Goal: Communication & Community: Answer question/provide support

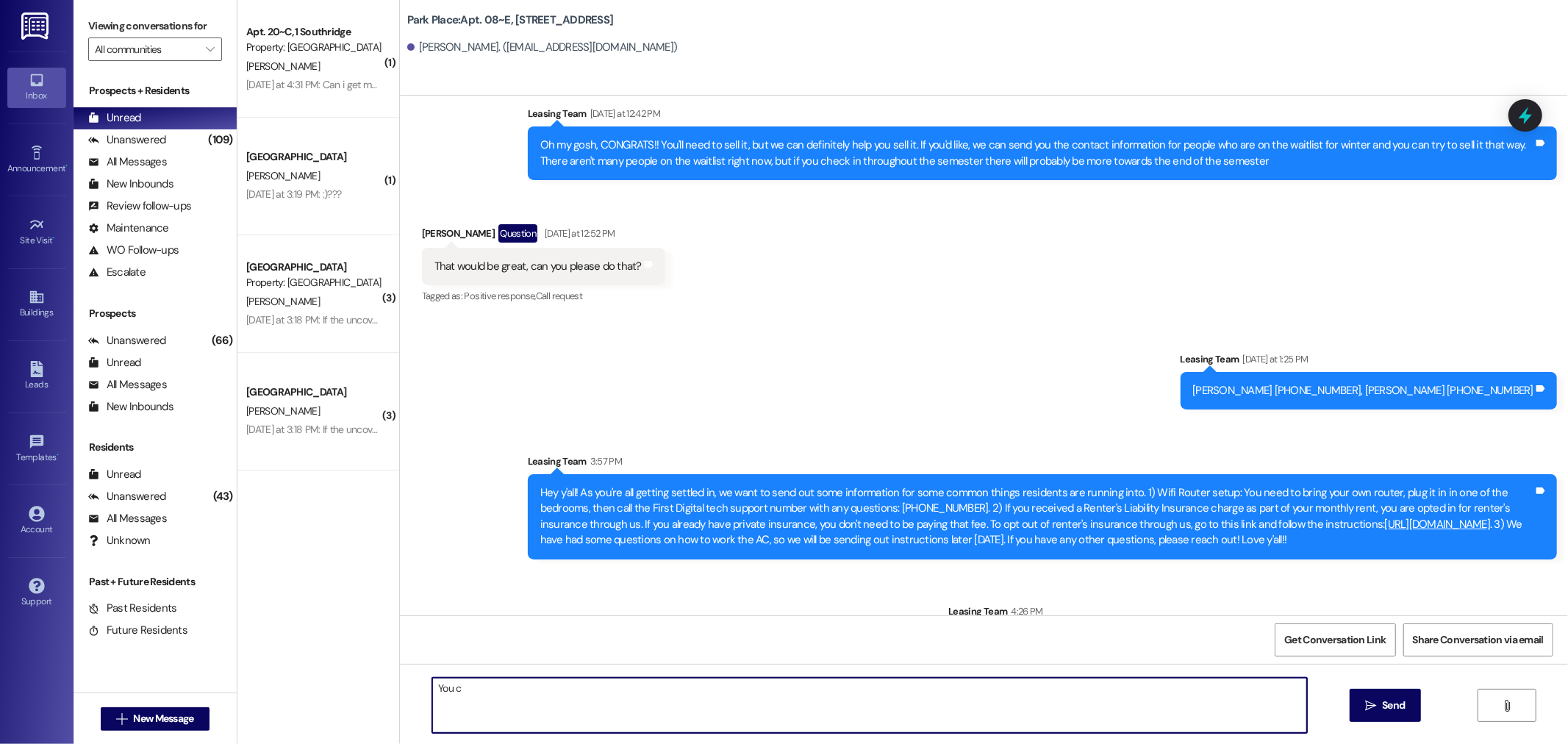
scroll to position [1411, 0]
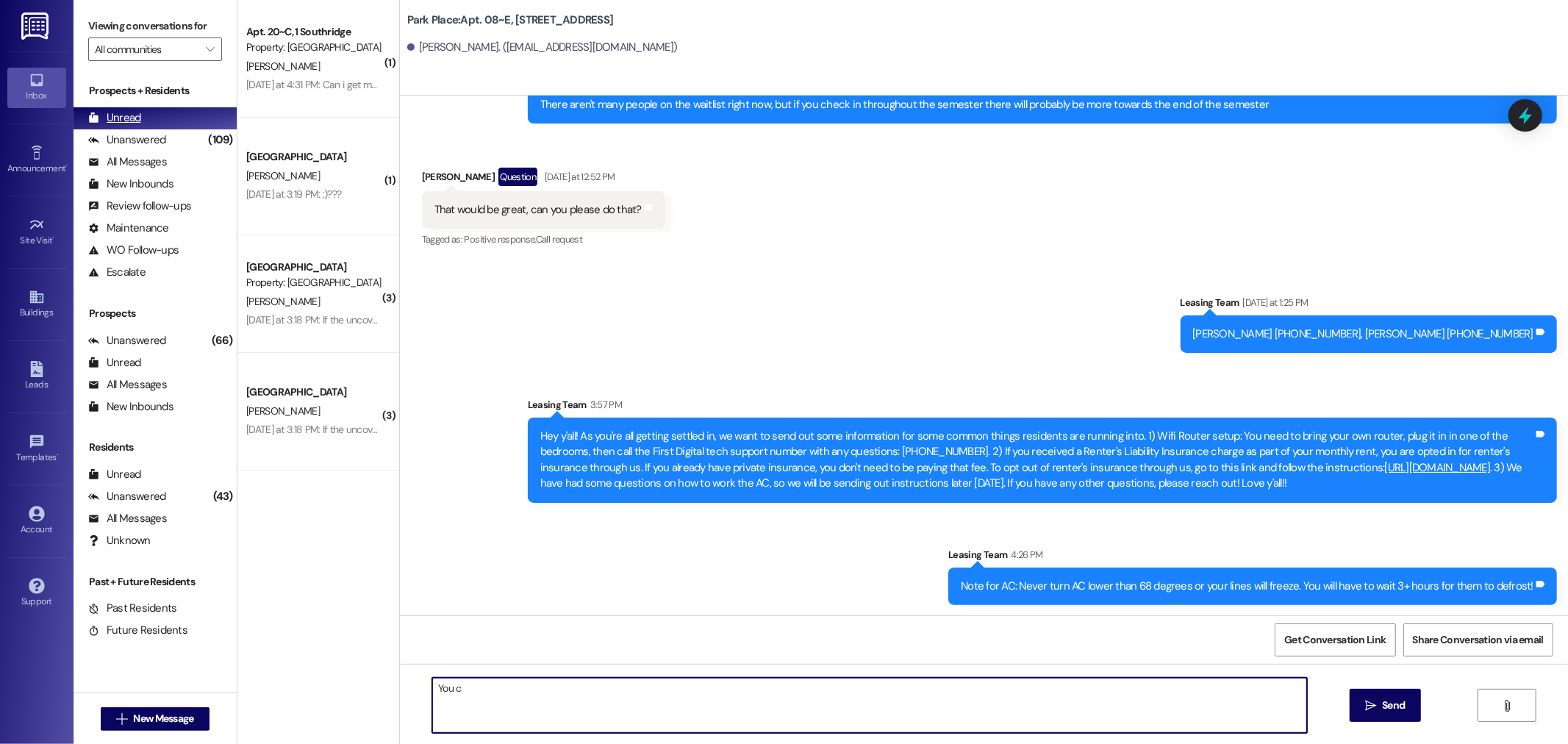
click at [132, 114] on div "Unread" at bounding box center [115, 119] width 53 height 16
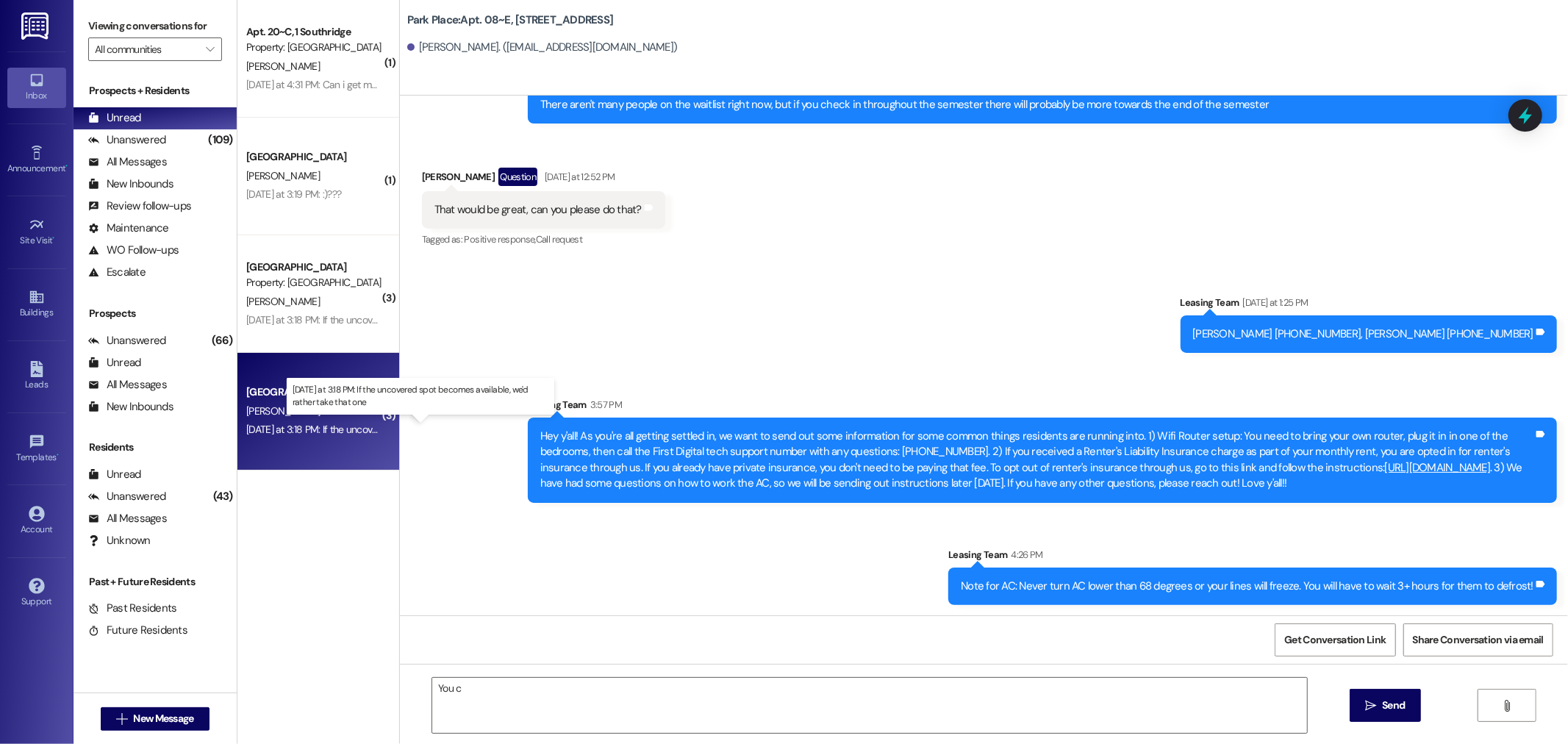
click at [311, 423] on div "Yesterday at 3:18 PM: If the uncovered spot becomes available, we'd rather take…" at bounding box center [425, 429] width 360 height 14
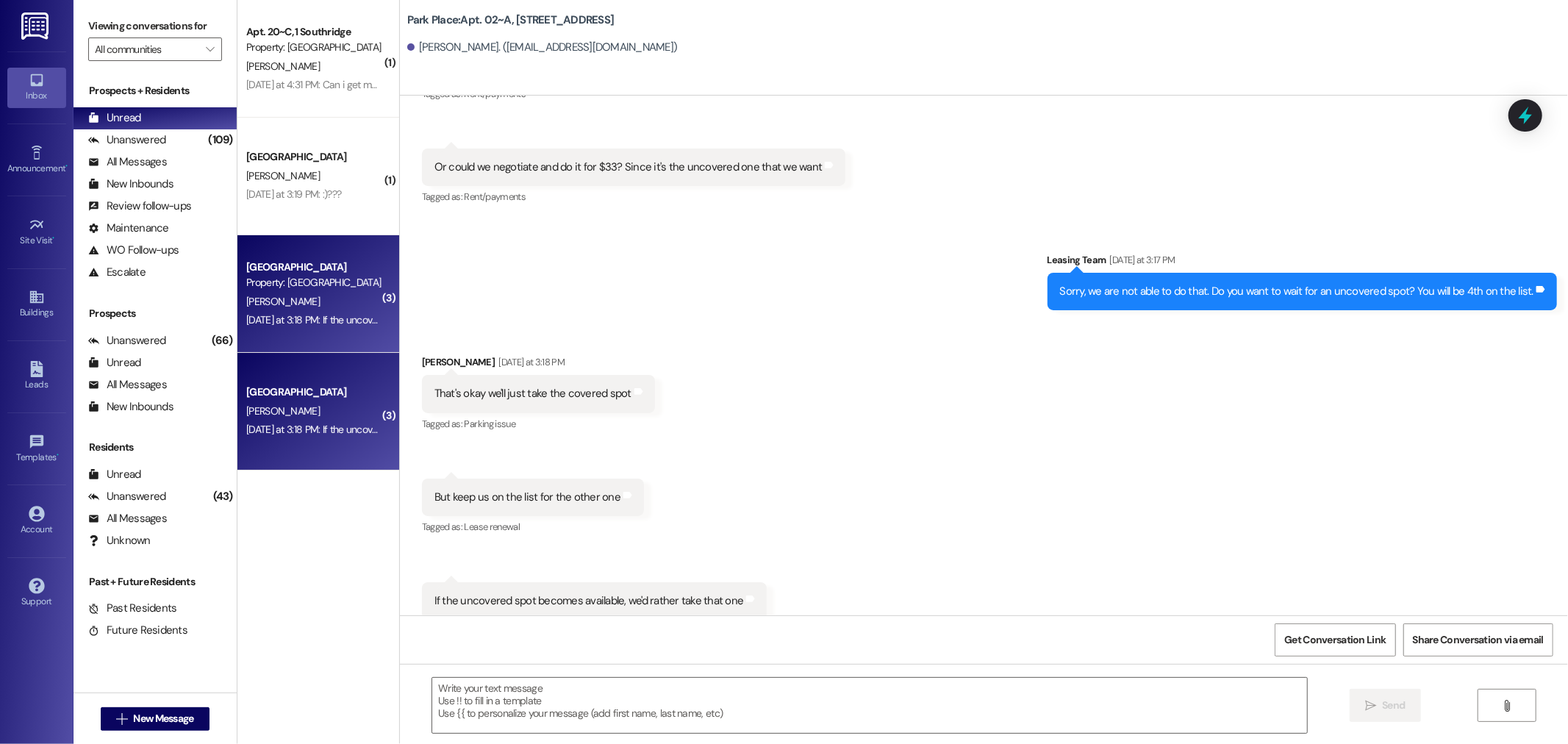
scroll to position [87528, 0]
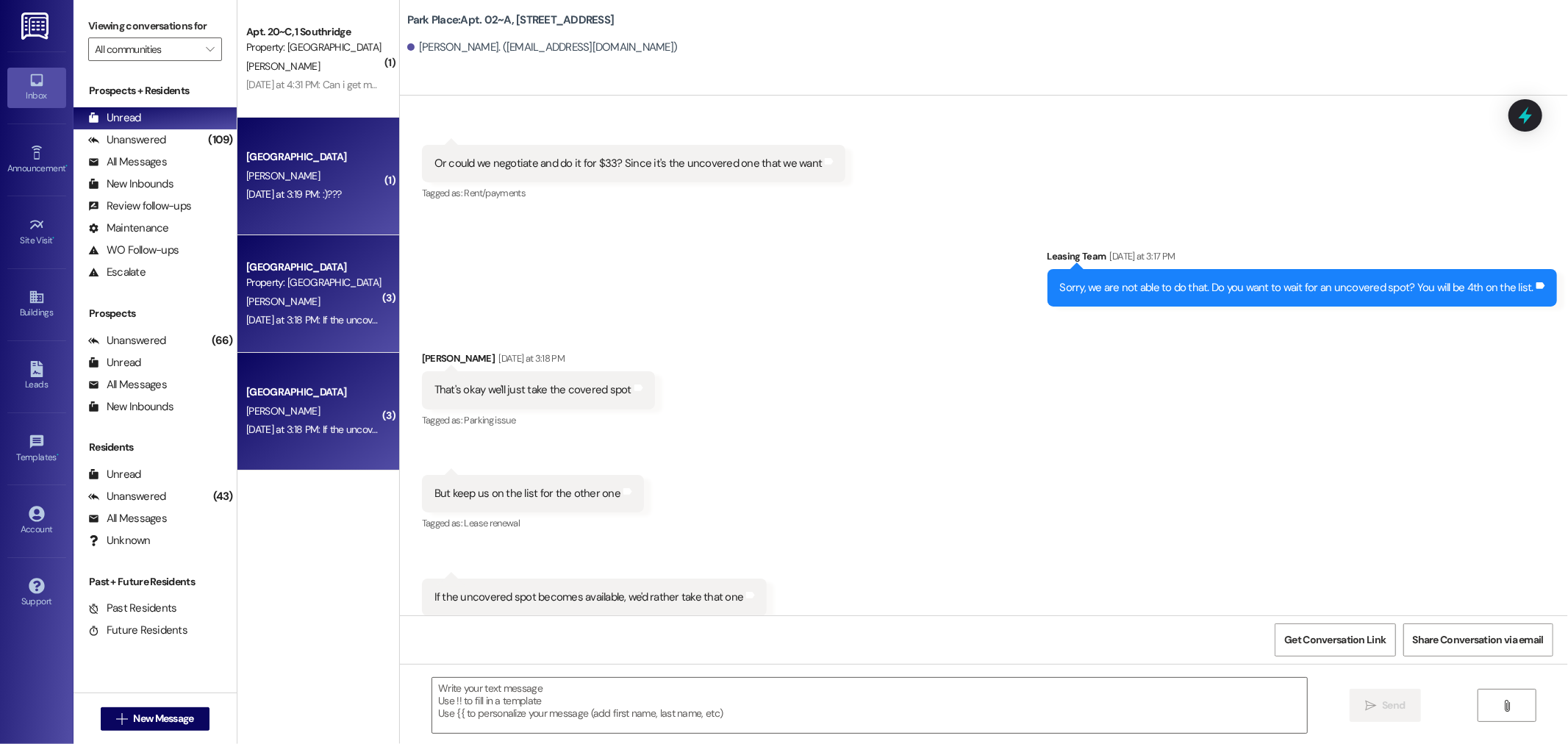
click at [325, 181] on div "M. Hernandez" at bounding box center [315, 175] width 139 height 19
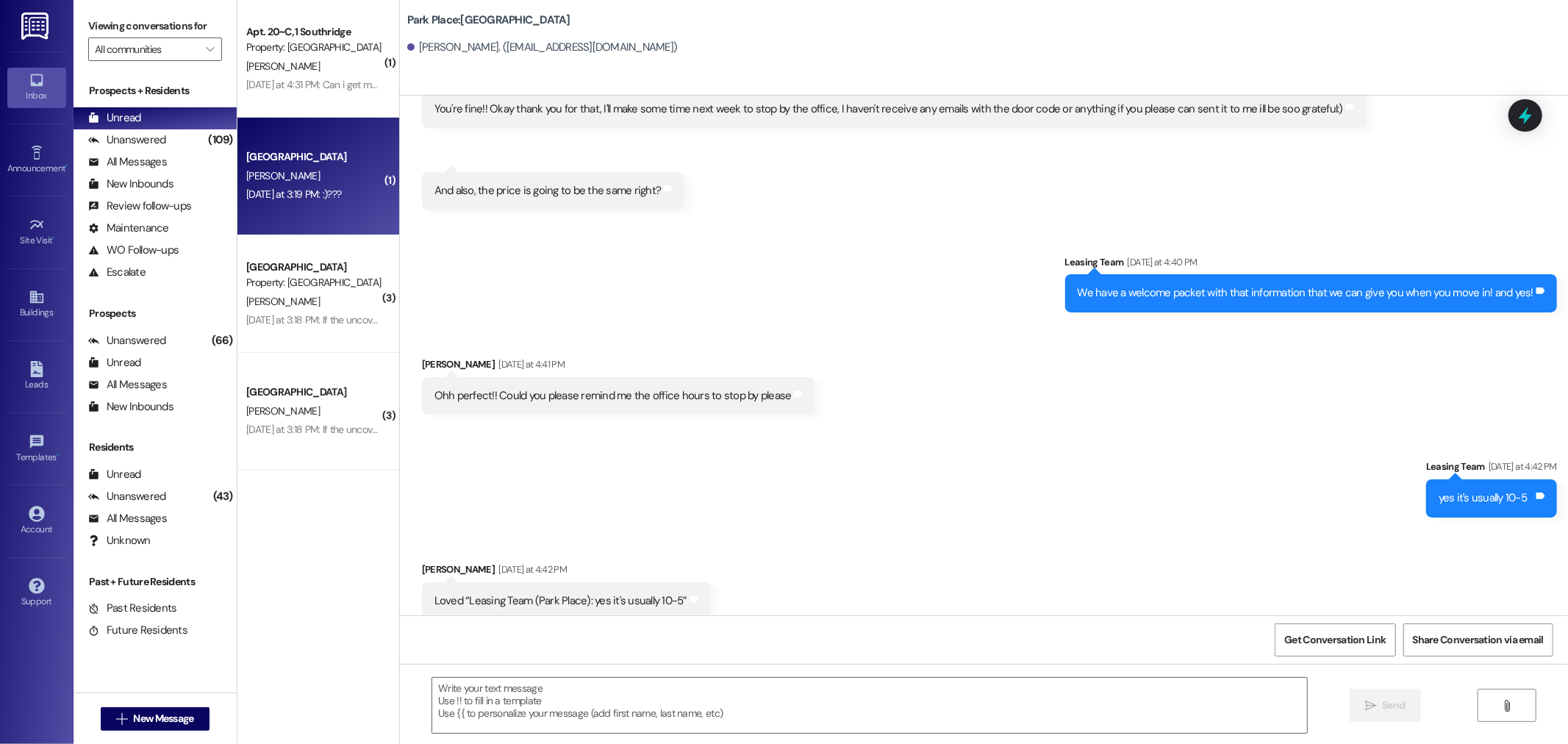
scroll to position [3394, 0]
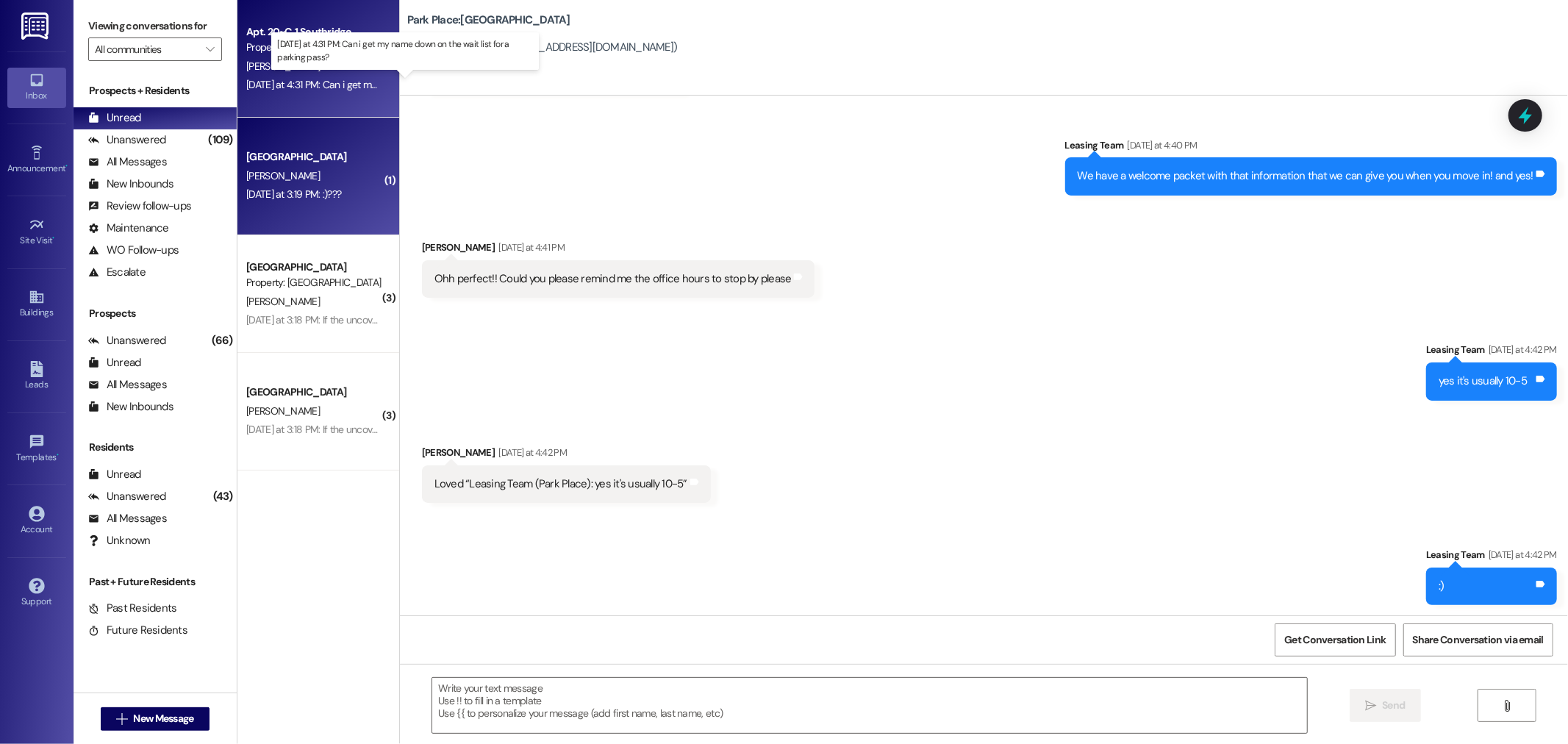
click at [303, 84] on div "Yesterday at 4:31 PM: Can i get my name down on the wait list for a parking pas…" at bounding box center [412, 85] width 331 height 14
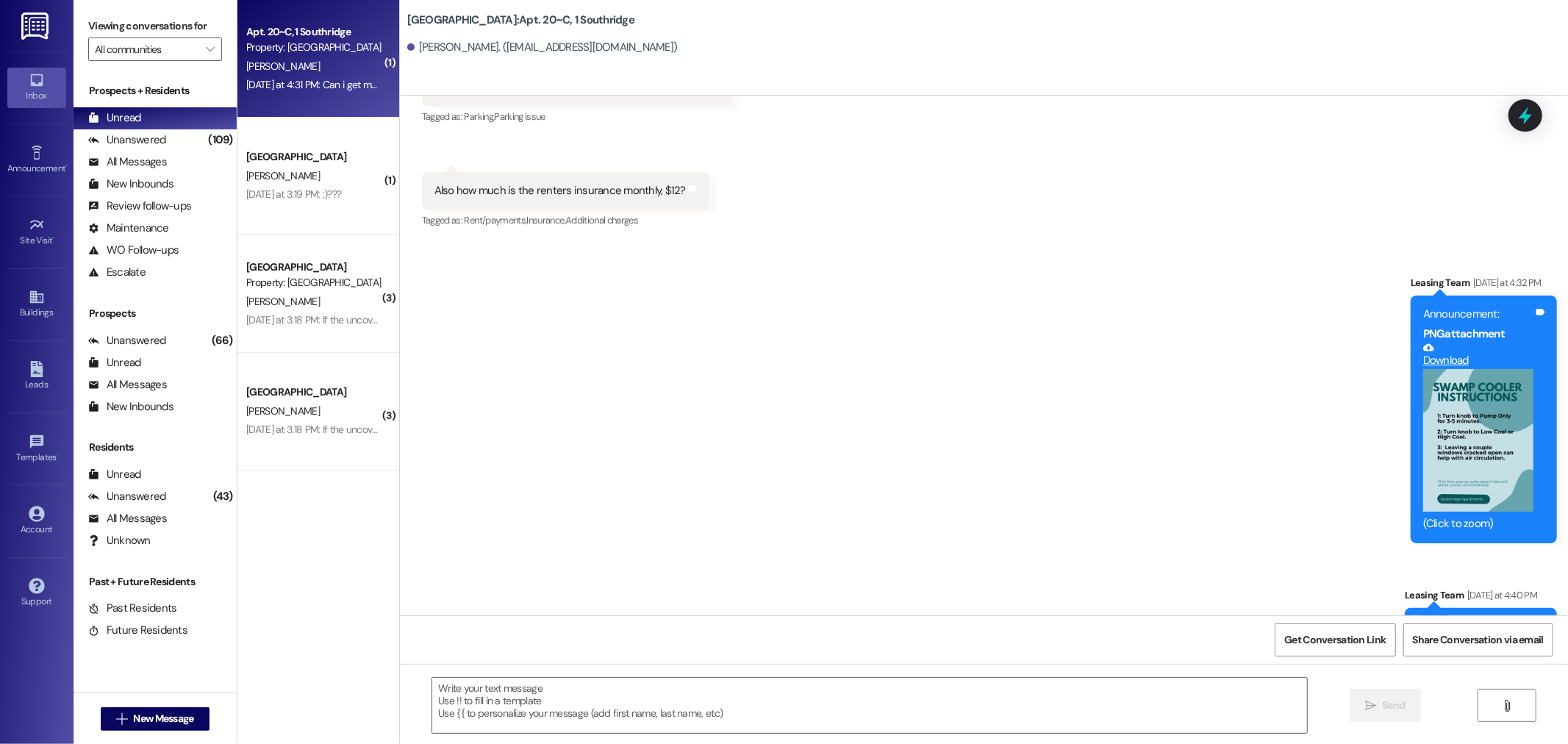
scroll to position [2802, 0]
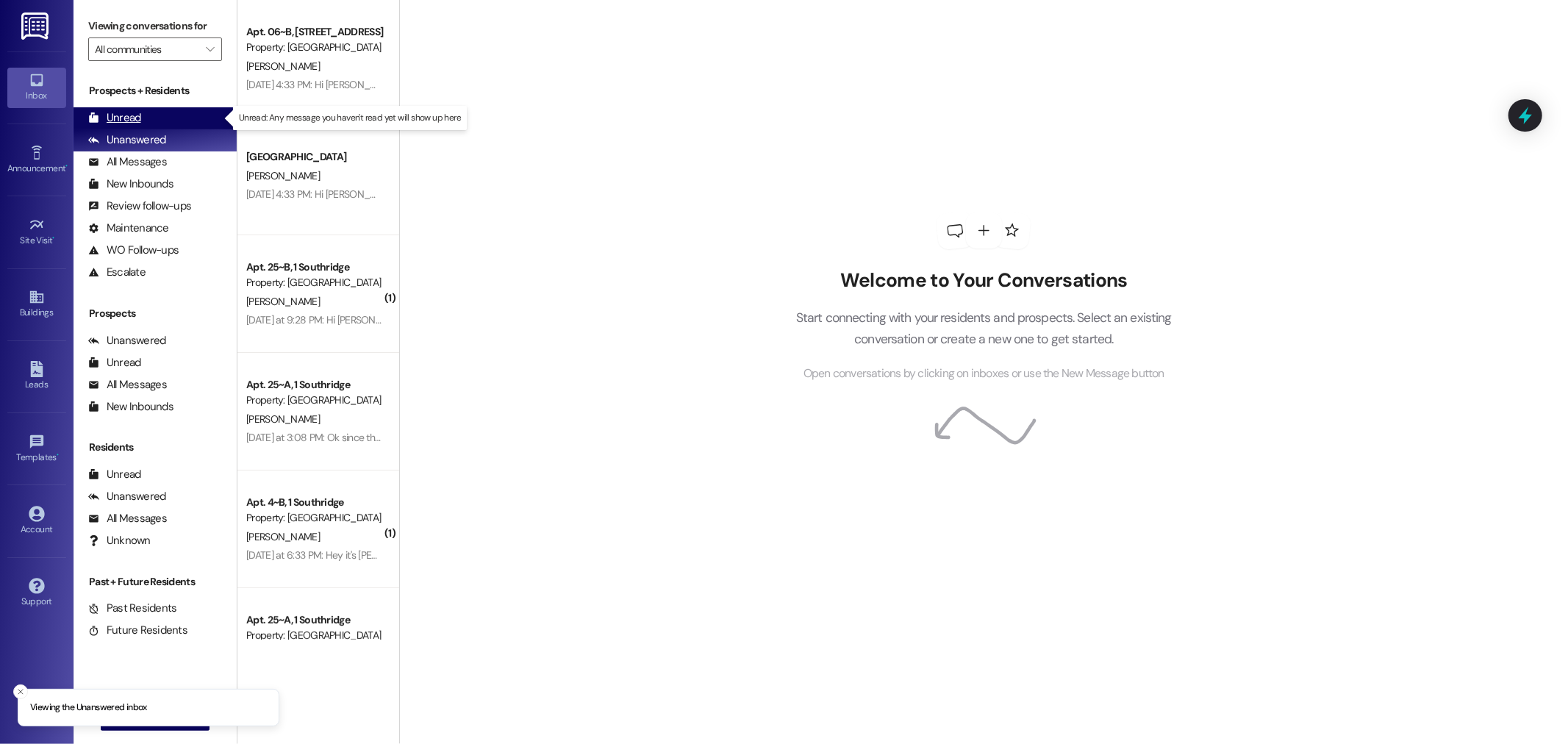
click at [134, 121] on div "Unread" at bounding box center [115, 119] width 53 height 16
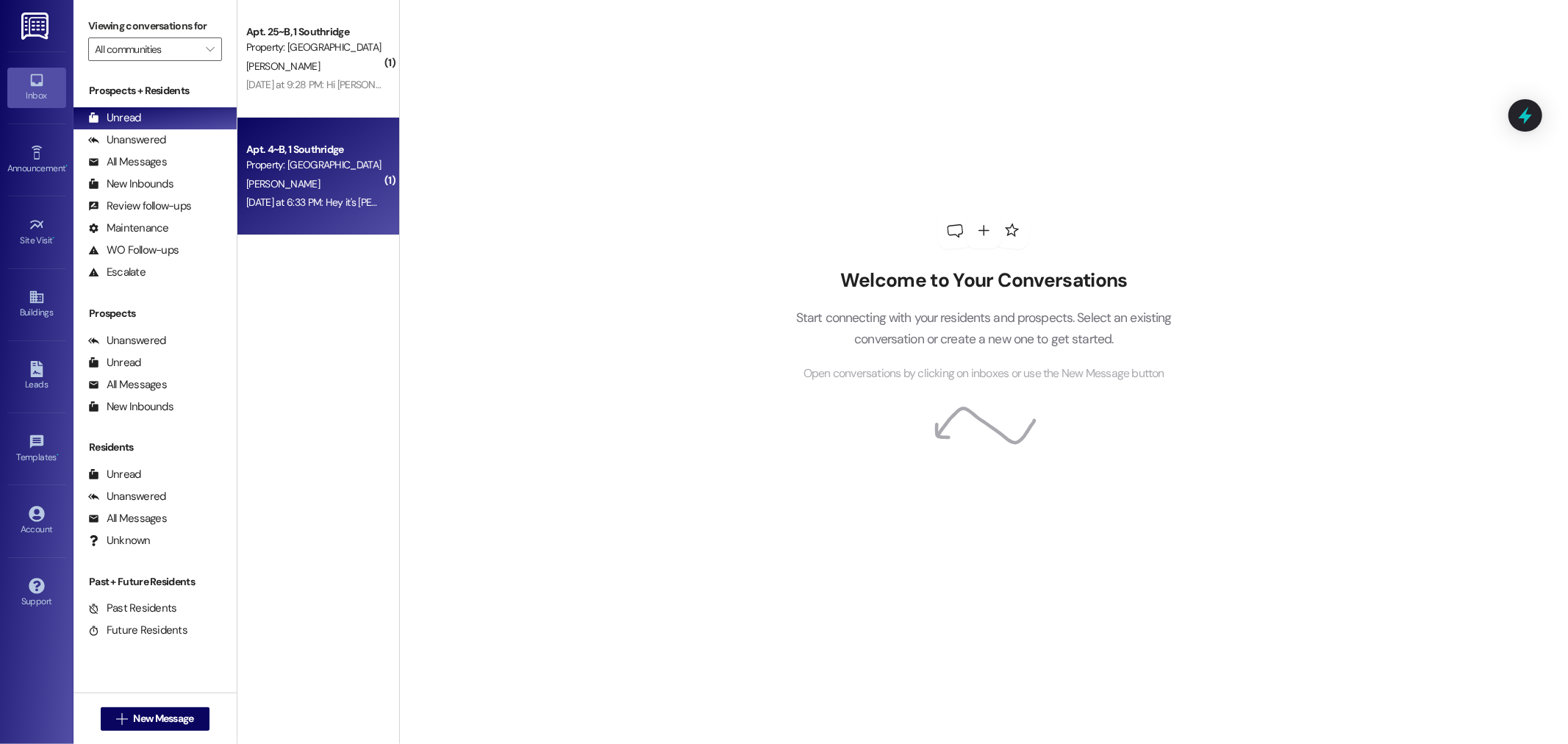
click at [305, 211] on div "Yesterday at 6:33 PM: Hey it's Oliver from room 4. I just want to confirm that …" at bounding box center [315, 202] width 139 height 19
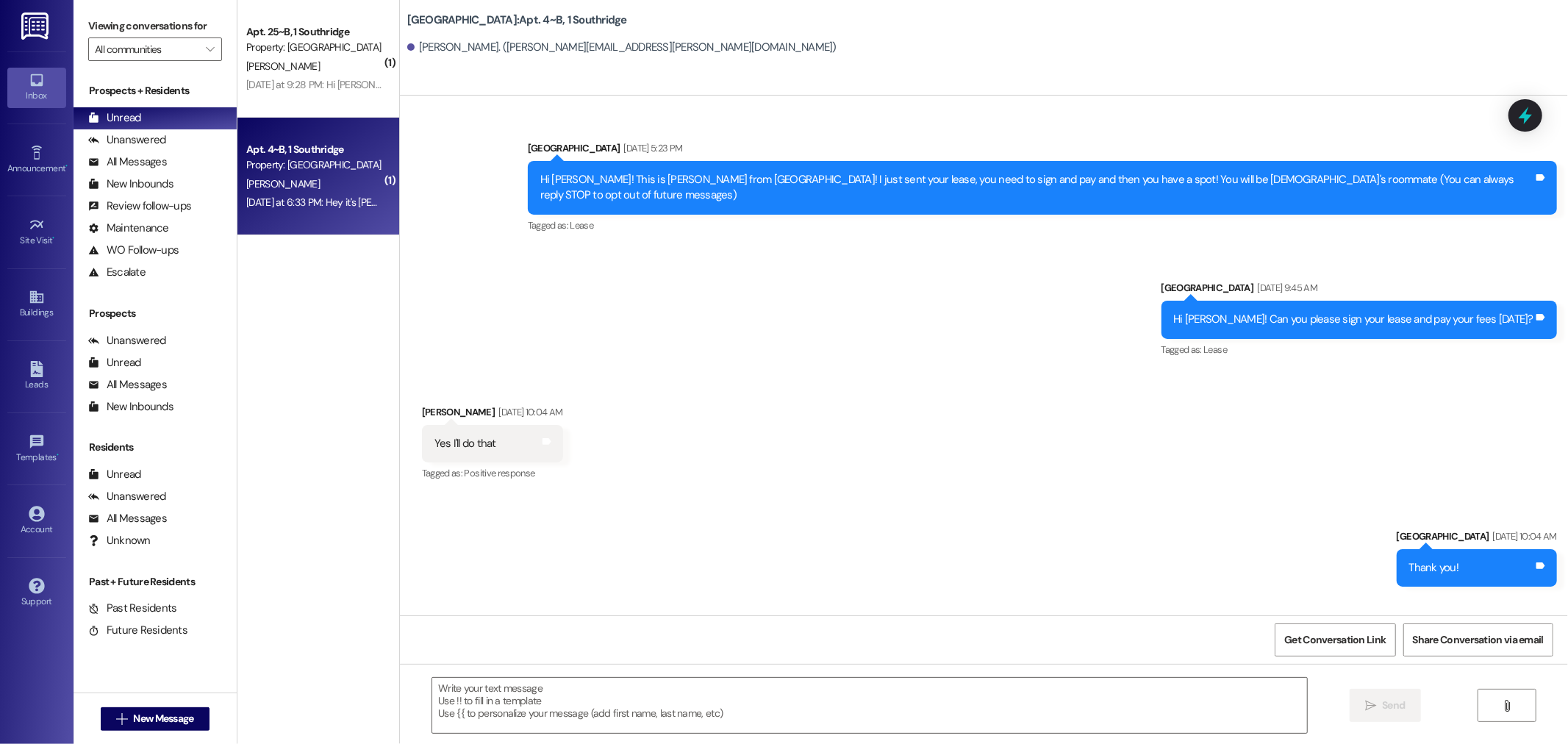
scroll to position [33964, 0]
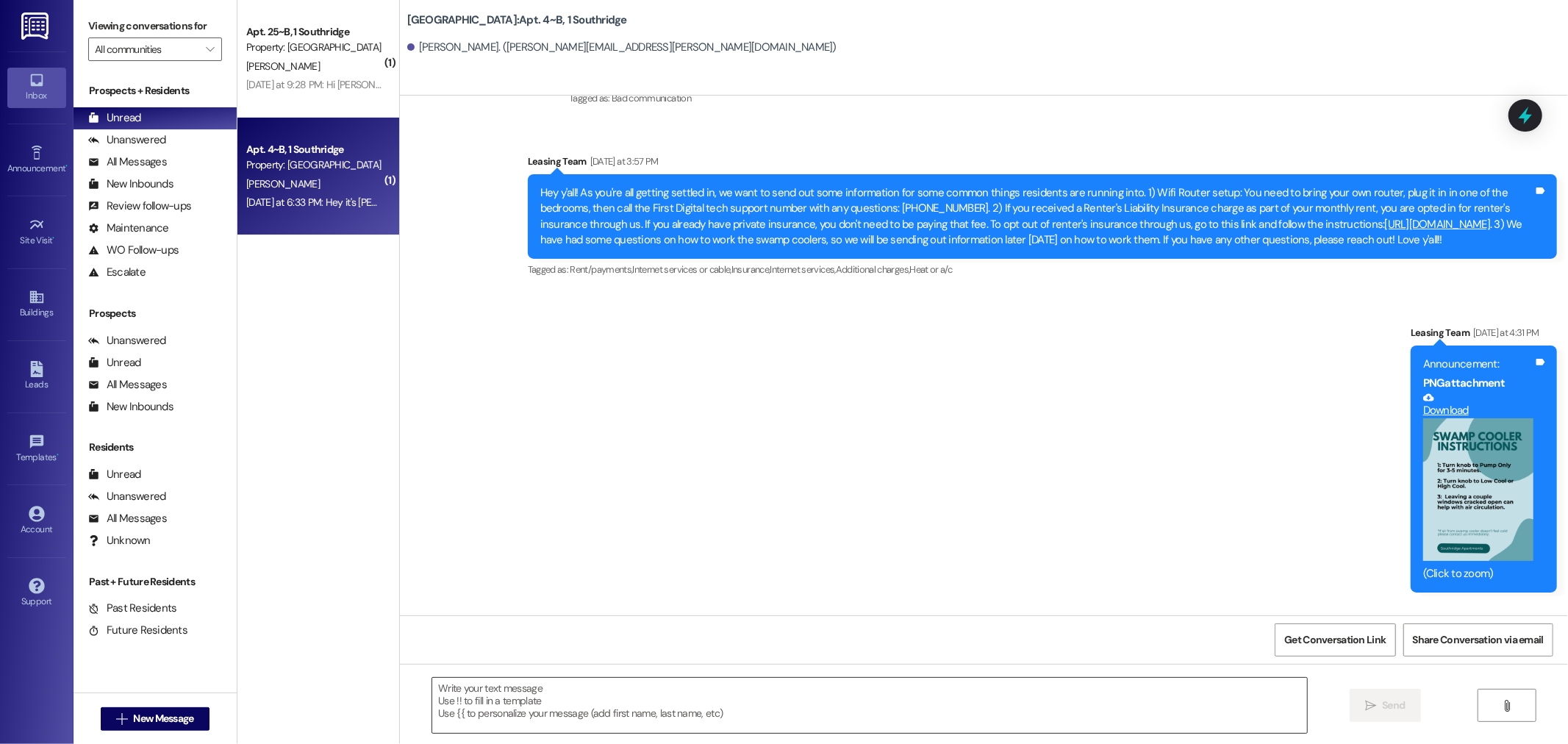
click at [670, 710] on textarea at bounding box center [869, 706] width 875 height 55
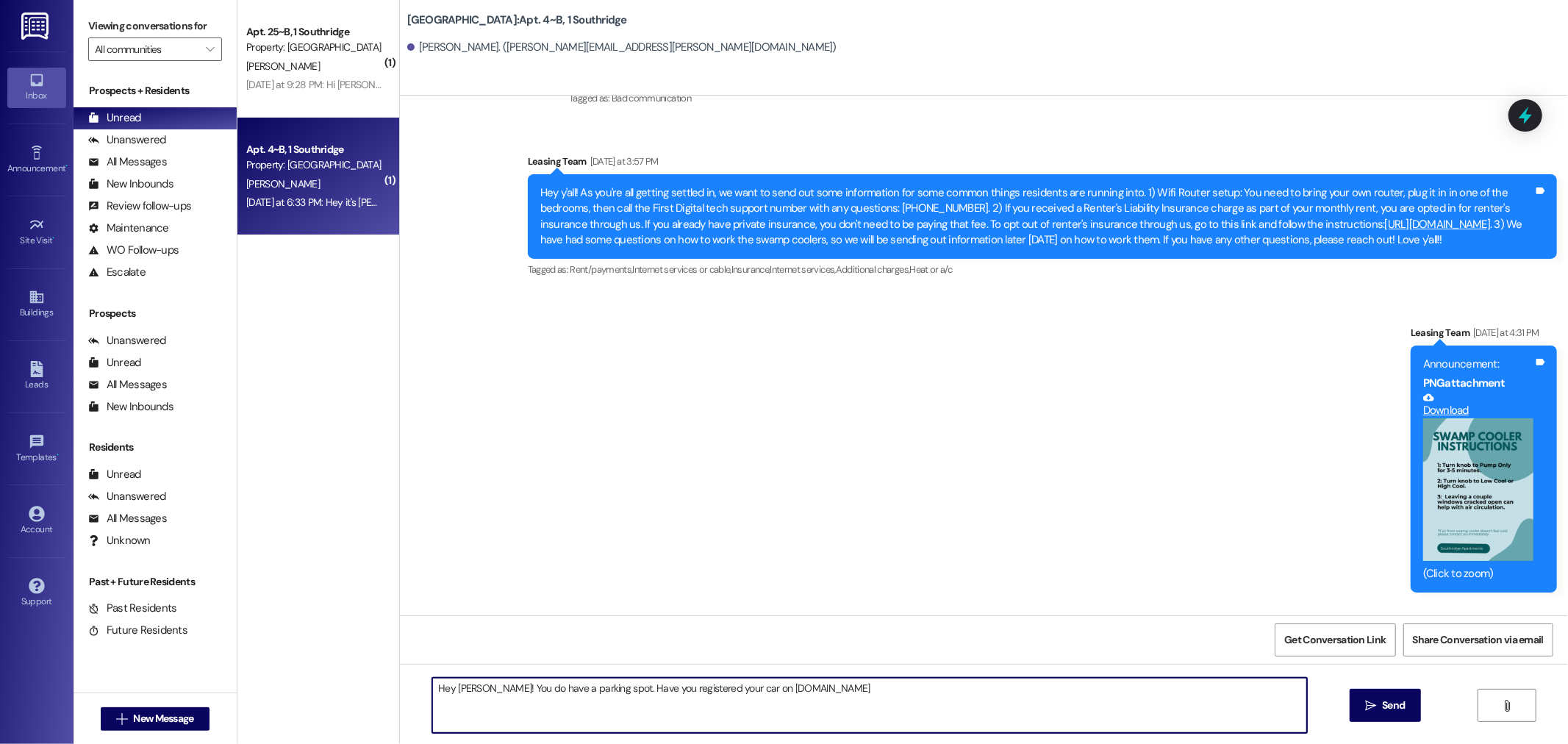
type textarea "Hey Oliver! You do have a parking spot. Have you registered your car on utahpar…"
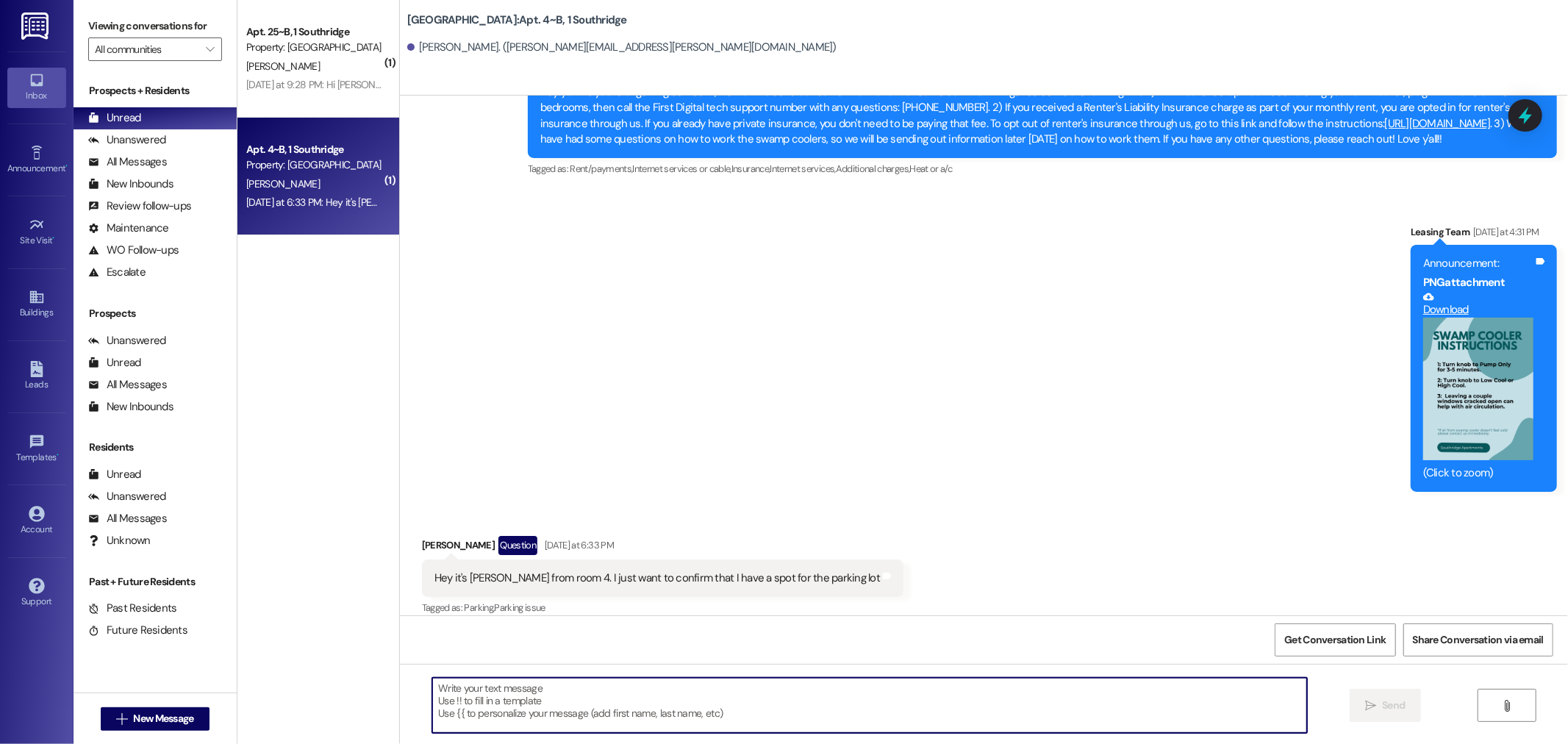
scroll to position [34065, 0]
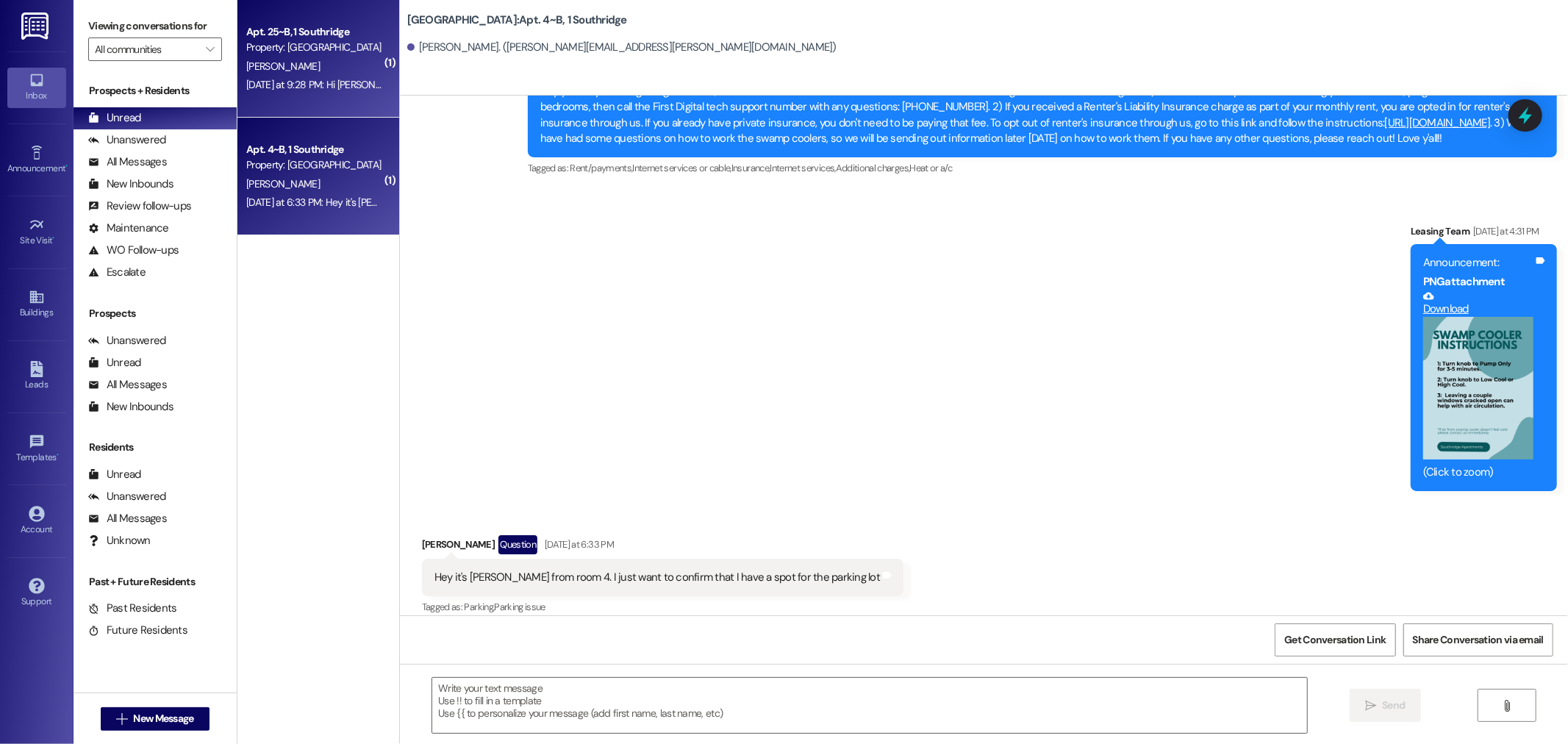
click at [258, 93] on div "Yesterday at 9:28 PM: Hi Jonesy! This is Emma Jones and I live here at Southrid…" at bounding box center [315, 84] width 139 height 19
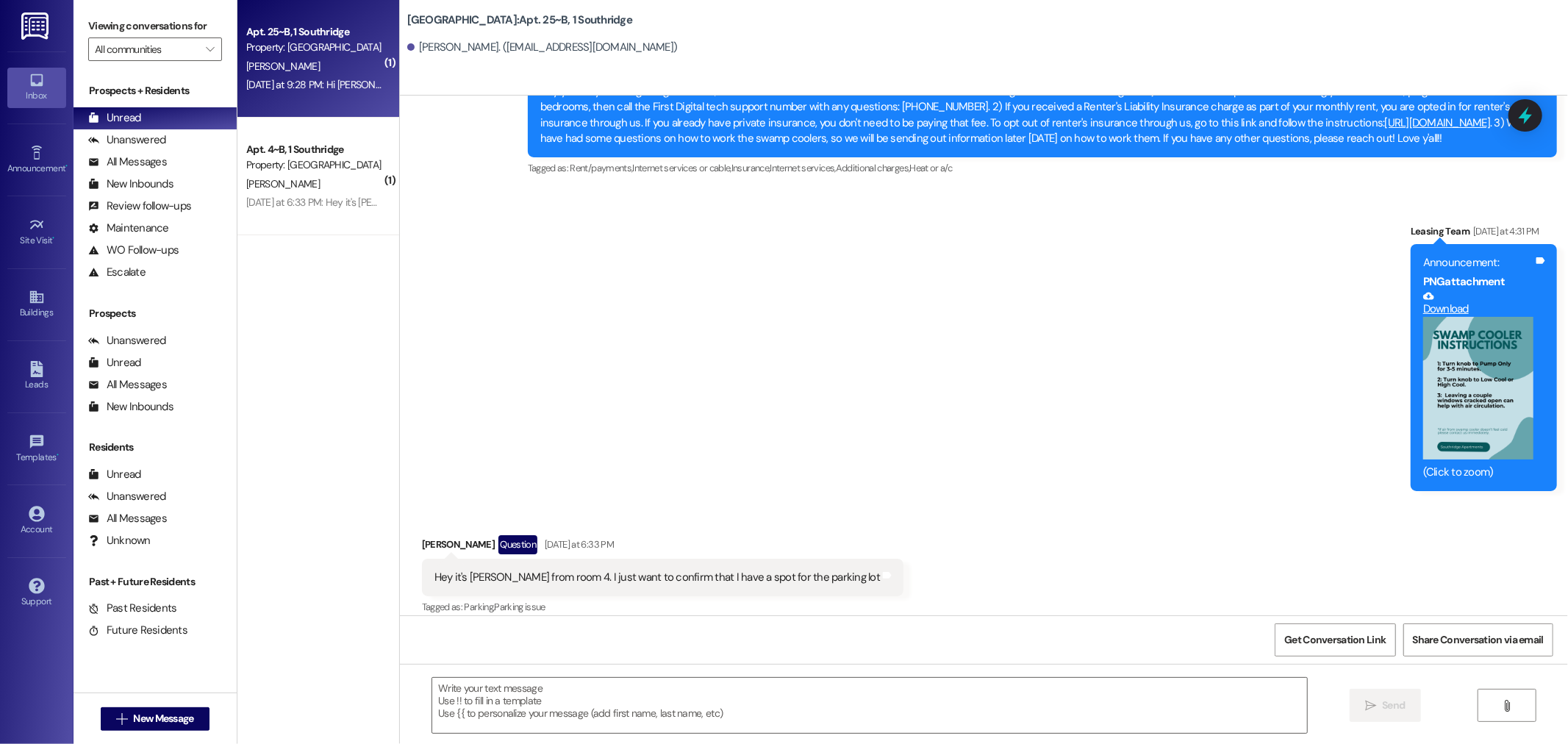
scroll to position [0, 0]
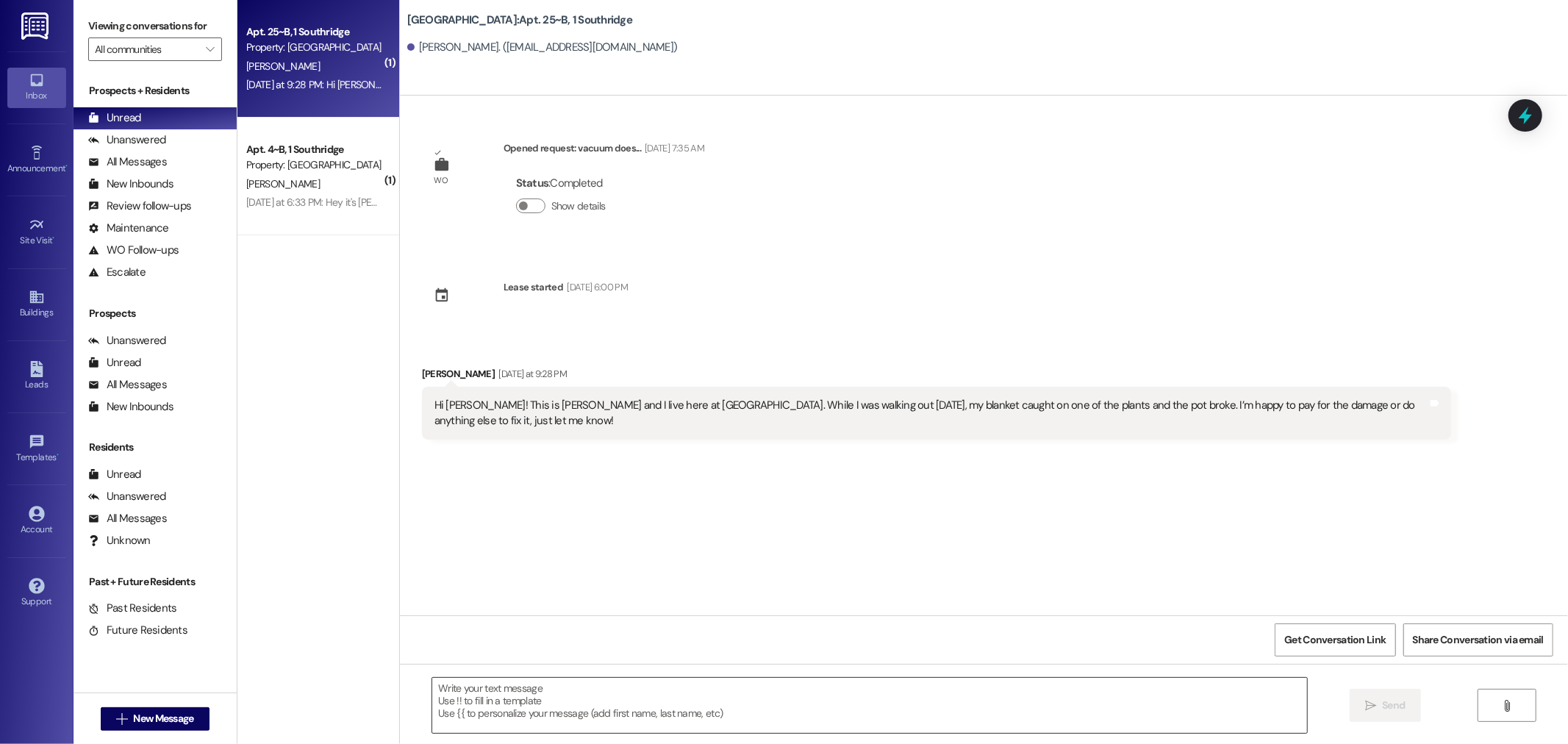
click at [566, 697] on textarea at bounding box center [869, 706] width 875 height 55
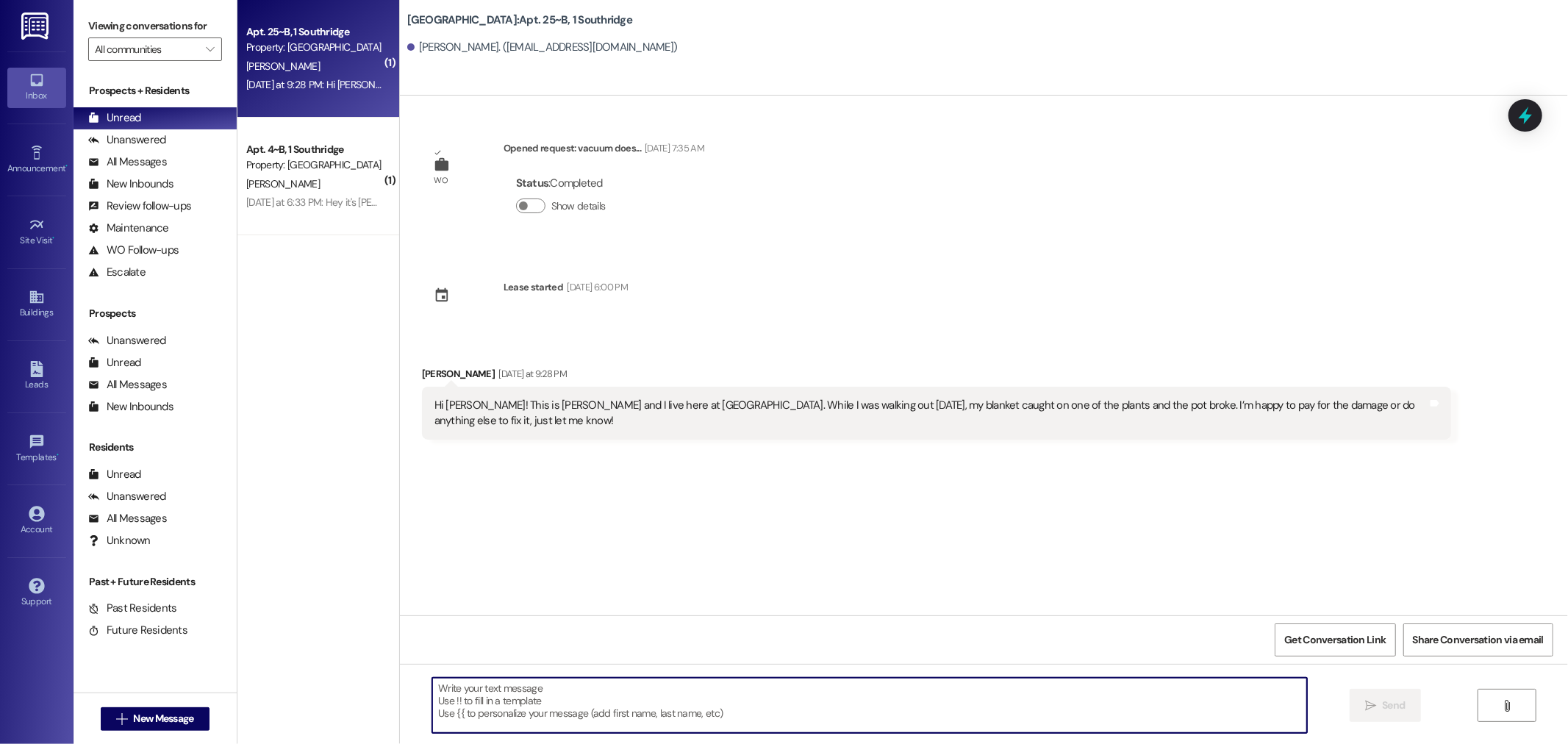
type textarea "N"
type textarea "Aw no worries at all, girl! Thanks so much for letting me know. We'll get it cl…"
click at [1387, 695] on button " Send" at bounding box center [1385, 706] width 72 height 33
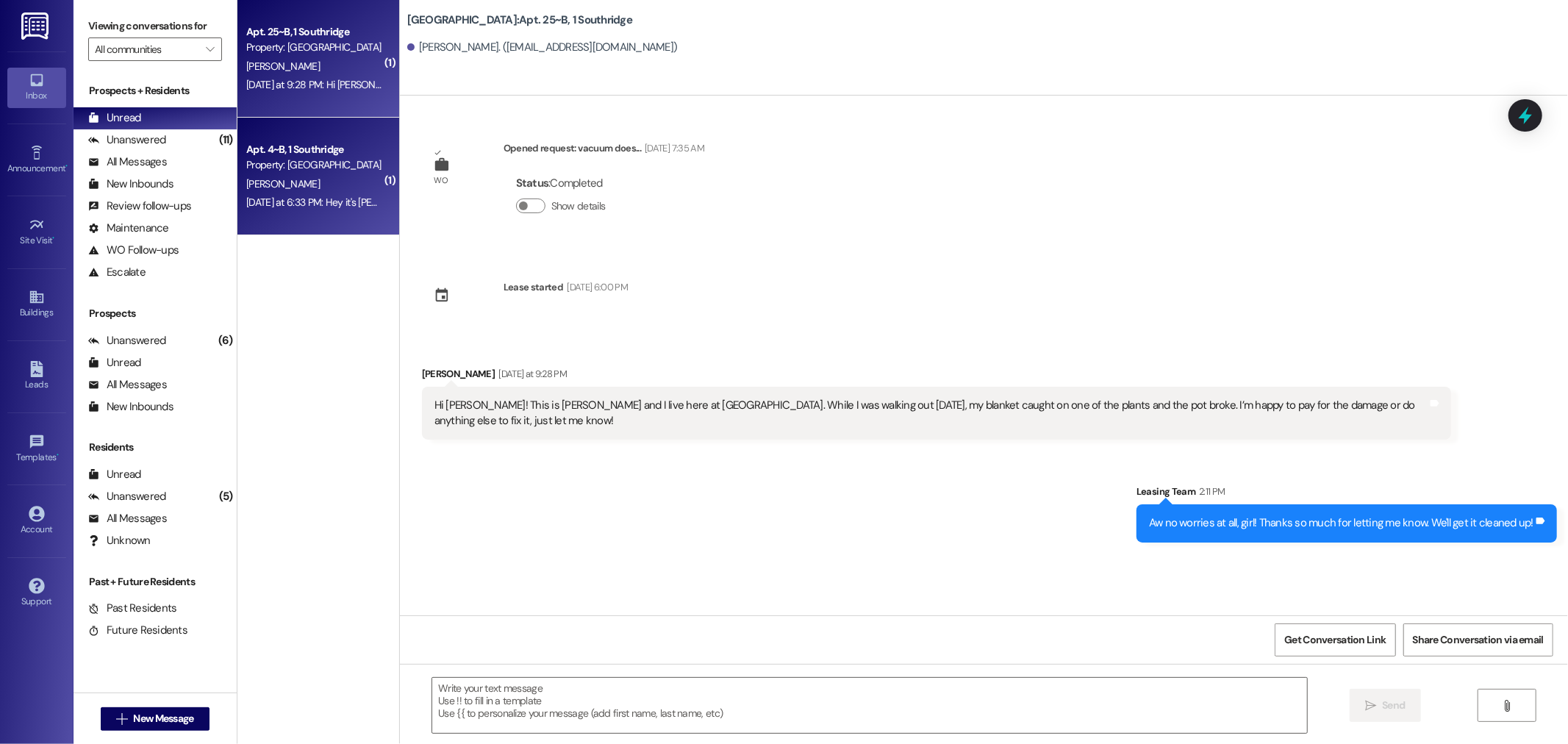
click at [305, 202] on div "Yesterday at 6:33 PM: Hey it's Oliver from room 4. I just want to confirm that …" at bounding box center [489, 203] width 487 height 14
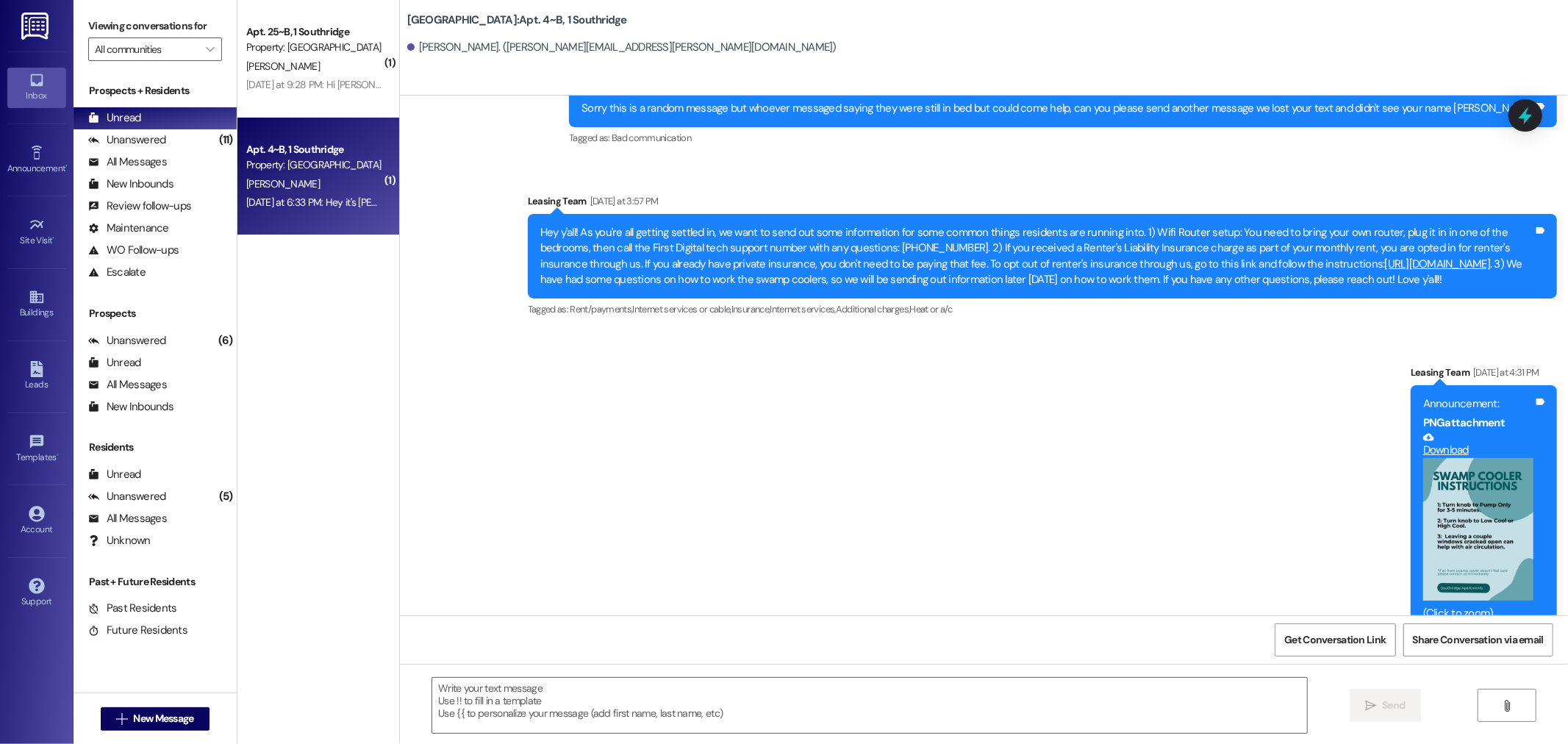
scroll to position [34088, 0]
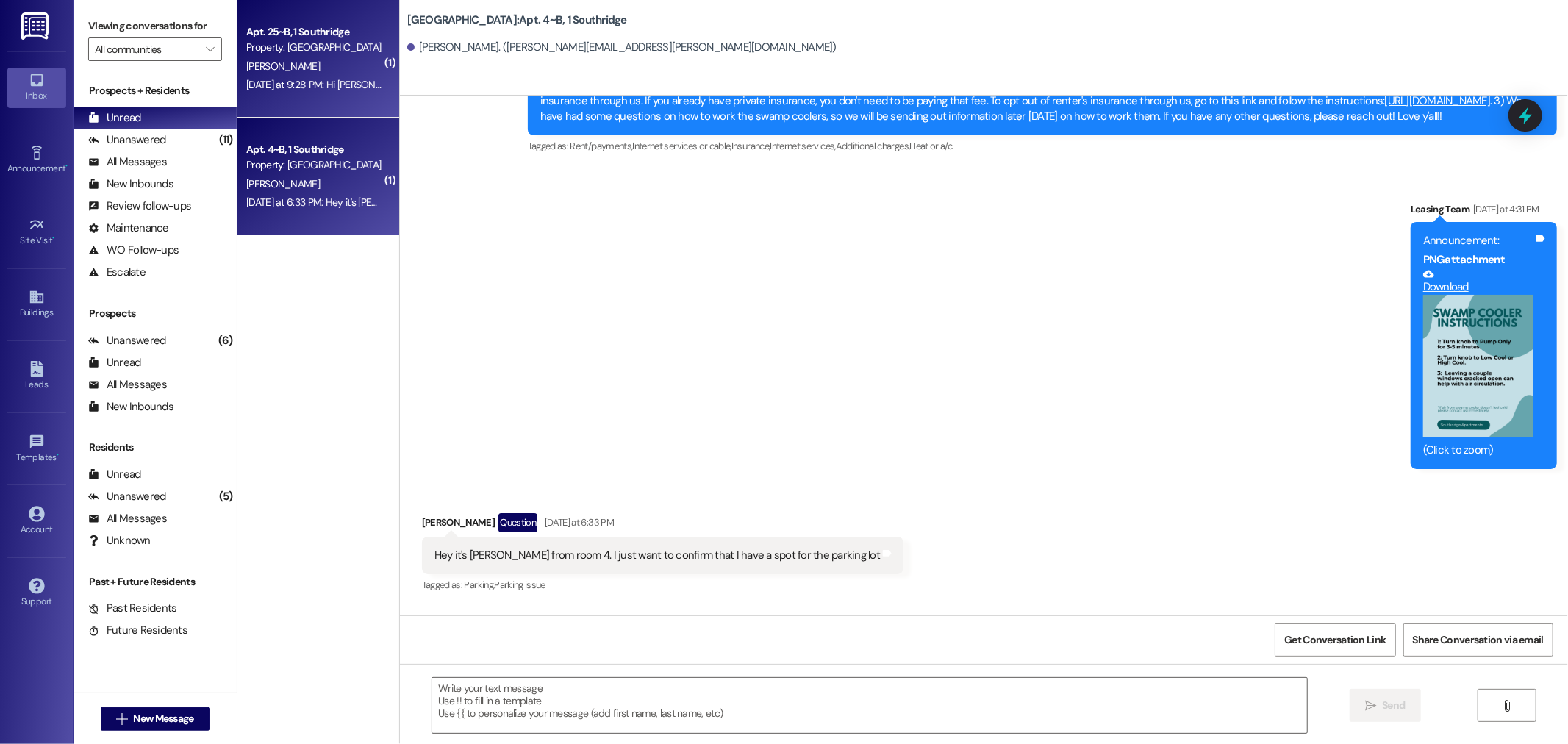
click at [284, 73] on div "[PERSON_NAME]" at bounding box center [315, 67] width 139 height 19
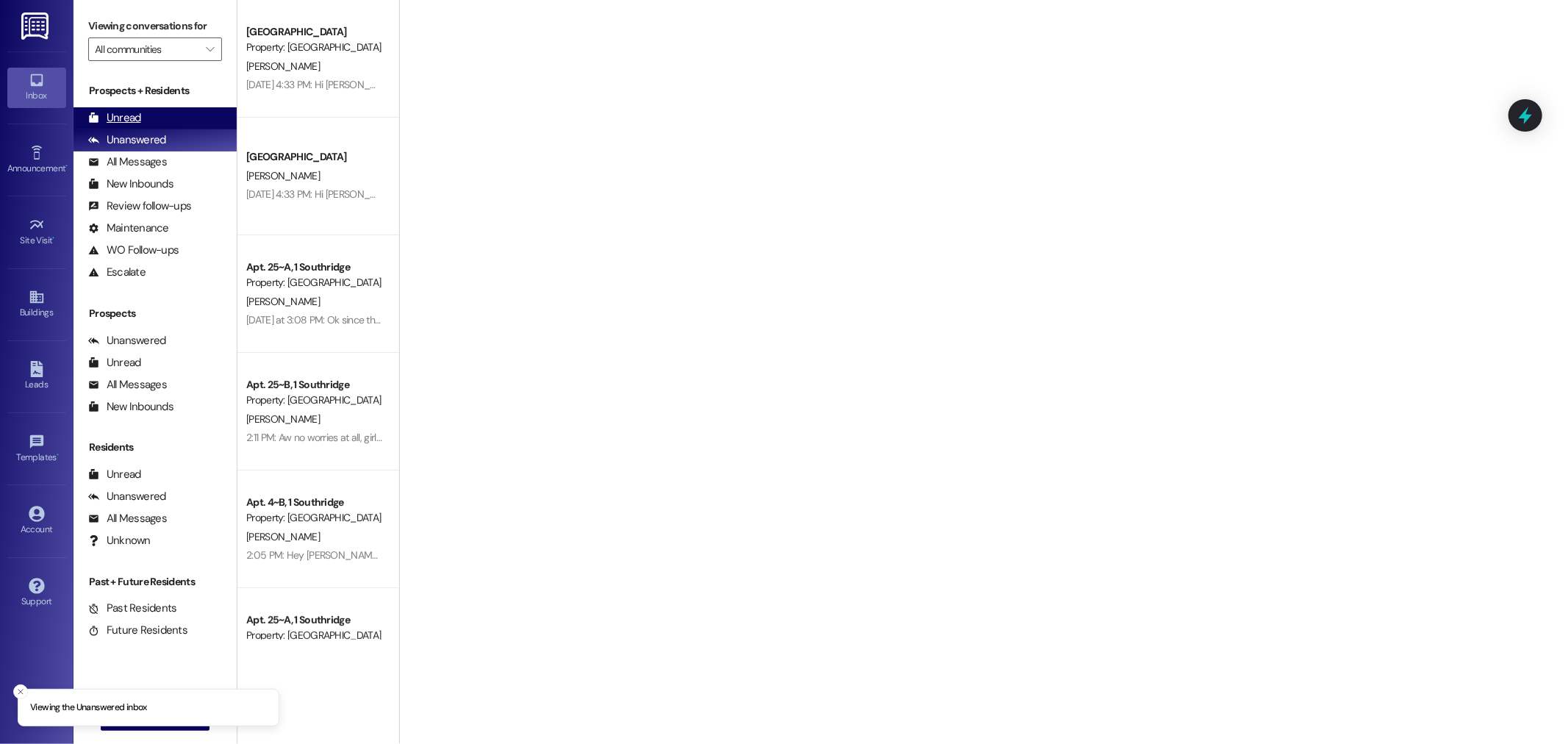
click at [155, 115] on div "Unread (0)" at bounding box center [155, 119] width 164 height 23
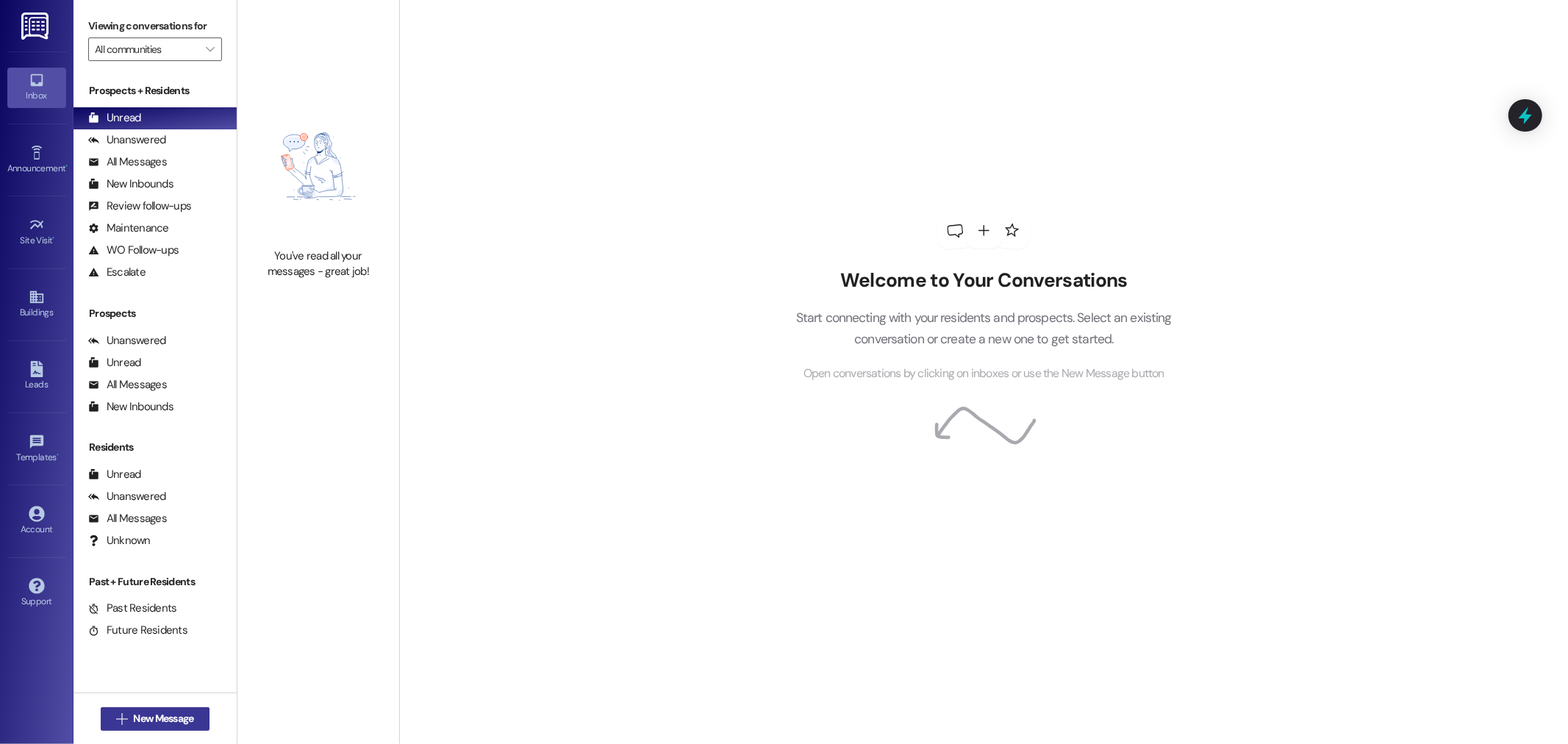
click at [133, 714] on span "New Message" at bounding box center [164, 719] width 61 height 16
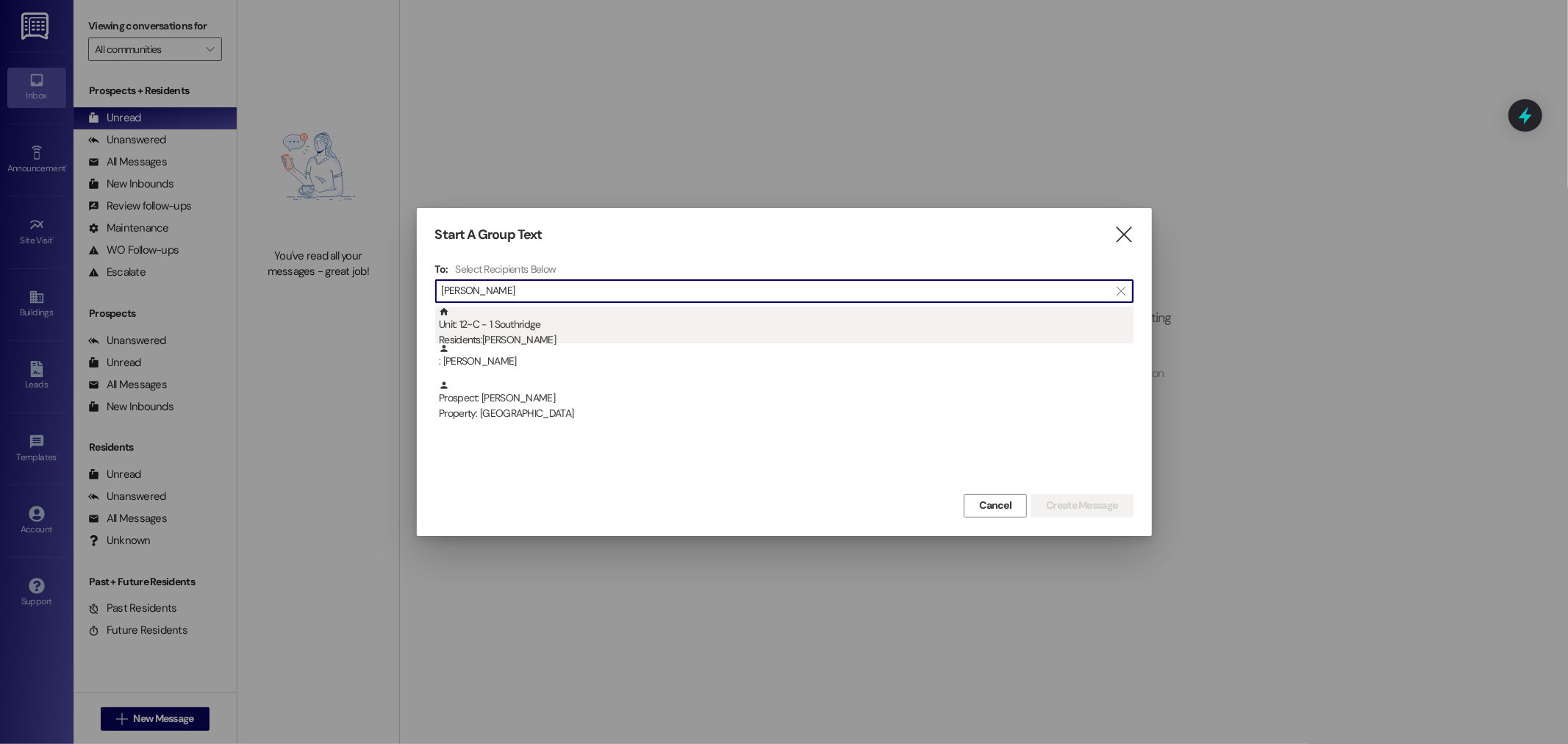
type input "nicolas"
click at [566, 338] on div "Residents: Nicolas Gumm" at bounding box center [786, 340] width 695 height 16
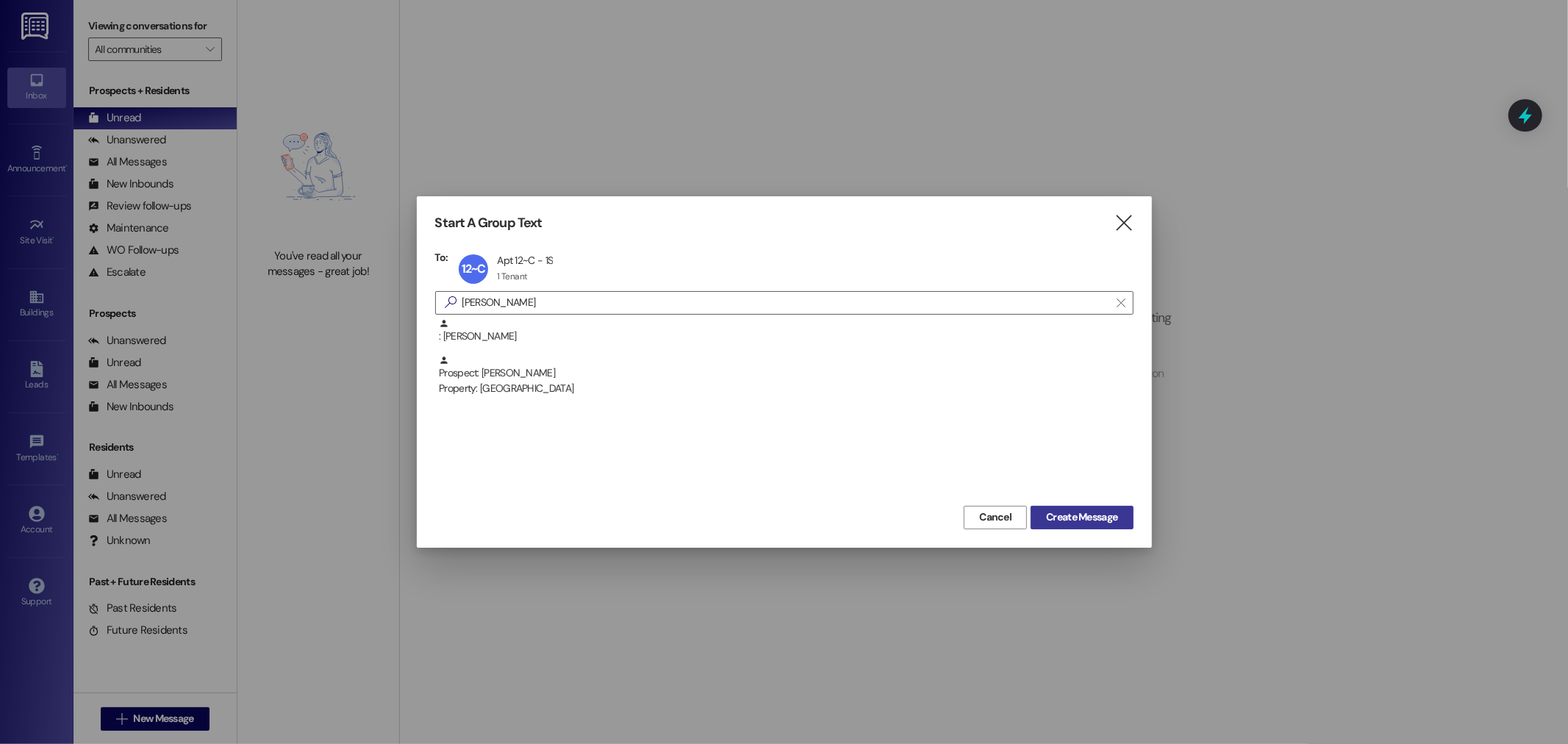
click at [1091, 520] on span "Create Message" at bounding box center [1081, 518] width 72 height 16
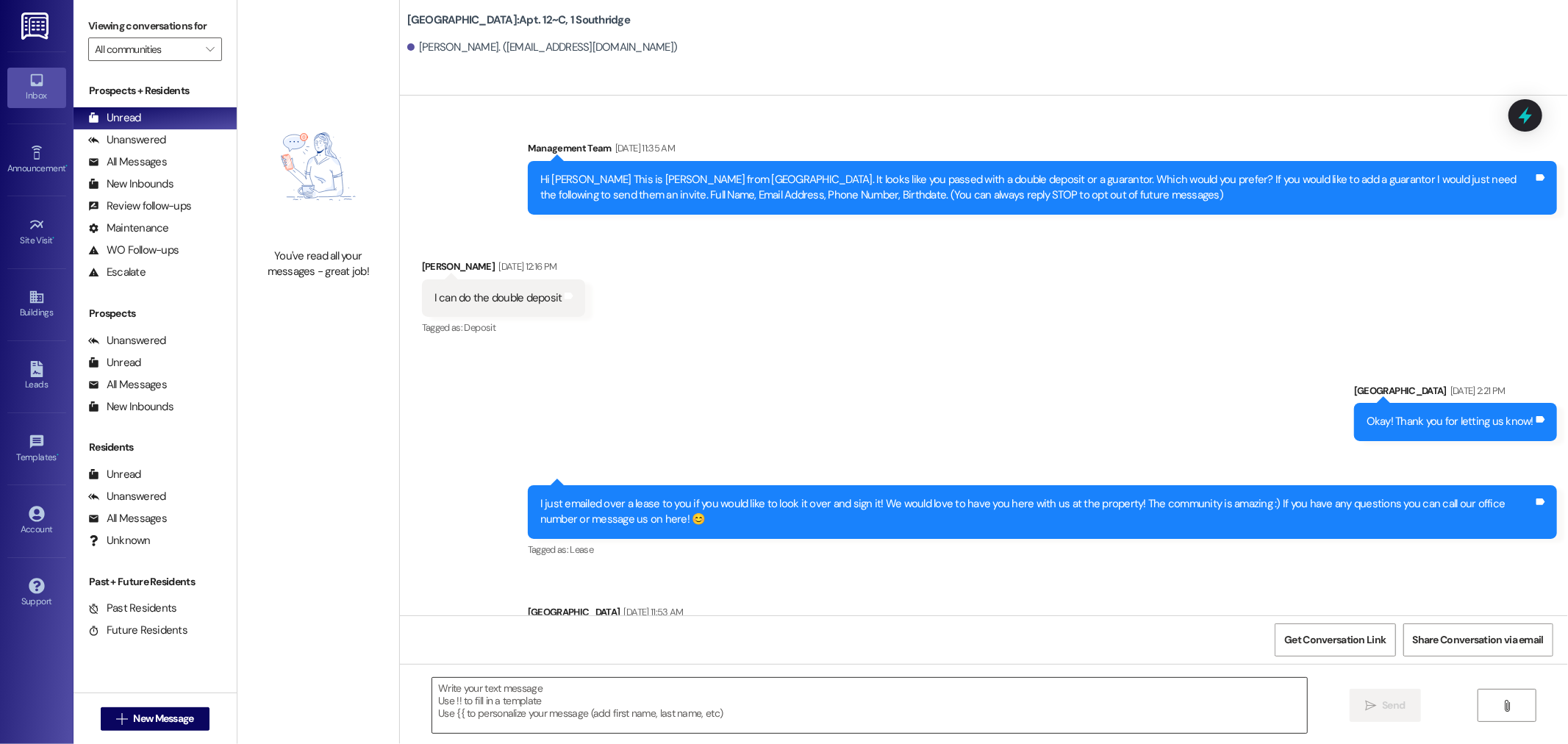
scroll to position [34939, 0]
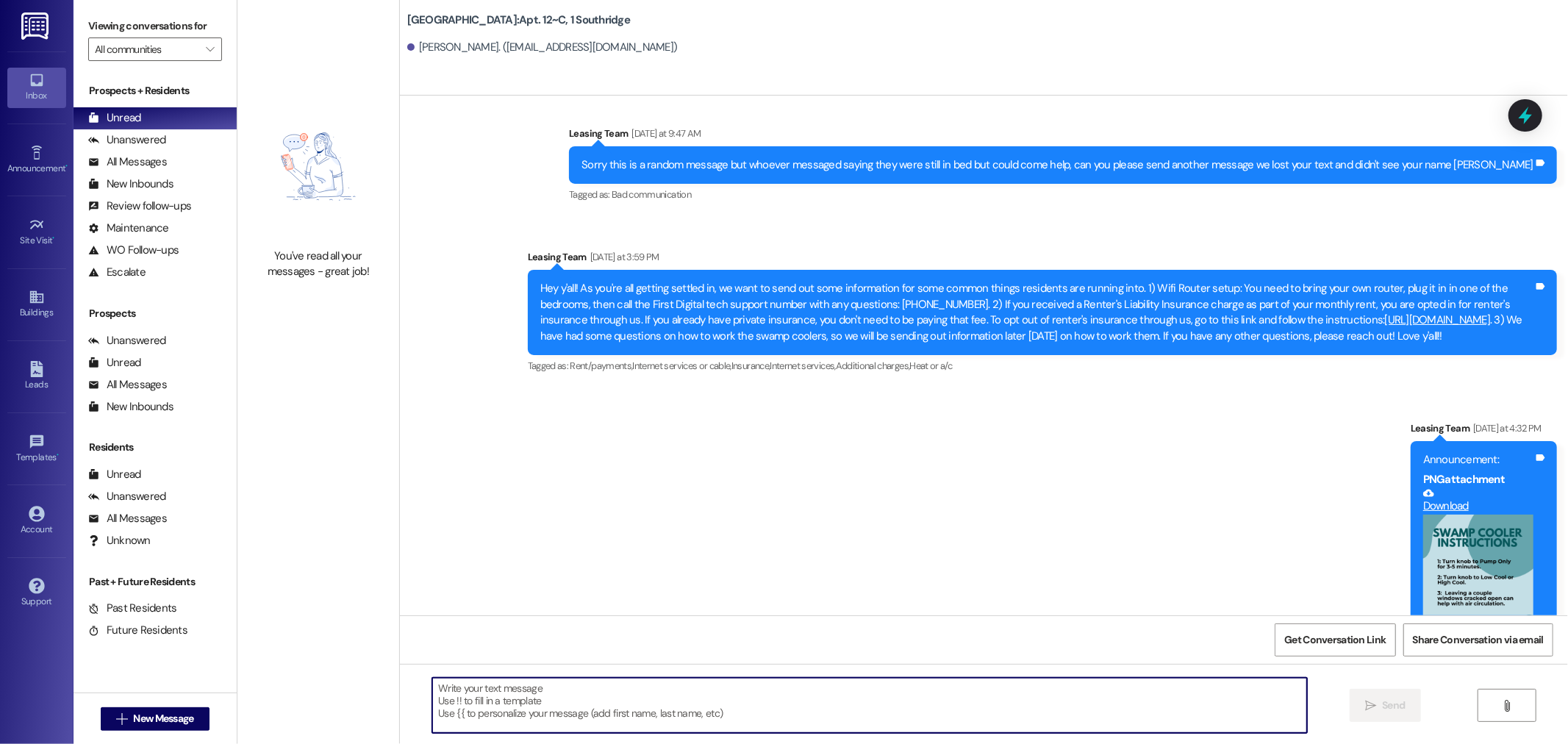
click at [611, 722] on textarea at bounding box center [869, 706] width 875 height 55
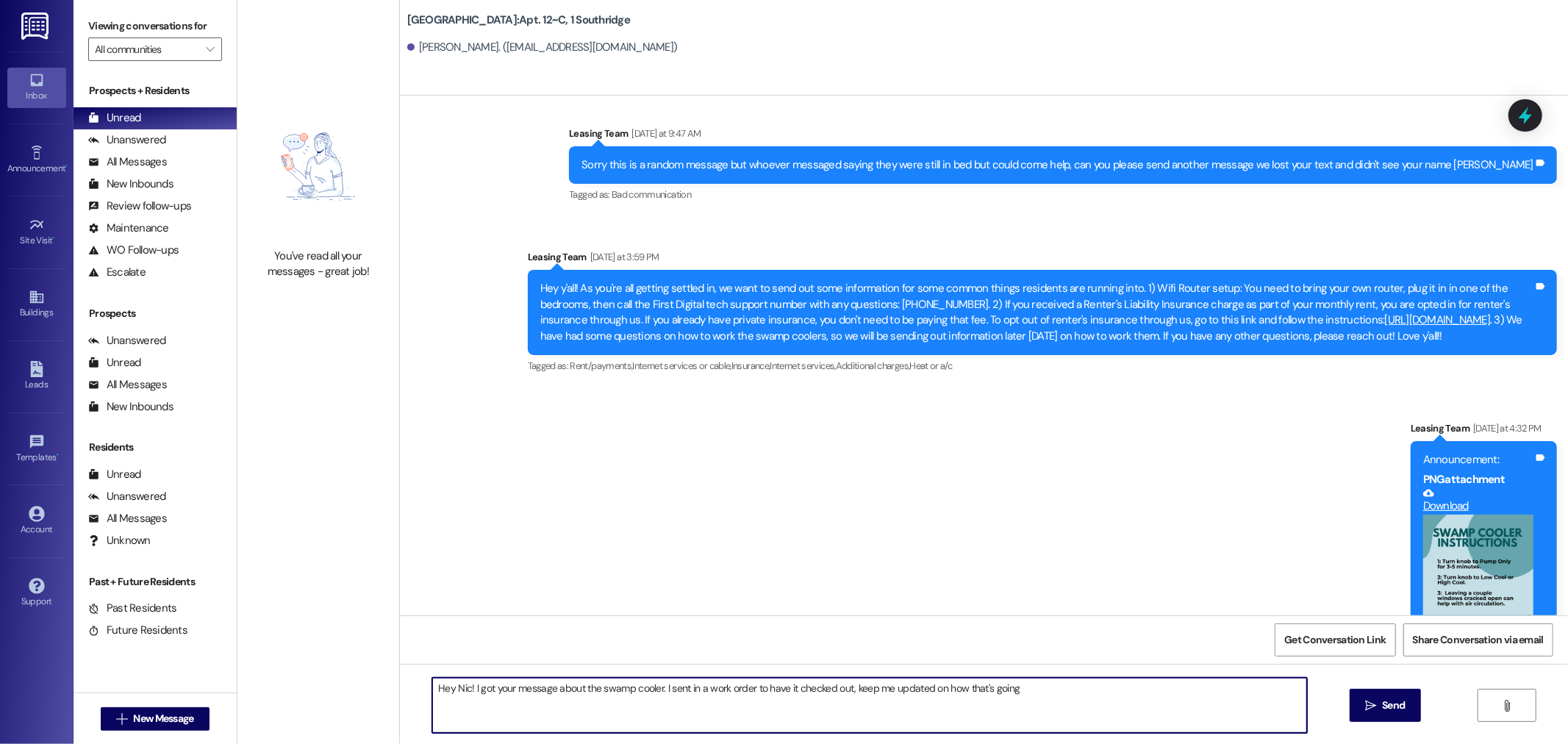
type textarea "Hey Nic! I got your message about the swamp cooler. I sent in a work order to h…"
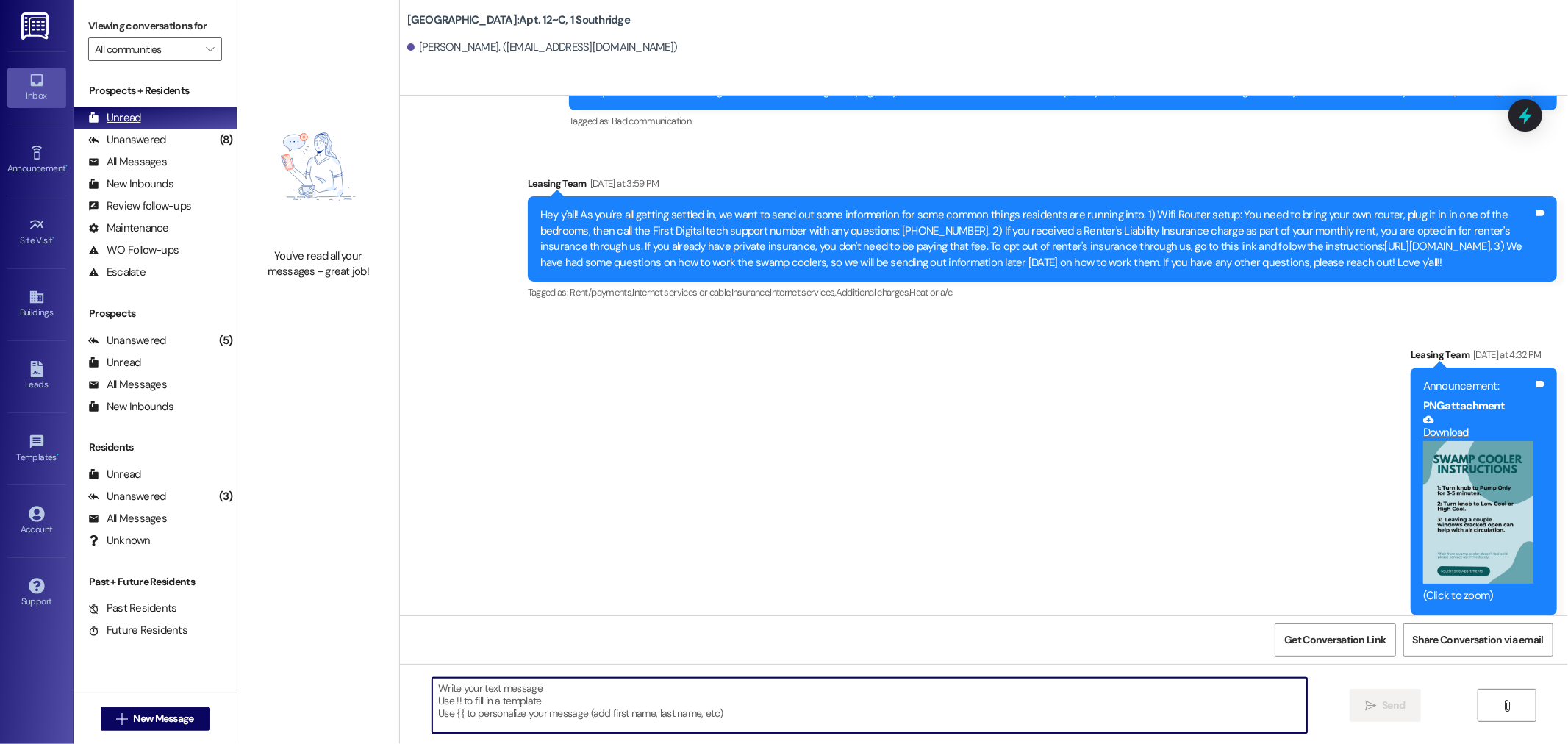
scroll to position [35041, 0]
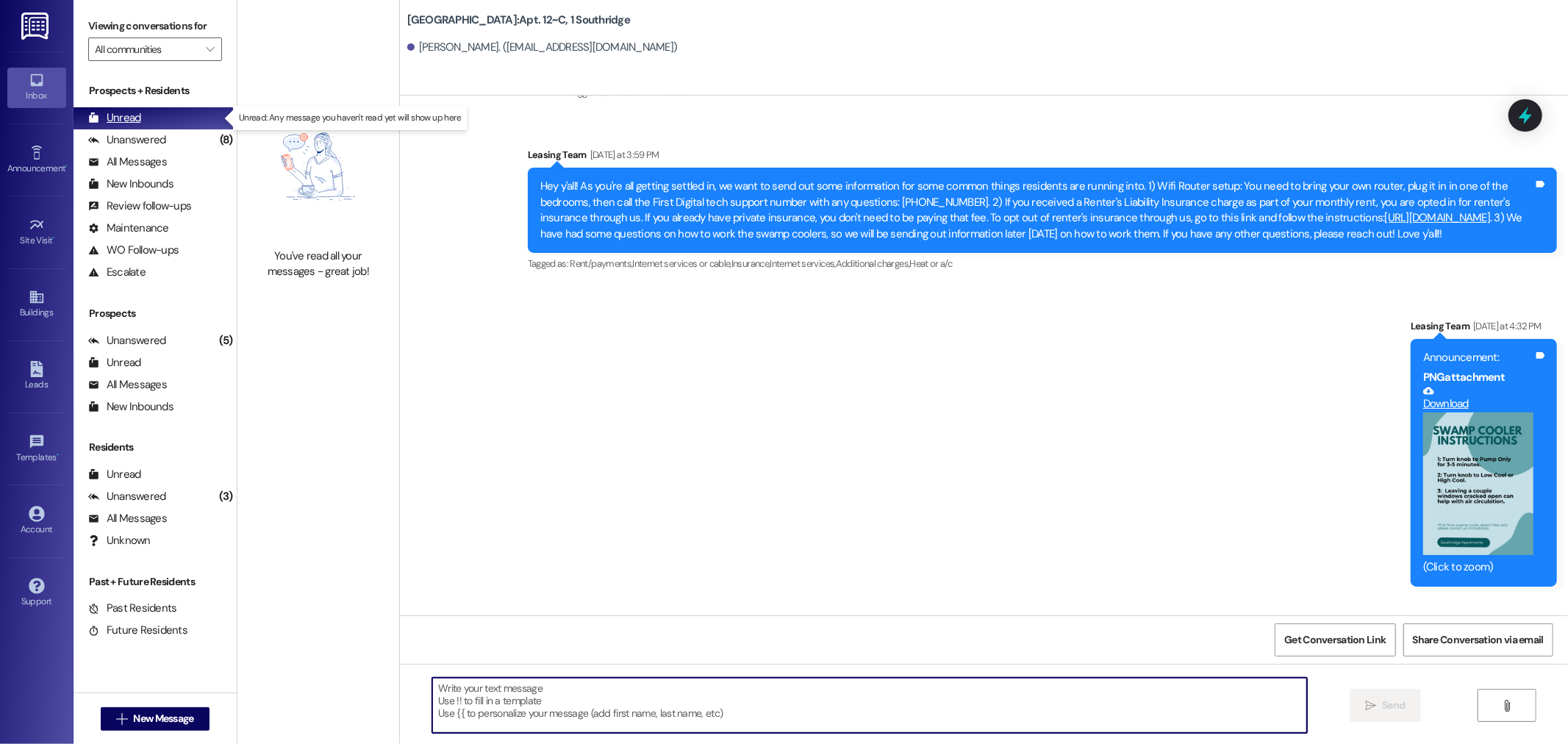
click at [182, 116] on div "Unread (0)" at bounding box center [155, 119] width 164 height 23
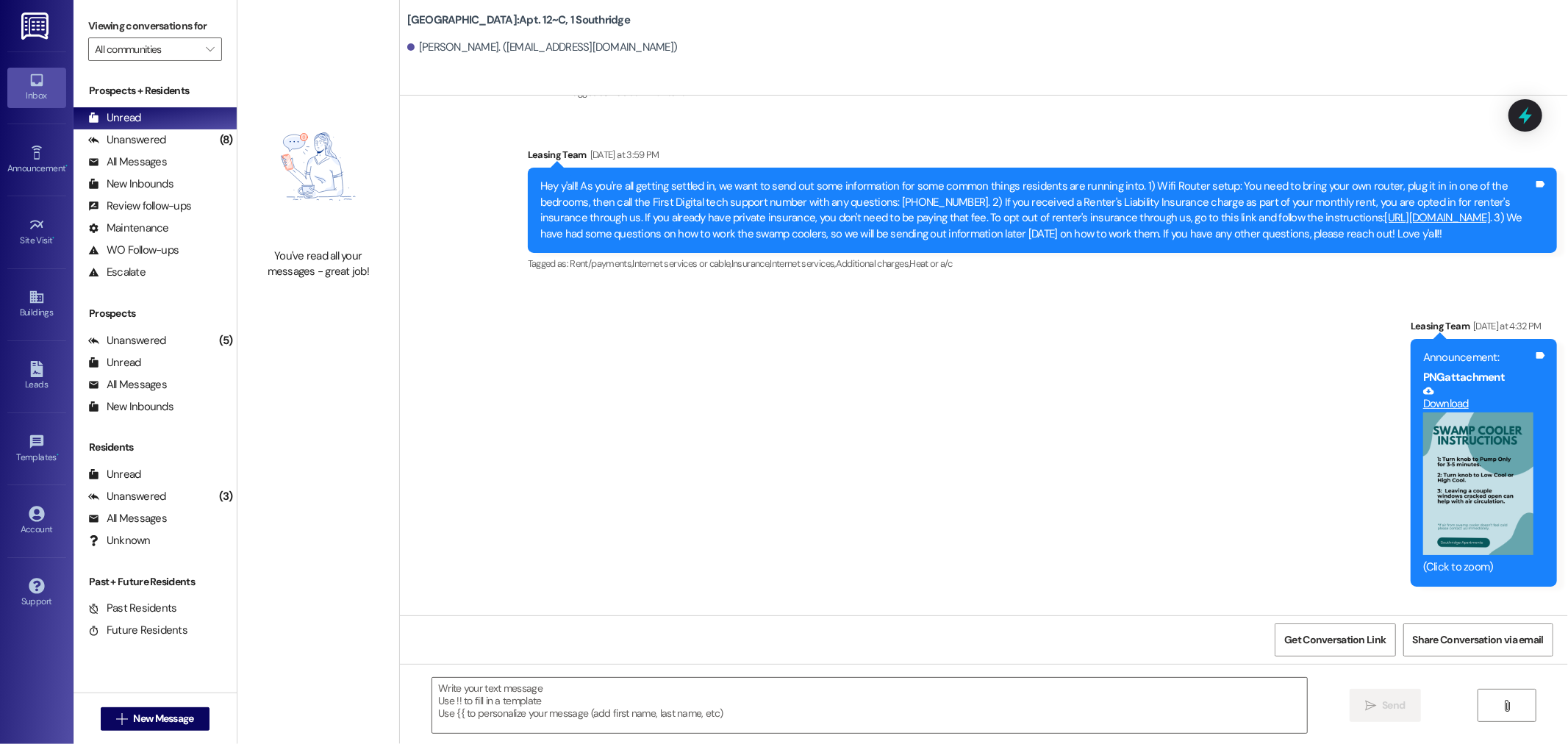
click at [33, 17] on img at bounding box center [36, 26] width 30 height 27
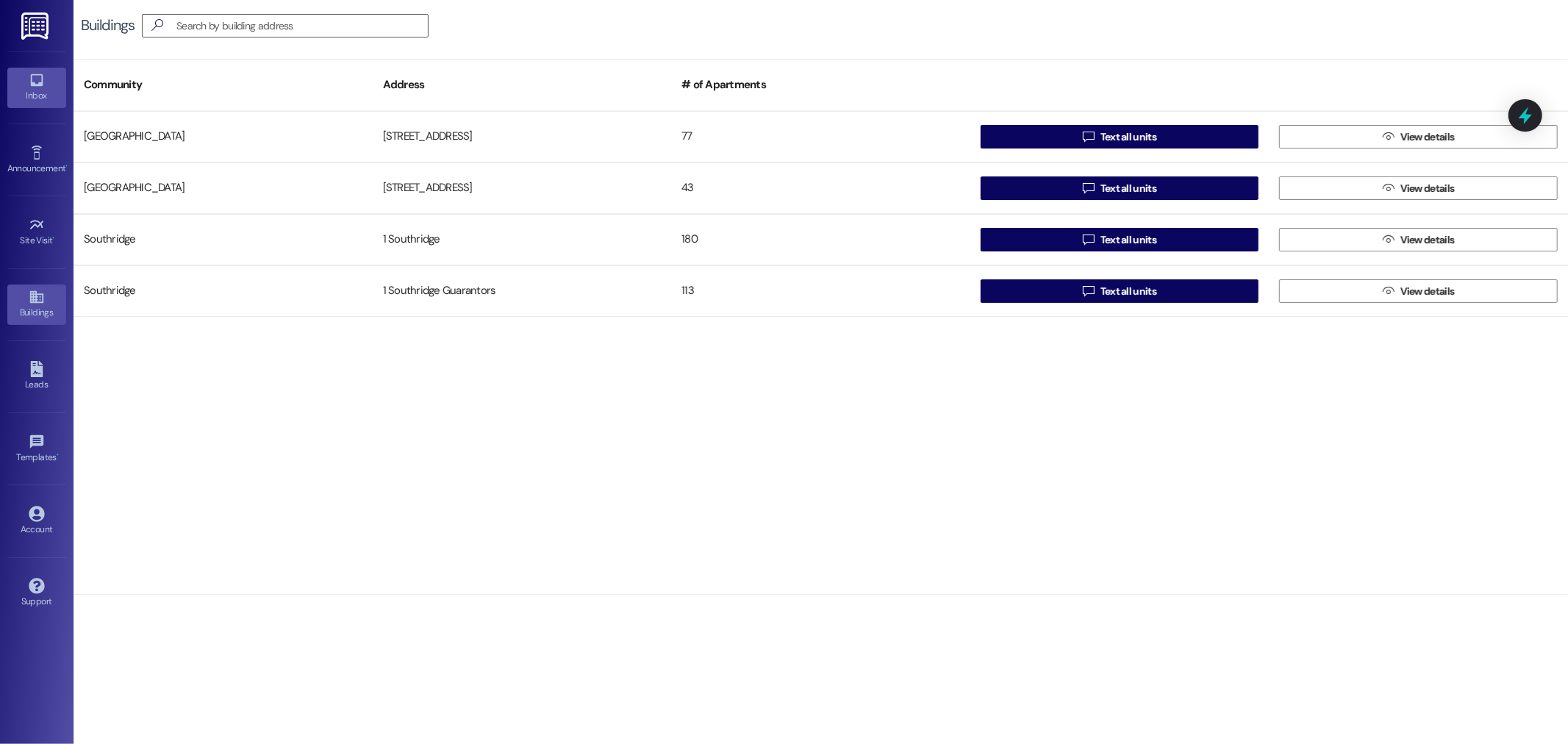
click at [40, 90] on div "Inbox" at bounding box center [36, 95] width 74 height 15
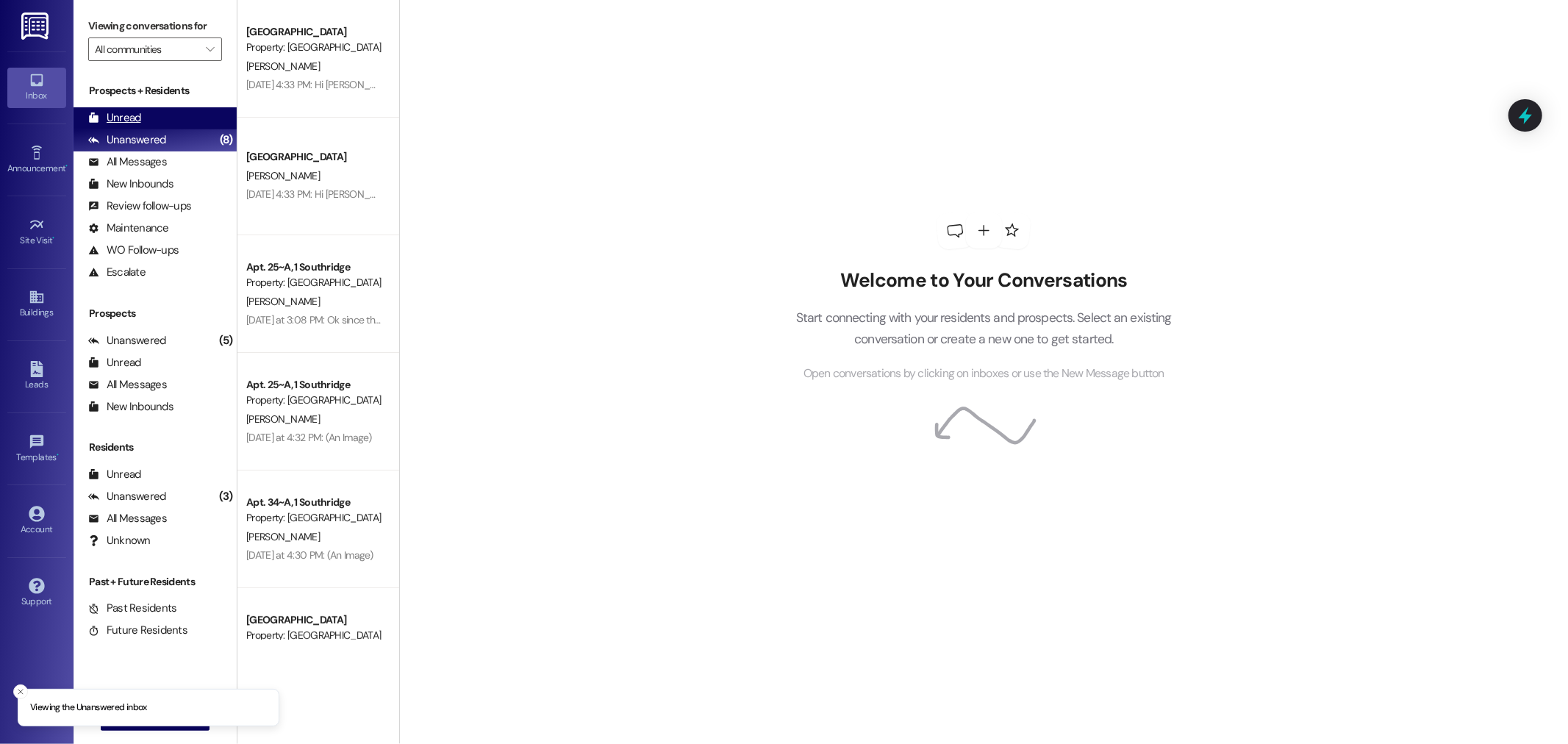
click at [179, 123] on div "Unread (0)" at bounding box center [155, 119] width 164 height 23
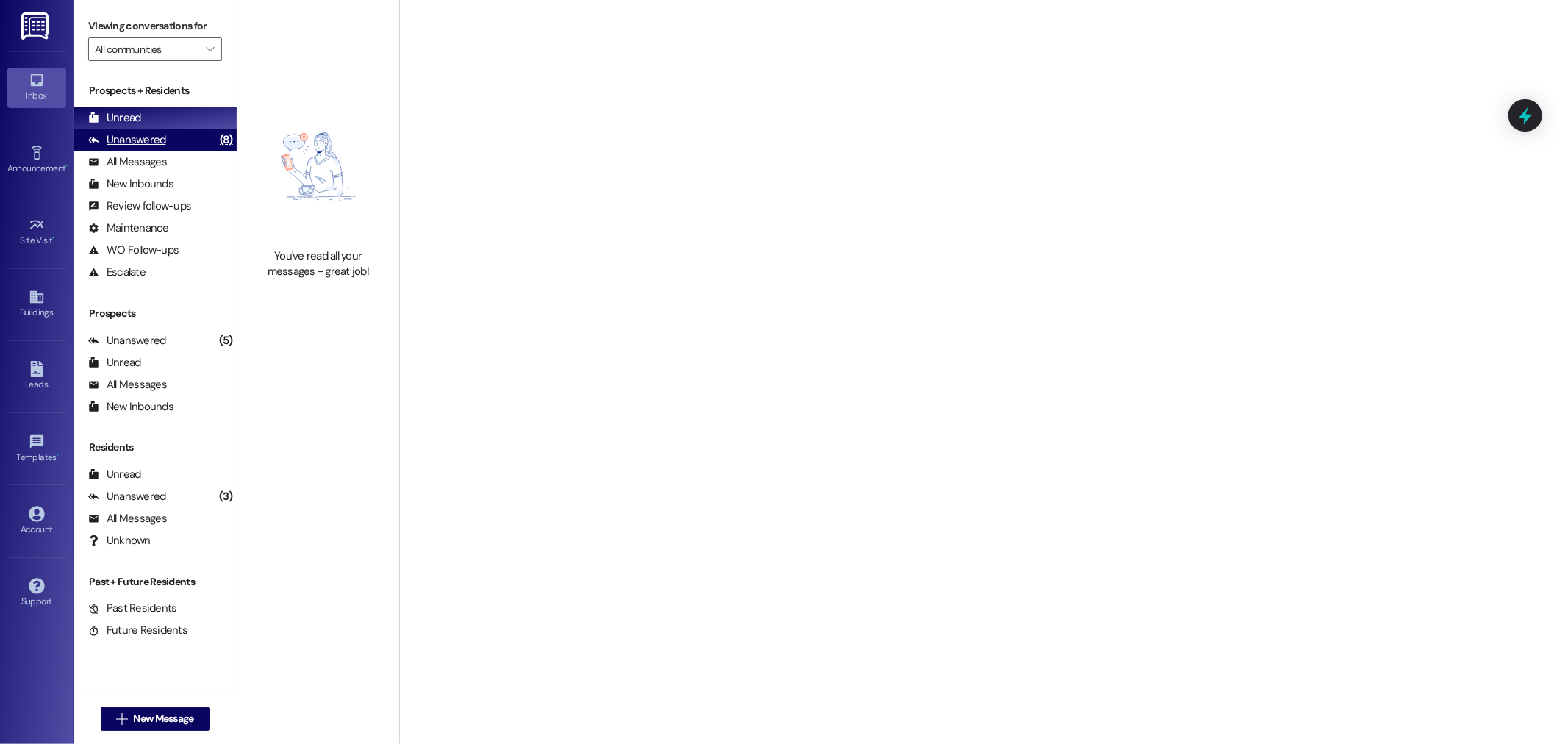
click at [187, 144] on div "Unanswered (8)" at bounding box center [155, 140] width 164 height 23
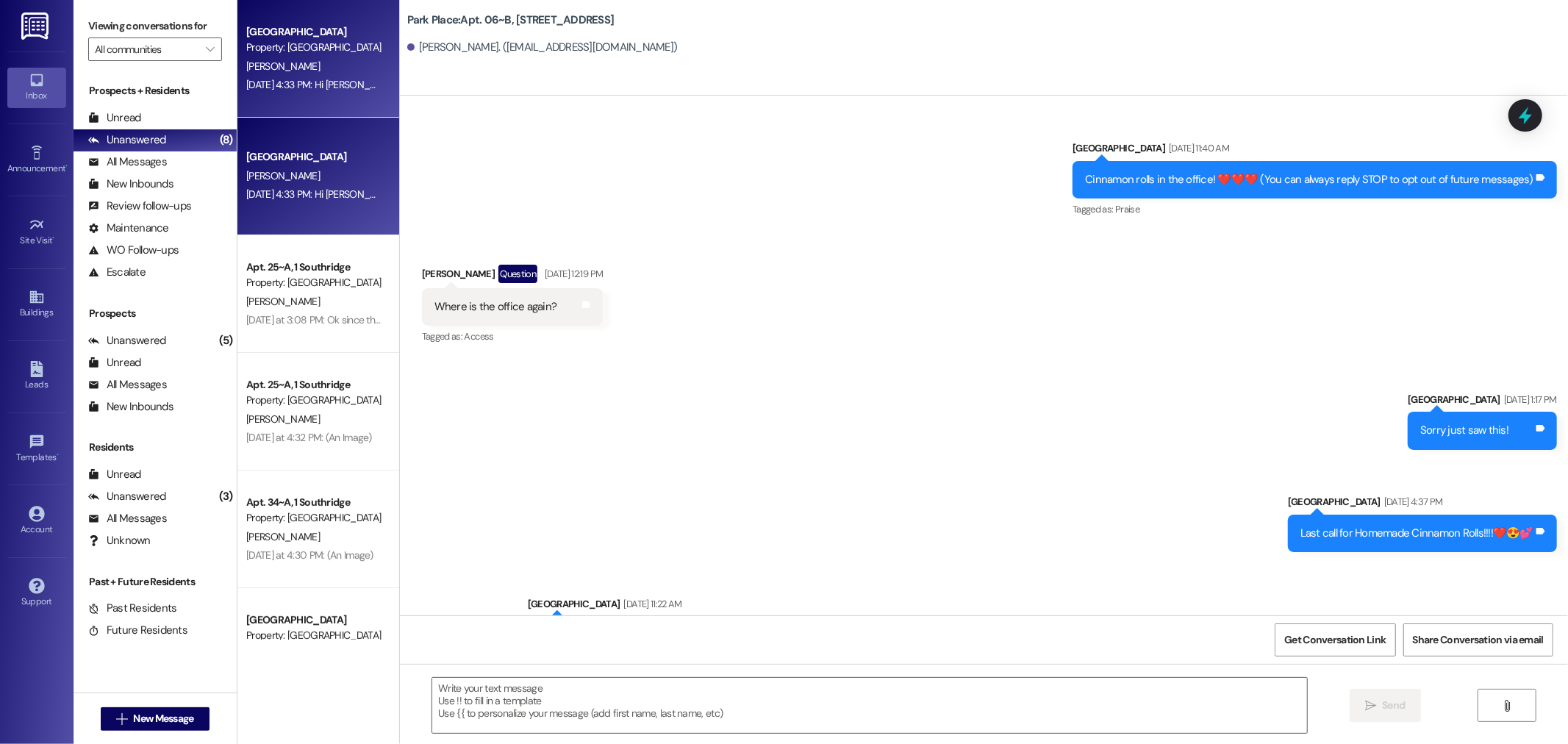
scroll to position [42400, 0]
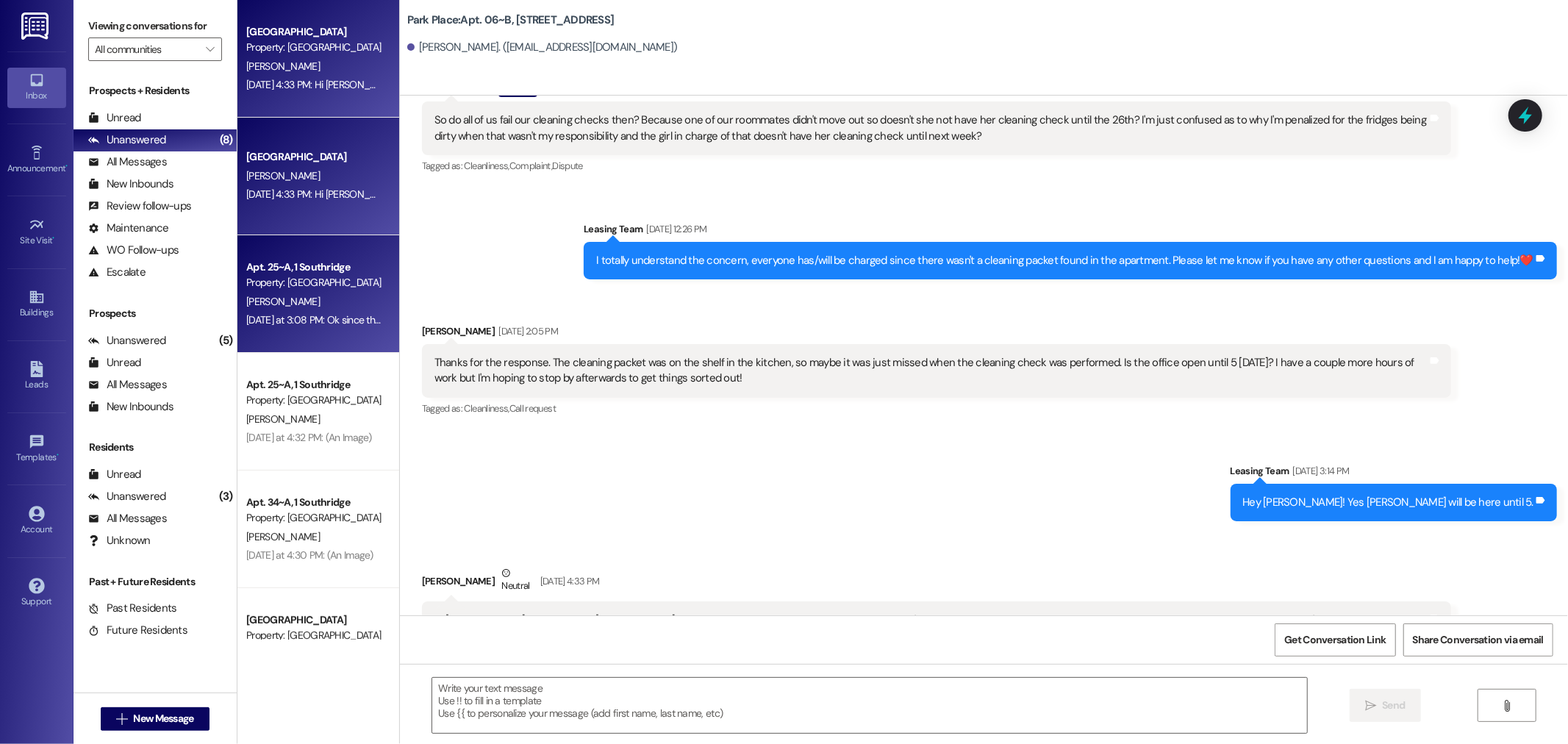
click at [321, 258] on div "Apt. 25~A, 1 Southridge Property: Southridge" at bounding box center [315, 274] width 139 height 34
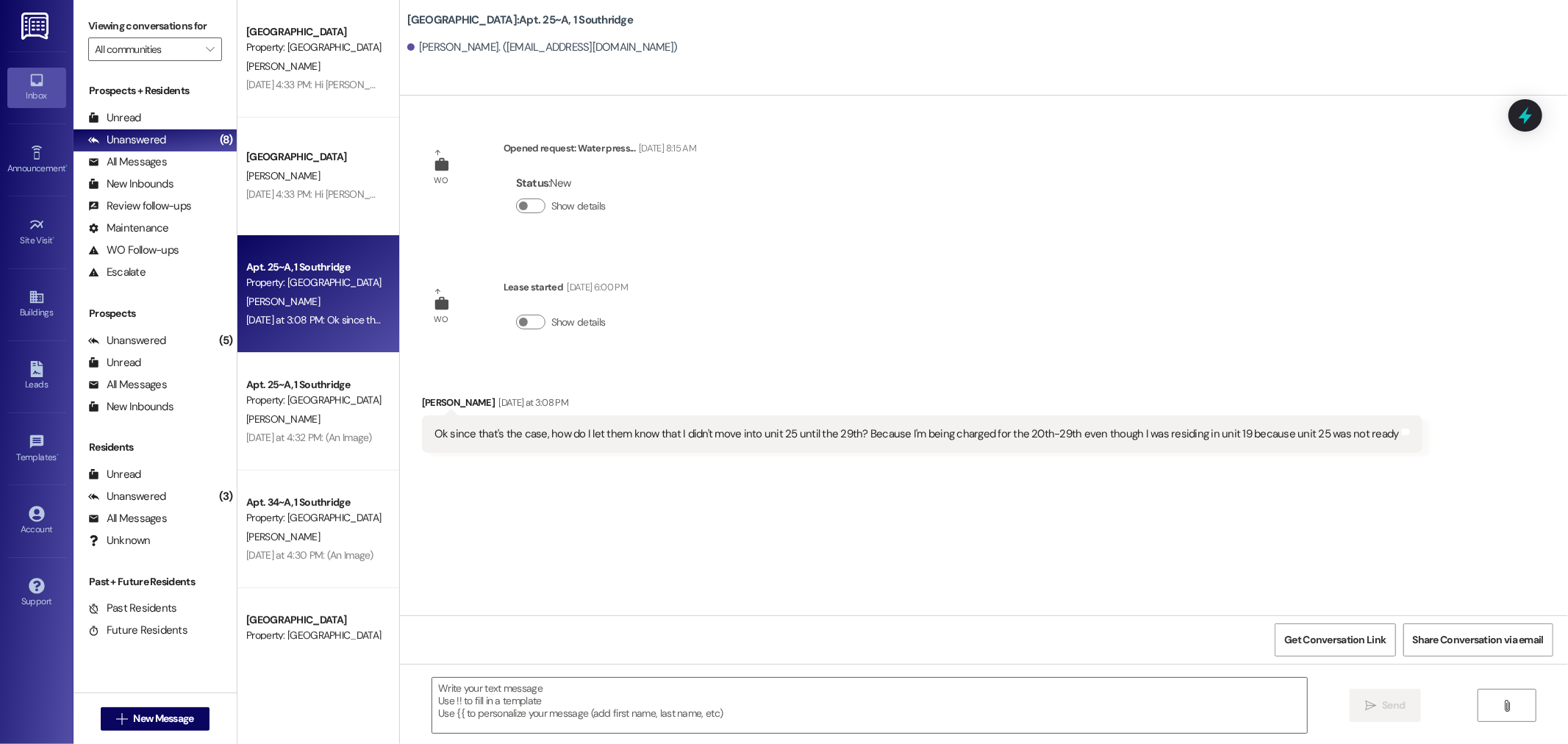
scroll to position [0, 0]
click at [875, 699] on textarea at bounding box center [869, 706] width 875 height 55
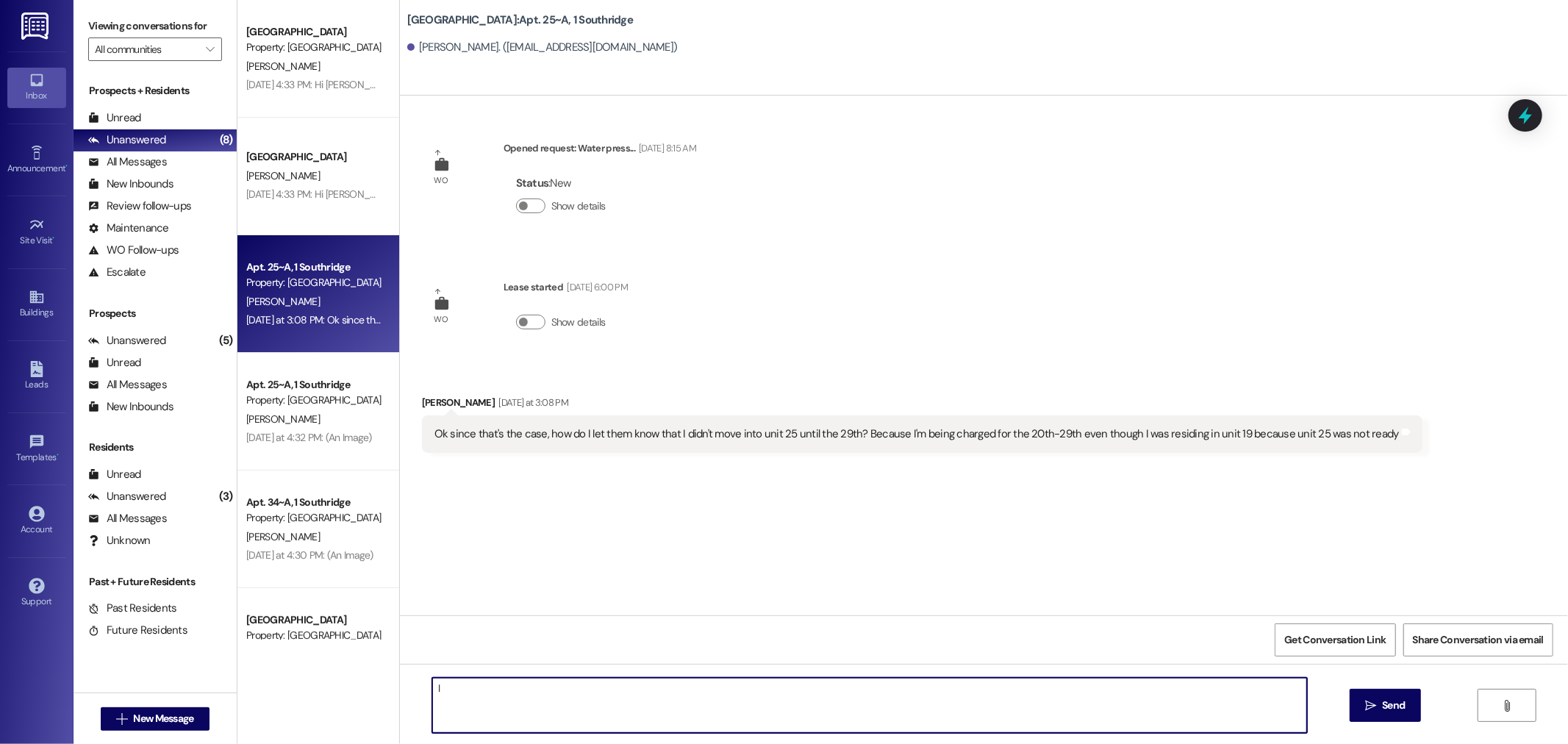
type textarea "I"
type textarea "I gave you a call about it and left a message, if you have a minute this aftern…"
click at [1388, 695] on button " Send" at bounding box center [1385, 706] width 72 height 33
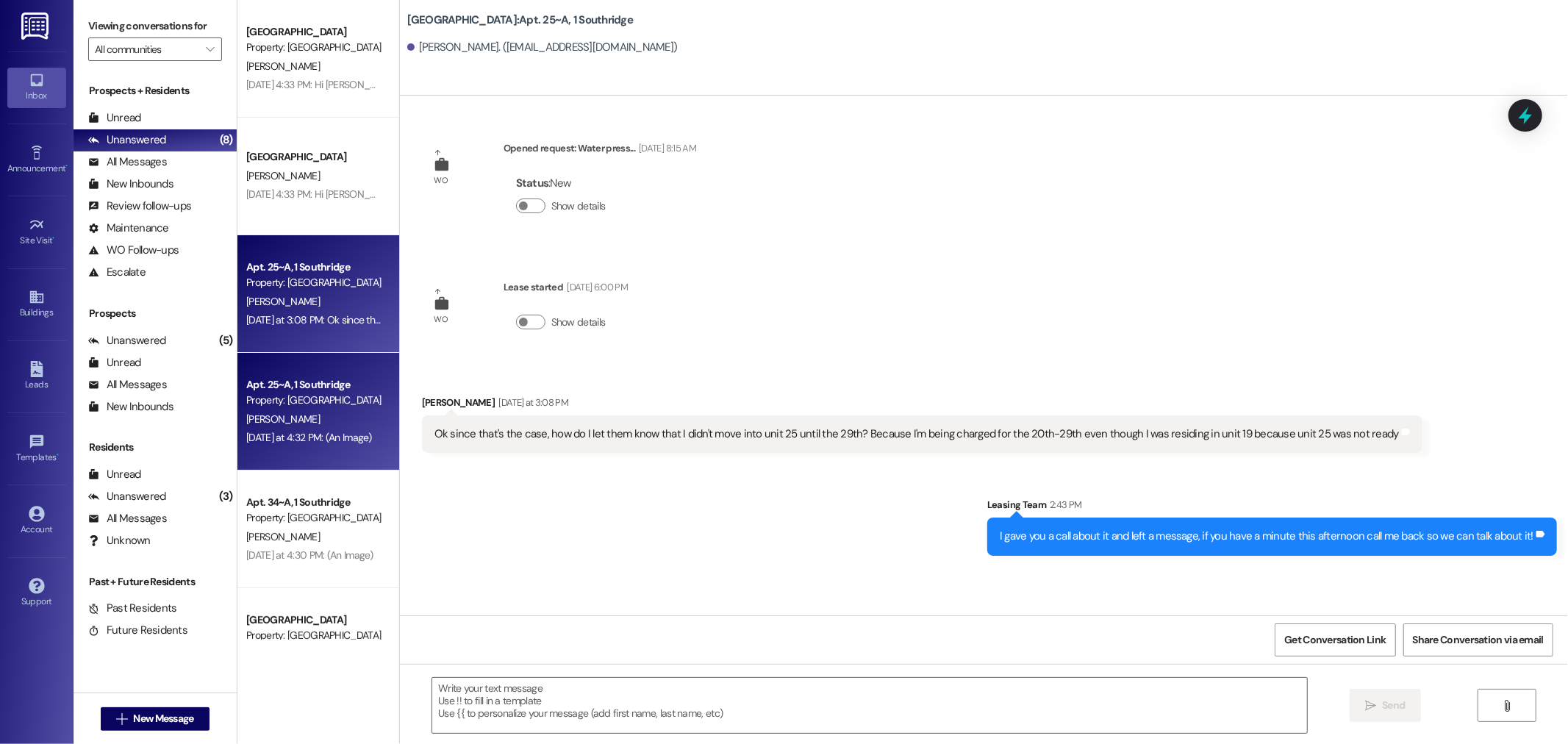
click at [281, 400] on div "Property: [GEOGRAPHIC_DATA]" at bounding box center [314, 401] width 136 height 16
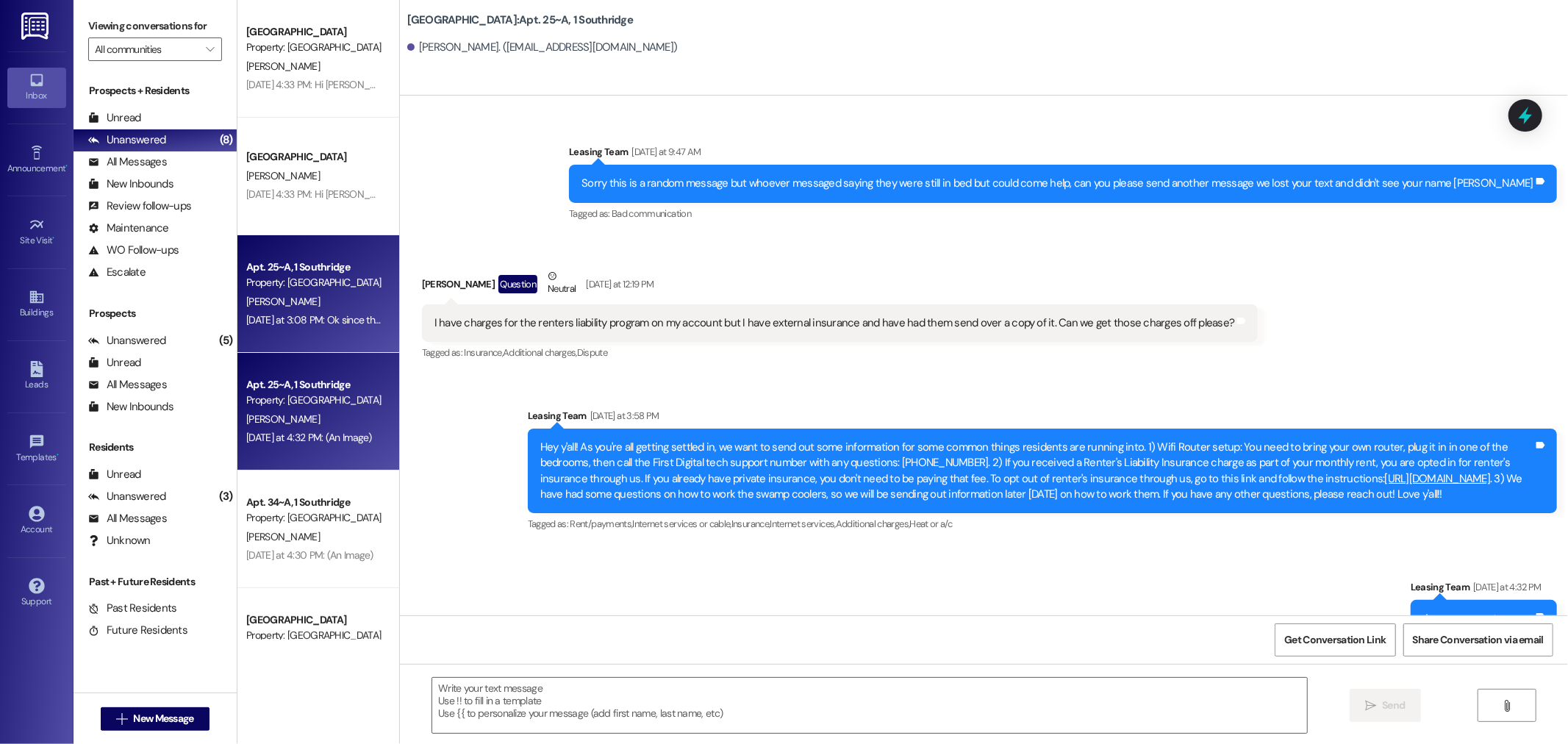
scroll to position [22298, 0]
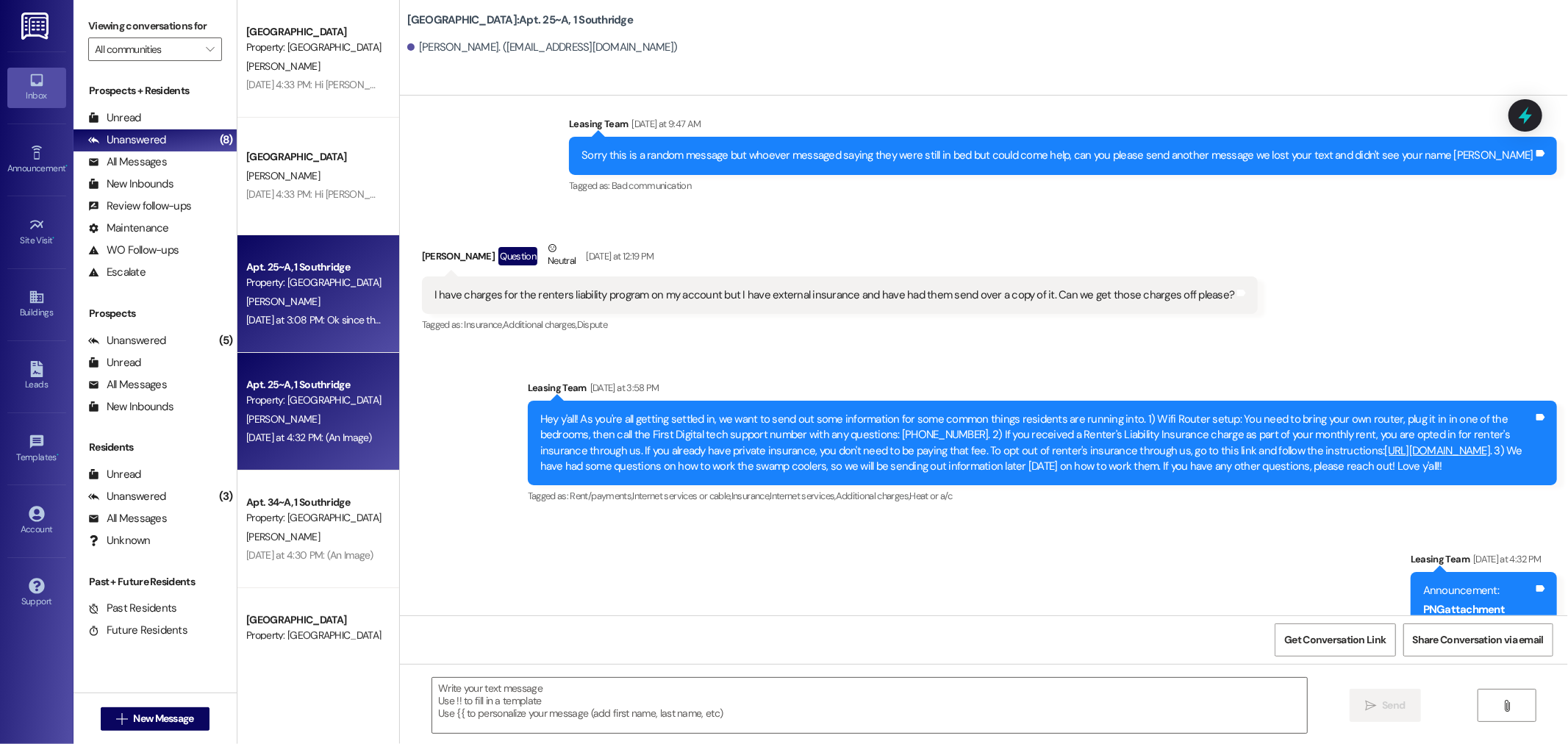
click at [324, 285] on div "Property: [GEOGRAPHIC_DATA]" at bounding box center [314, 283] width 136 height 16
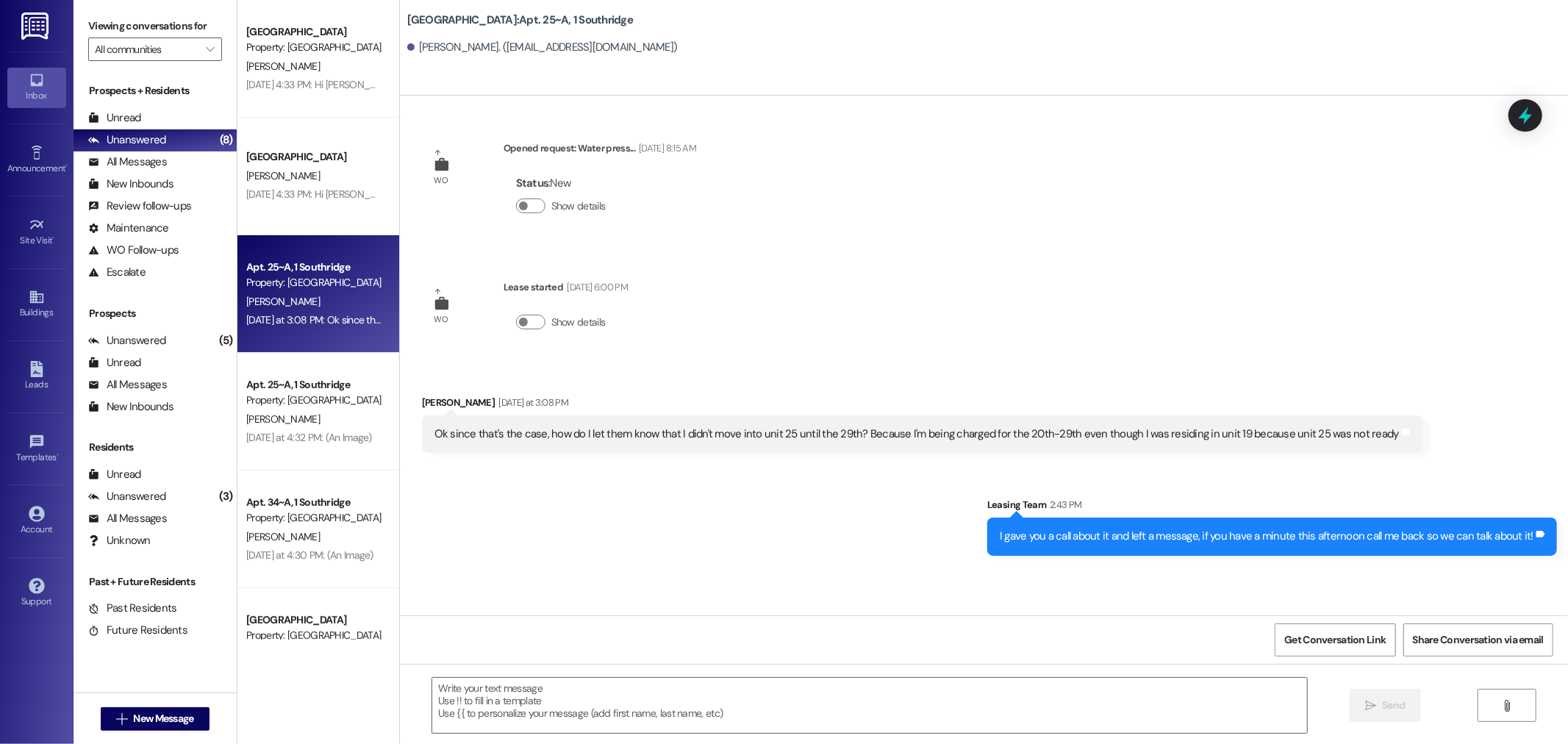
scroll to position [0, 0]
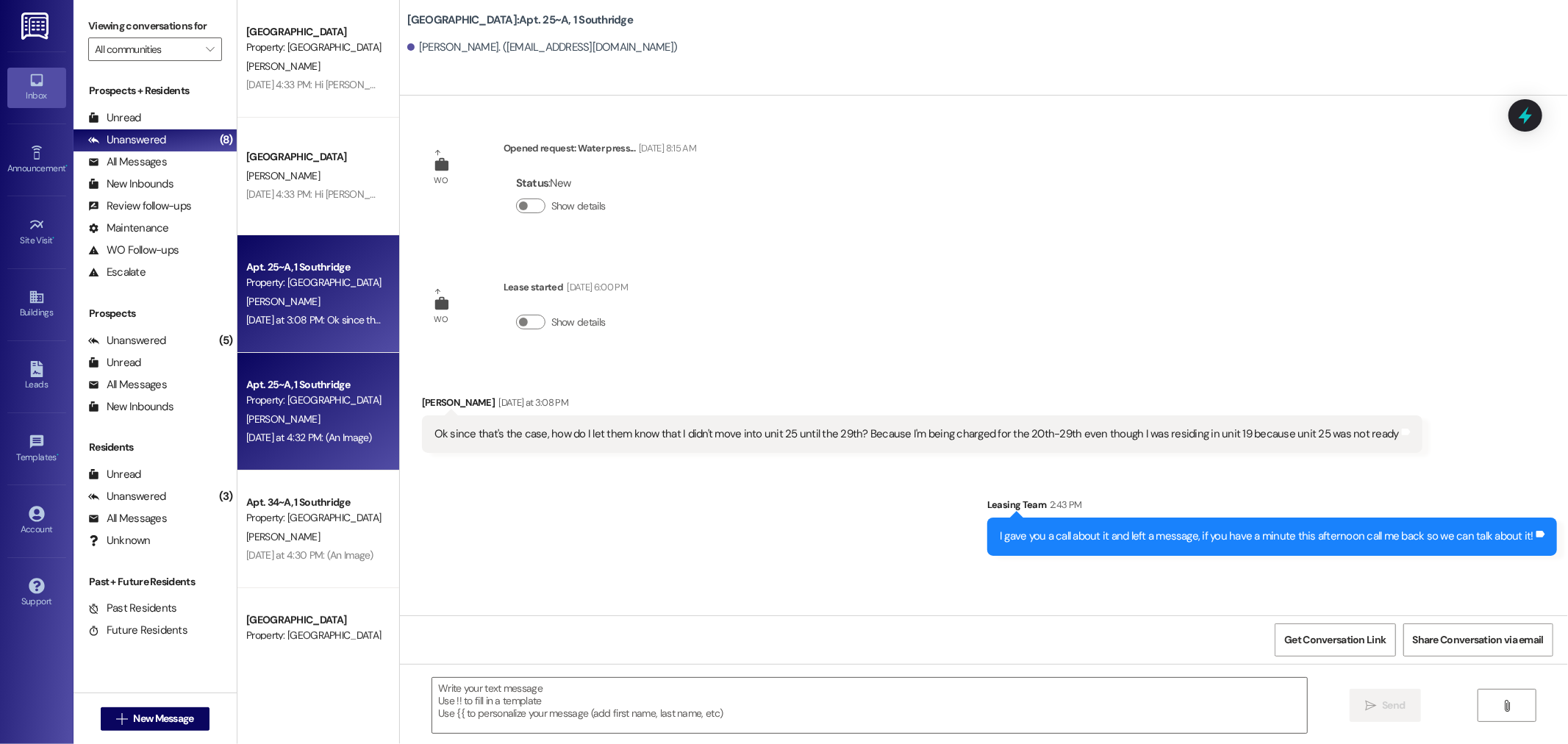
click at [317, 390] on div "Apt. 25~A, 1 Southridge" at bounding box center [314, 385] width 136 height 16
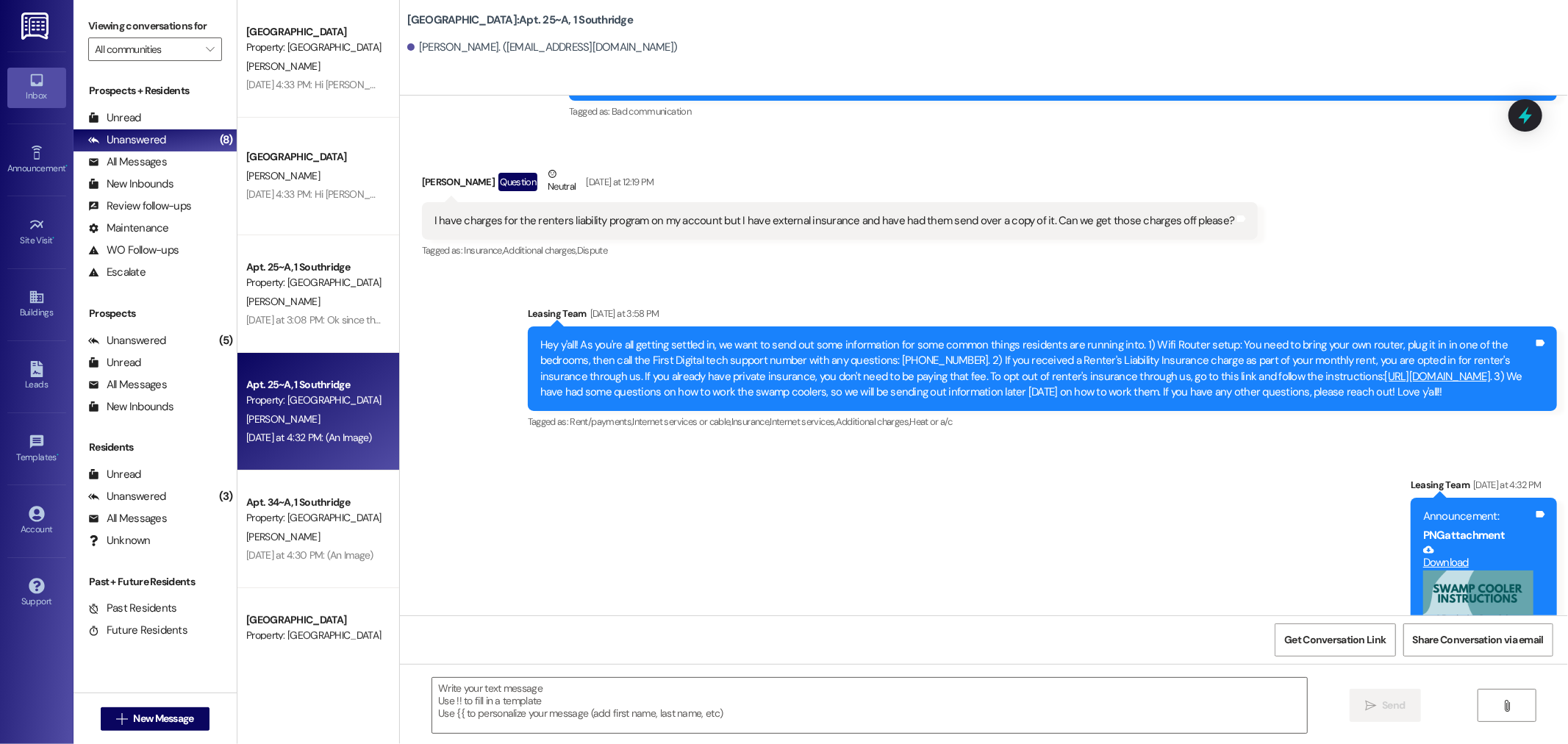
scroll to position [22462, 0]
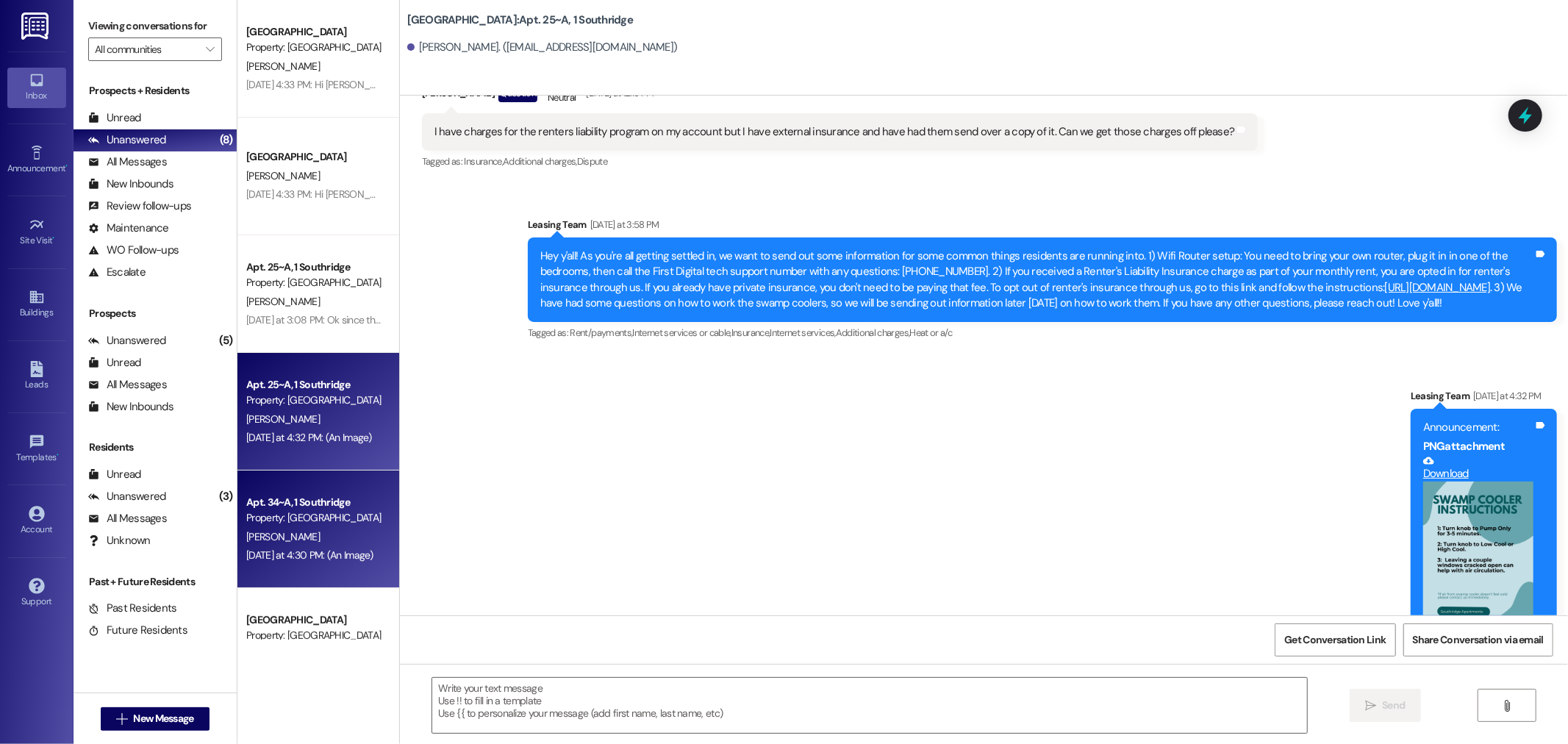
click at [319, 516] on div "Property: [GEOGRAPHIC_DATA]" at bounding box center [314, 519] width 136 height 16
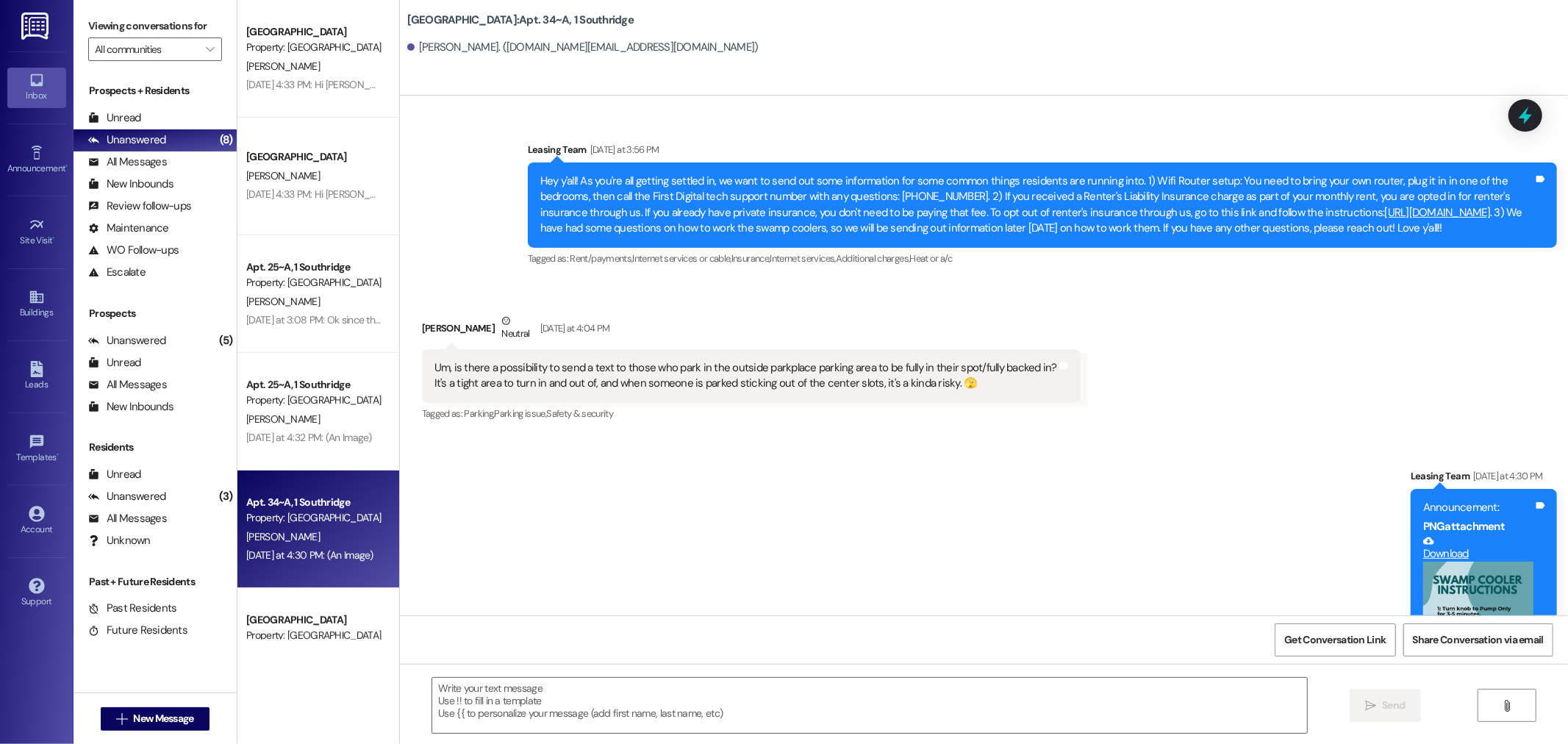
scroll to position [47356, 0]
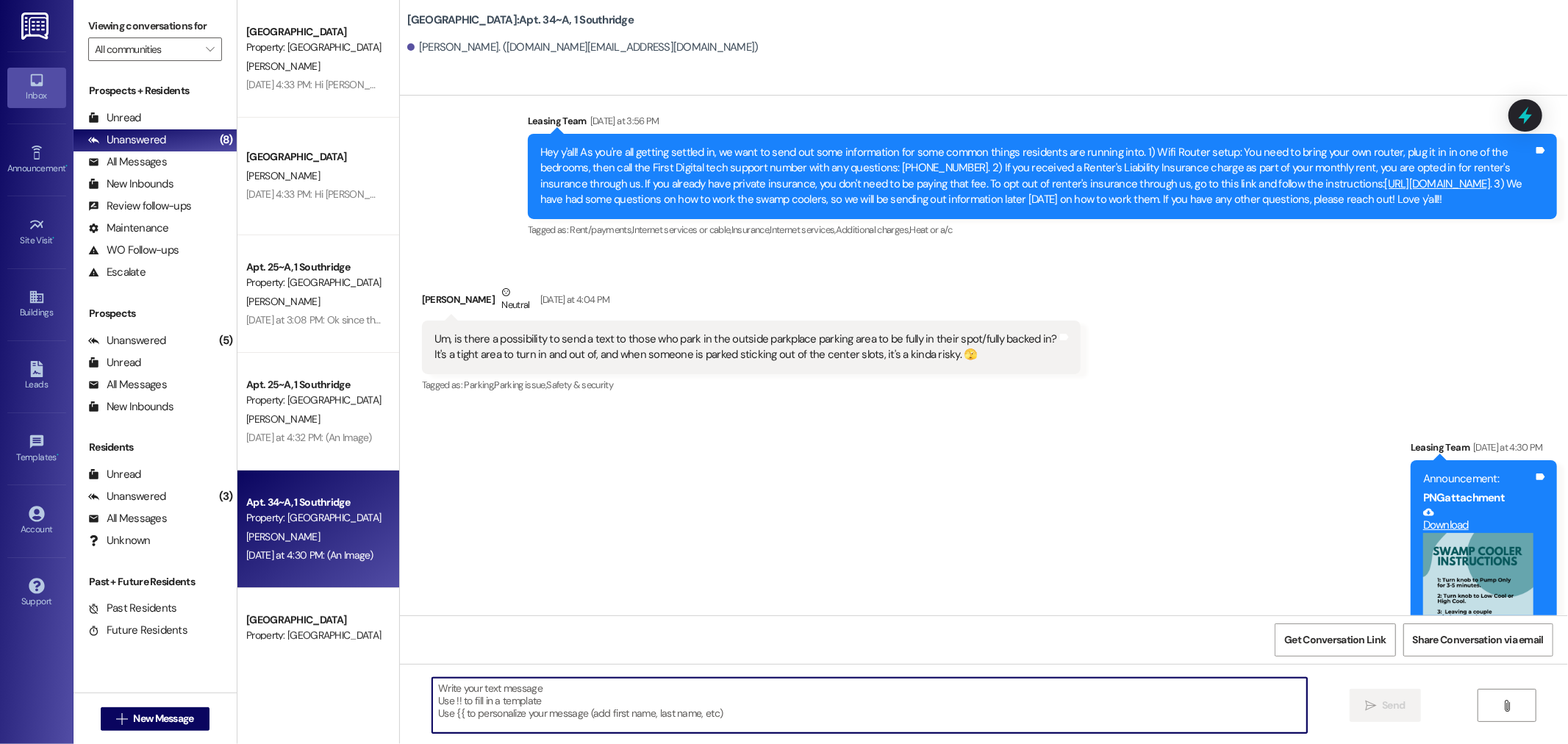
click at [545, 699] on textarea at bounding box center [869, 706] width 875 height 55
type textarea "Yes, I will send a text out about that today. Thanks for letting me know!!"
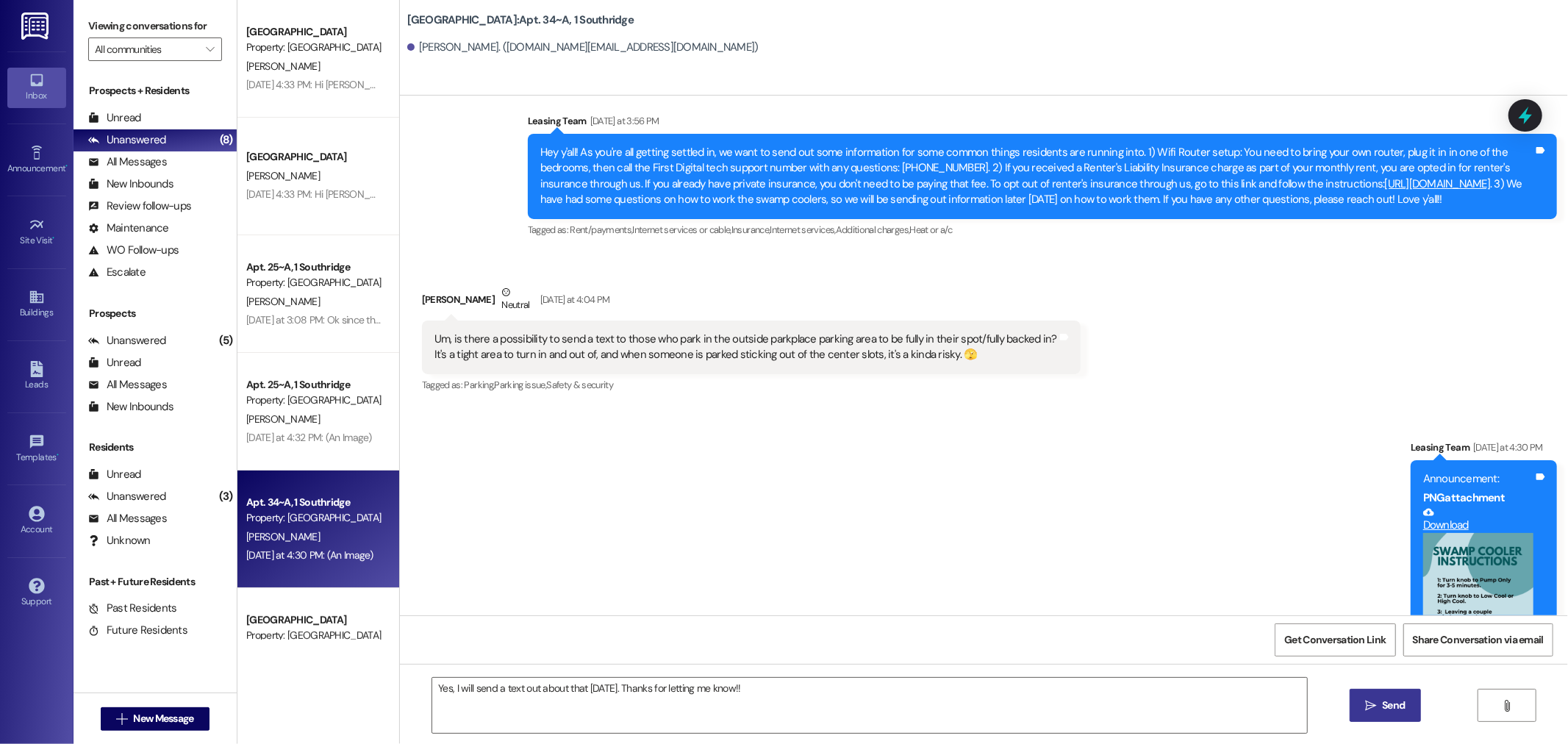
click at [1350, 702] on button " Send" at bounding box center [1385, 706] width 72 height 33
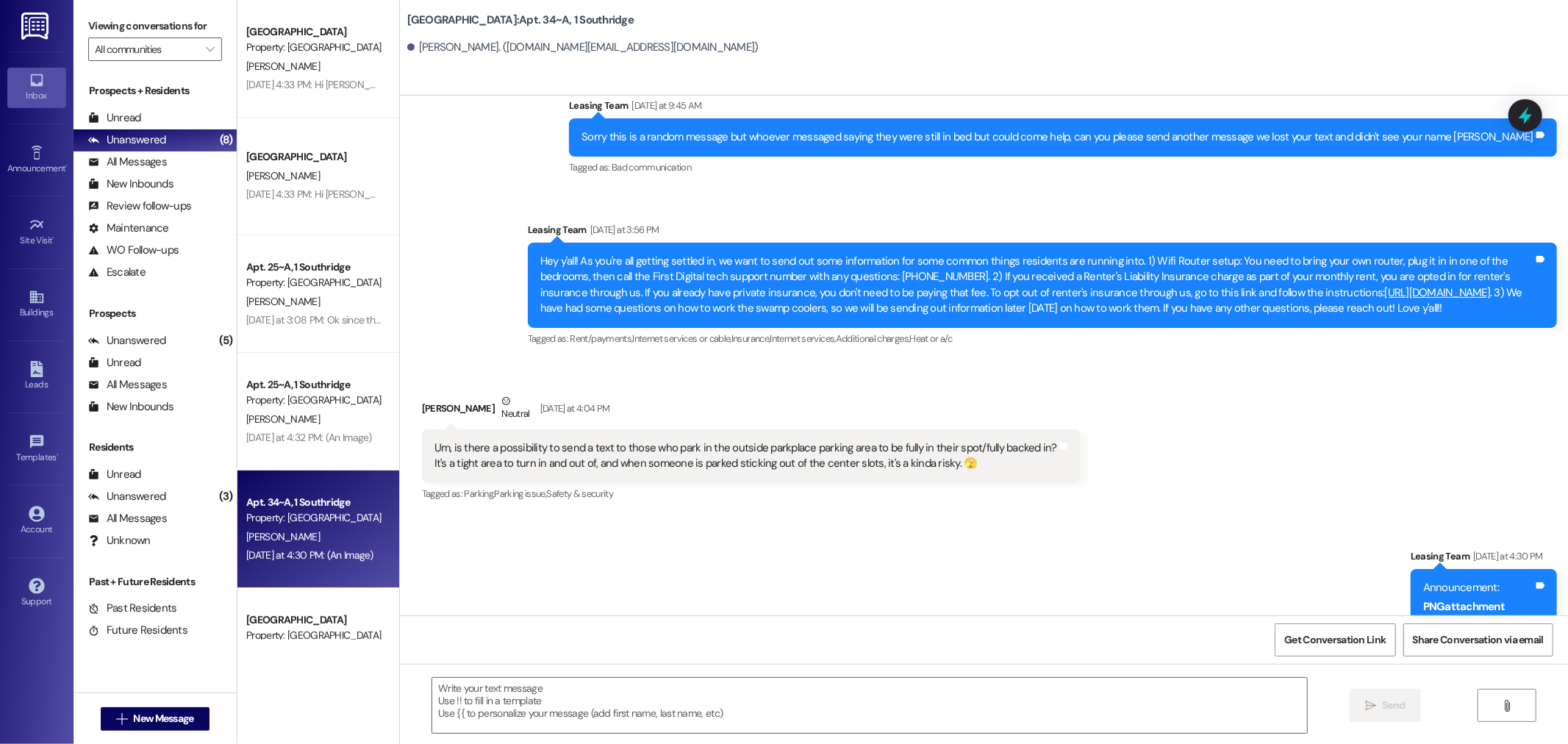
scroll to position [47459, 0]
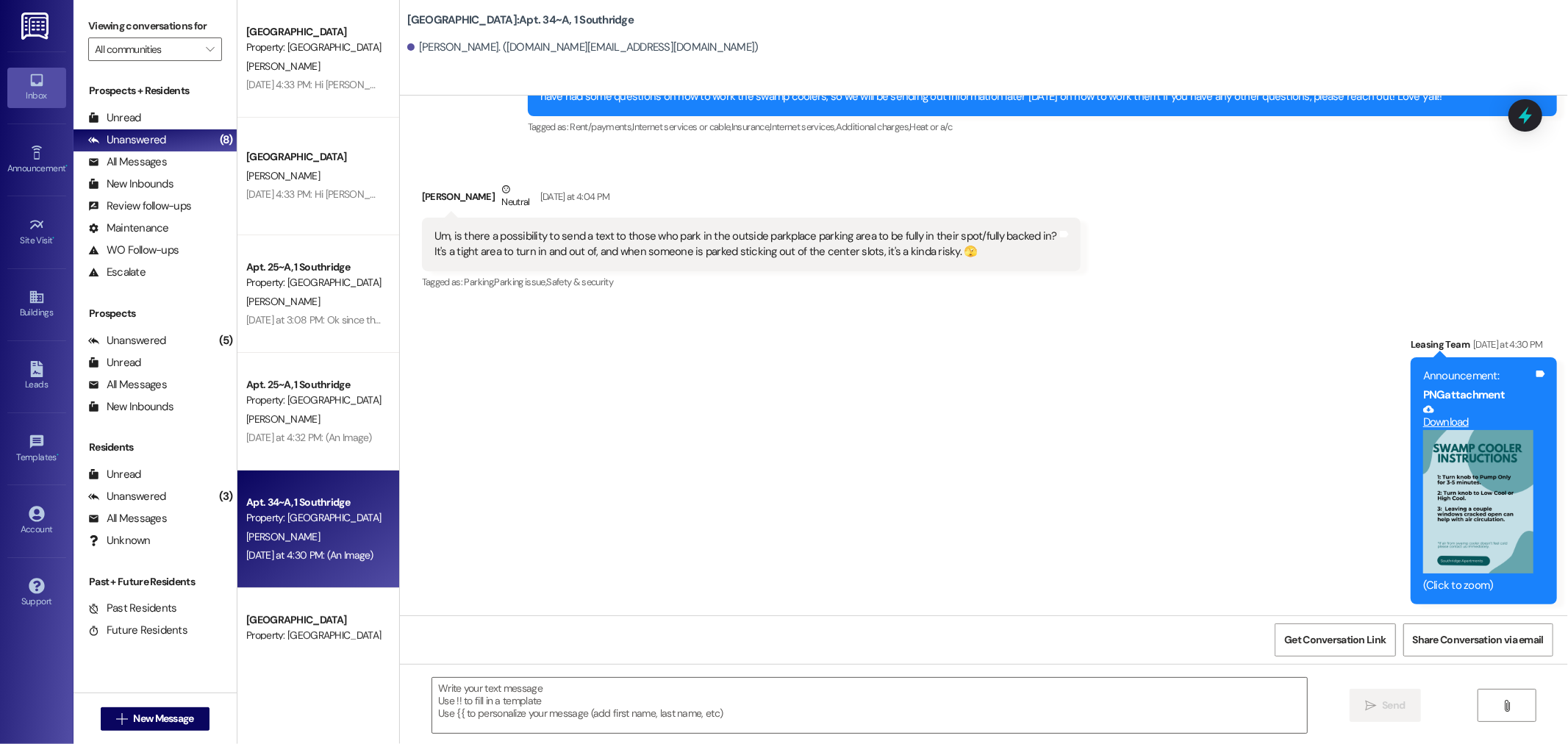
click at [38, 31] on img at bounding box center [36, 26] width 30 height 27
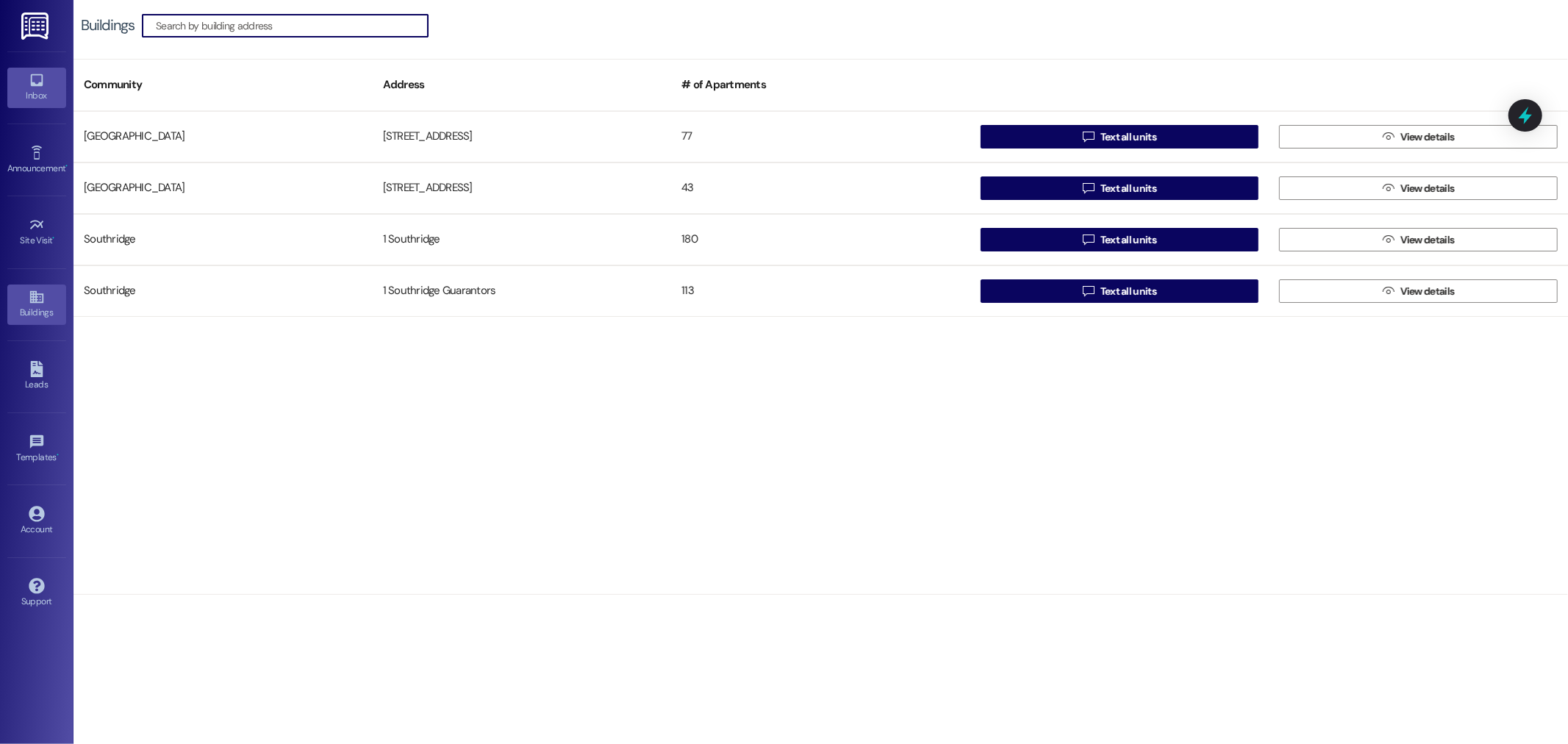
click at [46, 84] on link "Inbox" at bounding box center [37, 87] width 59 height 40
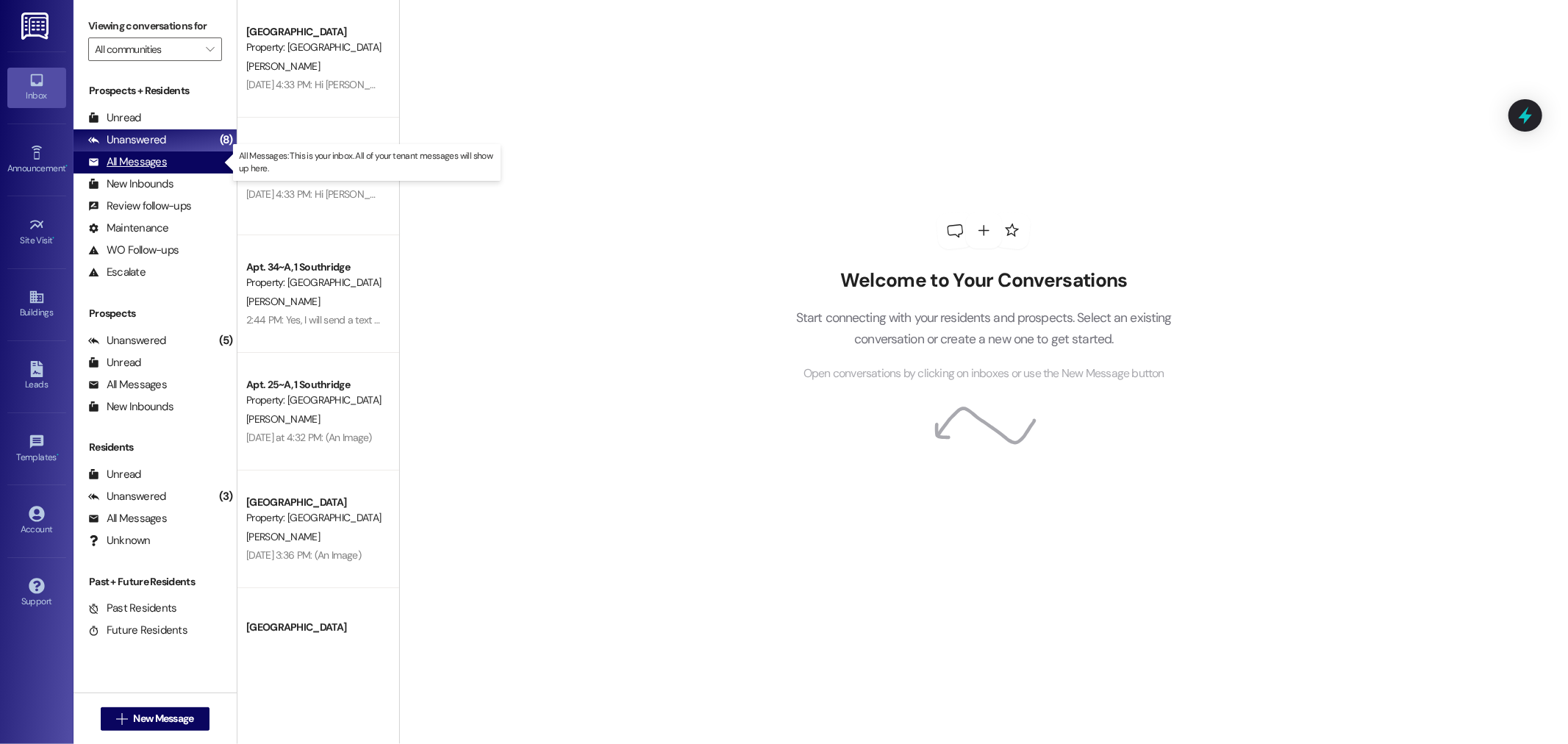
click at [182, 164] on div "All Messages (undefined)" at bounding box center [155, 163] width 164 height 23
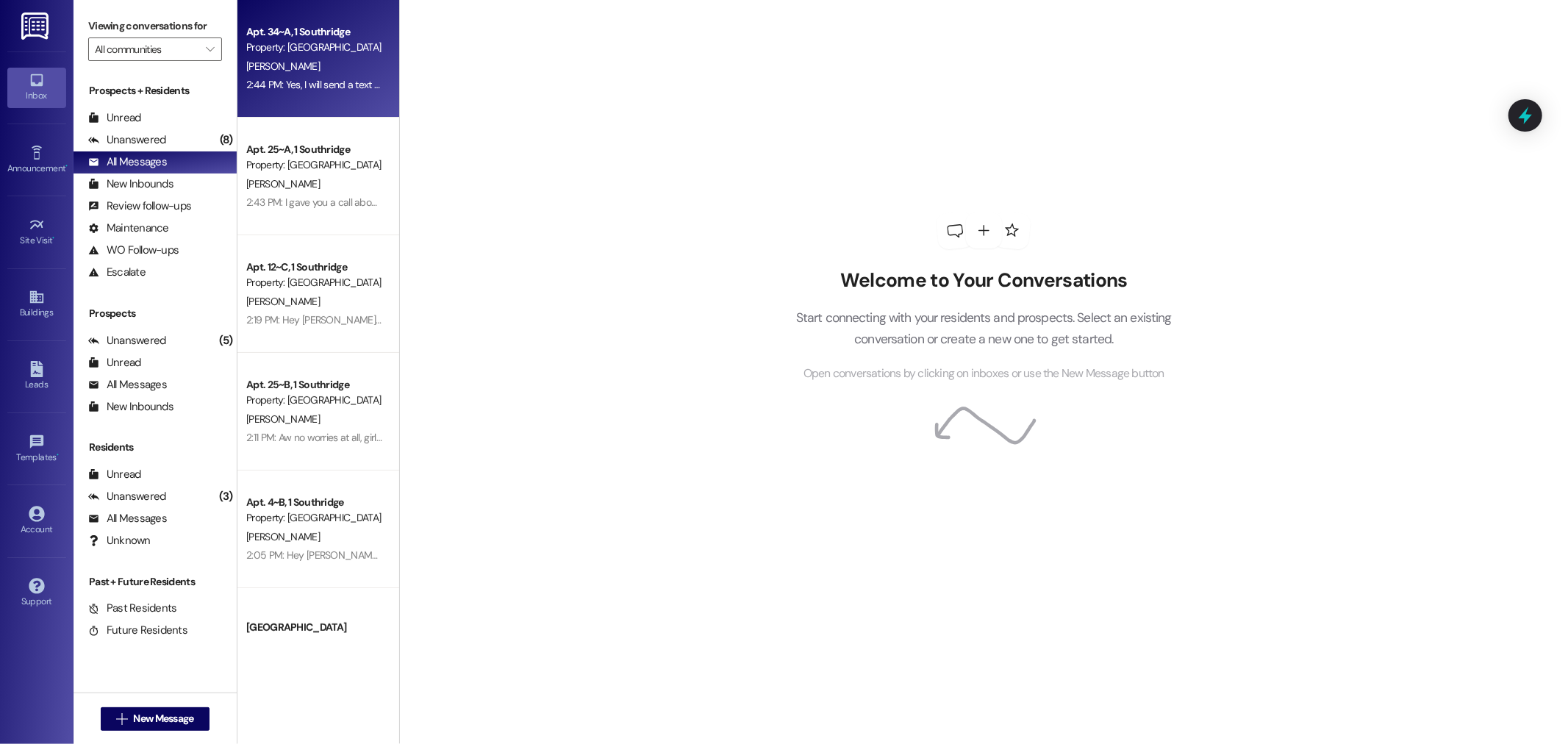
click at [306, 60] on div "[PERSON_NAME]" at bounding box center [315, 67] width 139 height 19
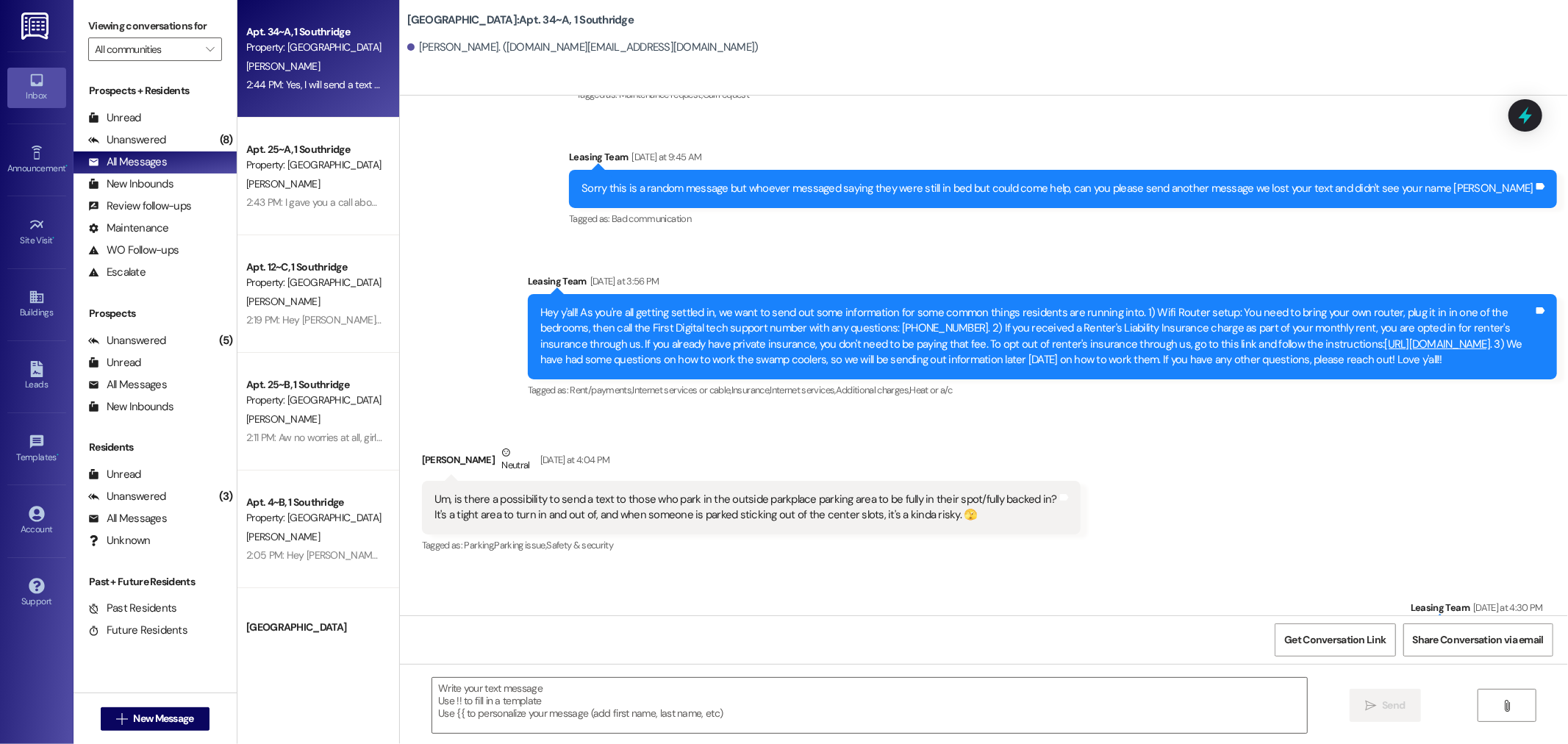
scroll to position [47209, 0]
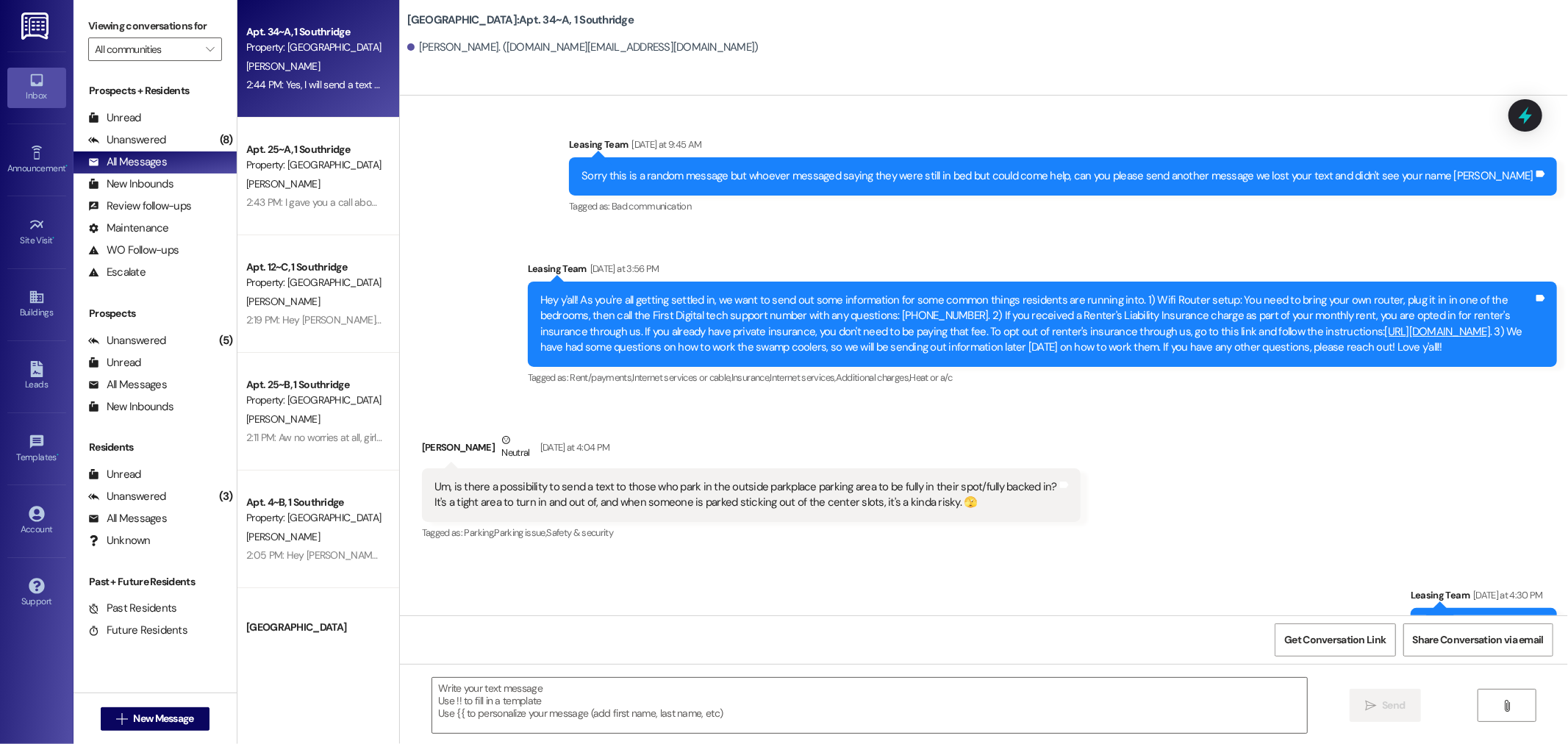
click at [28, 13] on img at bounding box center [36, 26] width 30 height 27
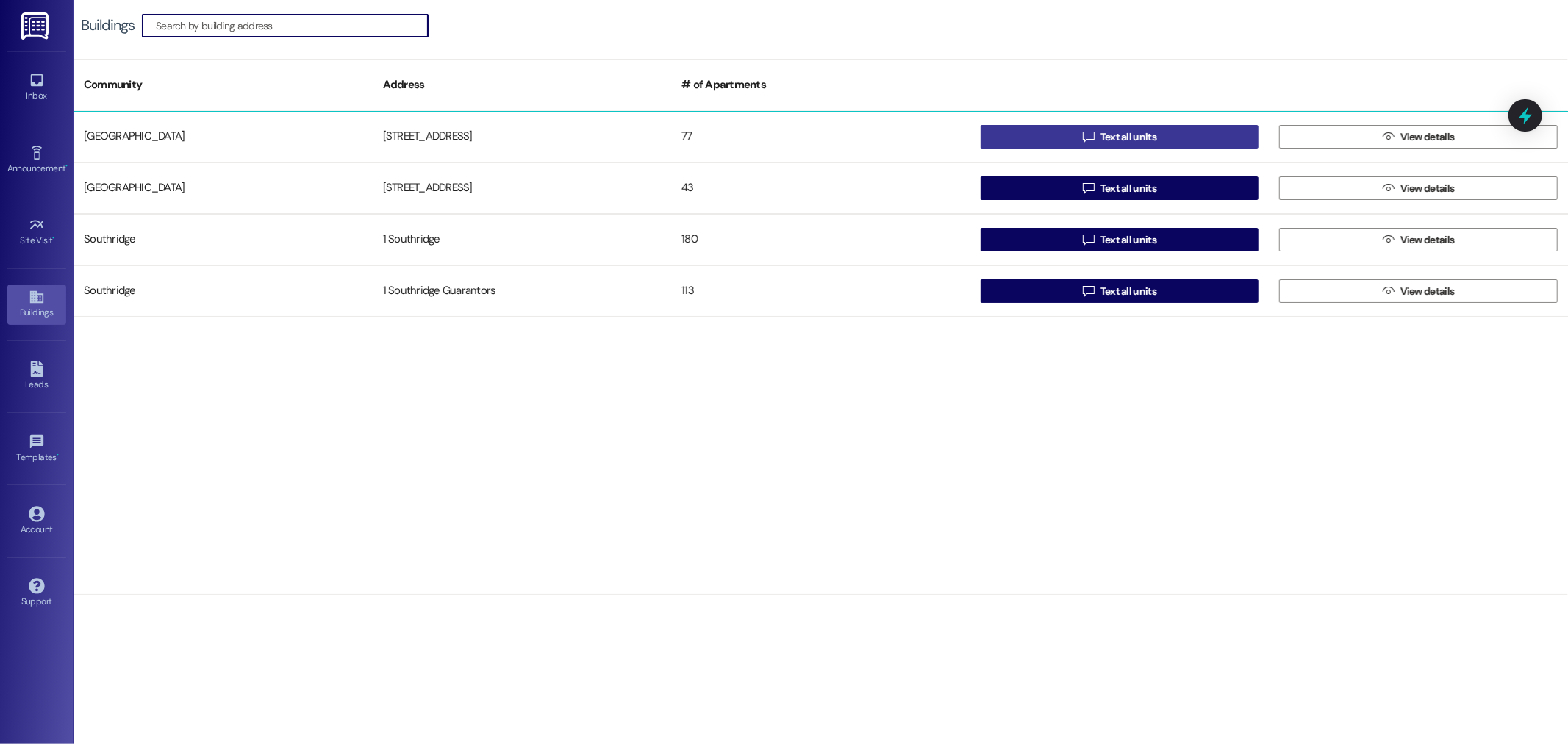
click at [1104, 134] on span "Text all units" at bounding box center [1128, 137] width 56 height 16
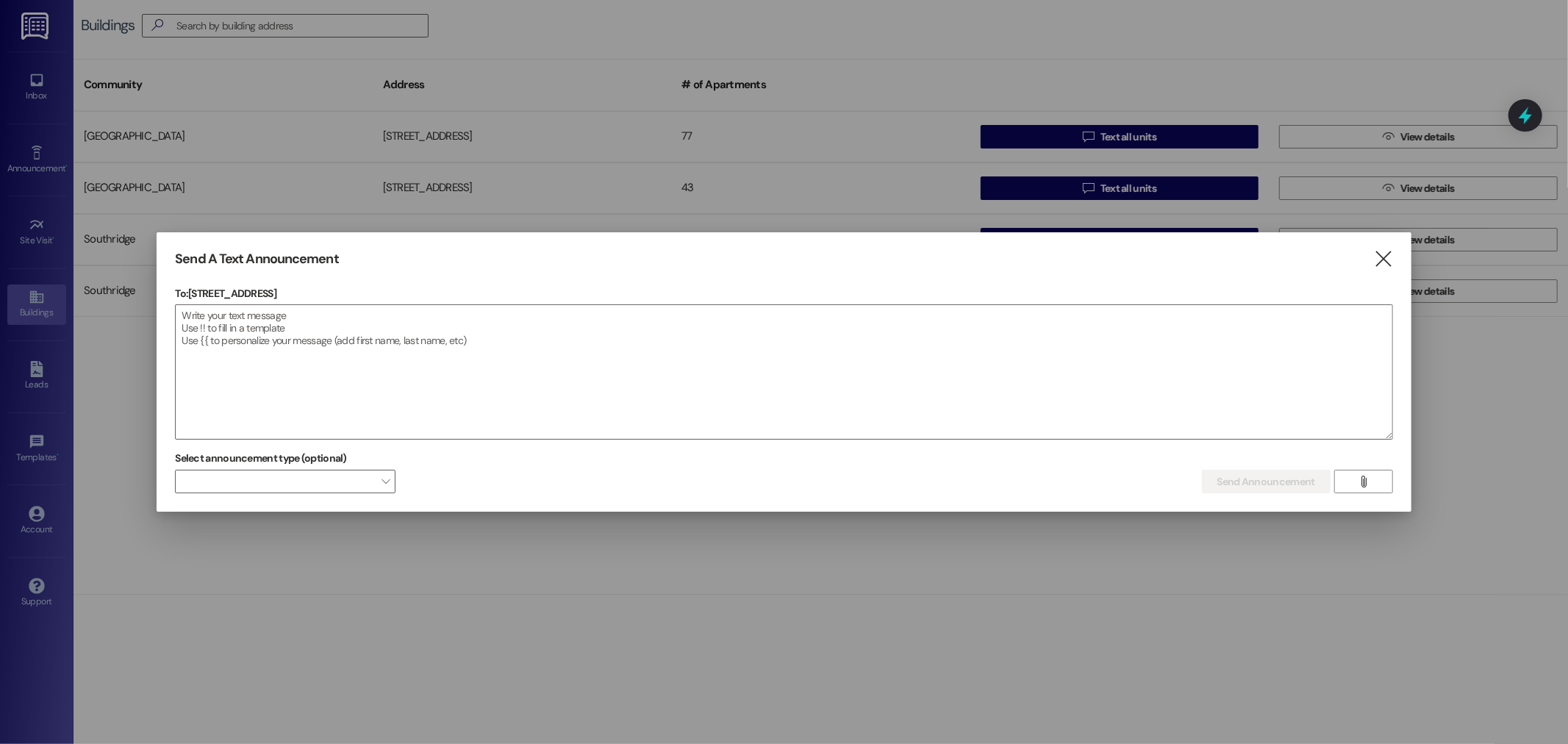
click at [532, 299] on p "To: 1 Park Place" at bounding box center [784, 293] width 1217 height 15
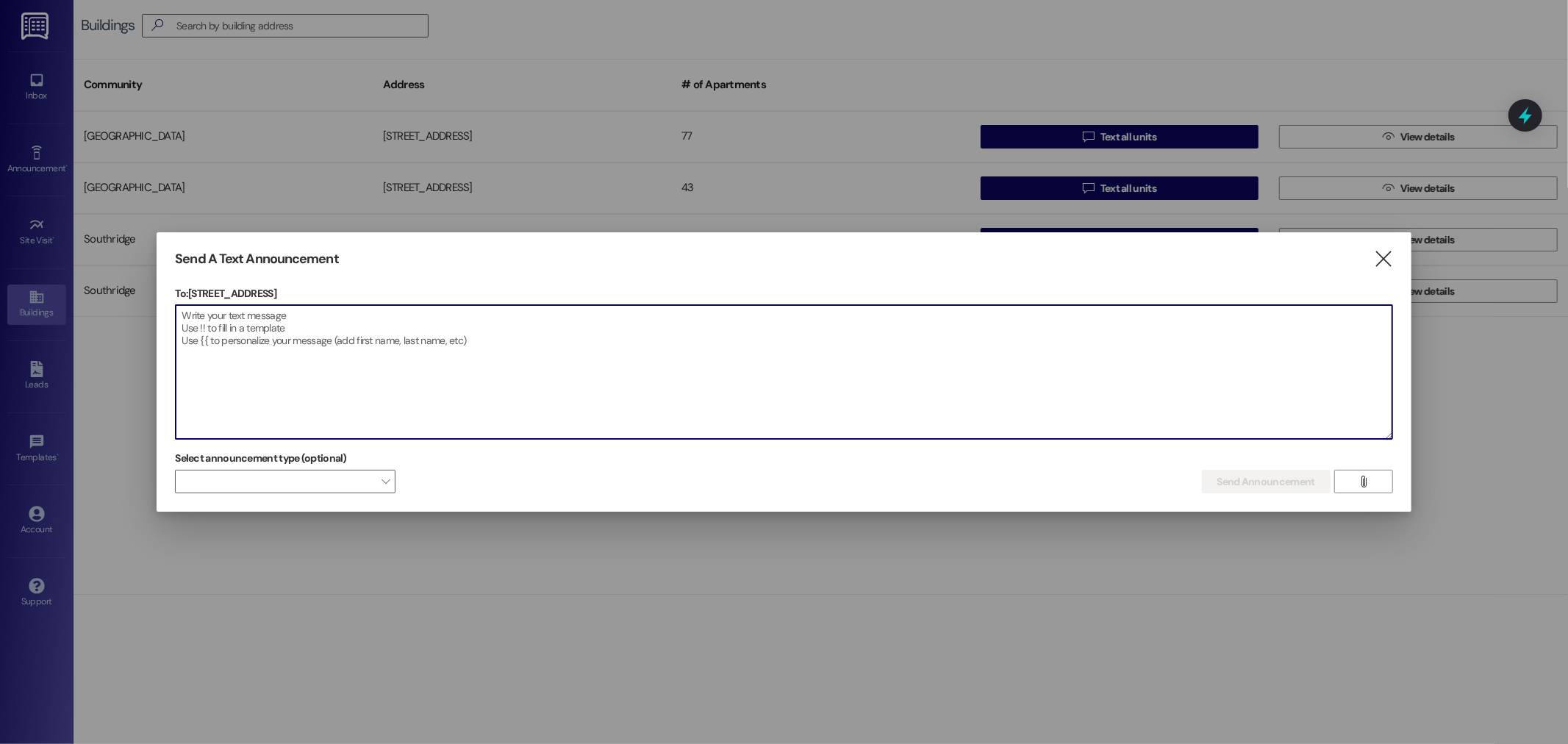
click at [534, 335] on textarea at bounding box center [783, 372] width 1216 height 134
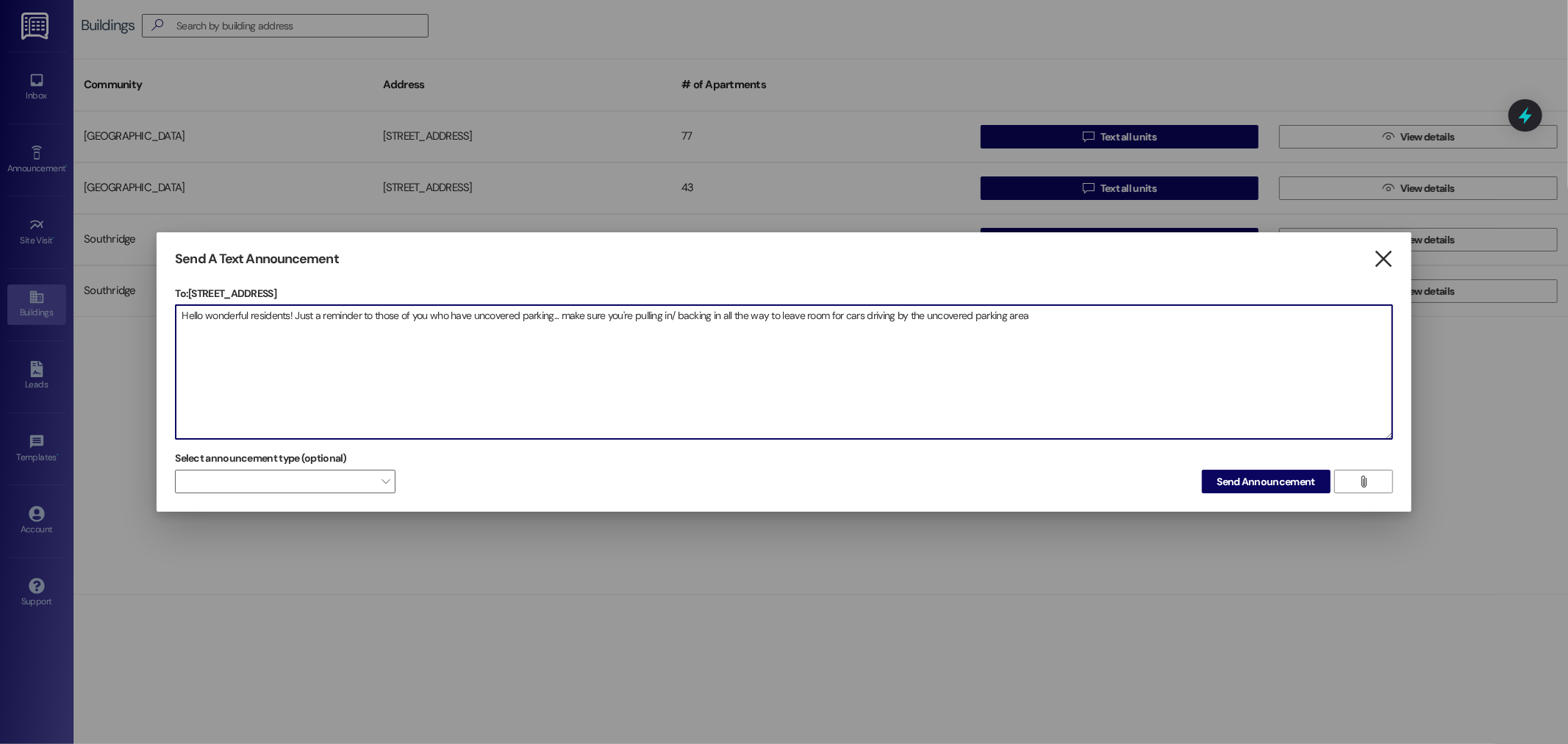
type textarea "Hello wonderful residents! Just a reminder to those of you who have uncovered p…"
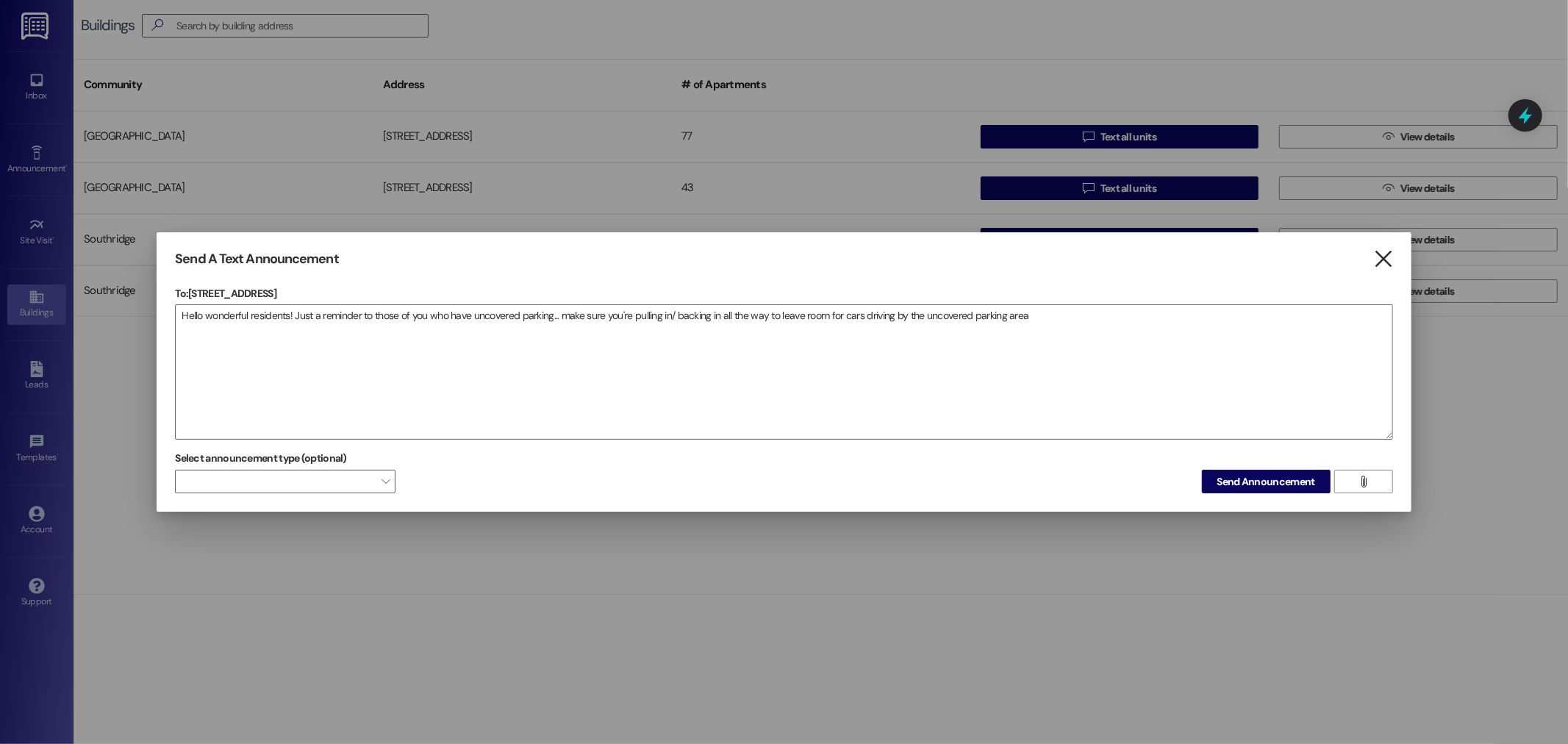
click at [1385, 258] on icon "" at bounding box center [1383, 260] width 20 height 16
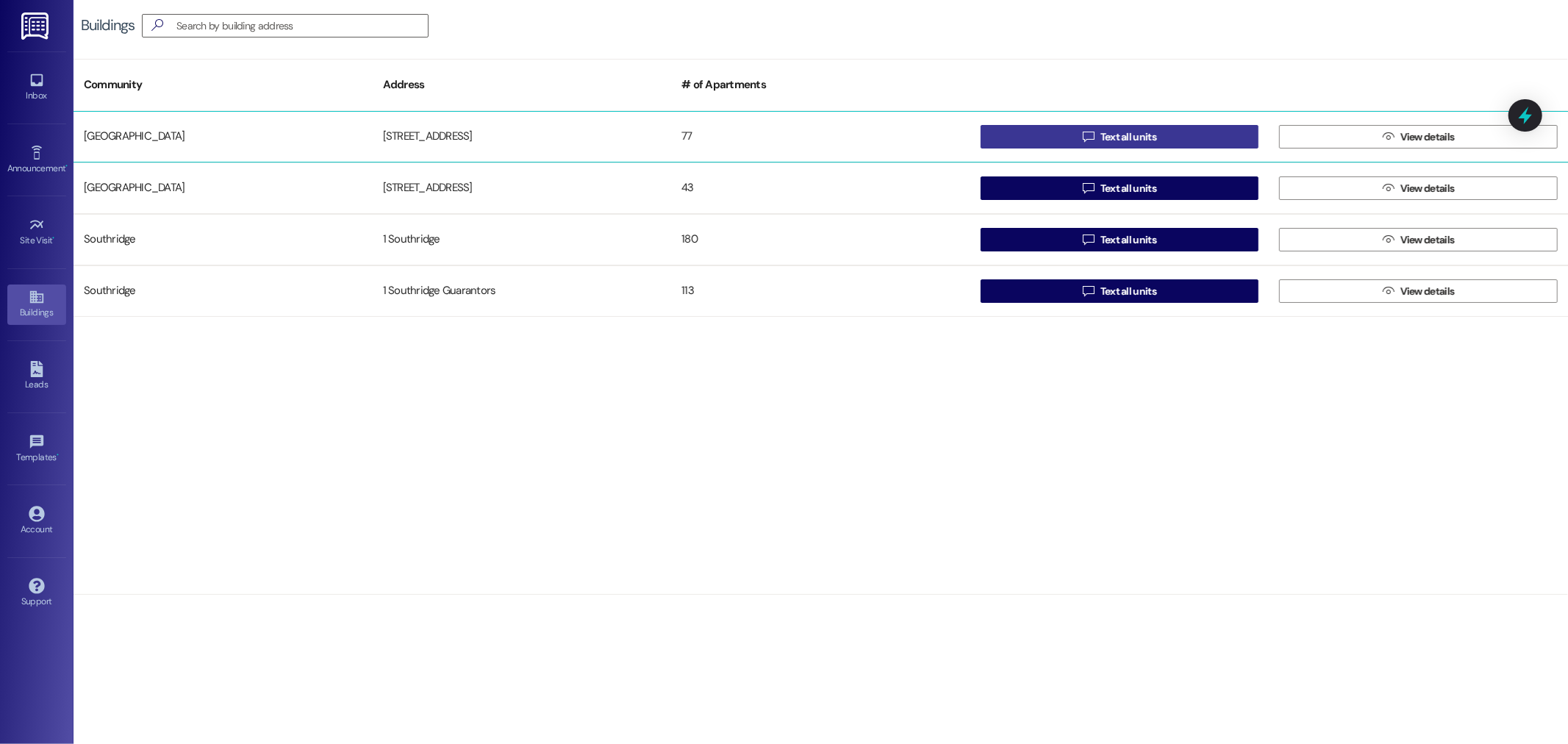
click at [1191, 133] on button " Text all units" at bounding box center [1120, 137] width 278 height 24
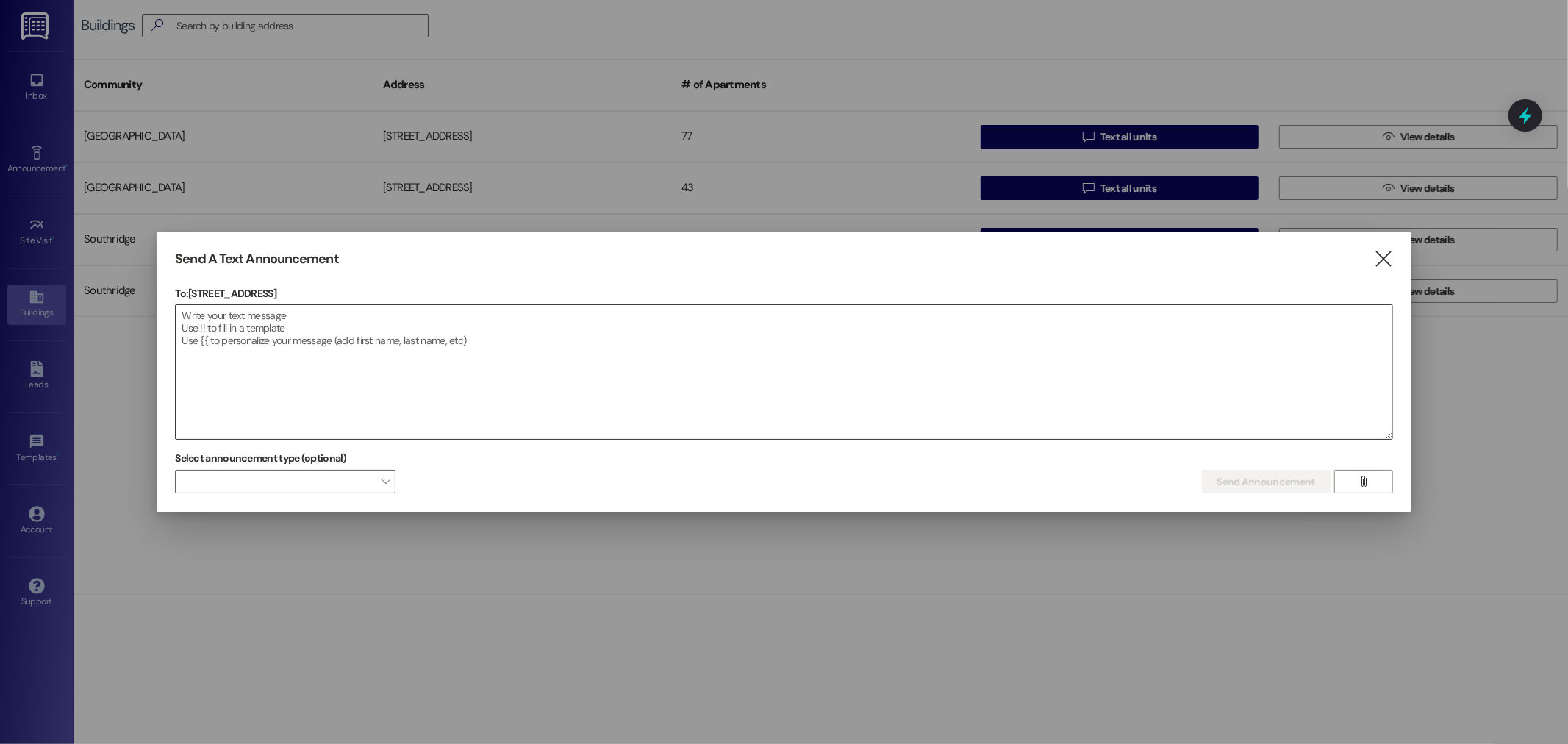
click at [540, 386] on textarea at bounding box center [783, 372] width 1216 height 134
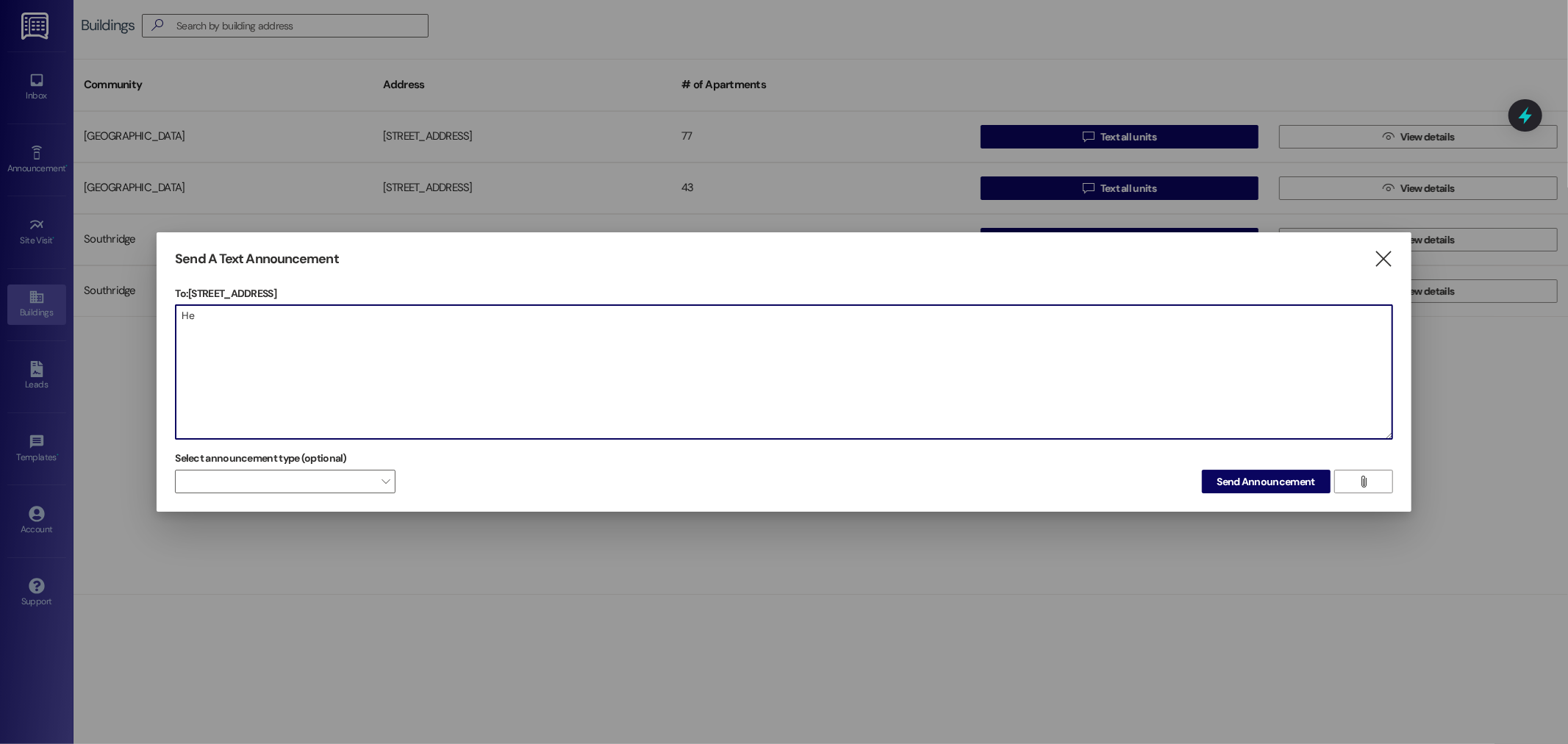
type textarea "H"
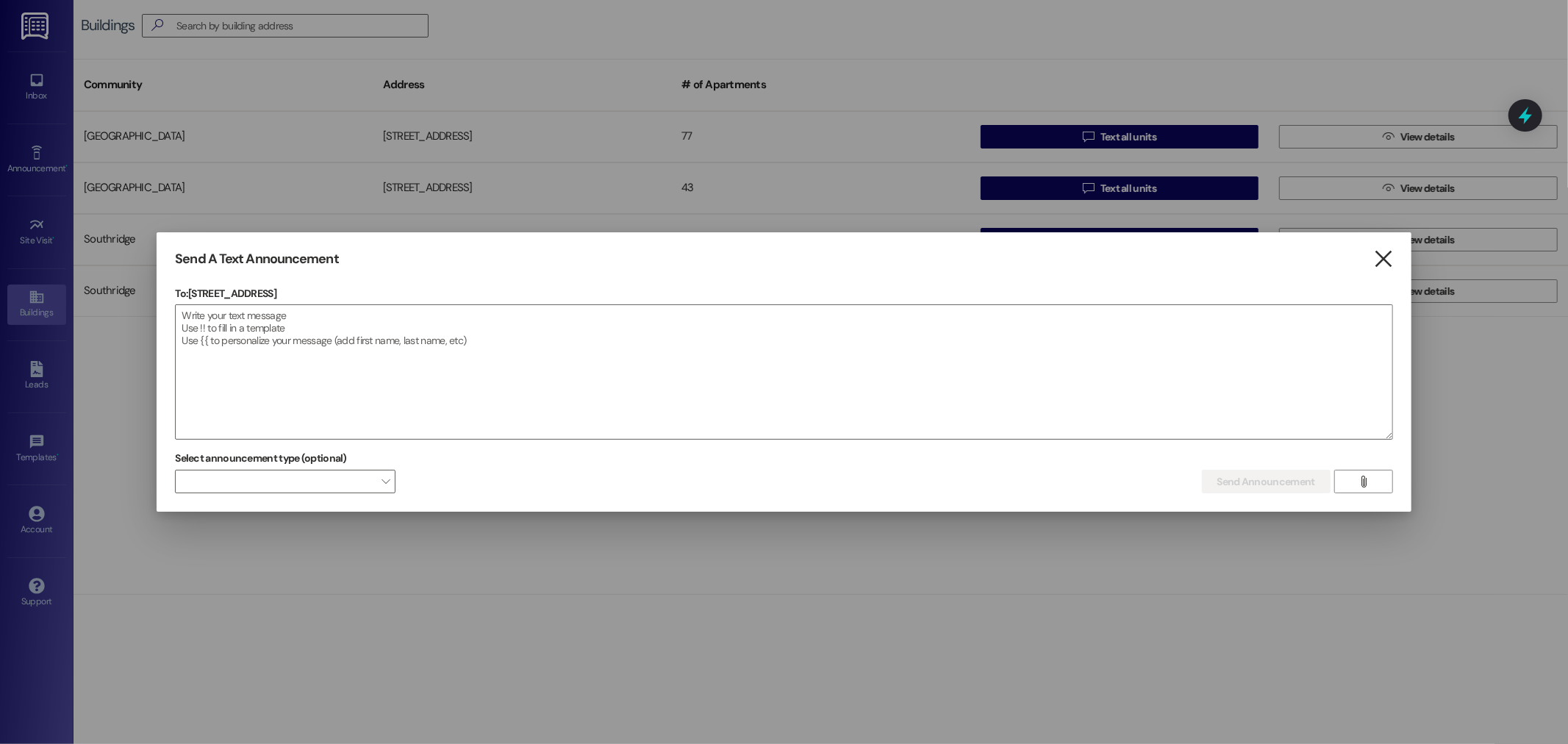
click at [1386, 260] on icon "" at bounding box center [1383, 260] width 20 height 16
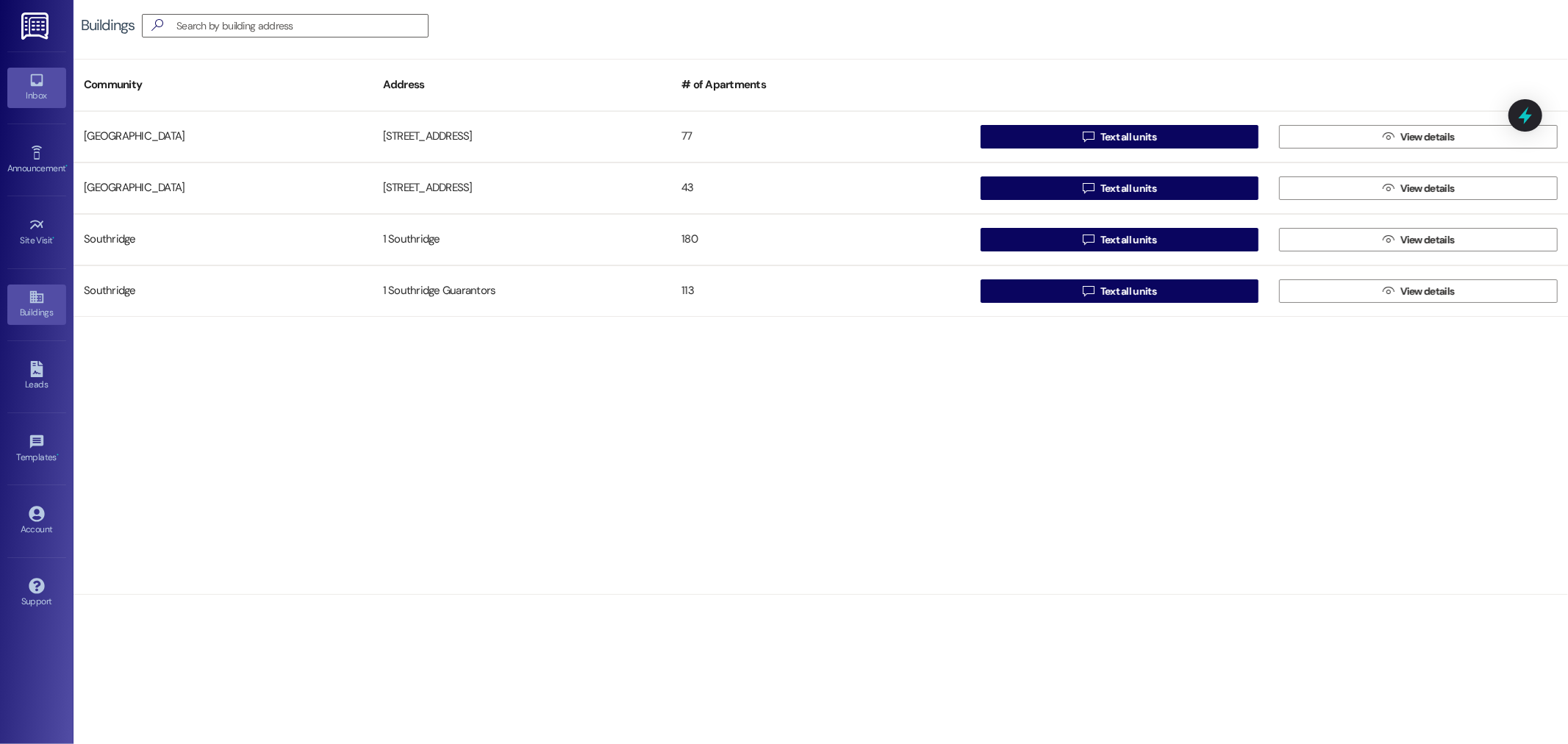
click at [33, 88] on div "Inbox" at bounding box center [36, 95] width 74 height 15
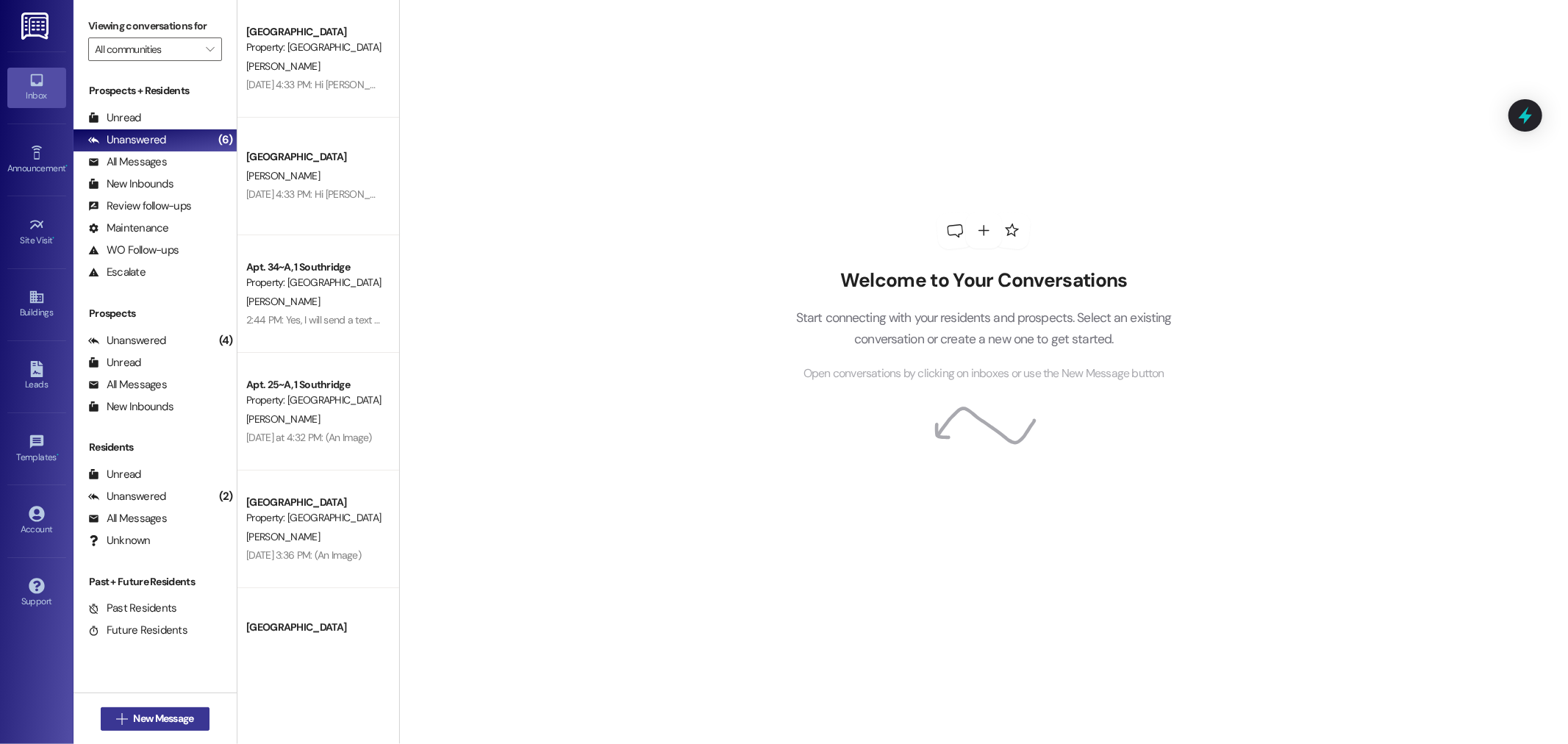
click at [177, 711] on span "New Message" at bounding box center [164, 719] width 61 height 16
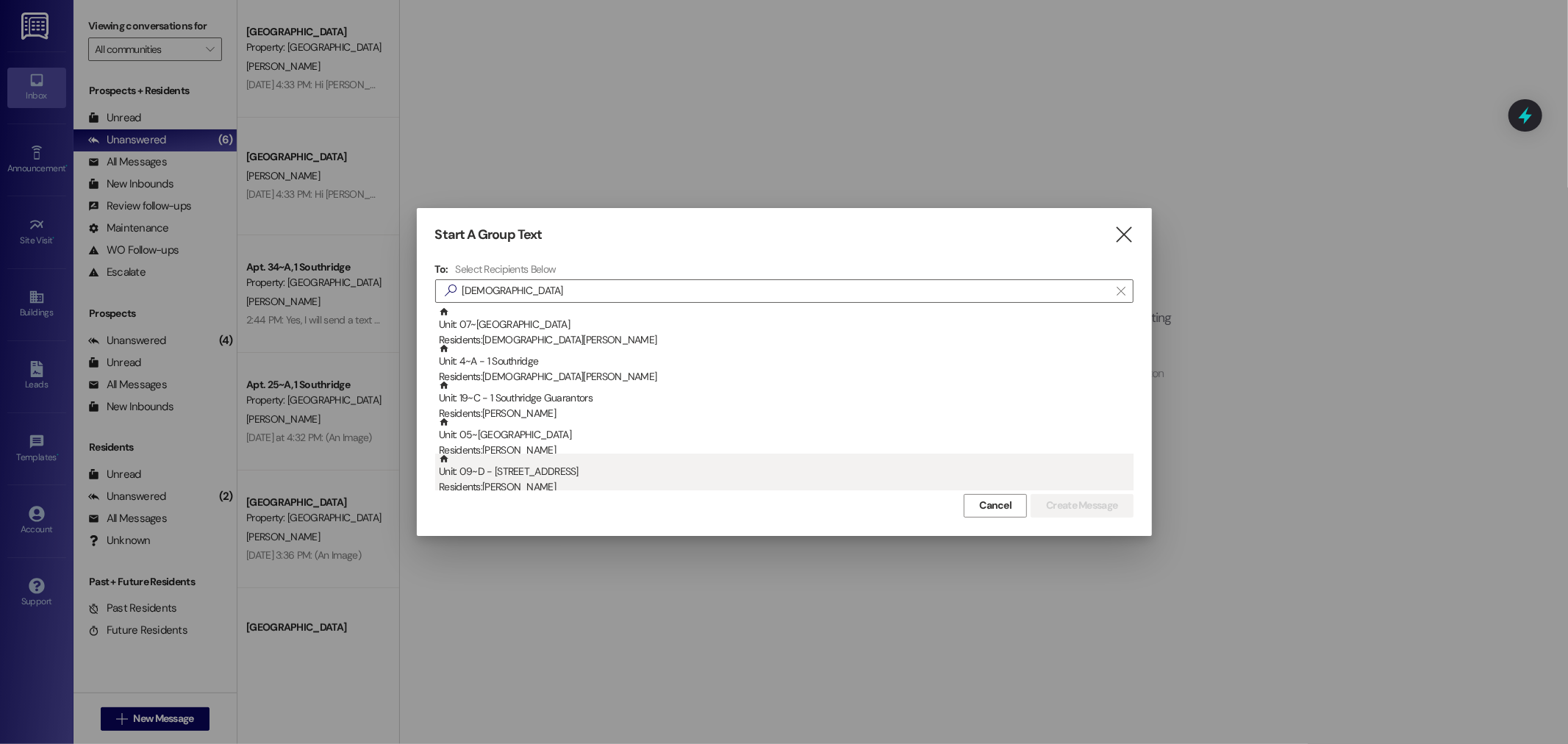
click at [612, 475] on div "Unit: 09~D - 1 Park Place Residents: Christopher Hoerler" at bounding box center [786, 474] width 695 height 42
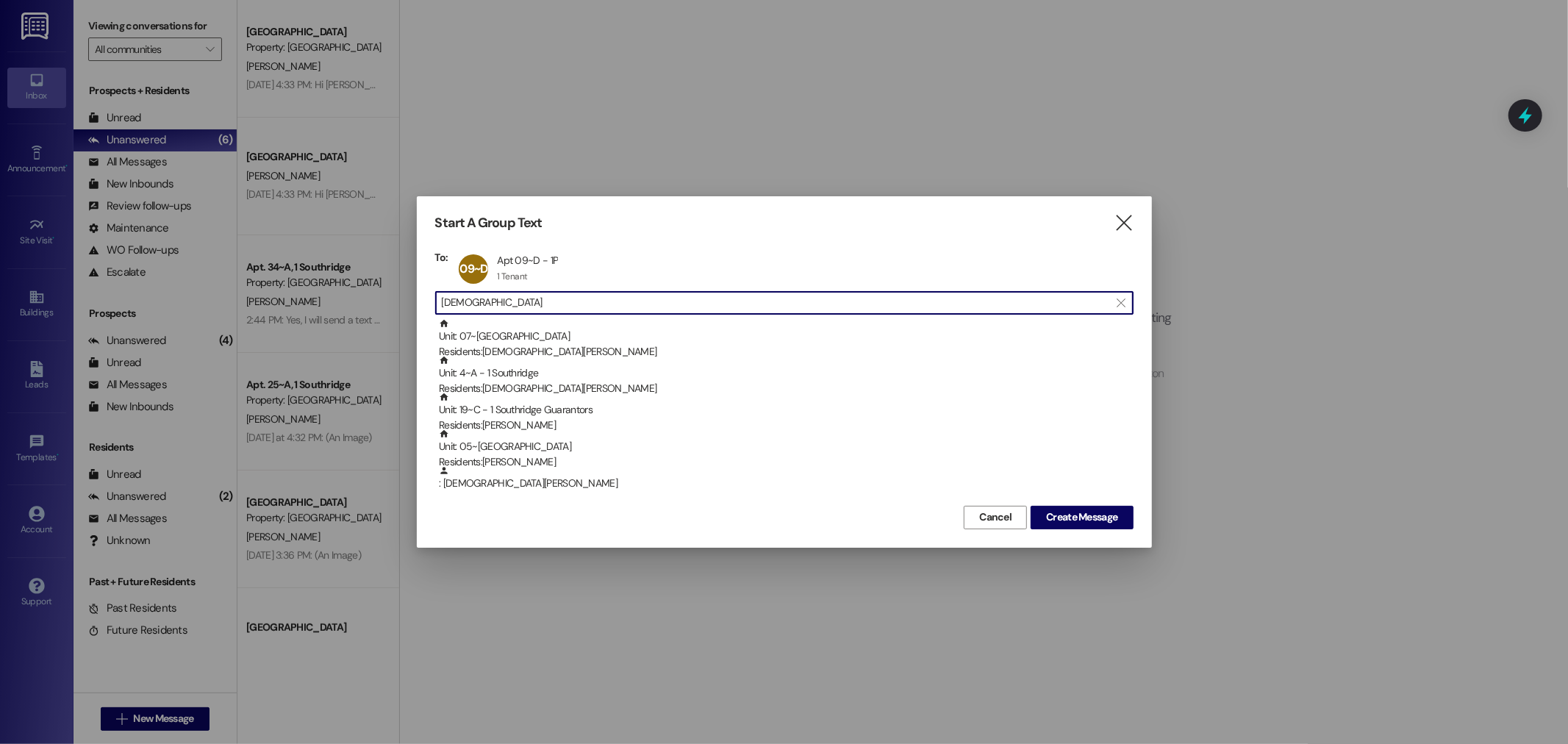
drag, startPoint x: 602, startPoint y: 305, endPoint x: 363, endPoint y: 267, distance: 242.0
click at [363, 267] on div "Start A Group Text  To: 09~D Apt 09~D - 1P Apt 09~D - 1P 1 Tenant 1 Tenant cli…" at bounding box center [784, 372] width 1568 height 744
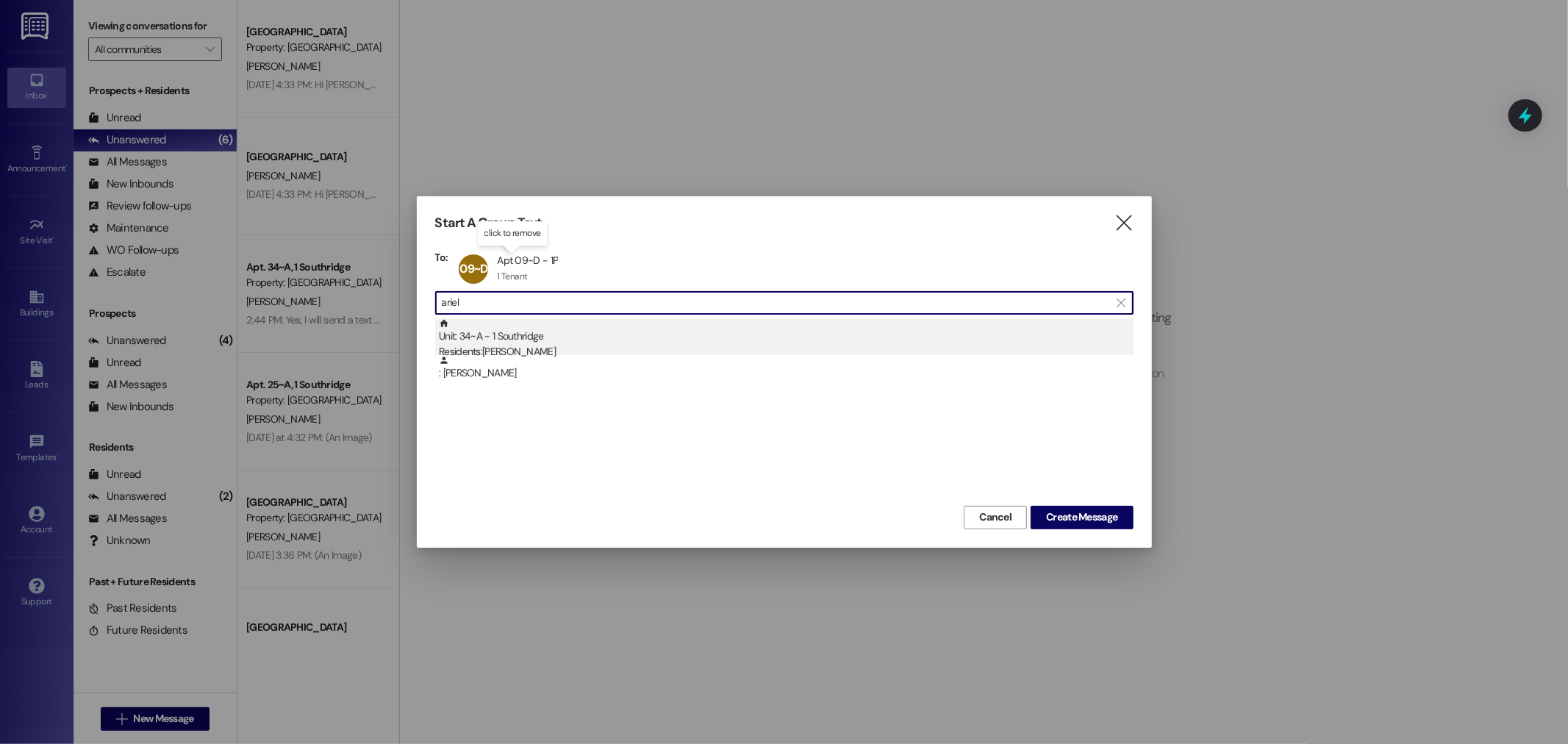
click at [532, 340] on div "Unit: 34~A - 1 Southridge Residents: Ariel Bohn" at bounding box center [786, 339] width 695 height 42
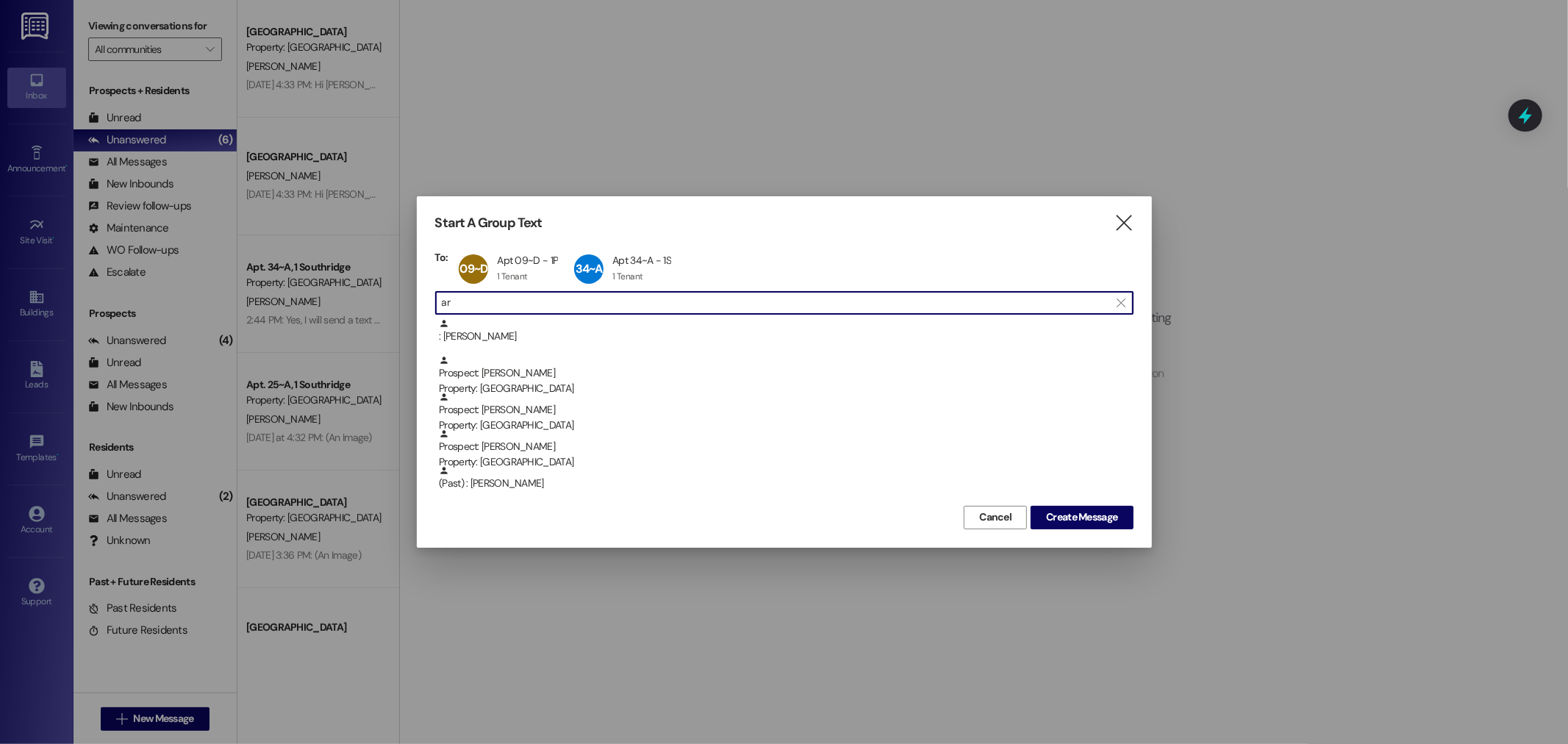
type input "a"
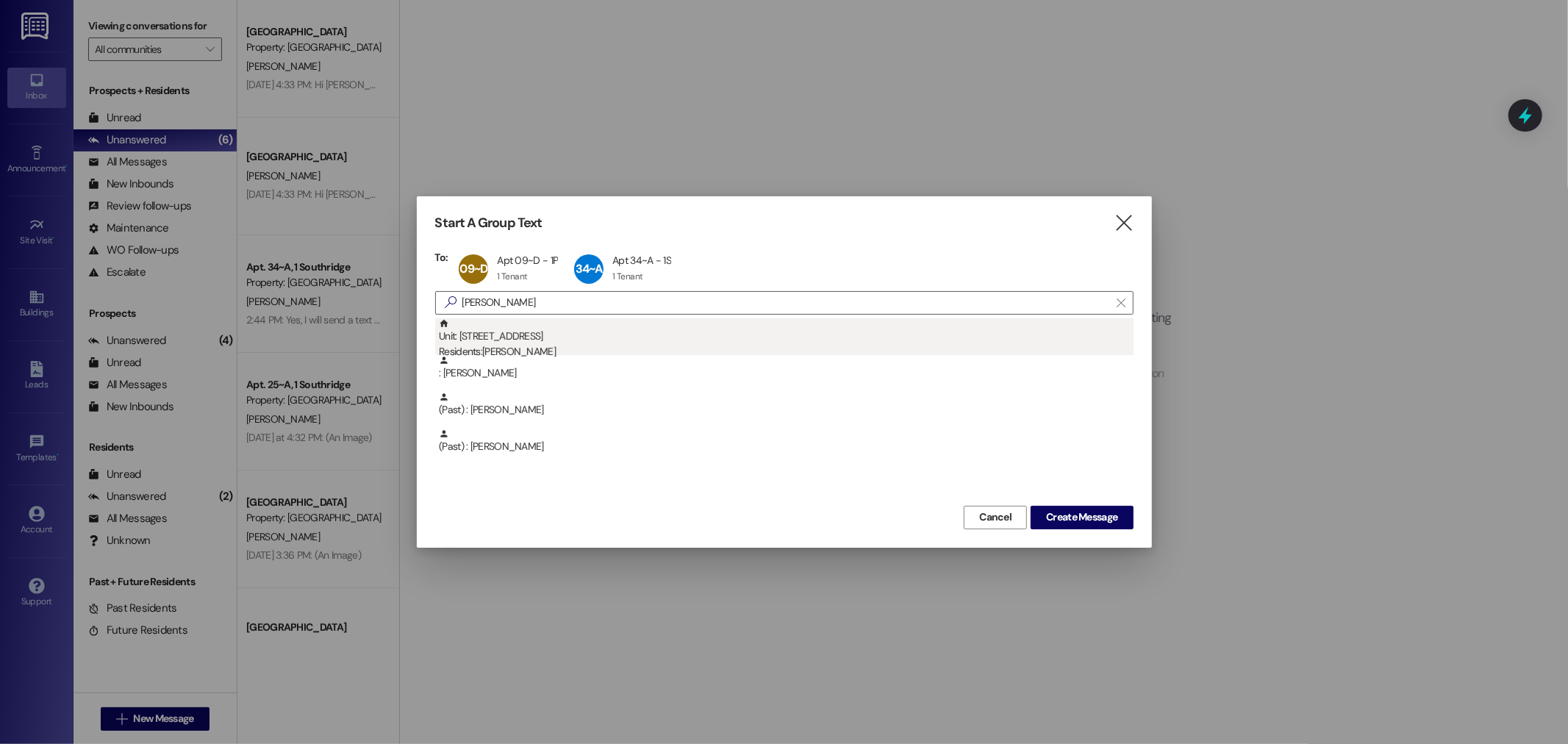
click at [571, 342] on div "Unit: 12~C - 1 Park Place Residents: Killian Bynum" at bounding box center [786, 339] width 695 height 42
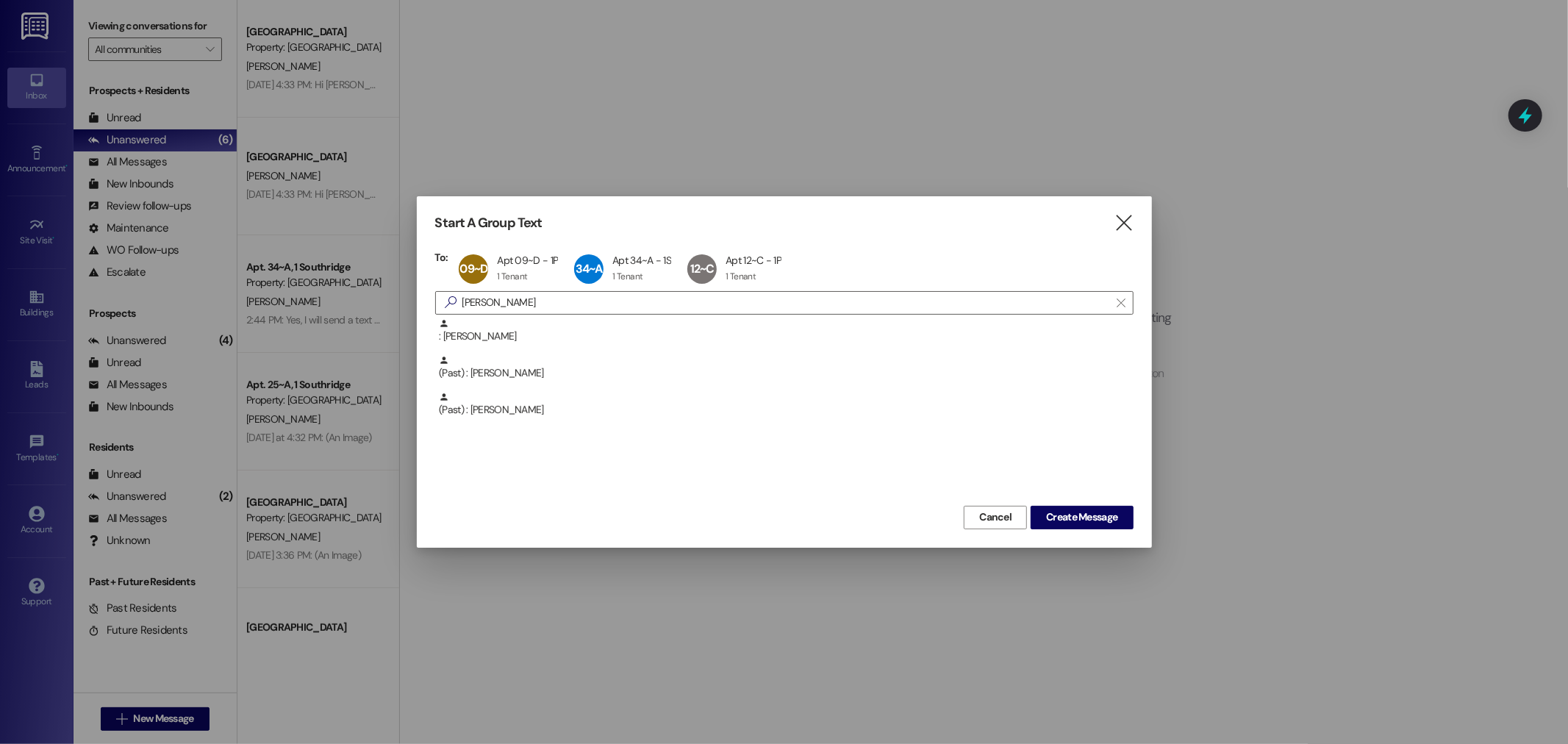
drag, startPoint x: 570, startPoint y: 314, endPoint x: 427, endPoint y: 302, distance: 143.5
click at [431, 300] on div "Start A Group Text  To: 09~D Apt 09~D - 1P Apt 09~D - 1P 1 Tenant 1 Tenant cli…" at bounding box center [784, 372] width 735 height 351
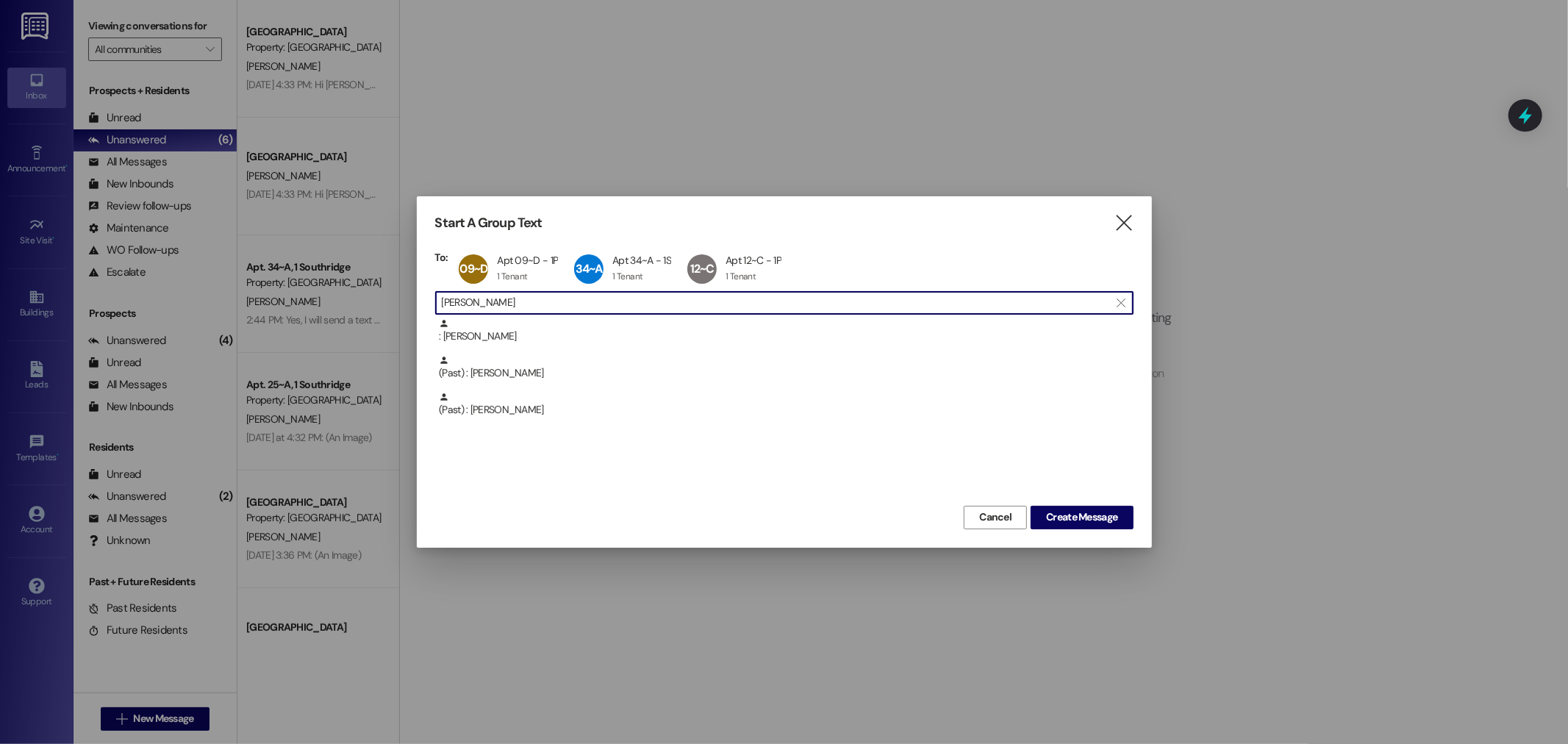
drag, startPoint x: 503, startPoint y: 302, endPoint x: 421, endPoint y: 287, distance: 83.4
click at [421, 287] on div "Start A Group Text  To: 09~D Apt 09~D - 1P Apt 09~D - 1P 1 Tenant 1 Tenant cli…" at bounding box center [784, 372] width 735 height 351
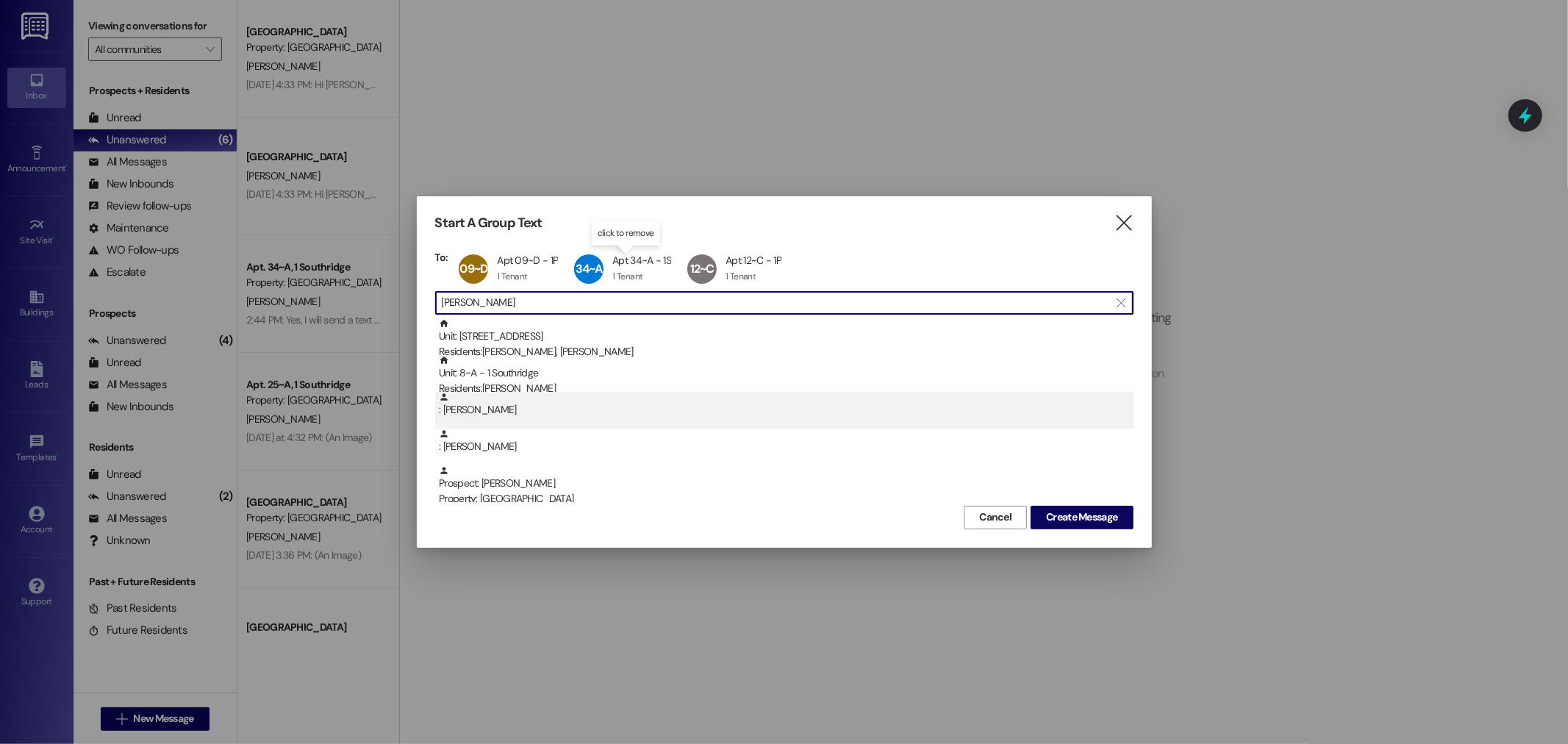
click at [589, 405] on div ": Carson Slater" at bounding box center [786, 405] width 695 height 25
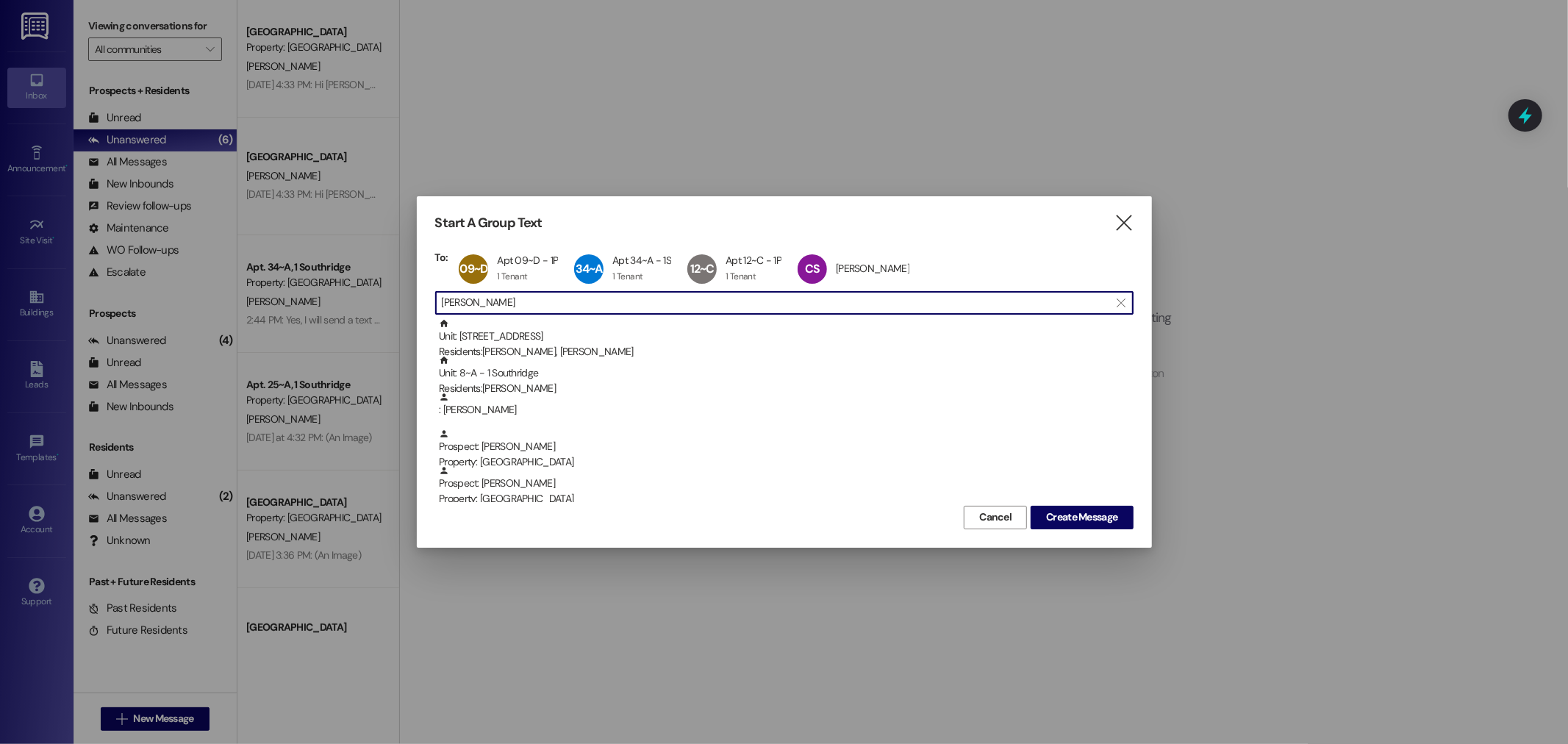
drag, startPoint x: 561, startPoint y: 302, endPoint x: 368, endPoint y: 282, distance: 194.0
click at [368, 282] on div "Start A Group Text  To: 09~D Apt 09~D - 1P Apt 09~D - 1P 1 Tenant 1 Tenant cli…" at bounding box center [784, 372] width 1568 height 744
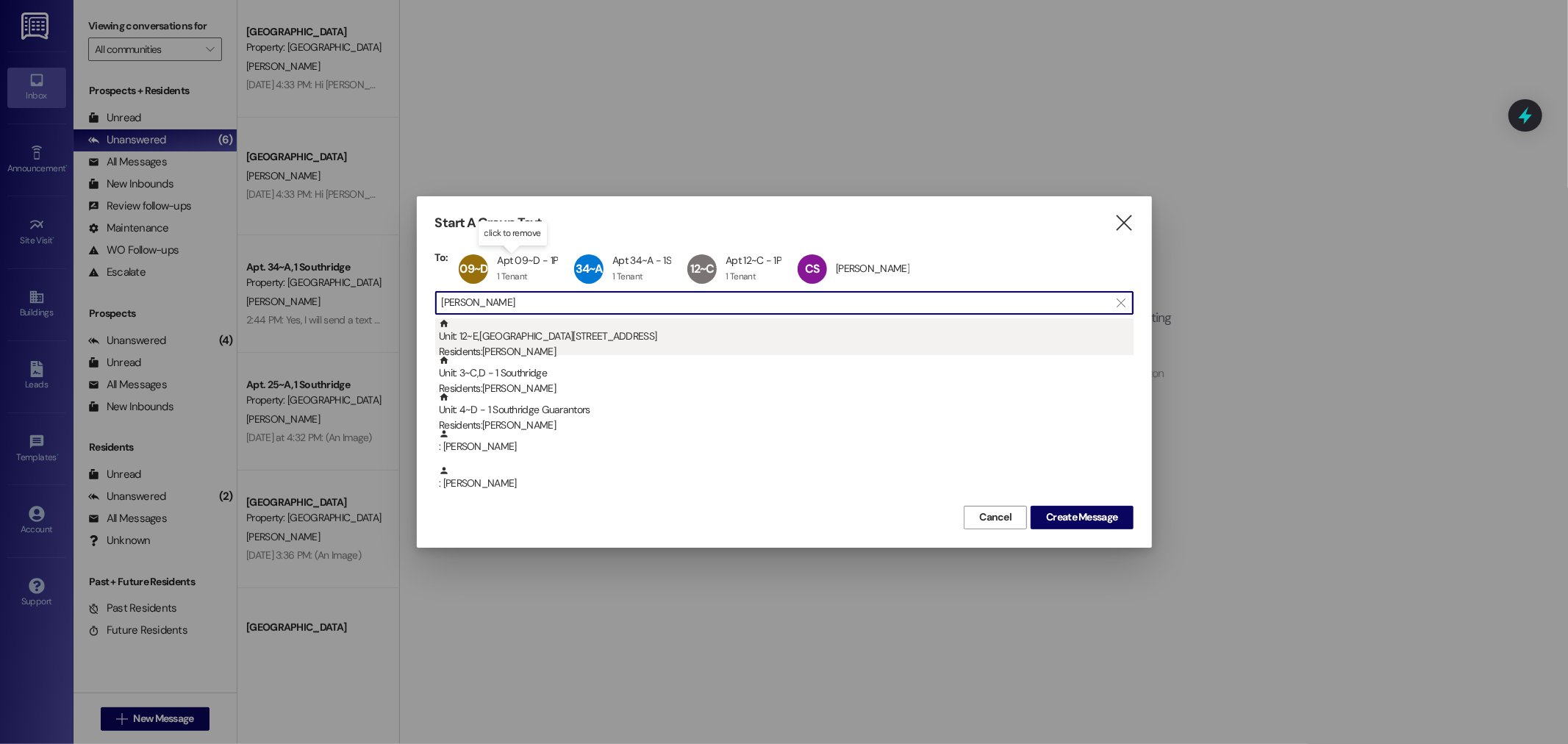
click at [543, 344] on div "Residents: James Wilde" at bounding box center [786, 352] width 695 height 16
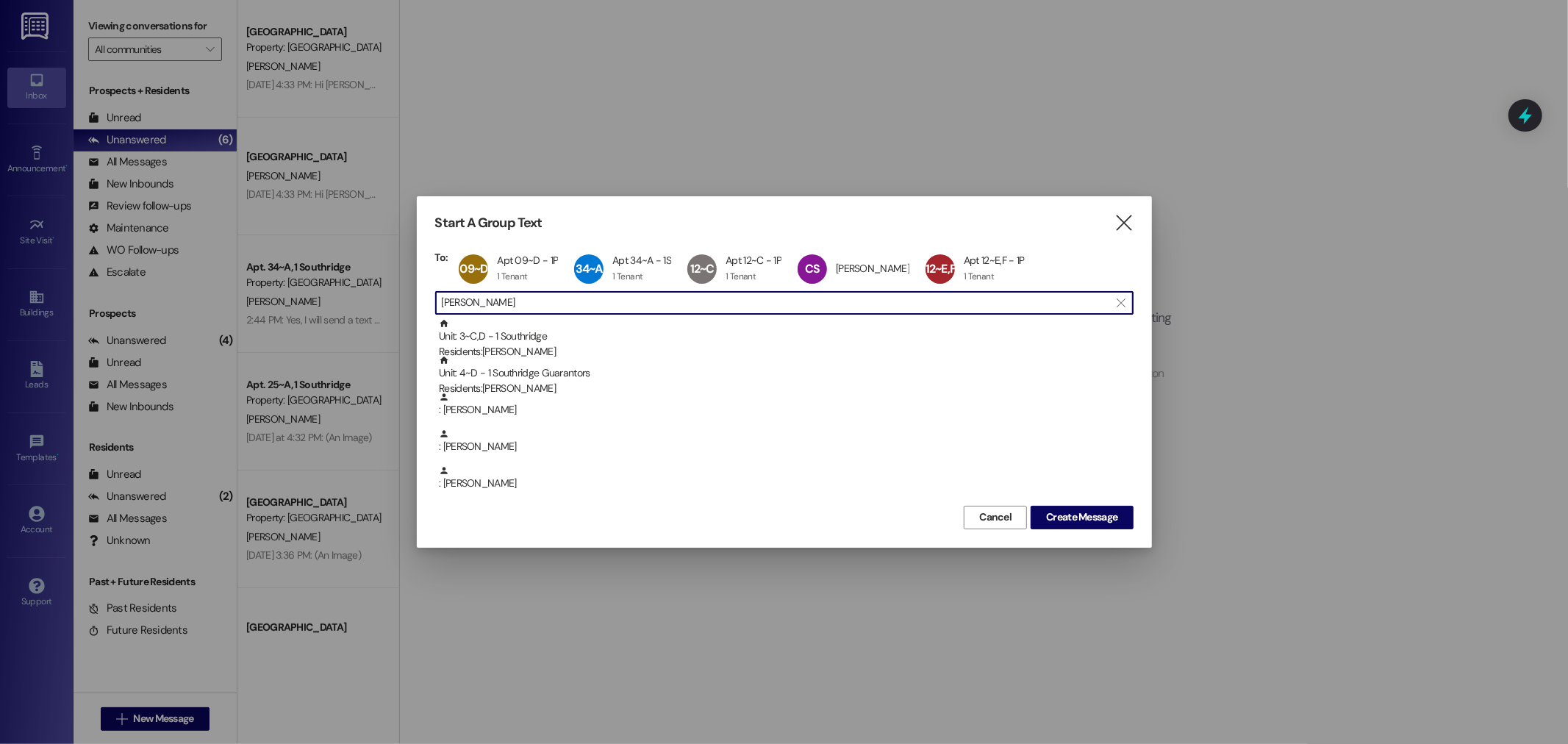
drag, startPoint x: 520, startPoint y: 299, endPoint x: 349, endPoint y: 291, distance: 171.2
click at [349, 296] on div "Start A Group Text  To: 09~D Apt 09~D - 1P Apt 09~D - 1P 1 Tenant 1 Tenant cli…" at bounding box center [784, 372] width 1568 height 744
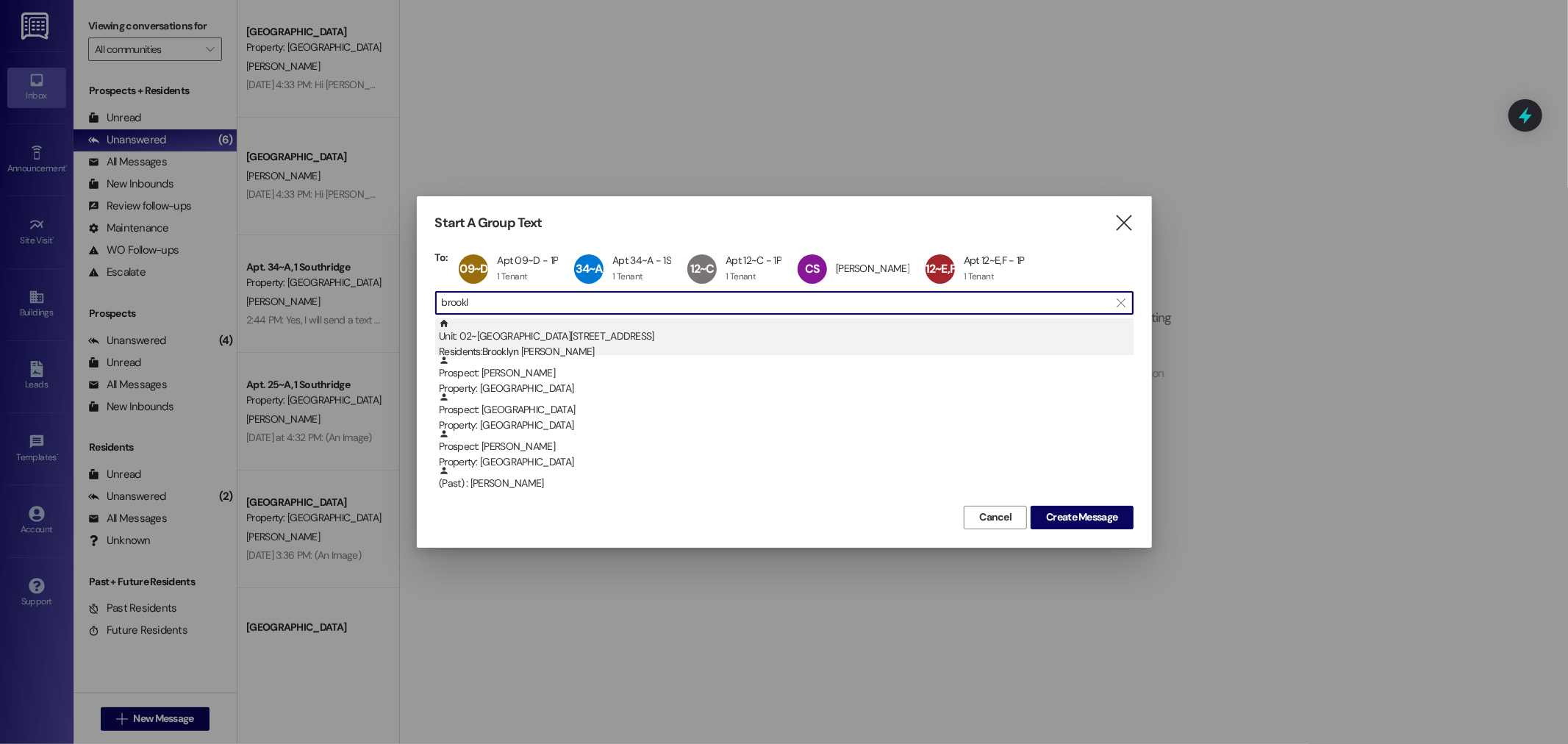
type input "brookl"
click at [534, 348] on div "Residents: Brooklyn Andrus" at bounding box center [786, 352] width 695 height 16
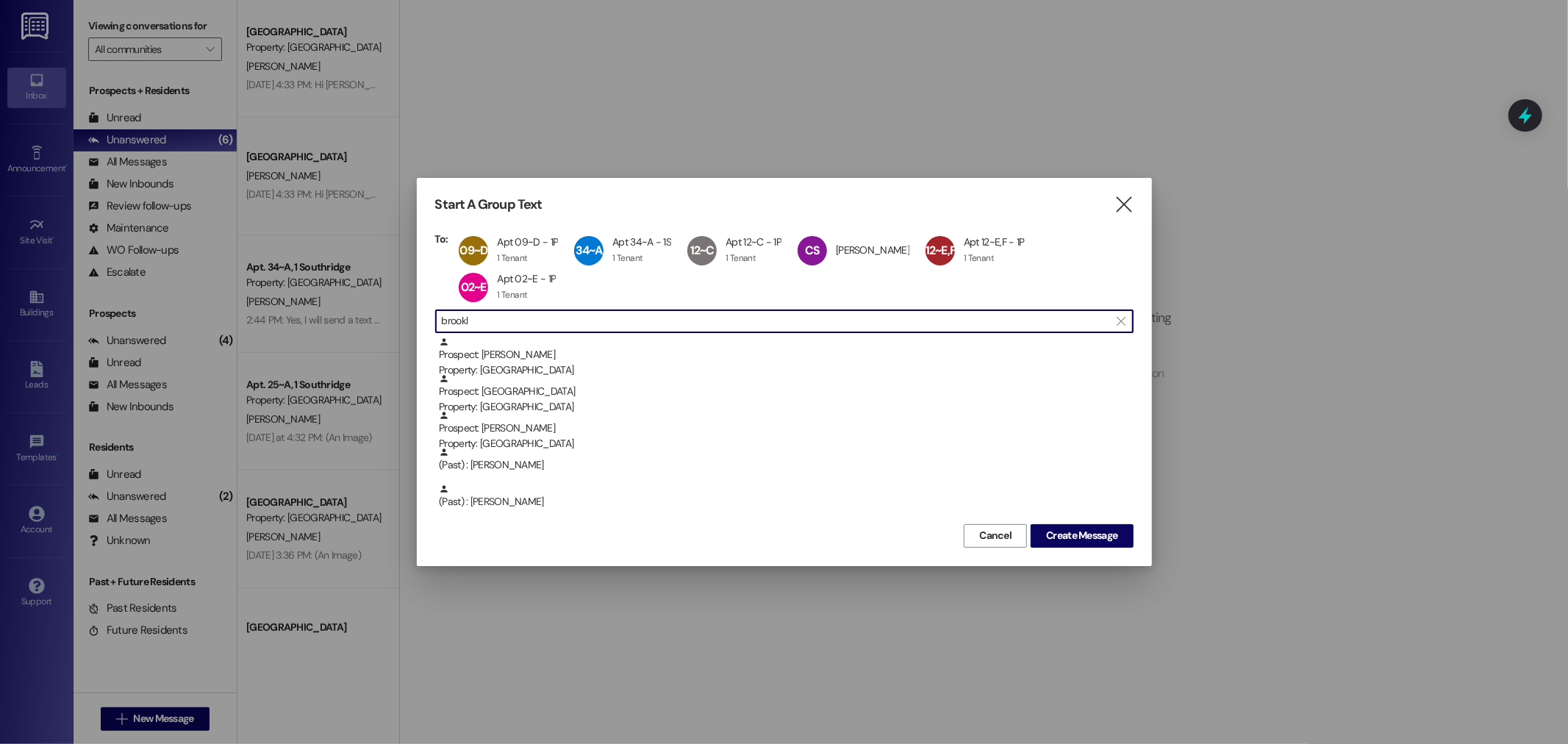
drag, startPoint x: 512, startPoint y: 320, endPoint x: 339, endPoint y: 311, distance: 173.2
click at [340, 311] on div "Start A Group Text  To: 09~D Apt 09~D - 1P Apt 09~D - 1P 1 Tenant 1 Tenant cli…" at bounding box center [784, 372] width 1568 height 744
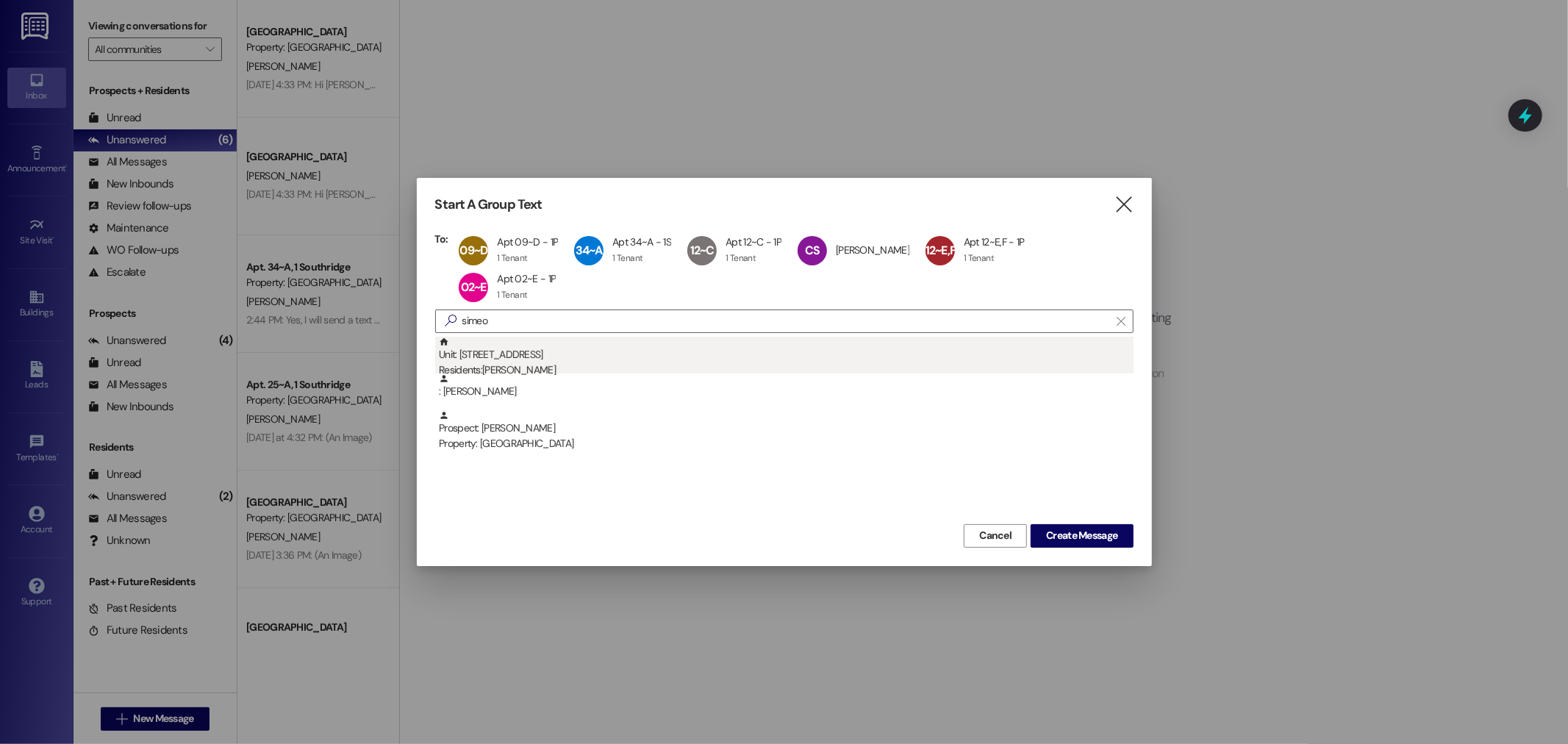
click at [547, 353] on div "Unit: 11~A - 1 Park Place Residents: Simeon Bates" at bounding box center [786, 358] width 695 height 42
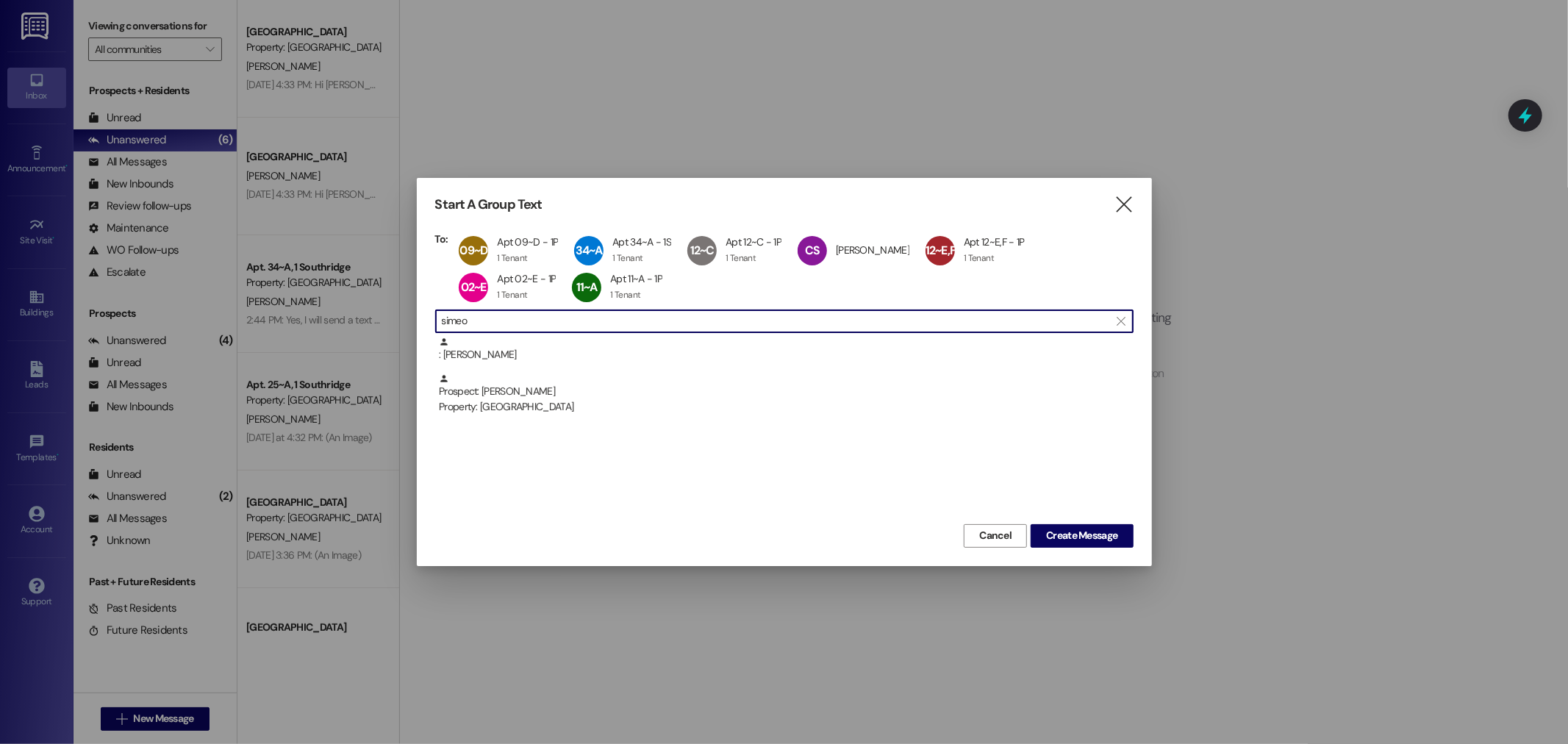
drag, startPoint x: 505, startPoint y: 320, endPoint x: 393, endPoint y: 311, distance: 112.4
click at [393, 311] on div "Start A Group Text  To: 09~D Apt 09~D - 1P Apt 09~D - 1P 1 Tenant 1 Tenant cli…" at bounding box center [784, 372] width 1568 height 744
type input "spencer"
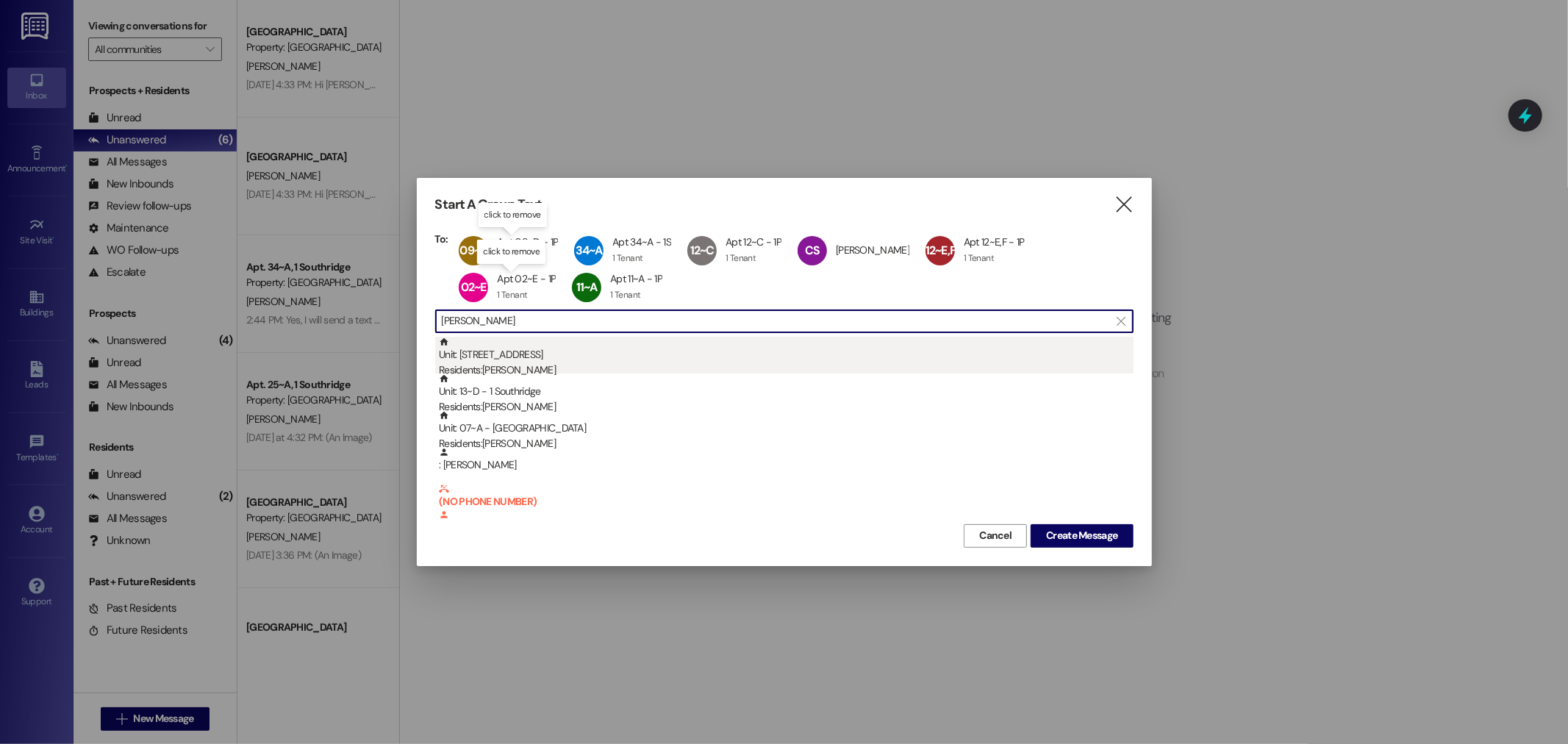
click at [544, 369] on div "Residents: Spencer Martin" at bounding box center [786, 371] width 695 height 16
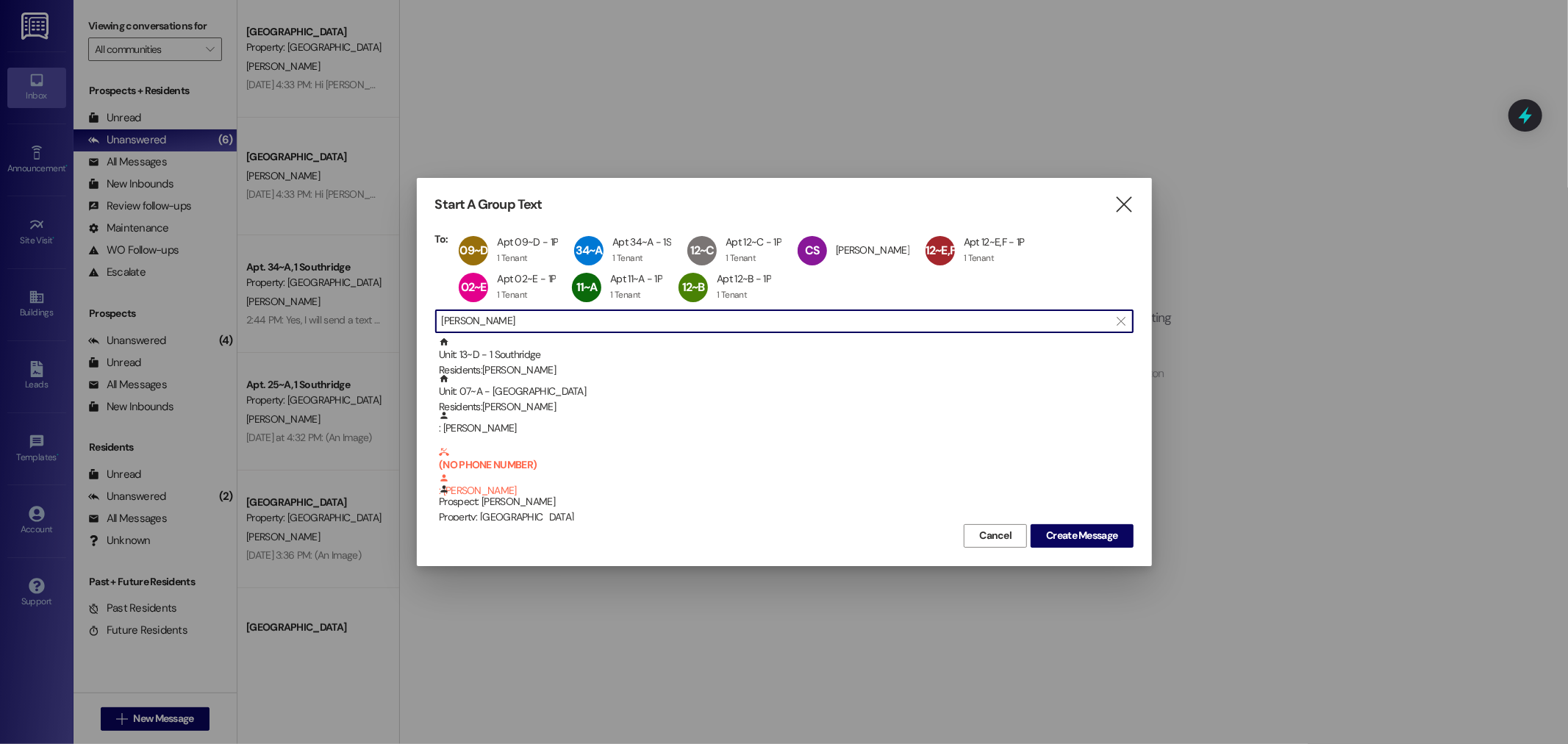
drag, startPoint x: 577, startPoint y: 321, endPoint x: 390, endPoint y: 306, distance: 187.6
click at [390, 306] on div "Start A Group Text  To: 09~D Apt 09~D - 1P Apt 09~D - 1P 1 Tenant 1 Tenant cli…" at bounding box center [784, 372] width 1568 height 744
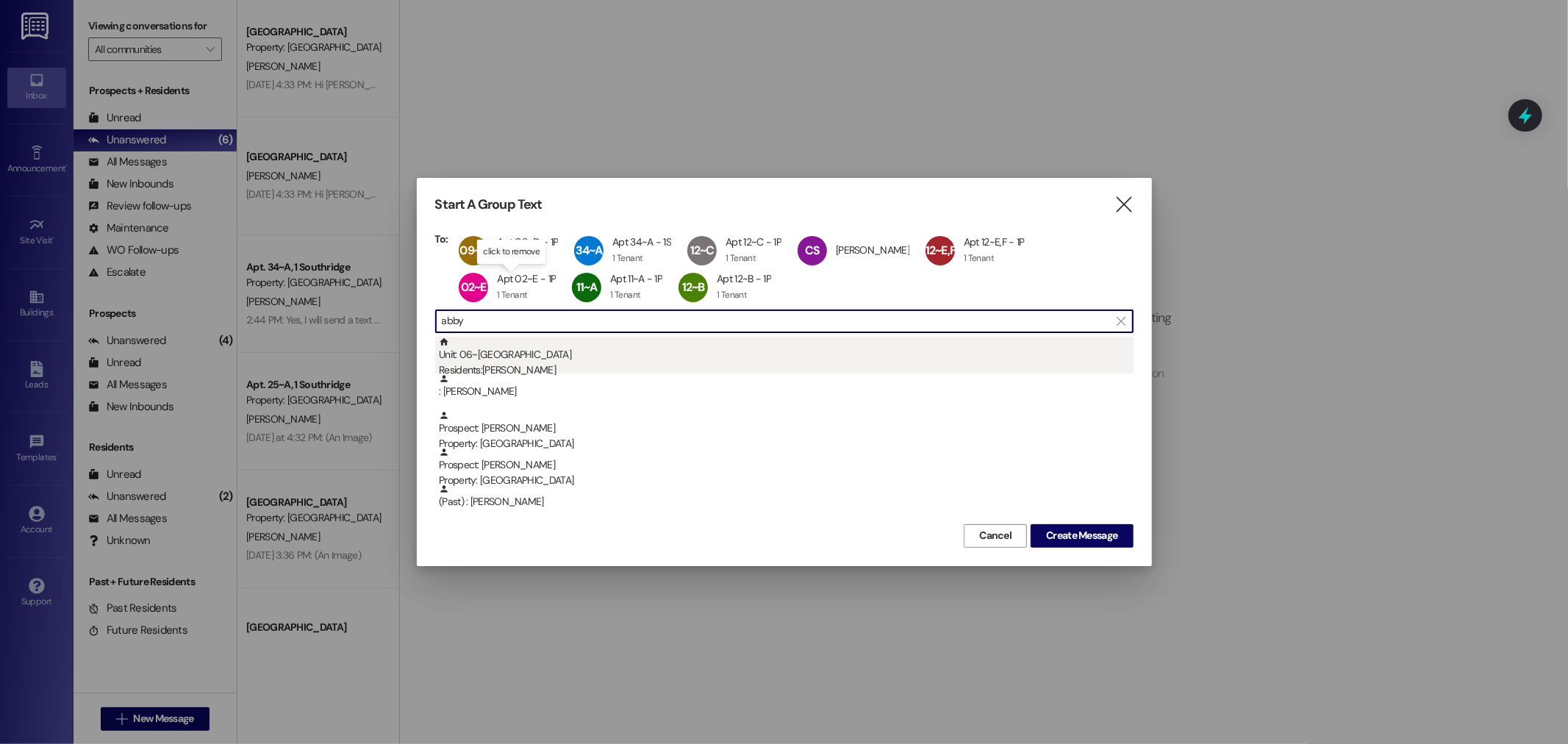
click at [558, 361] on div "Unit: 06~F - 1 Park Place Residents: Abby Huddleston" at bounding box center [786, 358] width 695 height 42
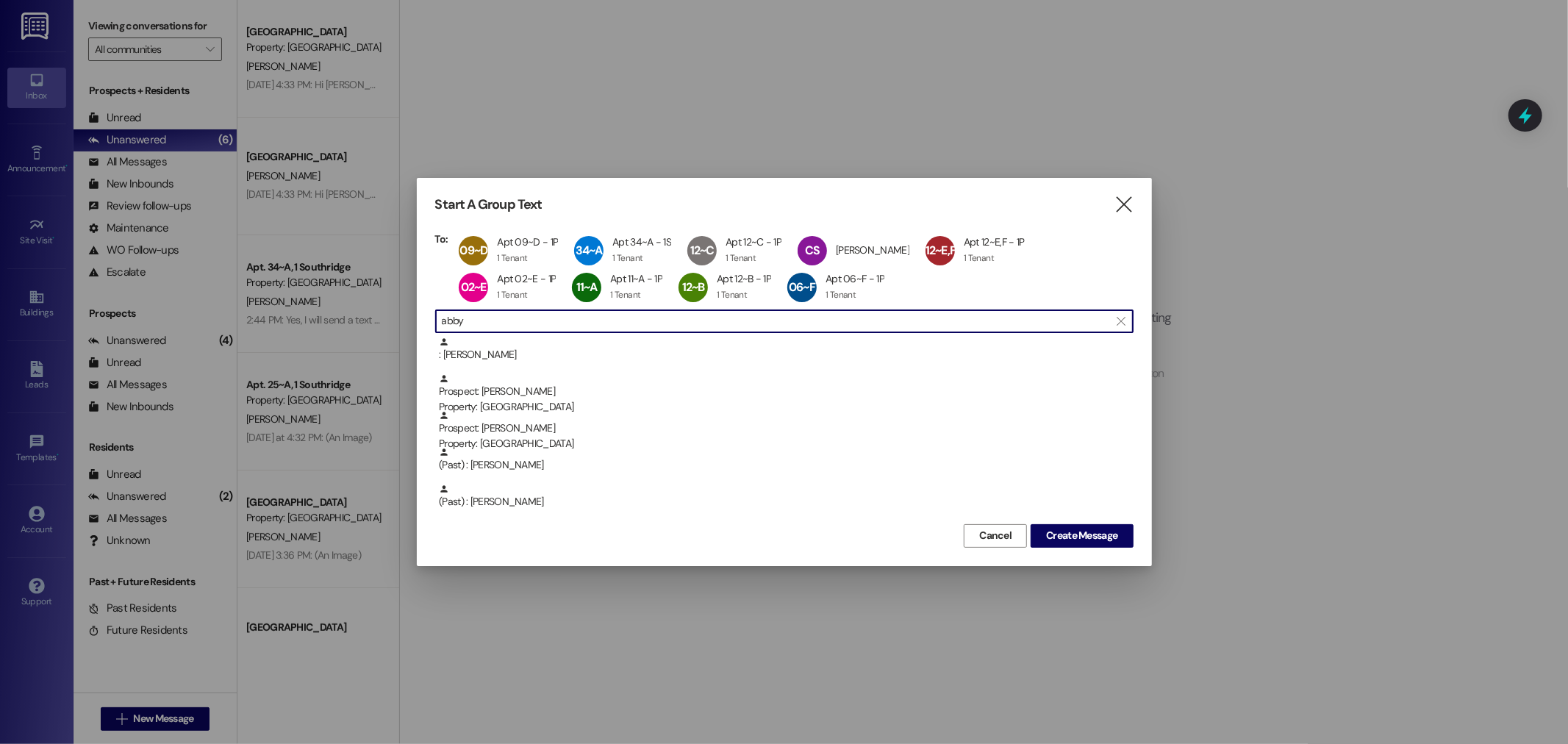
drag, startPoint x: 519, startPoint y: 321, endPoint x: 369, endPoint y: 307, distance: 150.7
click at [369, 307] on div "Start A Group Text  To: 09~D Apt 09~D - 1P Apt 09~D - 1P 1 Tenant 1 Tenant cli…" at bounding box center [784, 372] width 1568 height 744
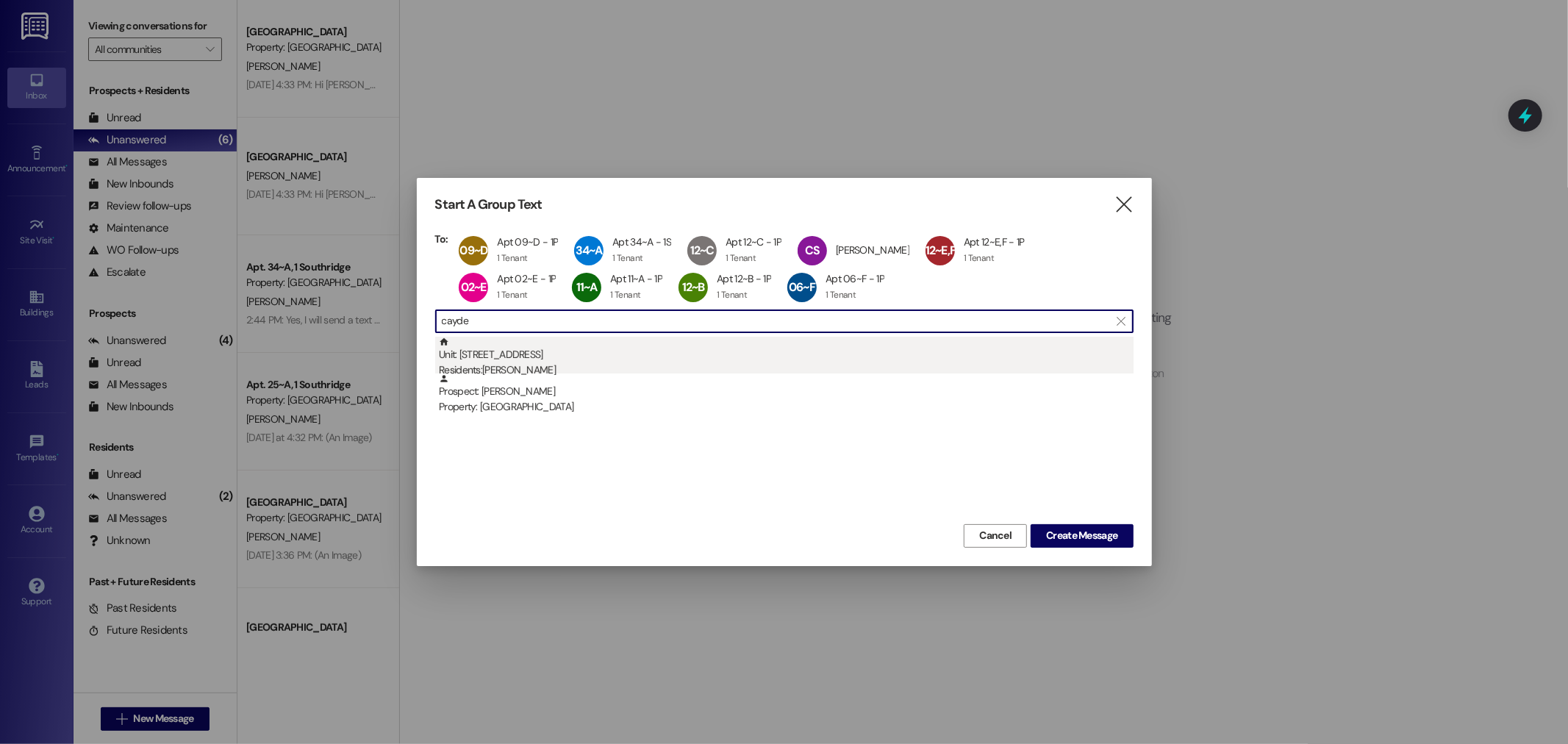
type input "cayde"
click at [501, 363] on div "Residents: Cayden Andreadakis" at bounding box center [786, 371] width 695 height 16
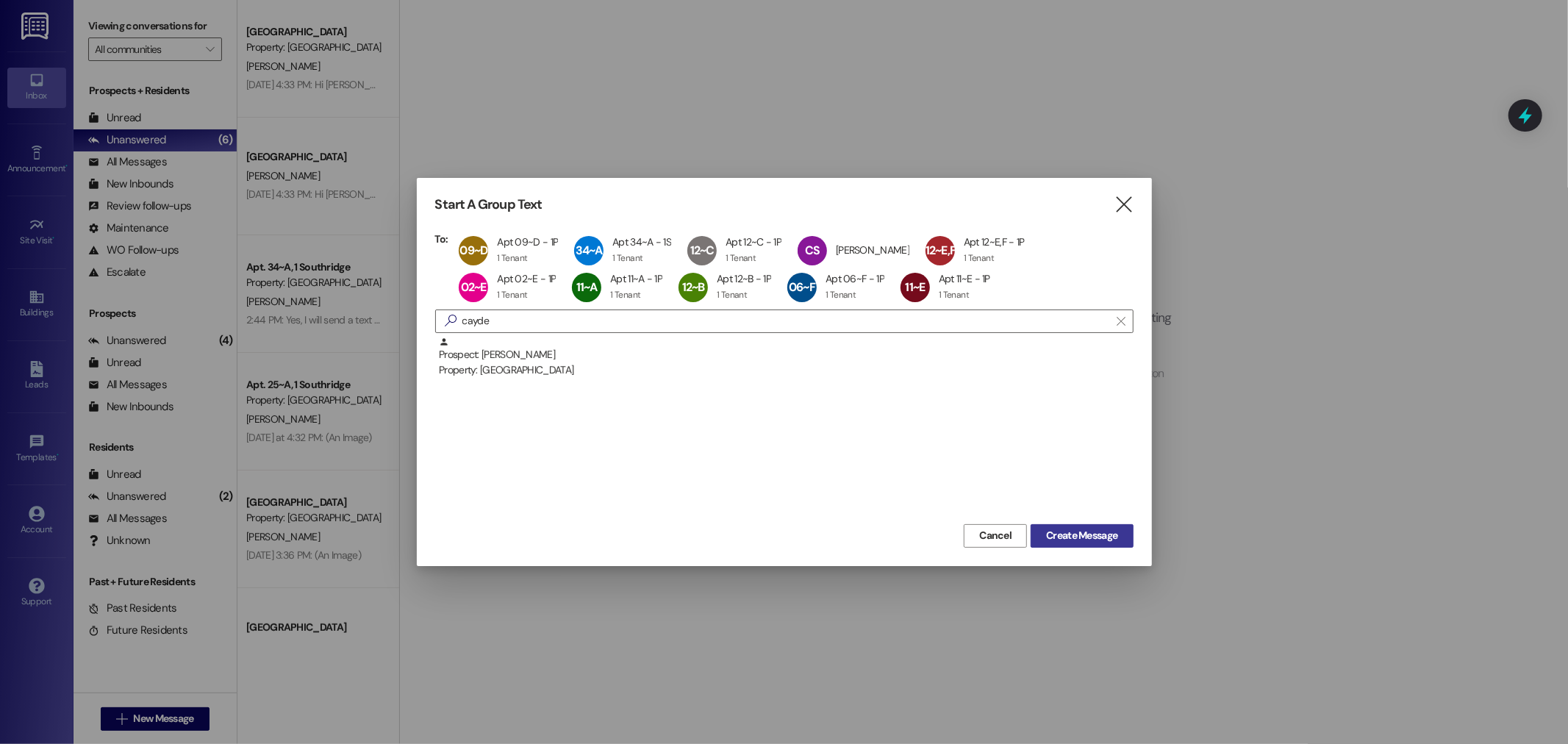
click at [1099, 541] on span "Create Message" at bounding box center [1081, 536] width 72 height 16
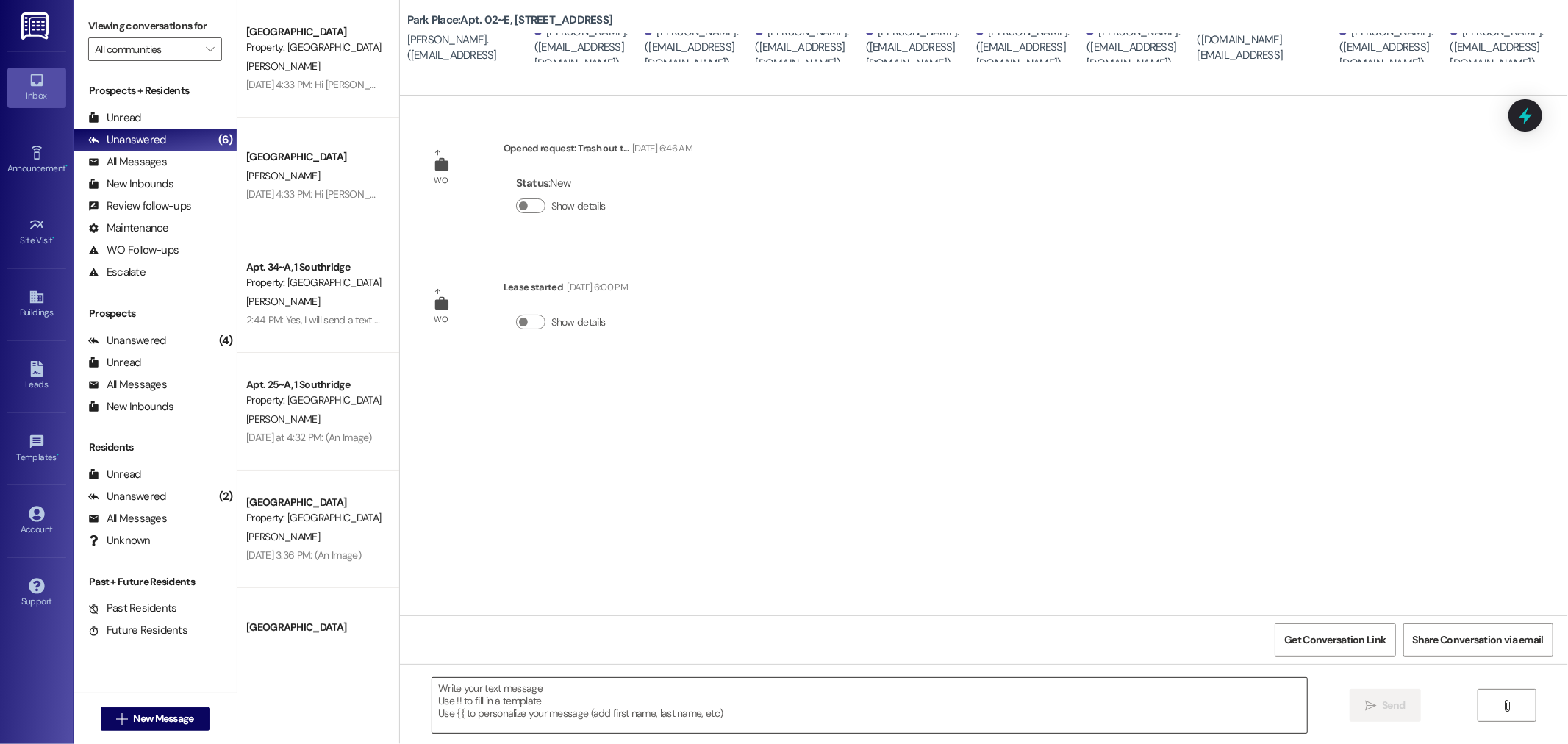
click at [752, 707] on textarea at bounding box center [869, 706] width 875 height 55
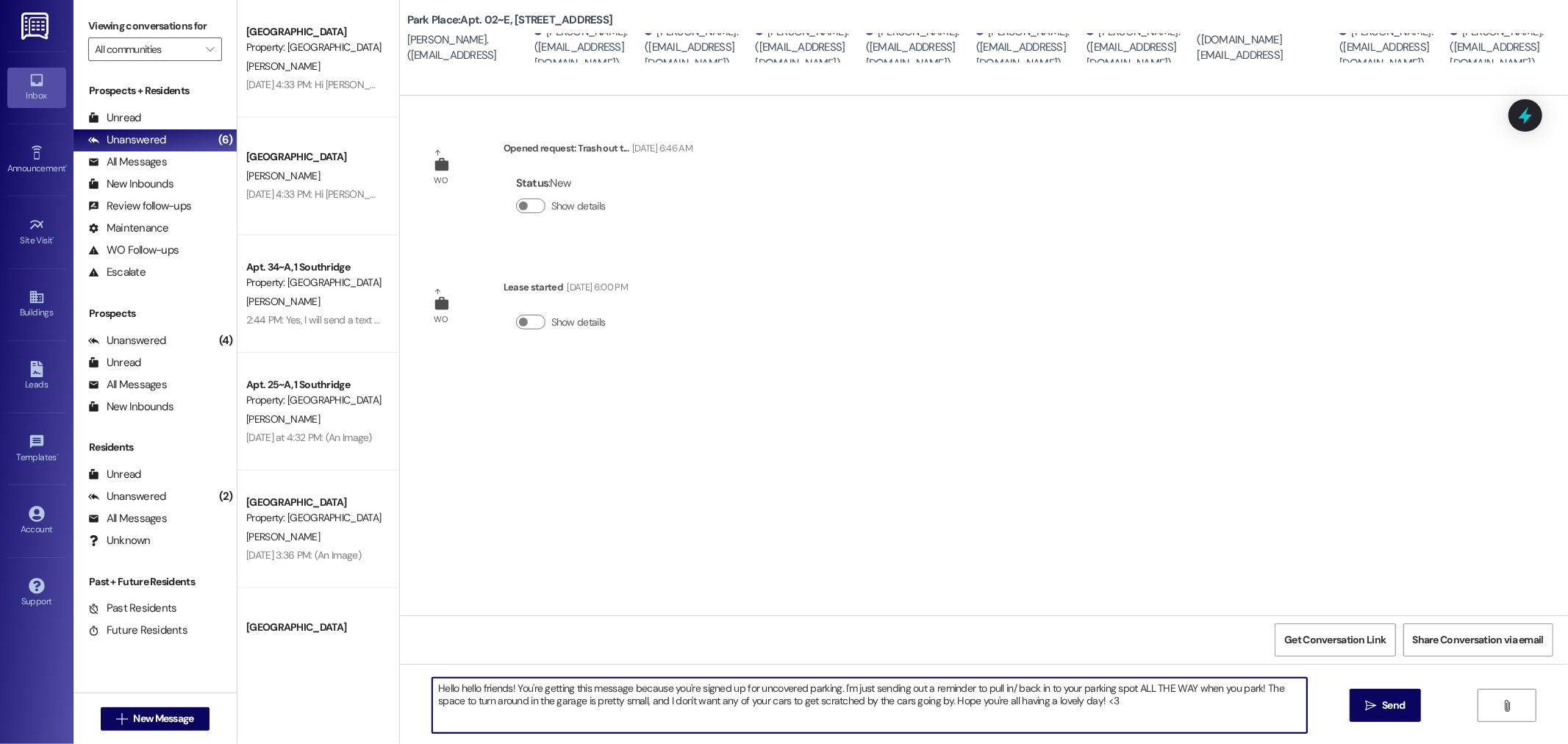
click at [608, 704] on textarea "Hello hello friends! You're getting this message because you're signed up for u…" at bounding box center [869, 706] width 875 height 55
type textarea "Hello hello friends! You're getting this message because you're signed up for u…"
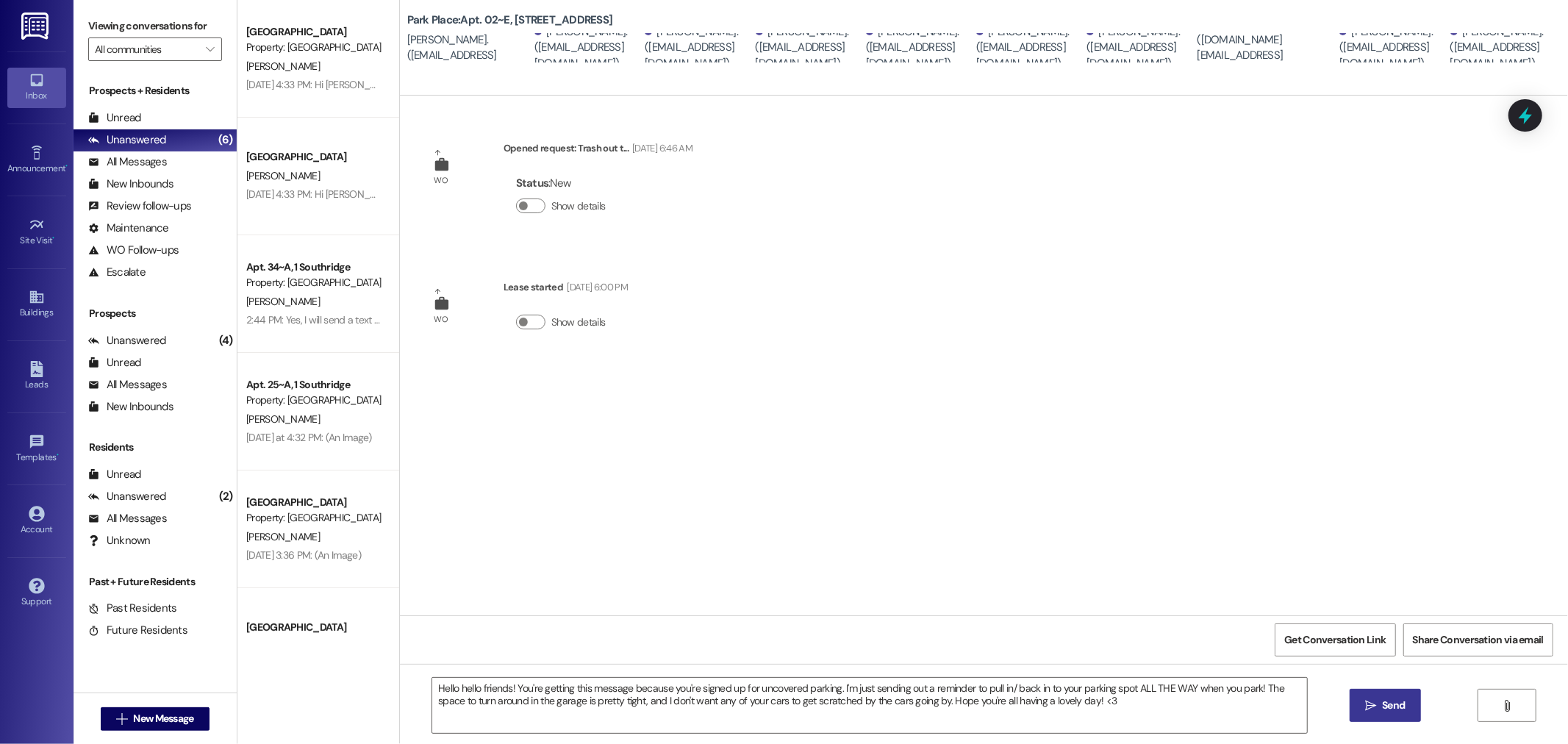
click at [1362, 707] on span " Send" at bounding box center [1385, 706] width 46 height 16
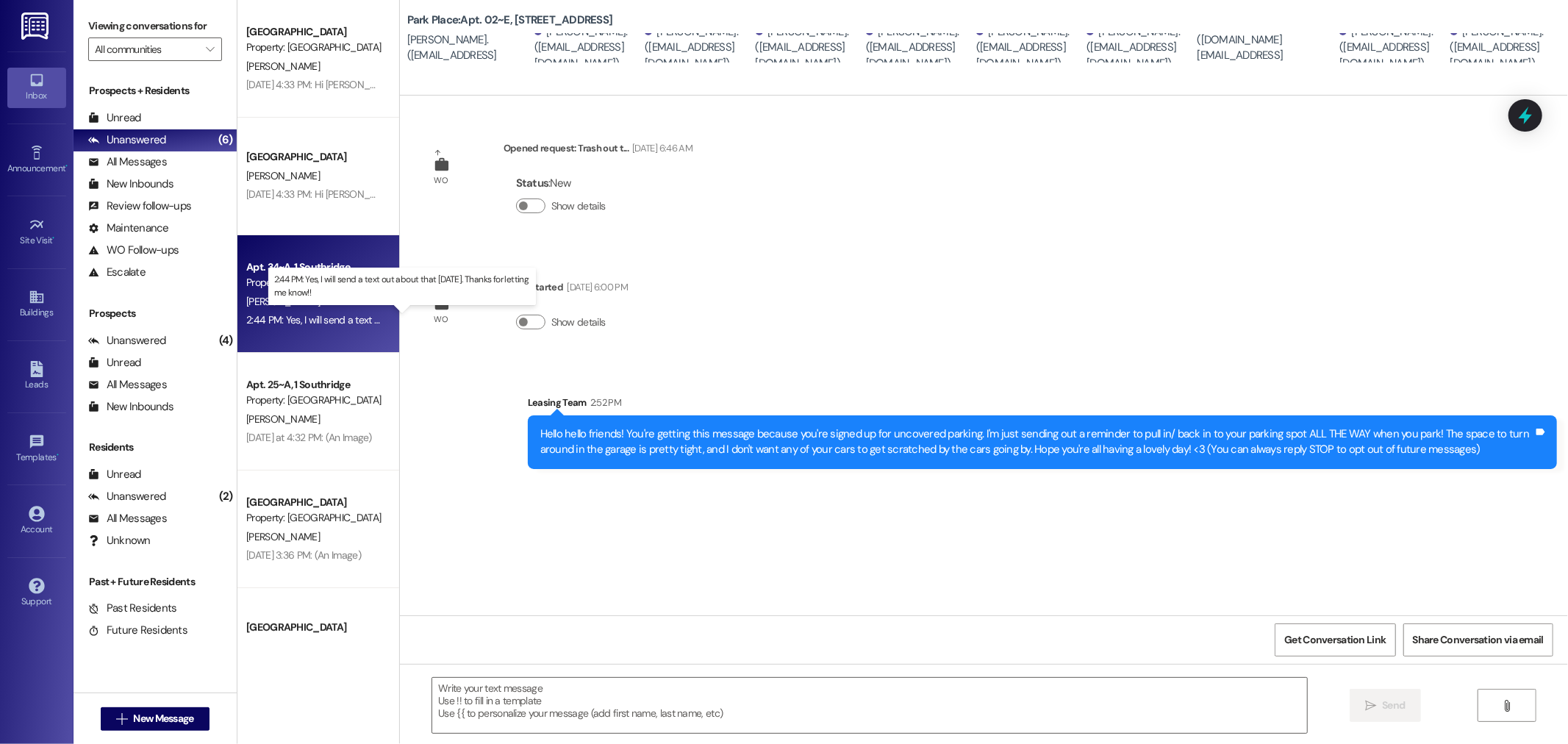
click at [340, 322] on div "2:44 PM: Yes, I will send a text out about that today. Thanks for letting me kn…" at bounding box center [416, 321] width 342 height 14
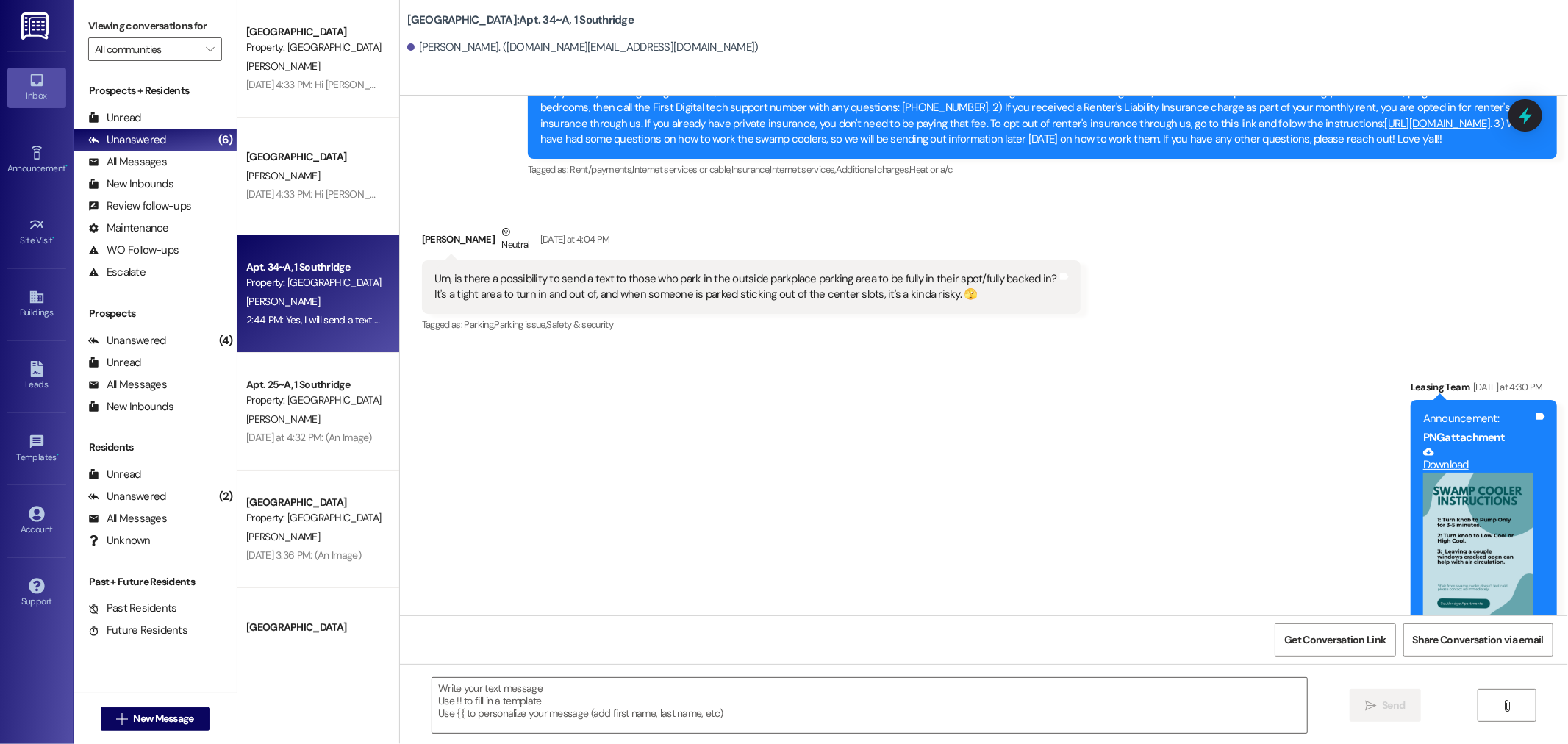
scroll to position [47459, 0]
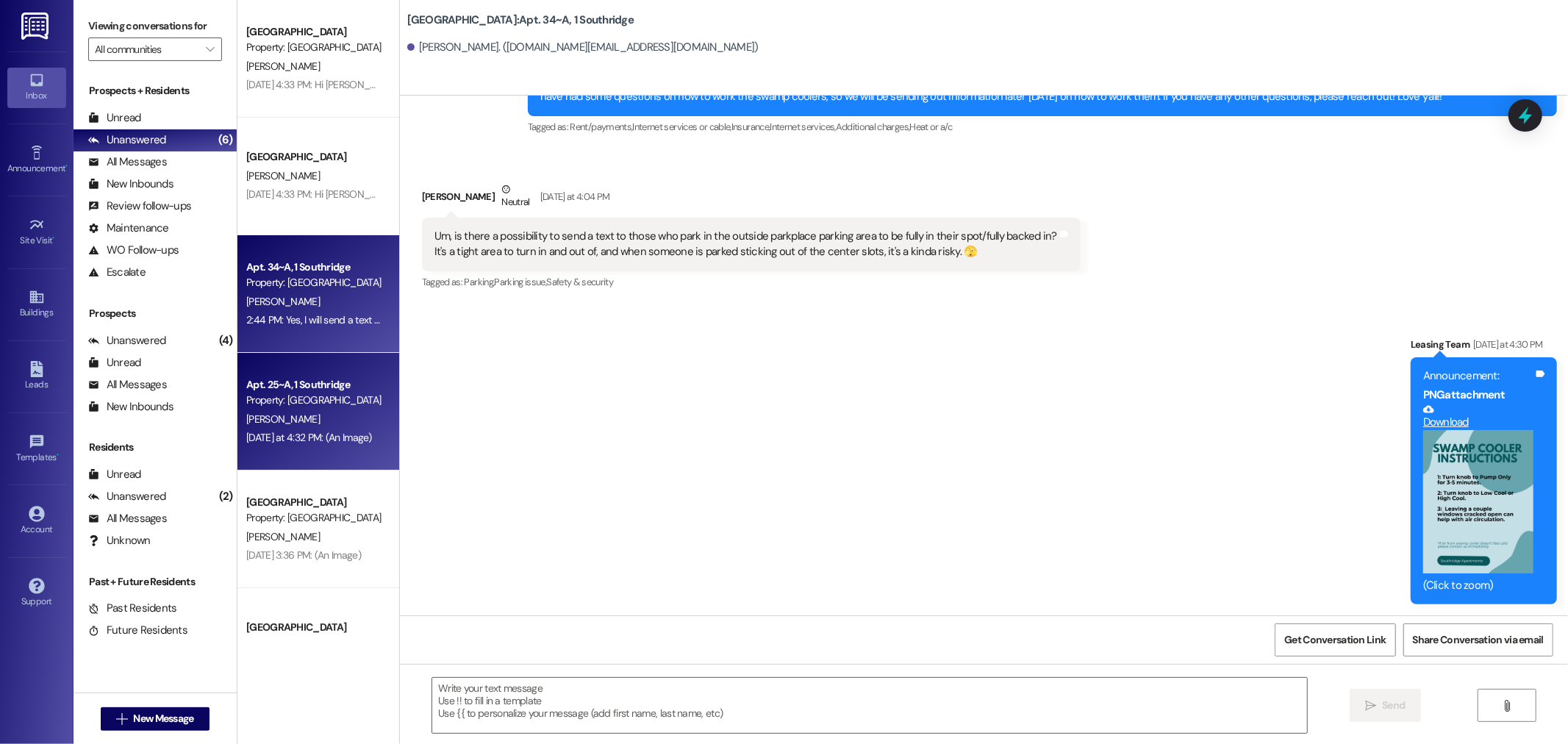
click at [314, 425] on div "[PERSON_NAME]" at bounding box center [315, 420] width 139 height 19
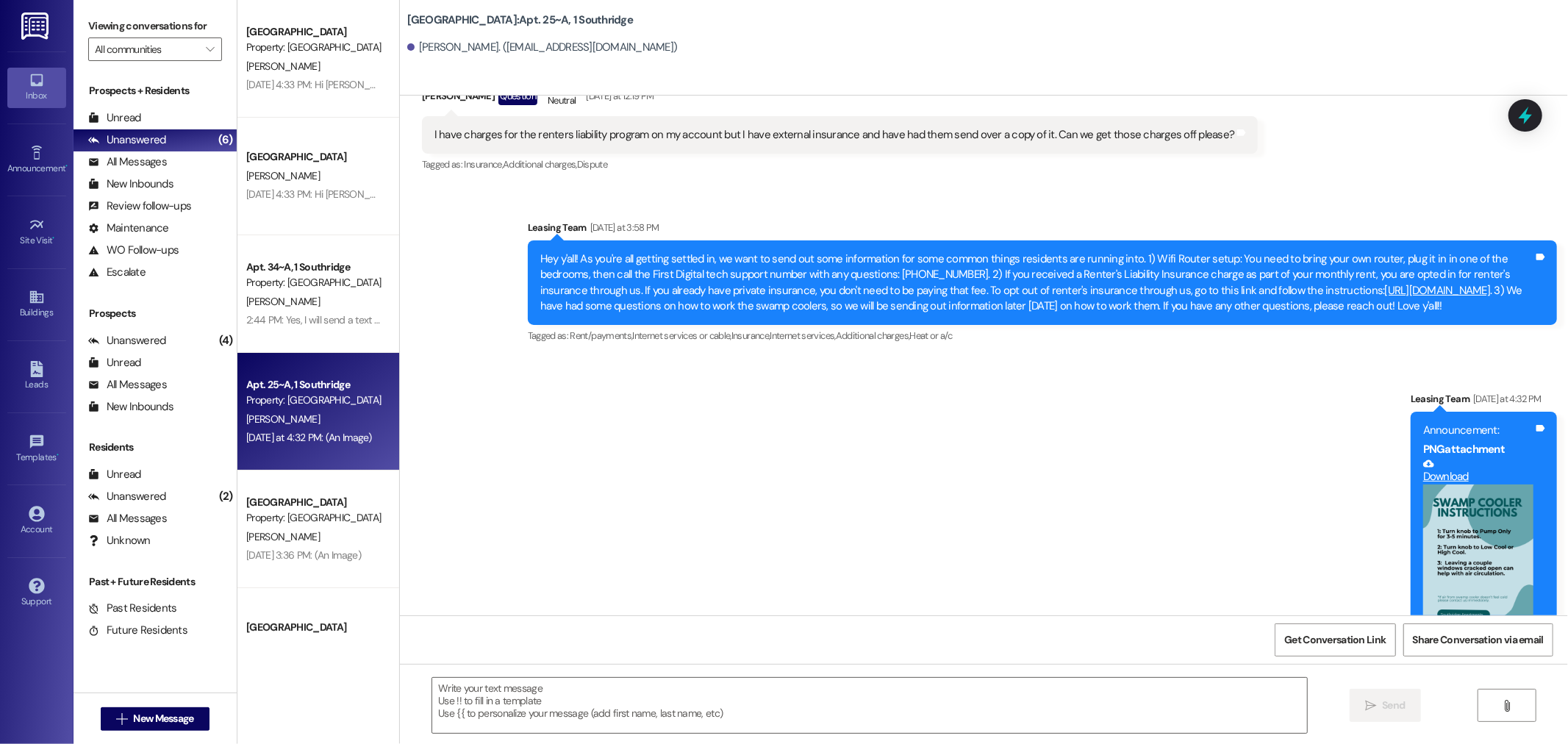
scroll to position [22462, 0]
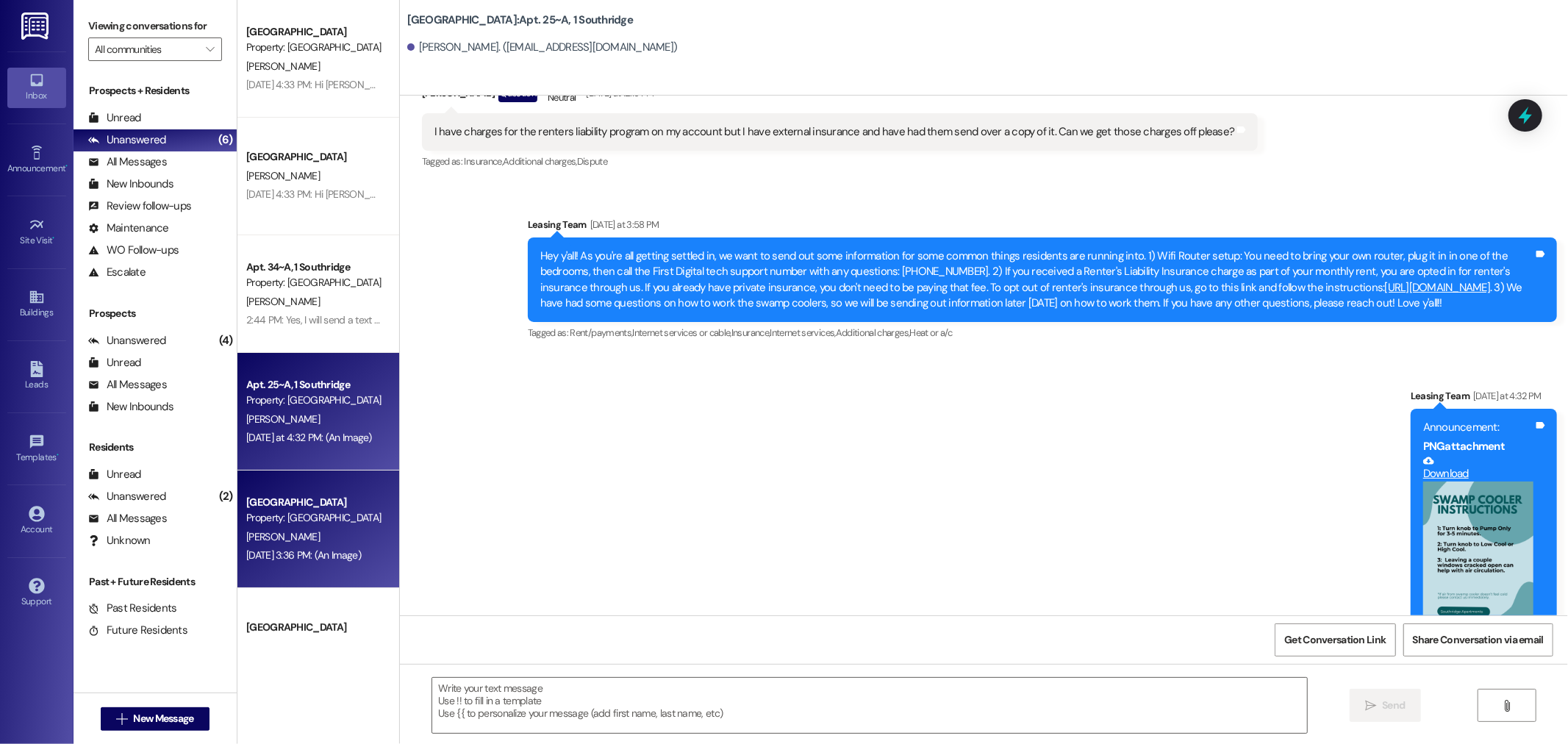
click at [318, 525] on div "Park Place Prospect Property: Park Place N. Salisbury Aug 21, 2025 at 3:36 PM: …" at bounding box center [318, 529] width 162 height 118
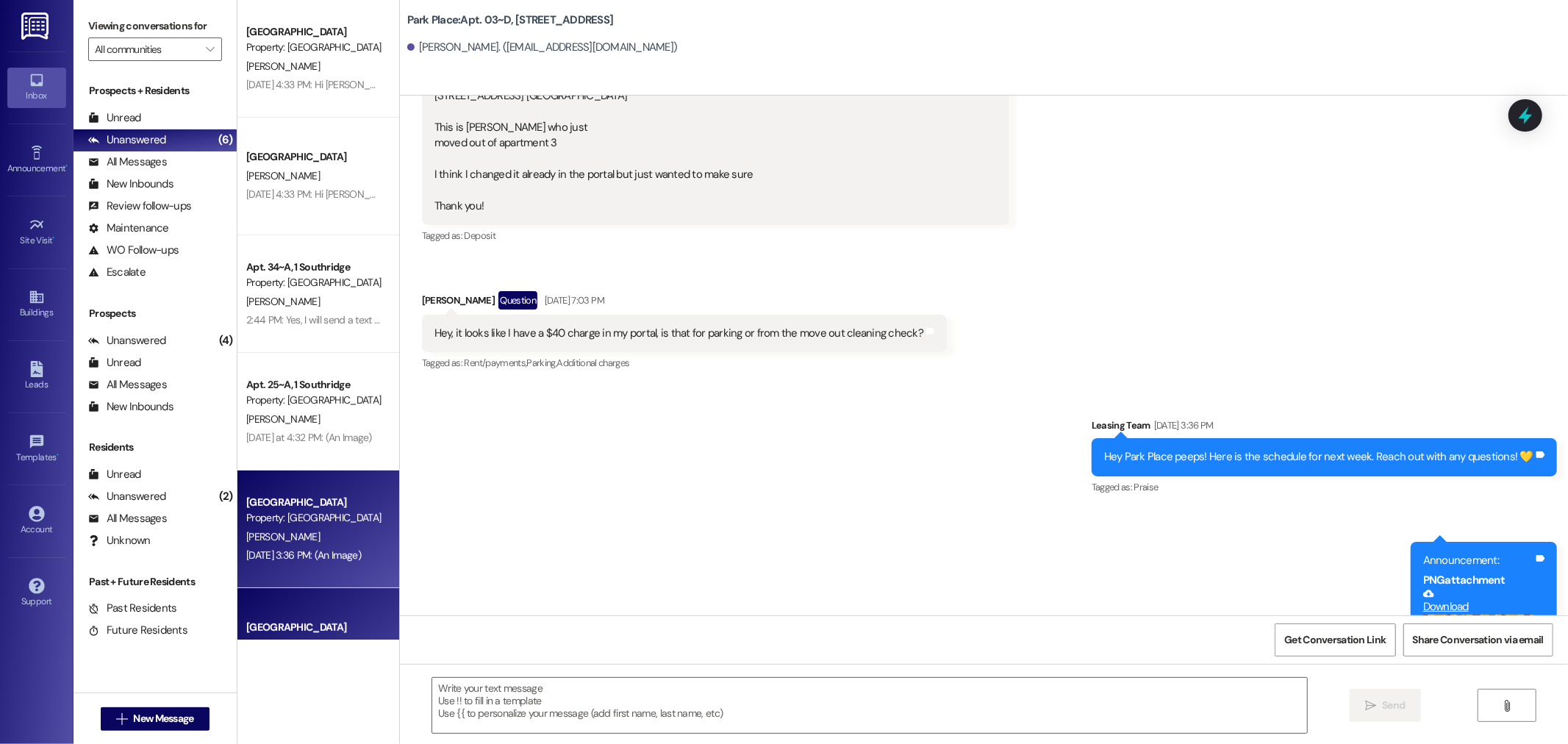
scroll to position [578, 0]
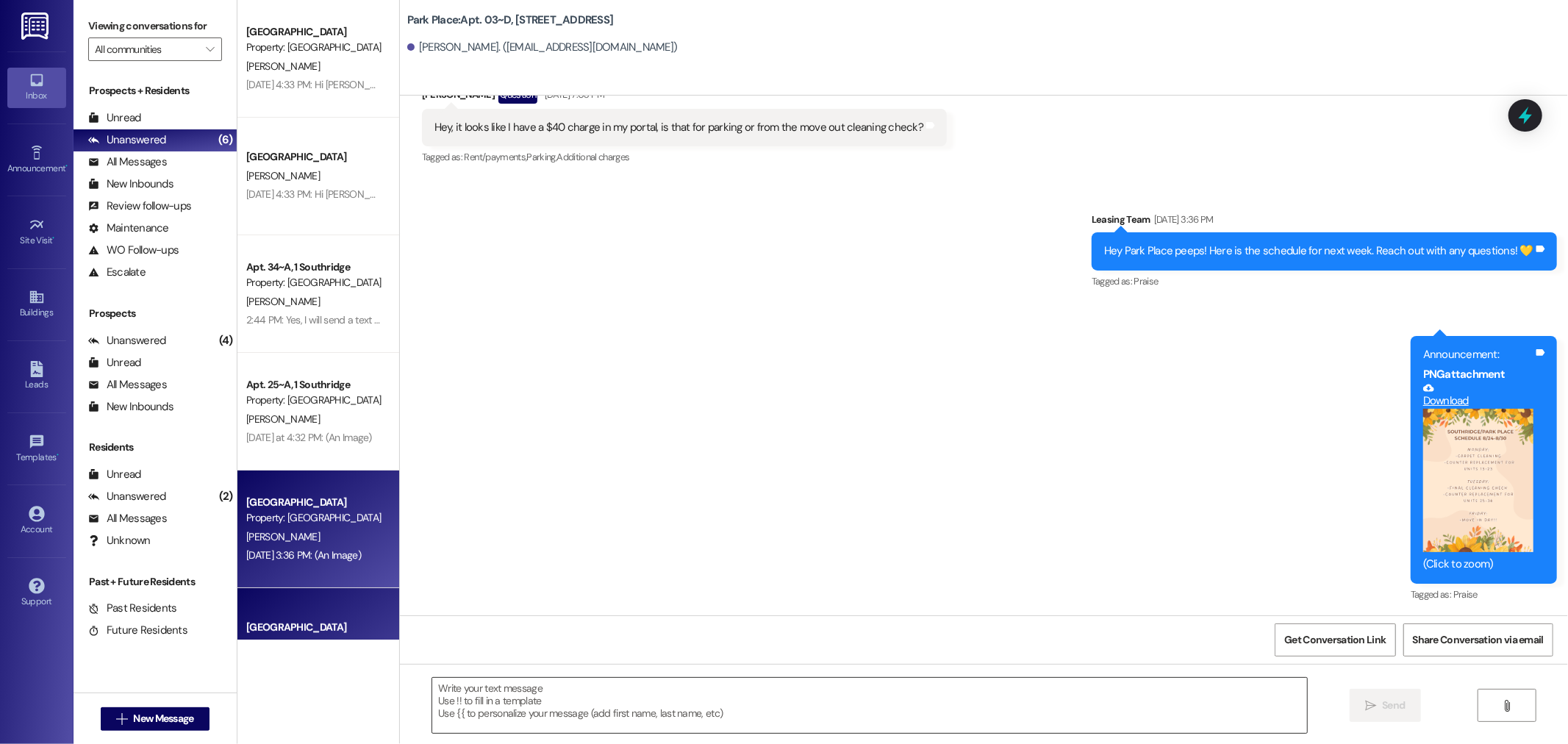
click at [640, 695] on textarea at bounding box center [869, 706] width 875 height 55
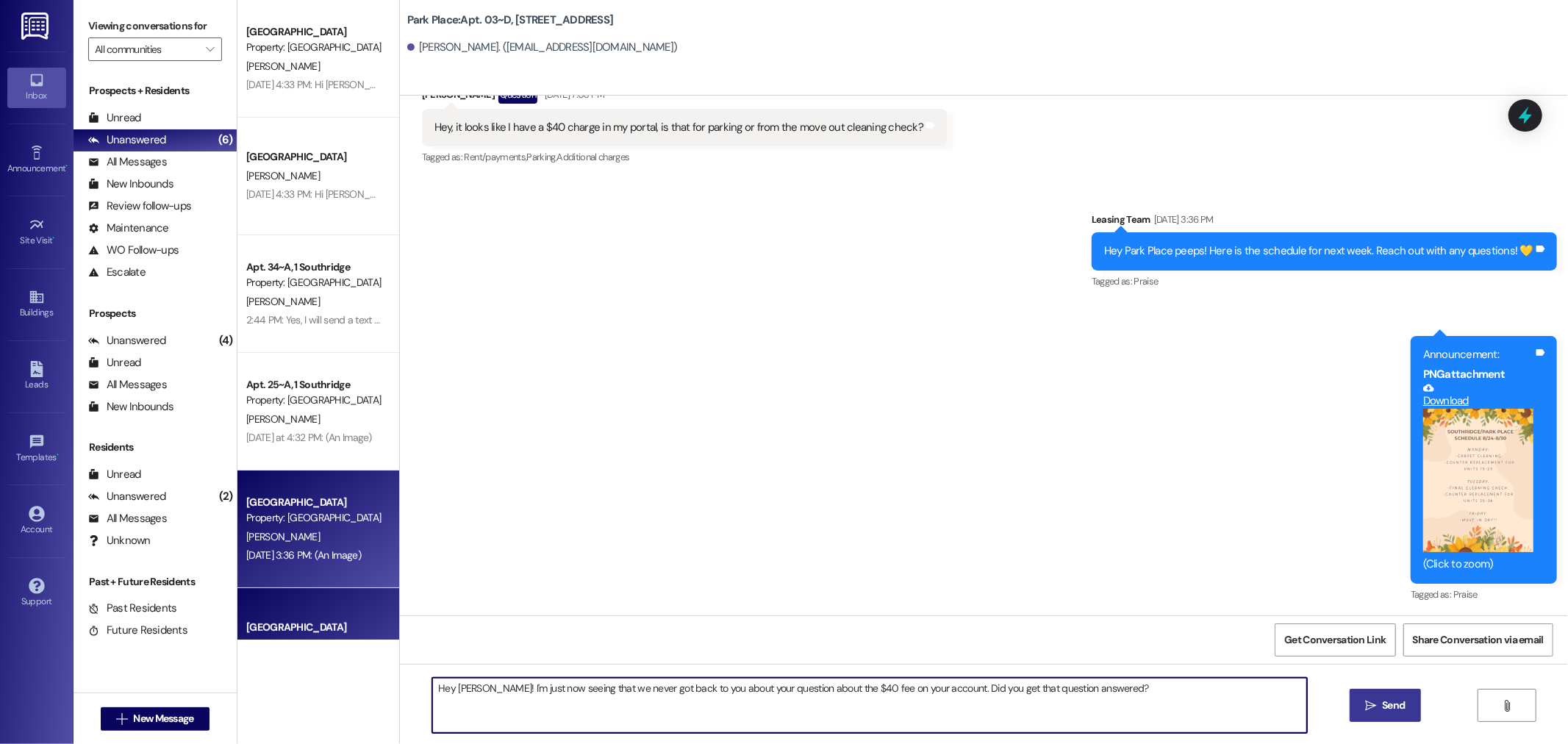
type textarea "Hey Nicole! I'm just now seeing that we never got back to you about your questi…"
click at [1388, 699] on span "Send" at bounding box center [1393, 706] width 23 height 16
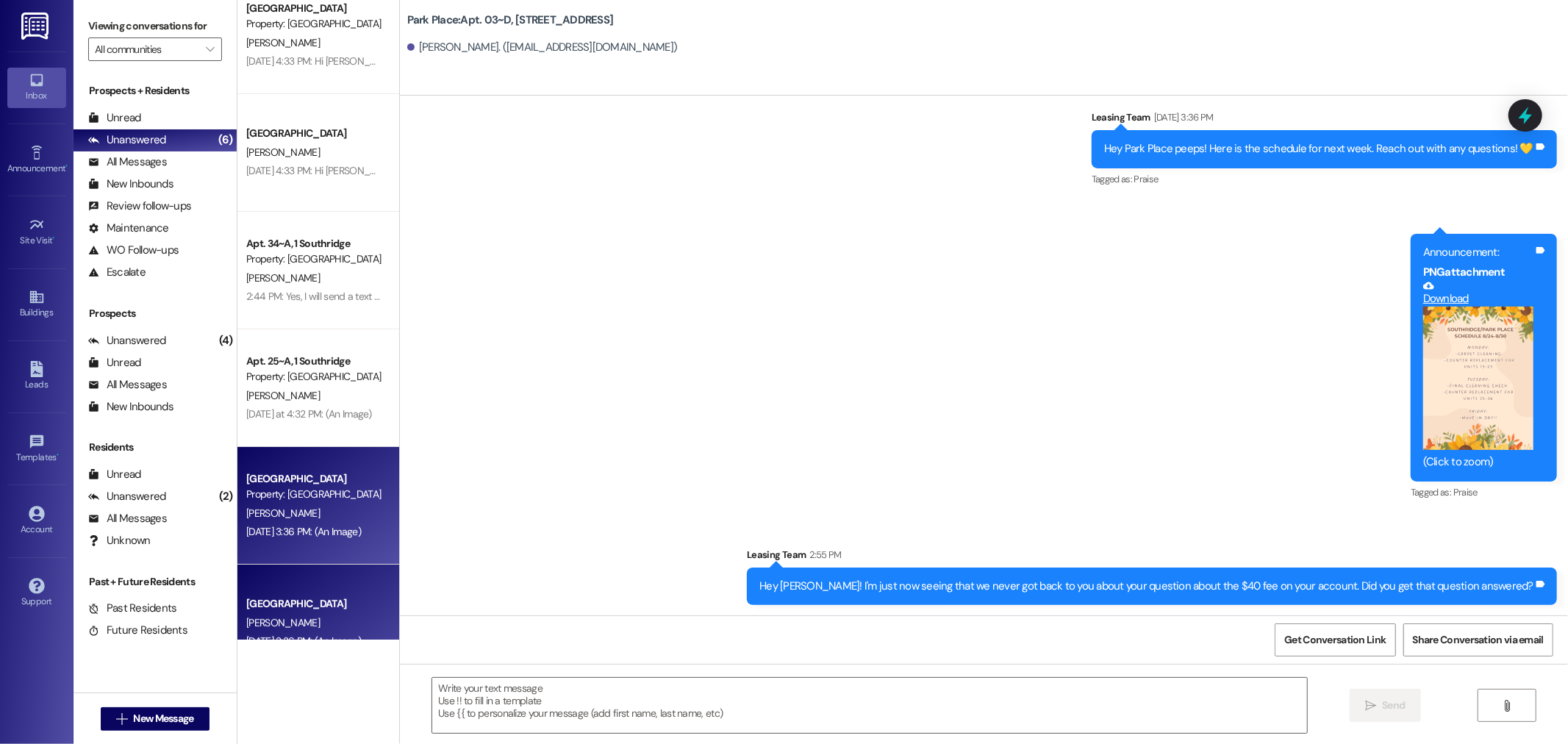
scroll to position [0, 0]
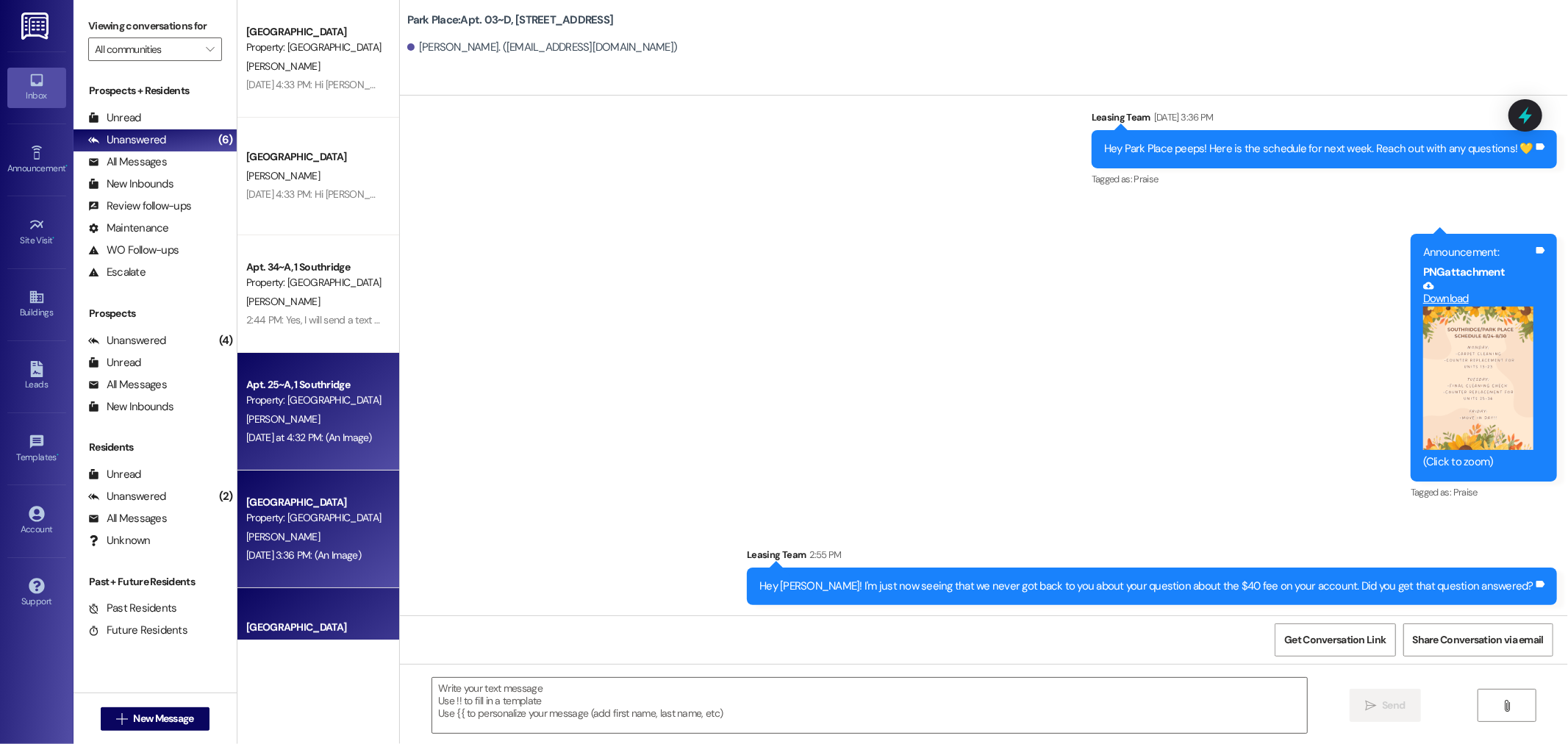
click at [305, 449] on div "Apt. 25~A, 1 Southridge Property: Southridge K. Bahr Yesterday at 4:32 PM: (An …" at bounding box center [318, 412] width 162 height 118
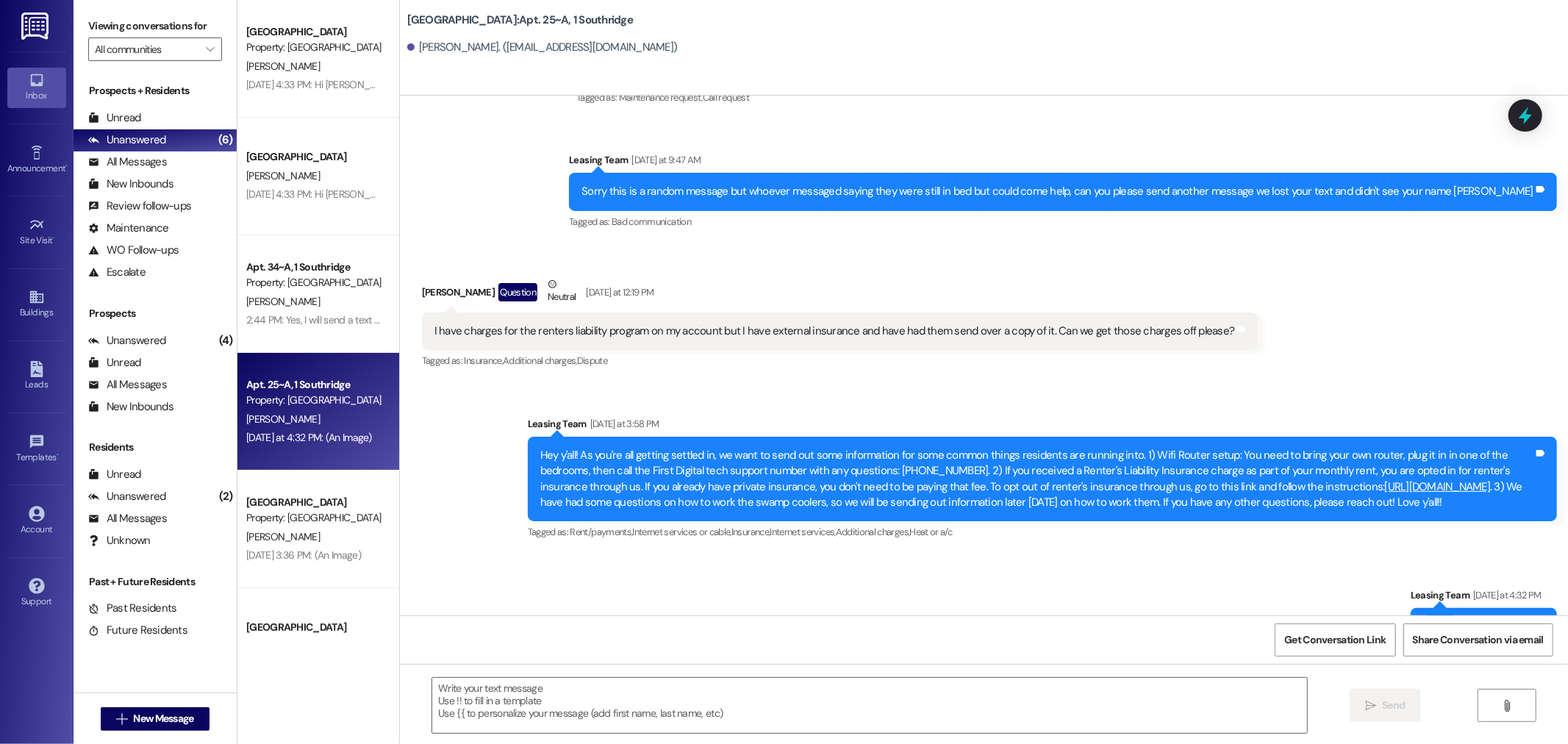
scroll to position [22217, 0]
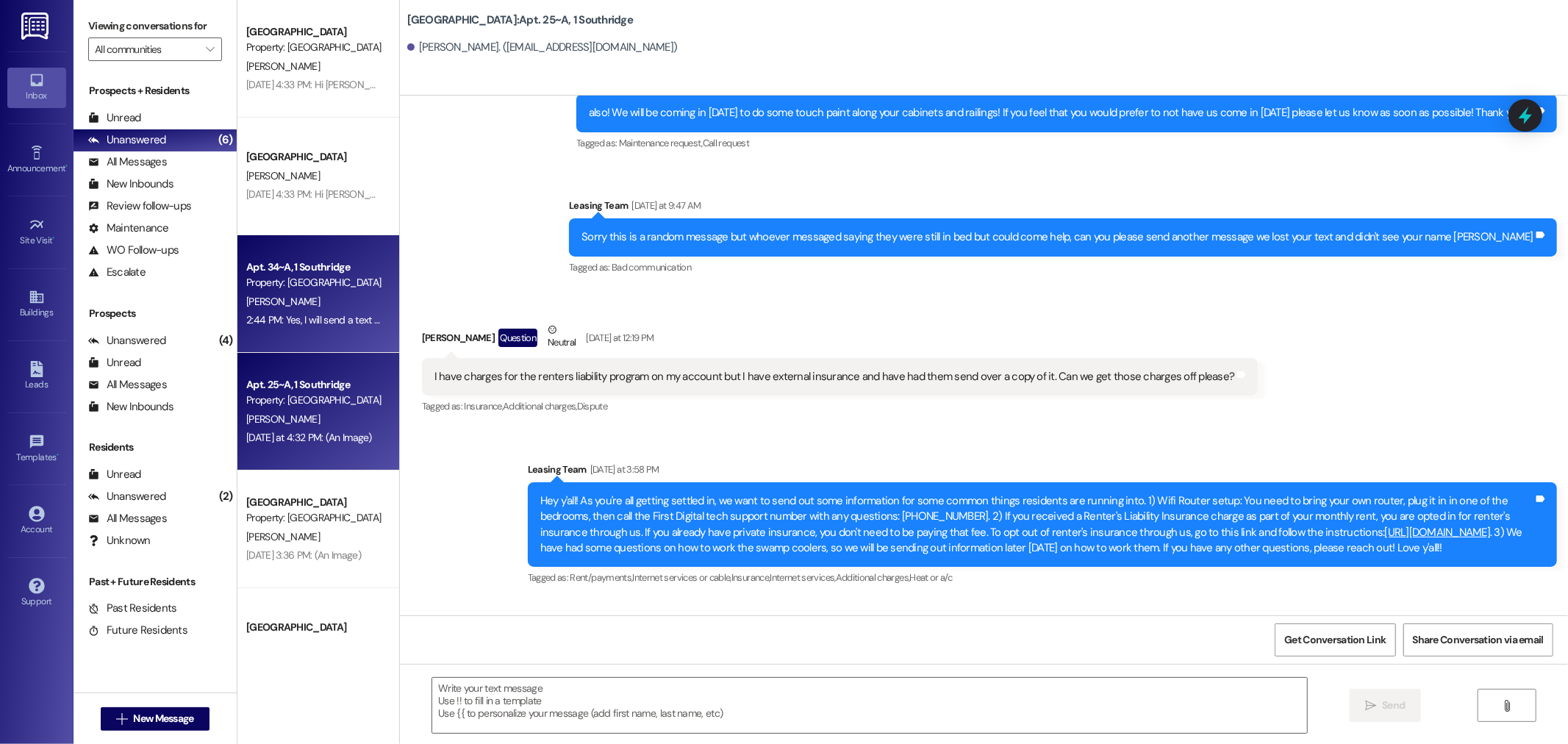
click at [307, 281] on div "Property: [GEOGRAPHIC_DATA]" at bounding box center [314, 283] width 136 height 16
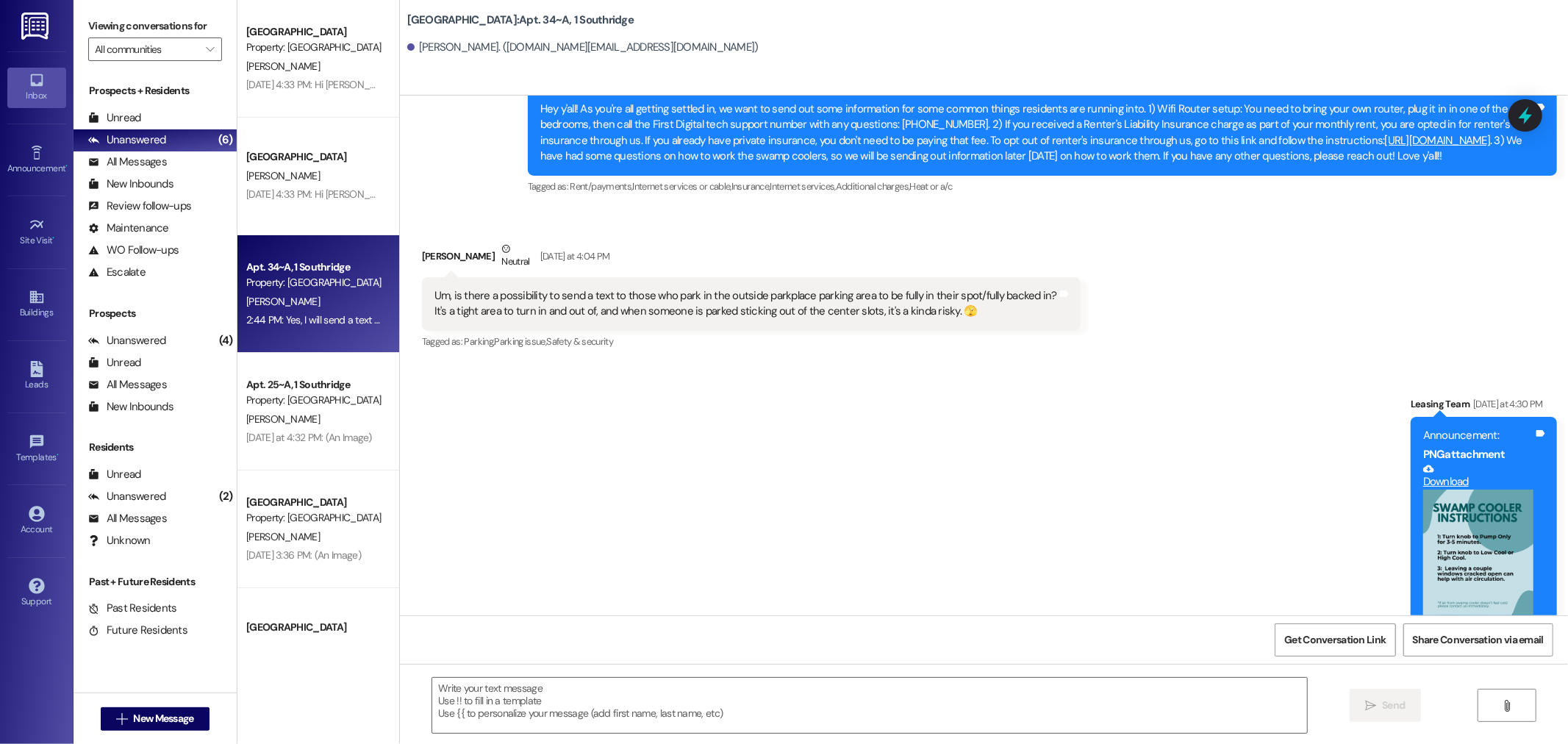
scroll to position [47459, 0]
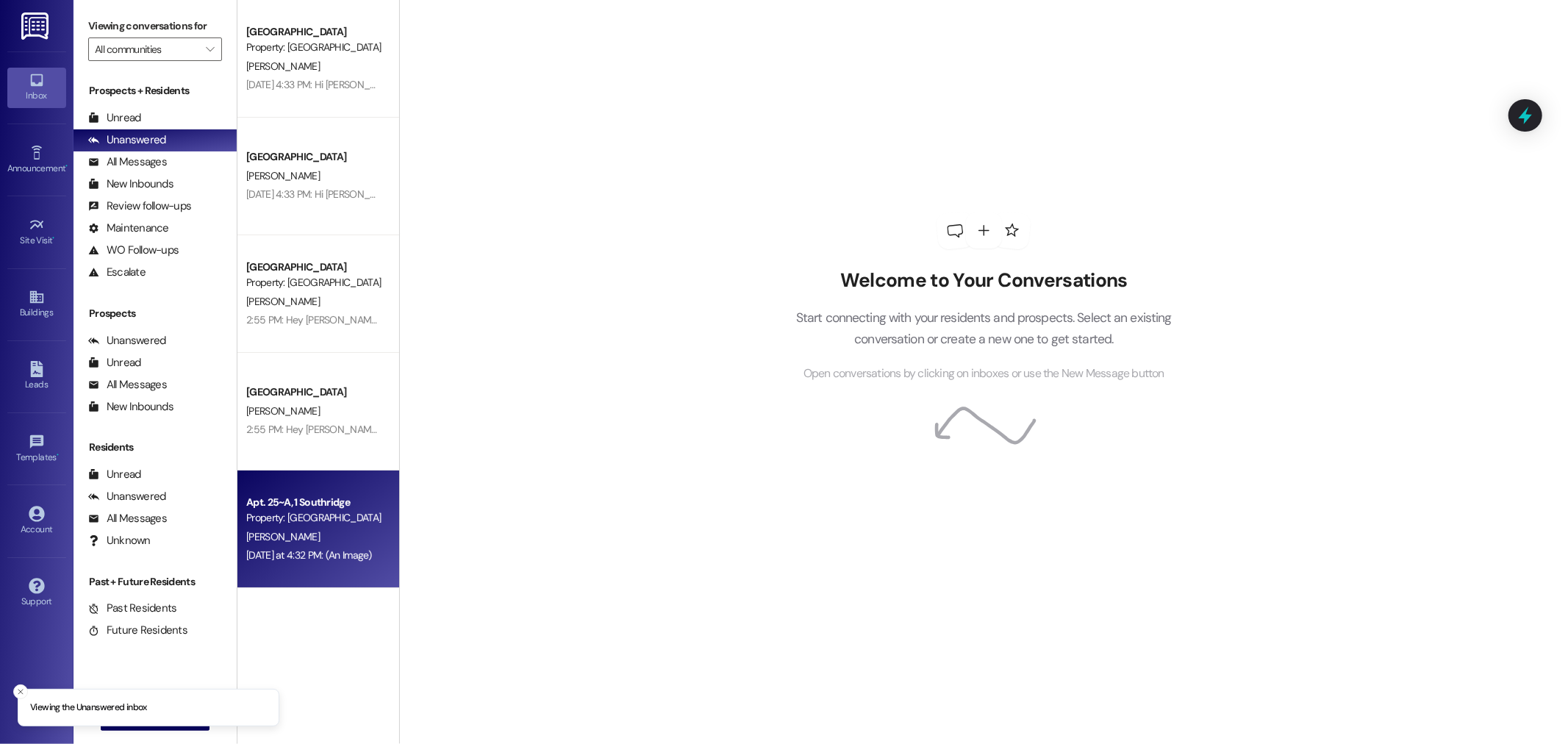
click at [322, 528] on div "[PERSON_NAME]" at bounding box center [315, 537] width 139 height 19
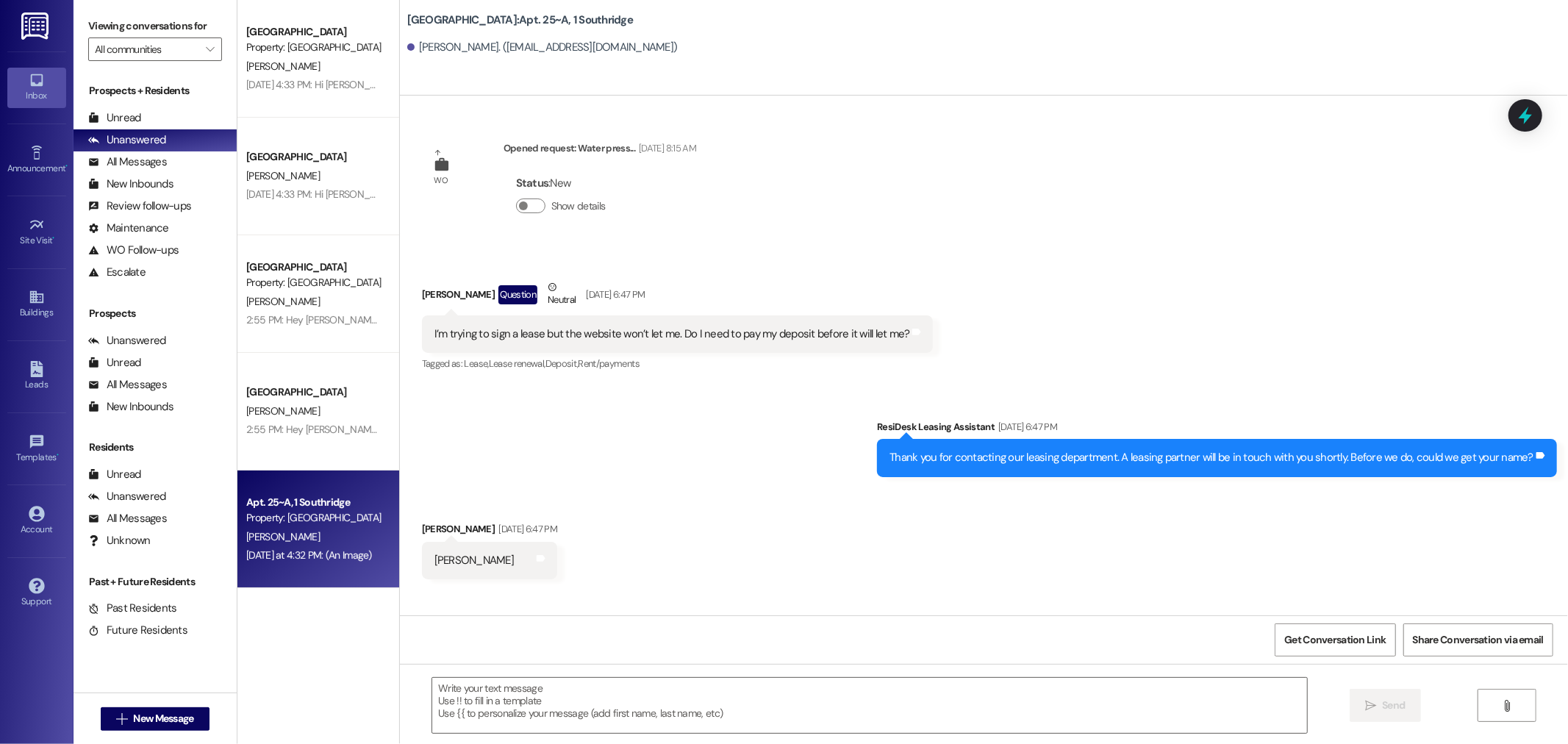
scroll to position [22462, 0]
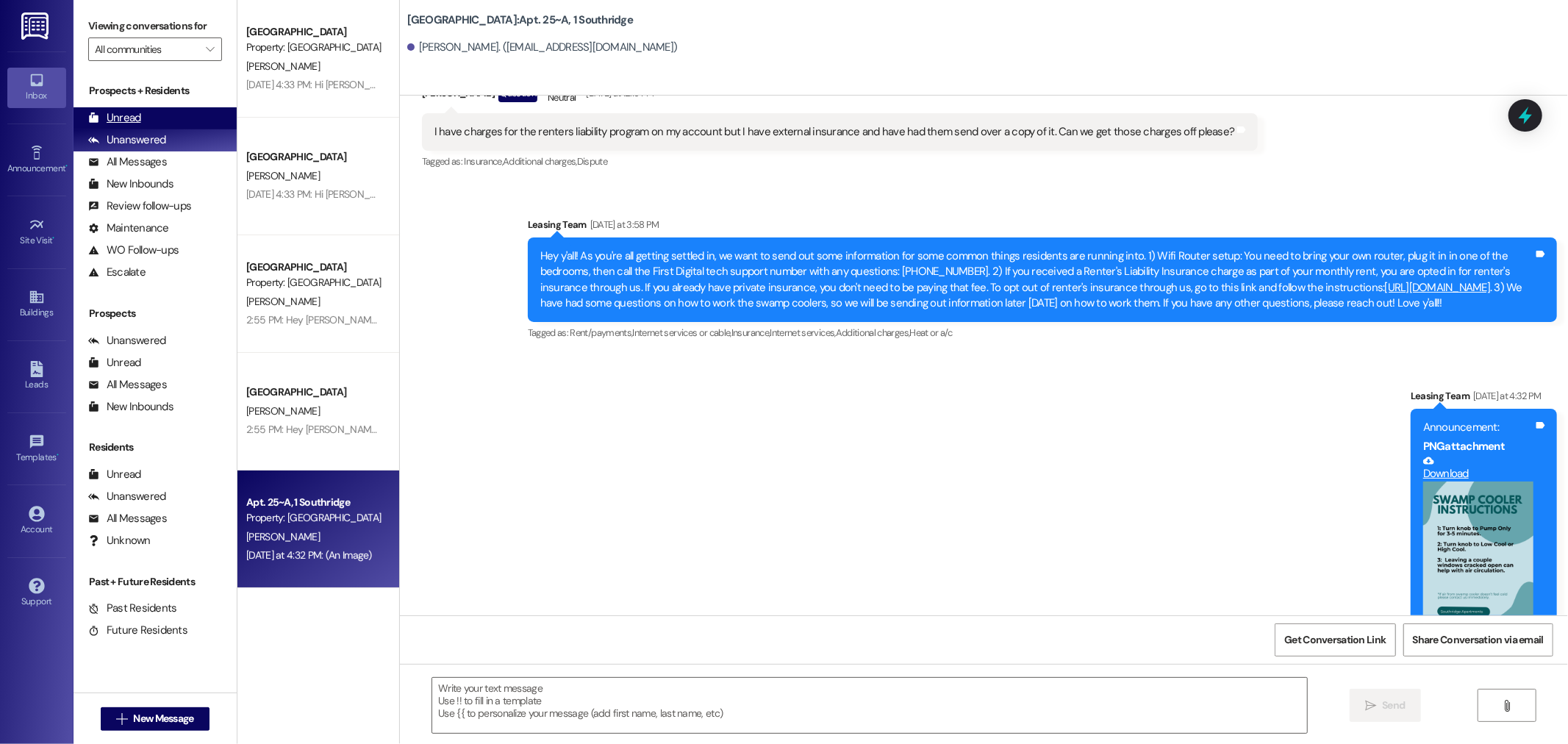
click at [148, 113] on div "Unread (0)" at bounding box center [155, 119] width 164 height 23
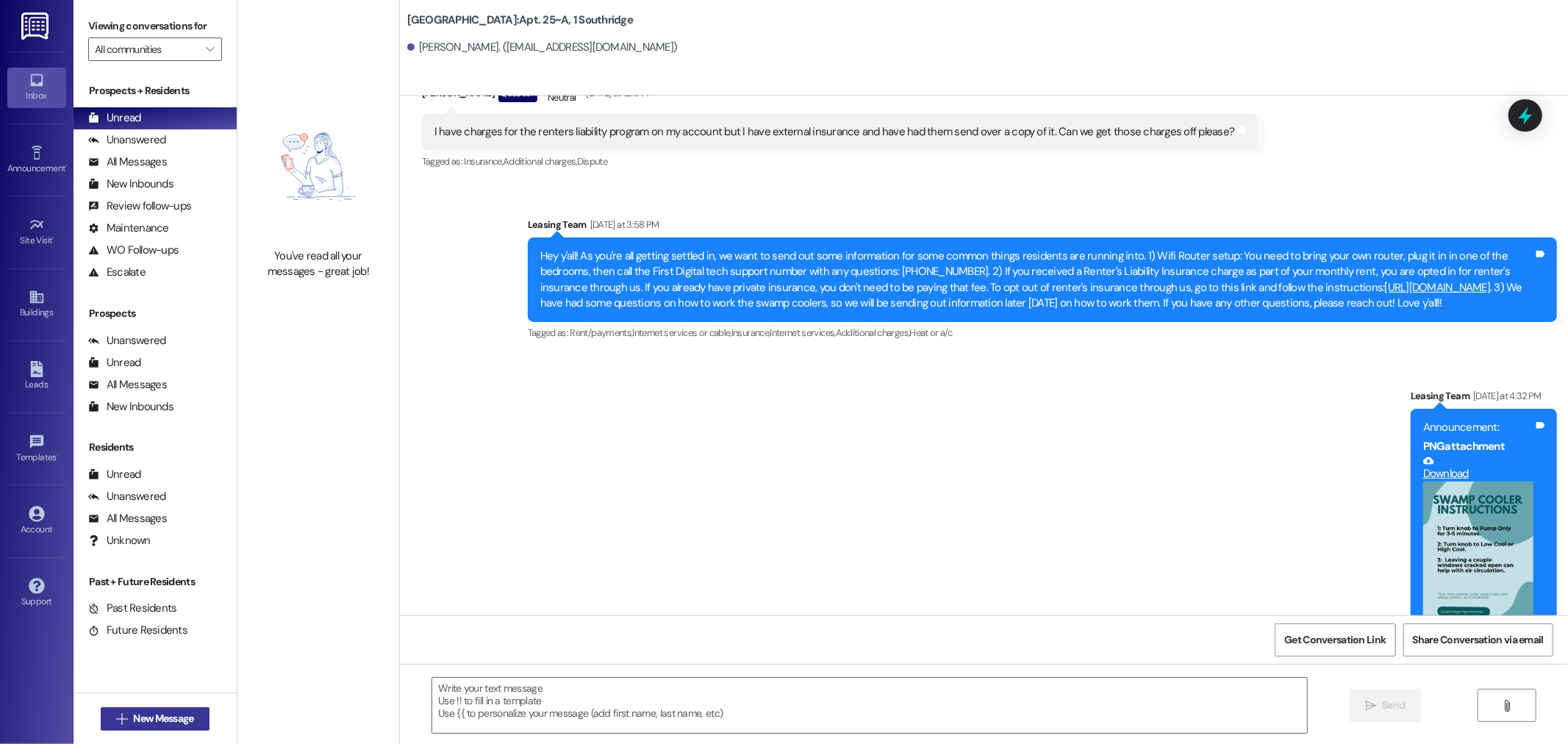
click at [156, 724] on span "New Message" at bounding box center [164, 719] width 61 height 16
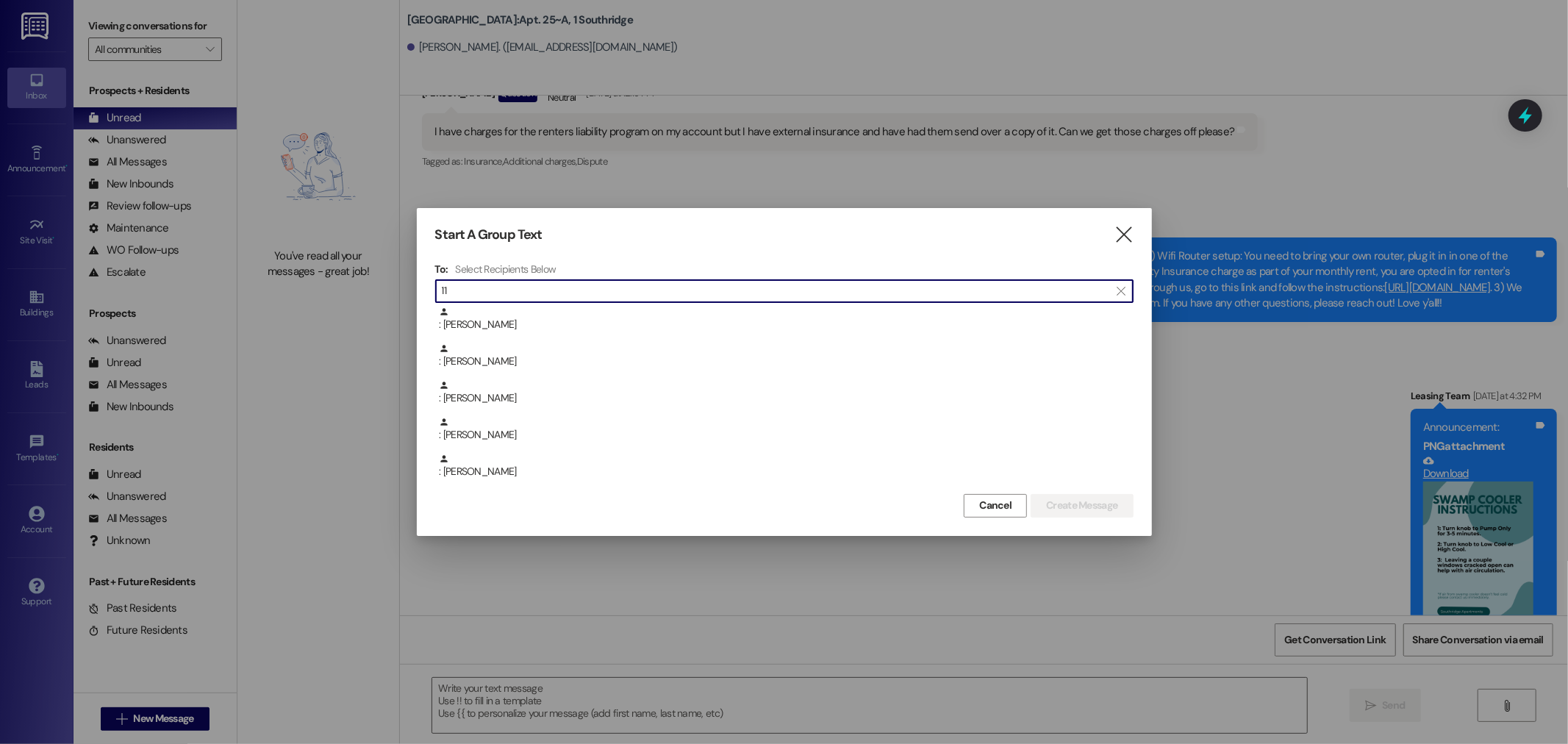
type input "1"
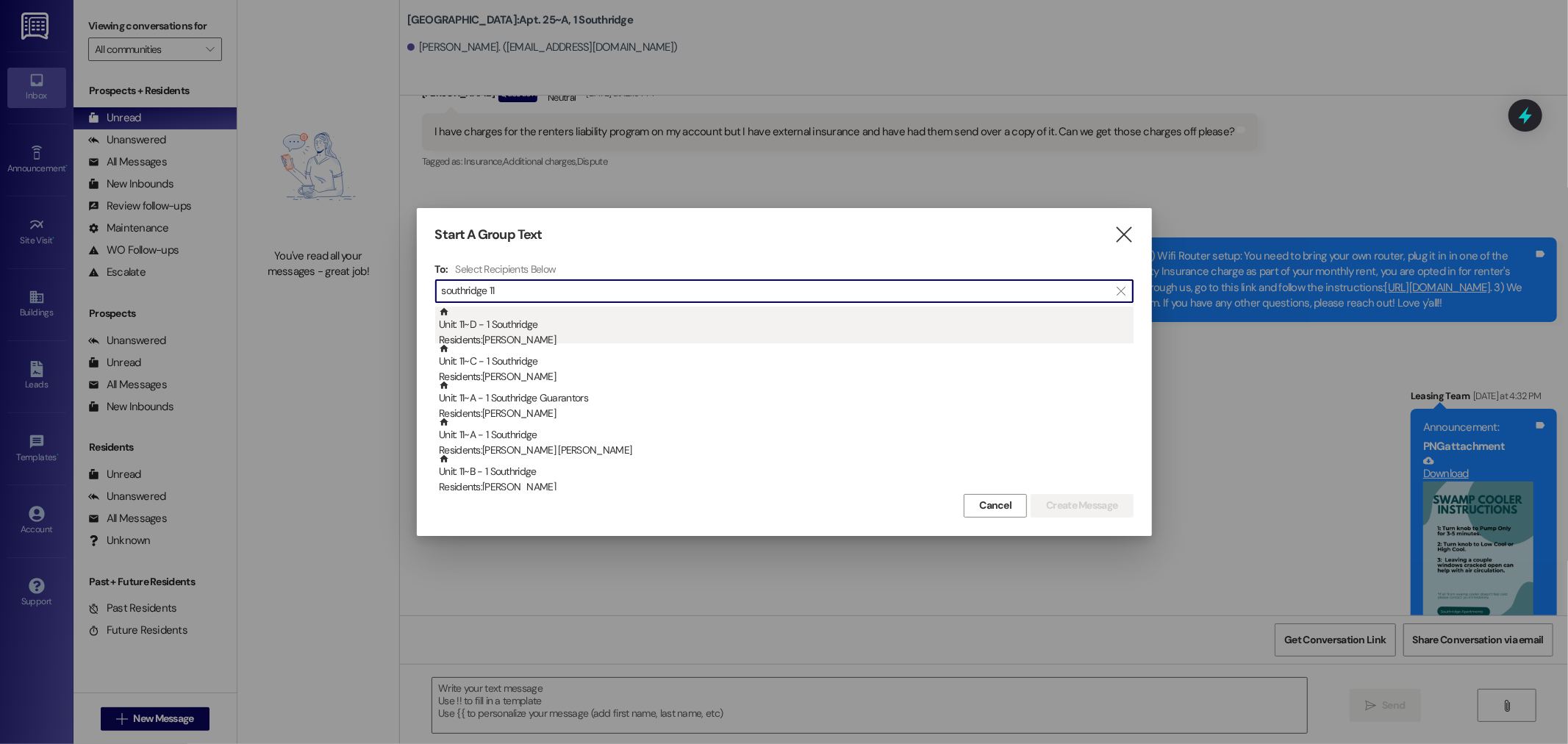
type input "southridge 11"
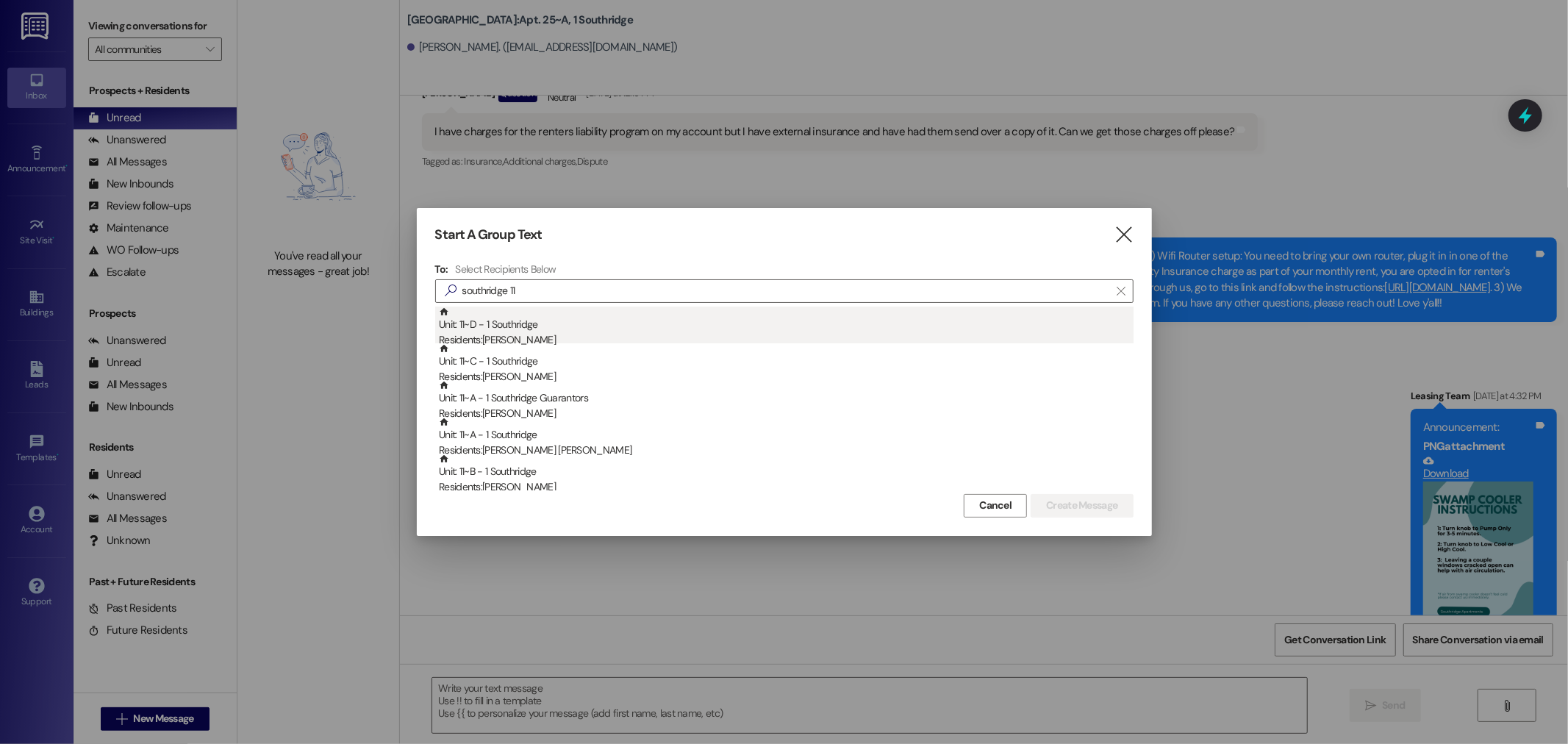
click at [566, 319] on div "Unit: 11~D - 1 Southridge Residents: [PERSON_NAME]" at bounding box center [786, 327] width 695 height 42
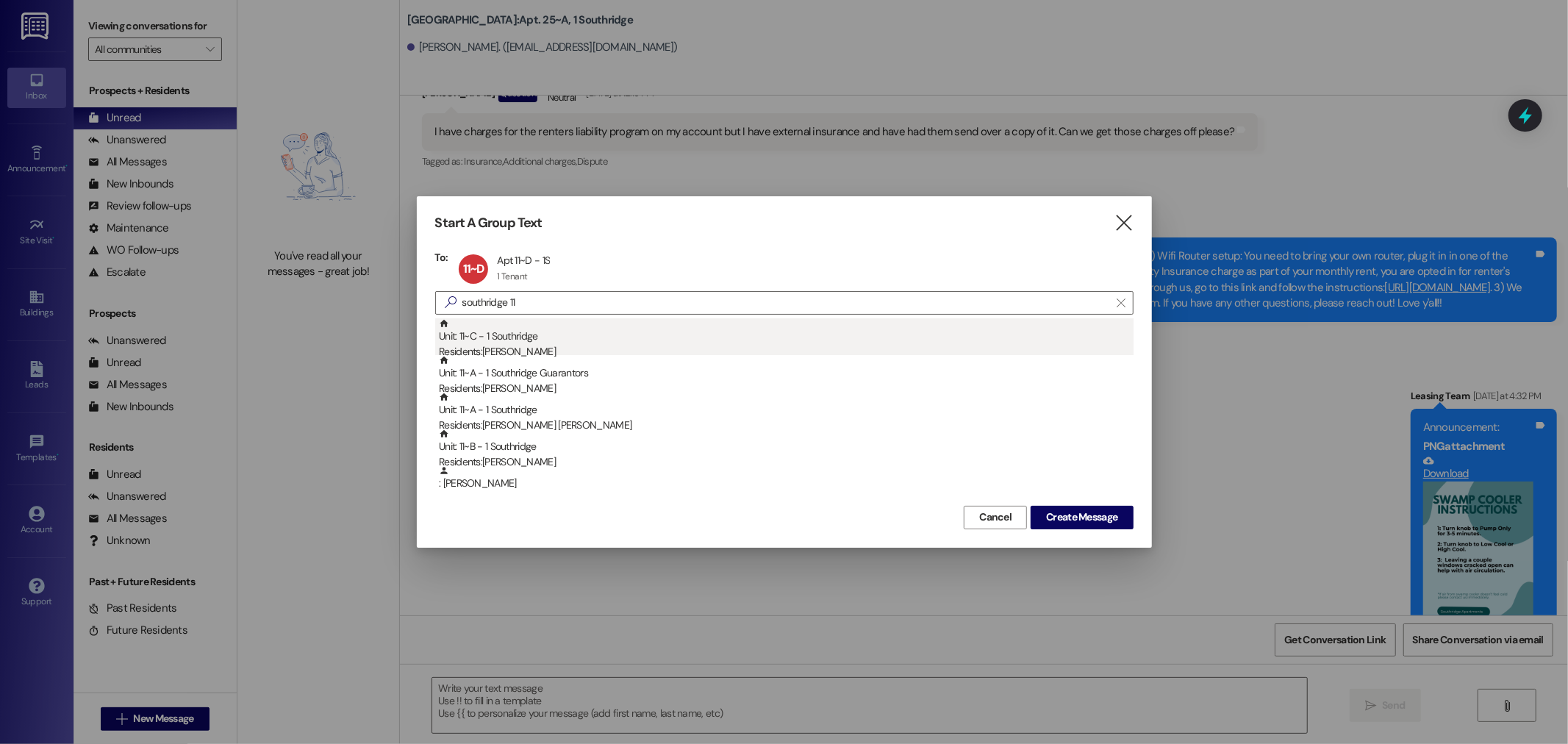
click at [566, 337] on div "Unit: 11~C - 1 Southridge Residents: [PERSON_NAME]" at bounding box center [786, 339] width 695 height 42
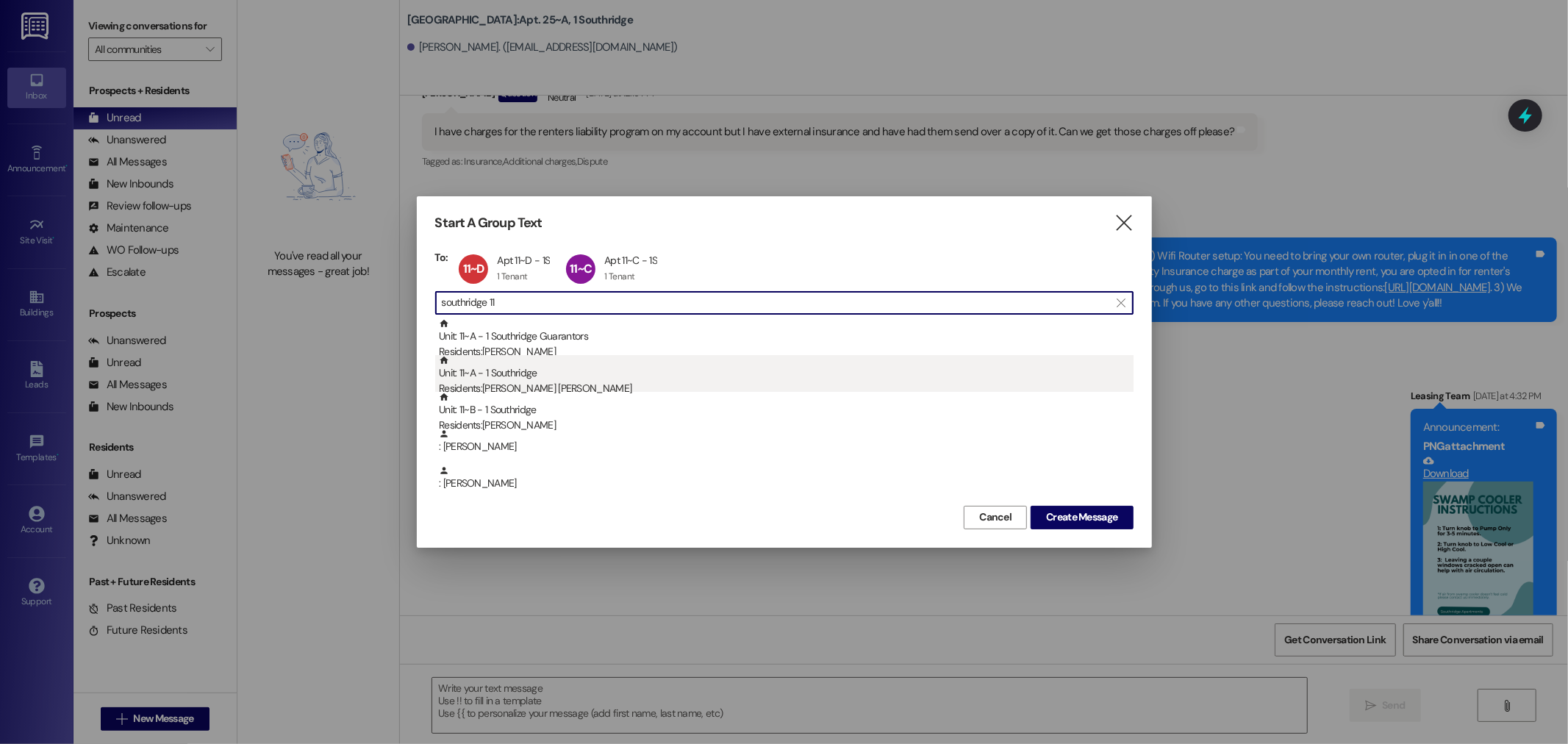
click at [571, 390] on div "Residents: [PERSON_NAME] [PERSON_NAME]" at bounding box center [786, 389] width 695 height 16
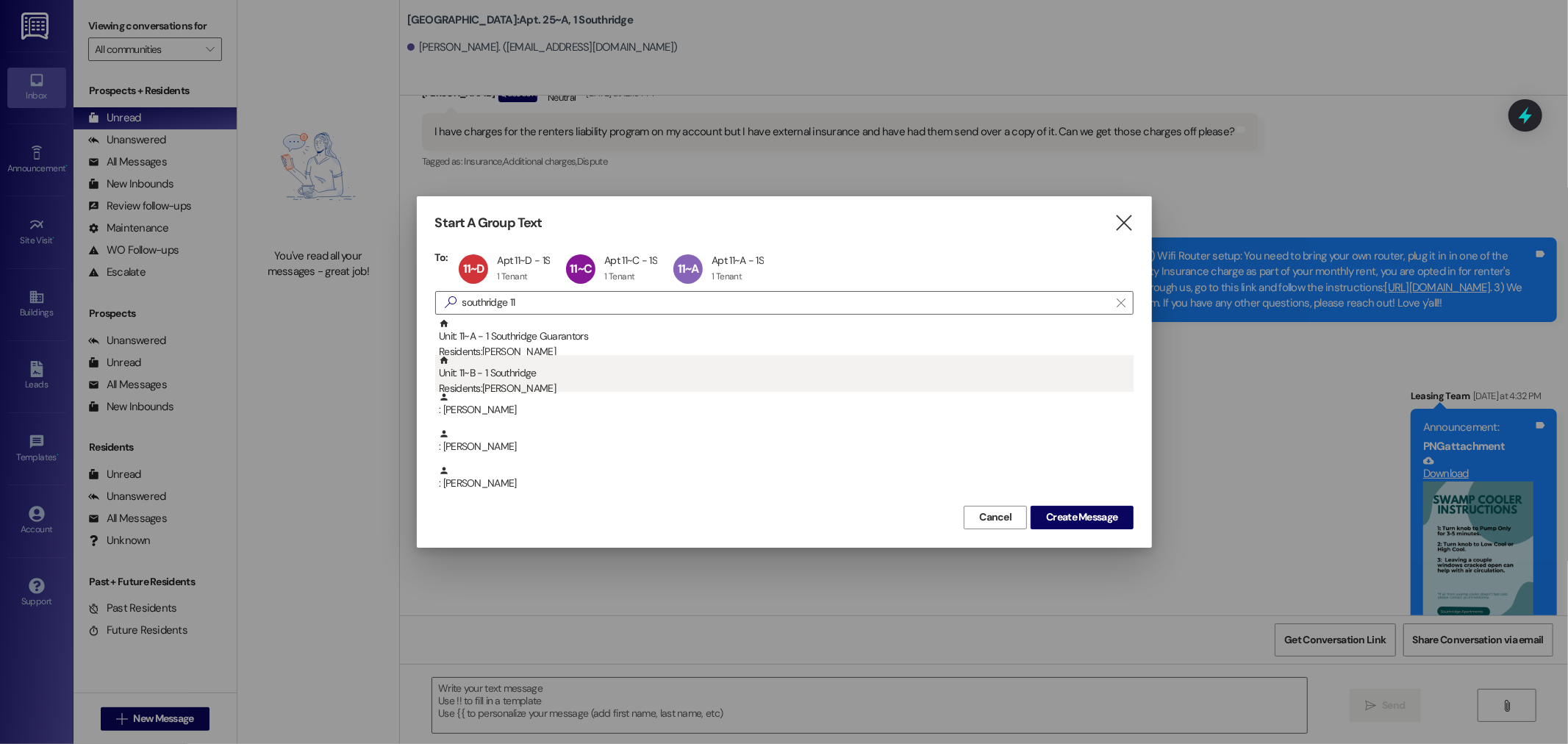
click at [569, 385] on div "Residents: [PERSON_NAME]" at bounding box center [786, 389] width 695 height 16
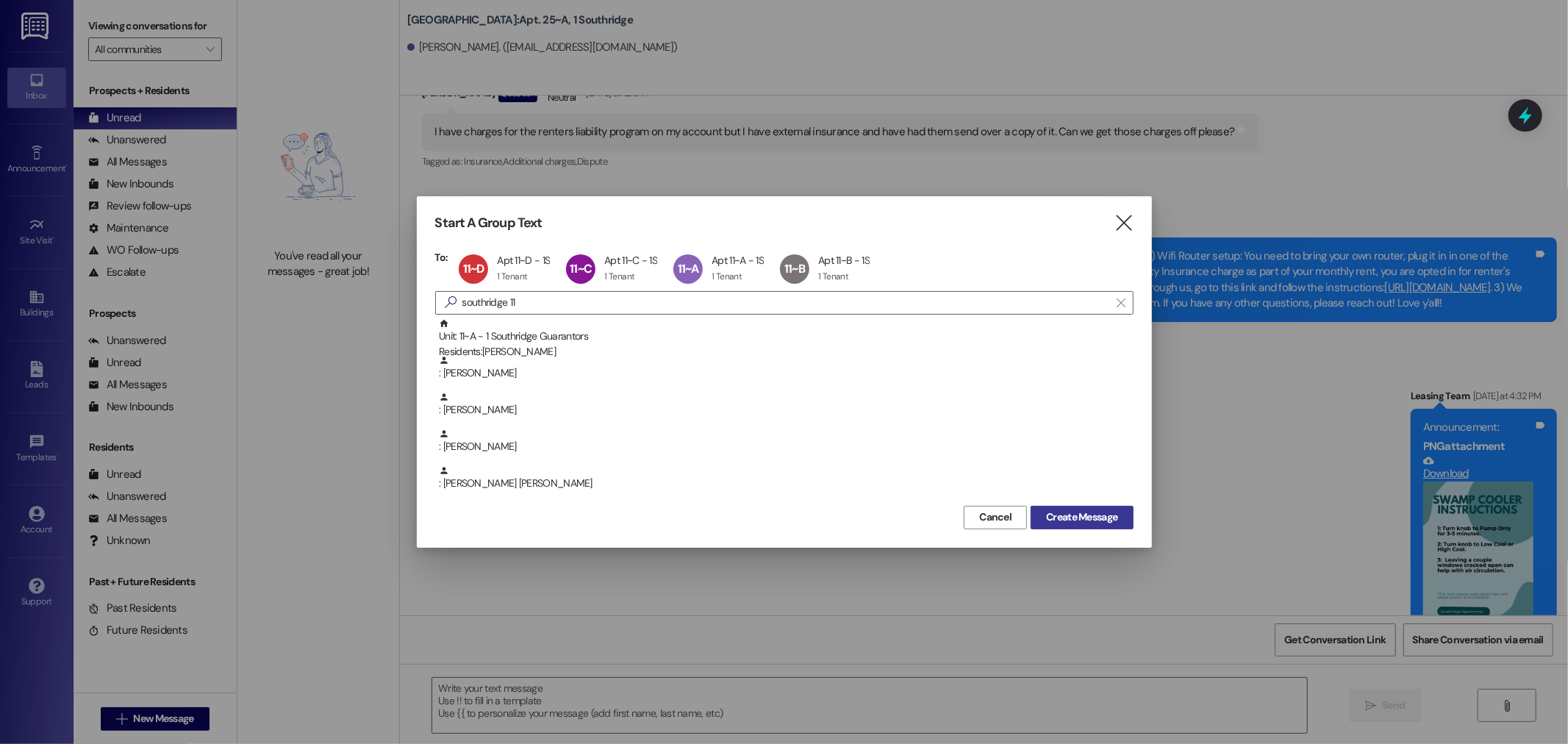
click at [1084, 520] on span "Create Message" at bounding box center [1081, 518] width 72 height 16
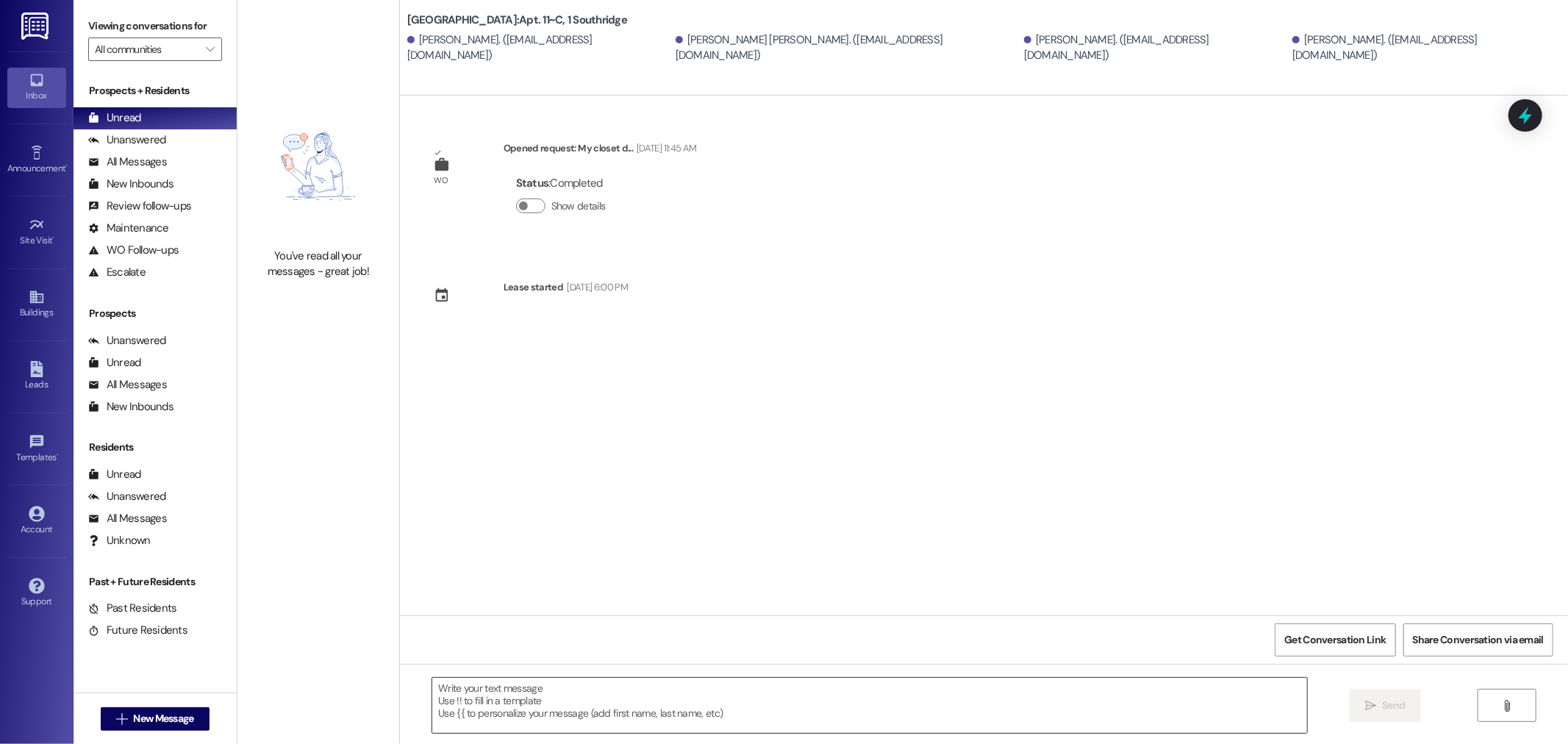
scroll to position [0, 0]
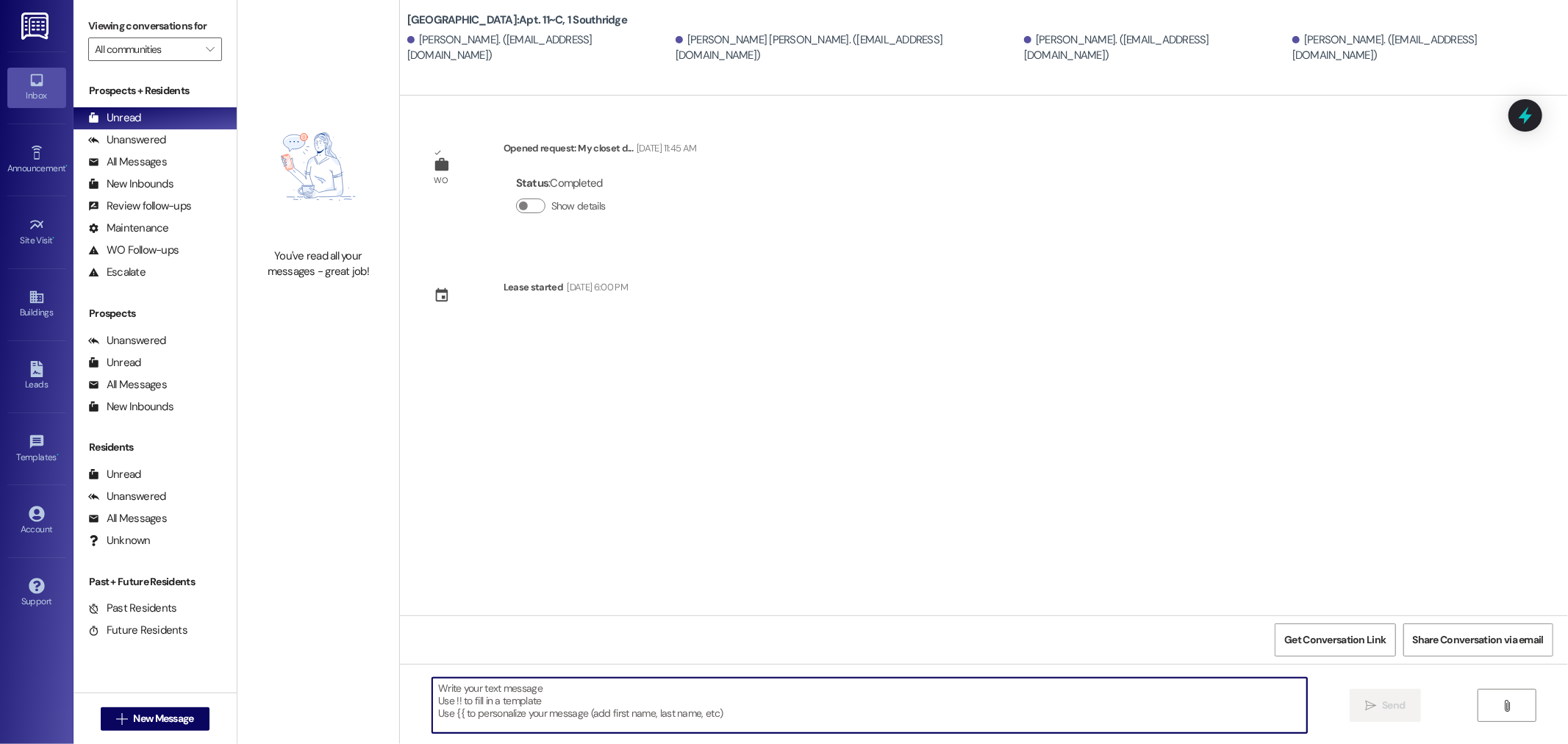
click at [656, 710] on textarea at bounding box center [869, 706] width 875 height 55
click at [474, 685] on textarea "Hey guys! Your floors will be redone [DATE]" at bounding box center [869, 706] width 875 height 55
drag, startPoint x: 543, startPoint y: 689, endPoint x: 704, endPoint y: 693, distance: 161.0
click at [704, 693] on textarea "Hey guys! Just a heads up, your floors will be redone [DATE]" at bounding box center [869, 706] width 875 height 55
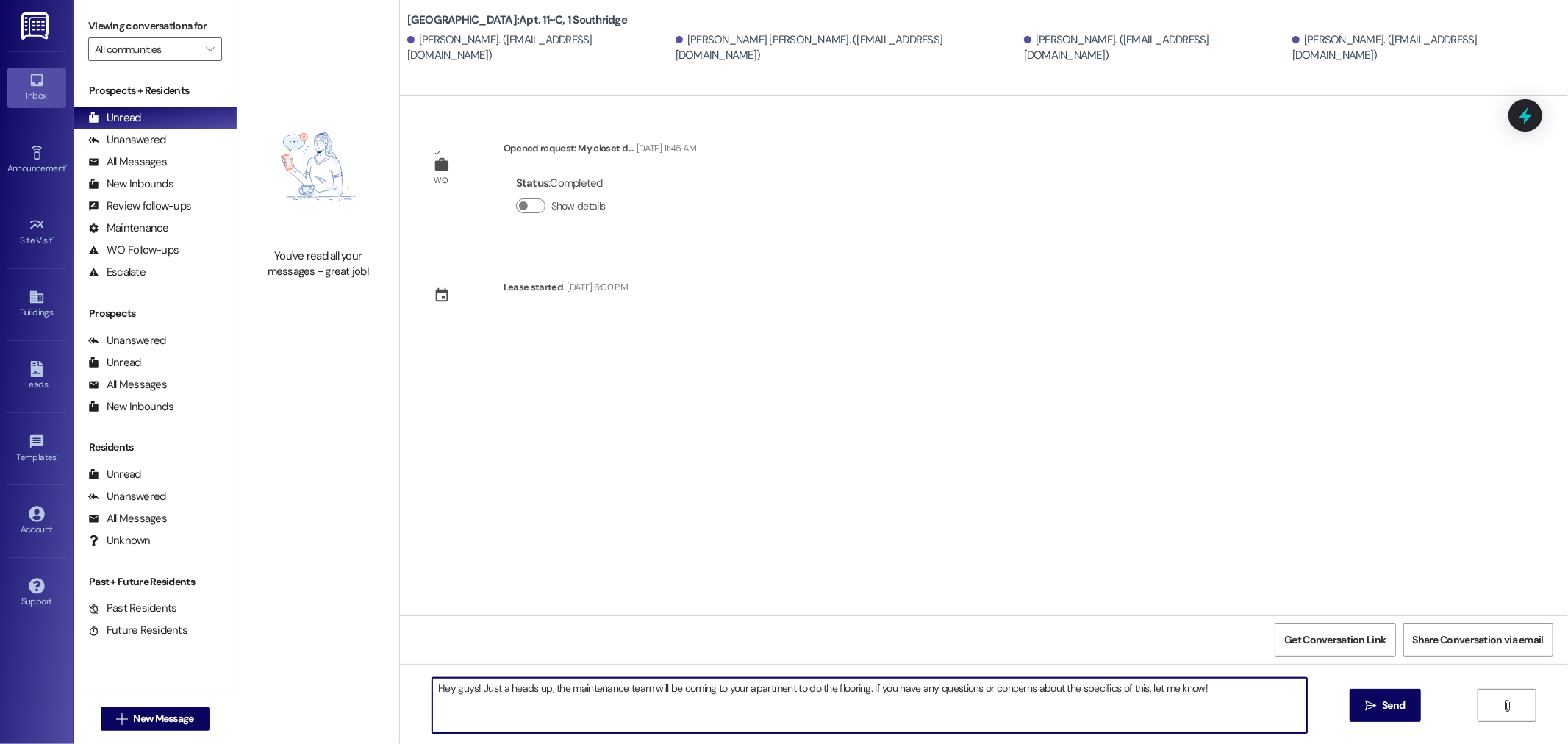
click at [856, 691] on textarea "Hey guys! Just a heads up, the maintenance team will be coming to your apartmen…" at bounding box center [869, 706] width 875 height 55
type textarea "Hey guys! Just a heads up, the maintenance team will be coming to your apartmen…"
click at [1371, 702] on icon "" at bounding box center [1370, 706] width 11 height 12
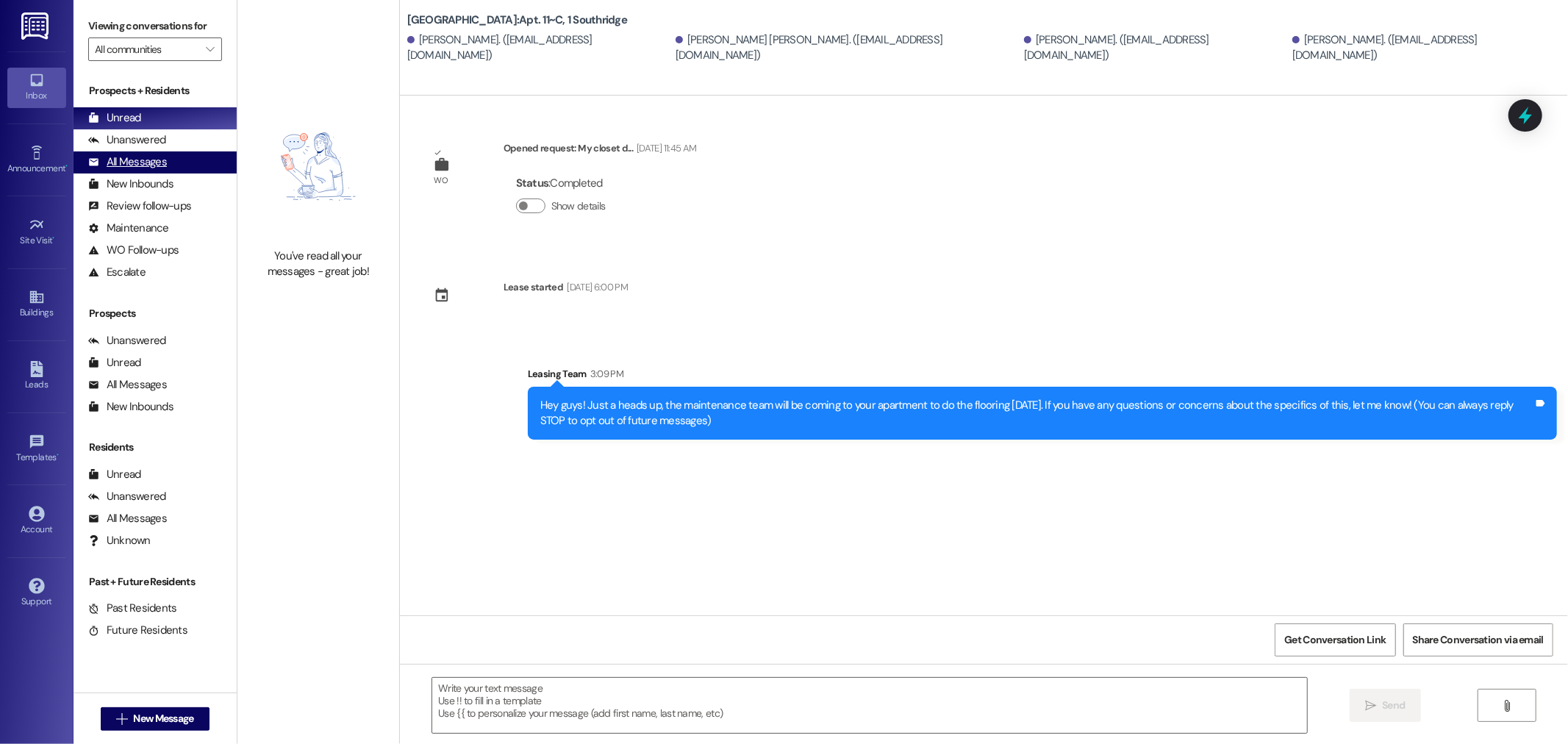
click at [172, 162] on div "All Messages (undefined)" at bounding box center [155, 163] width 164 height 23
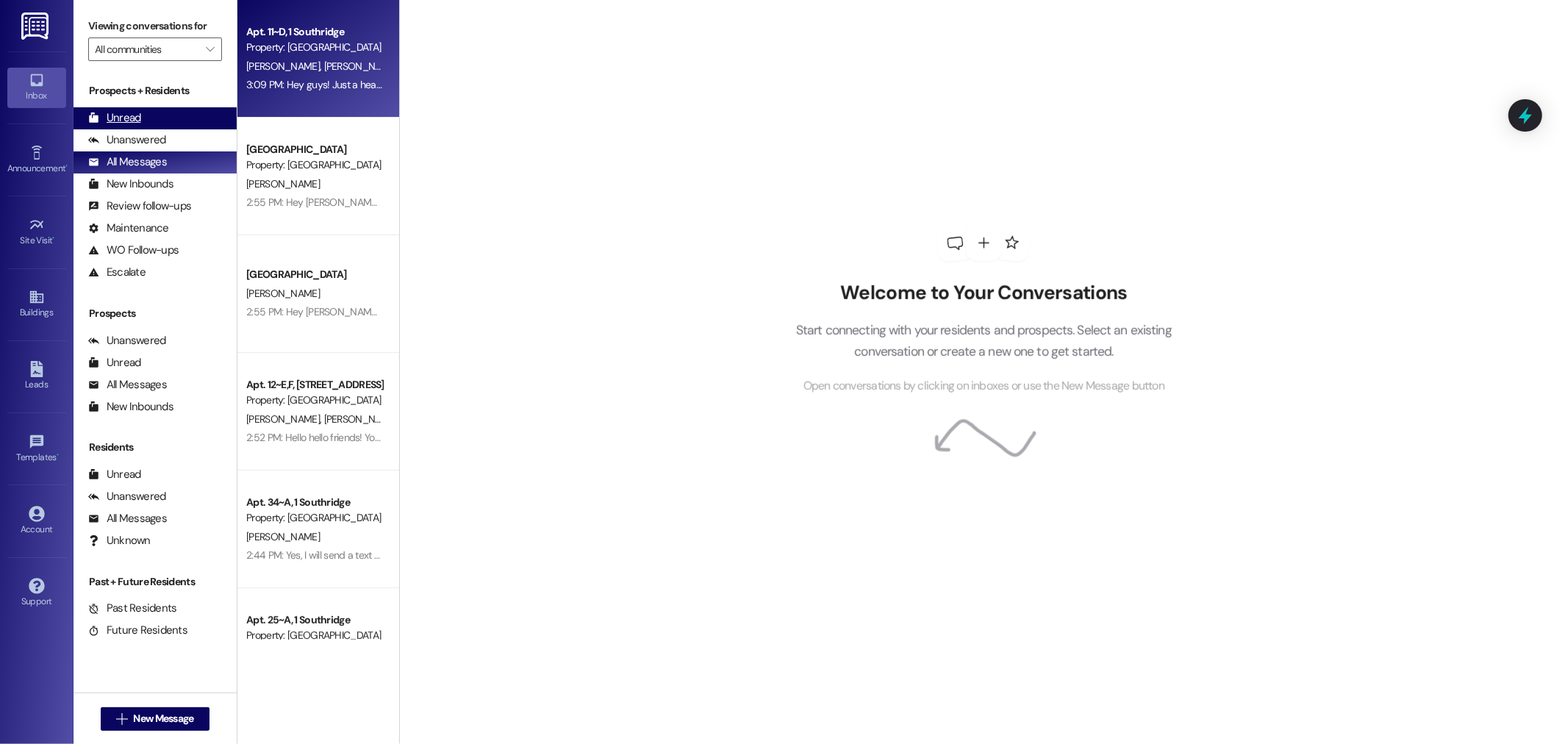
click at [164, 120] on div "Unread (0)" at bounding box center [155, 119] width 164 height 23
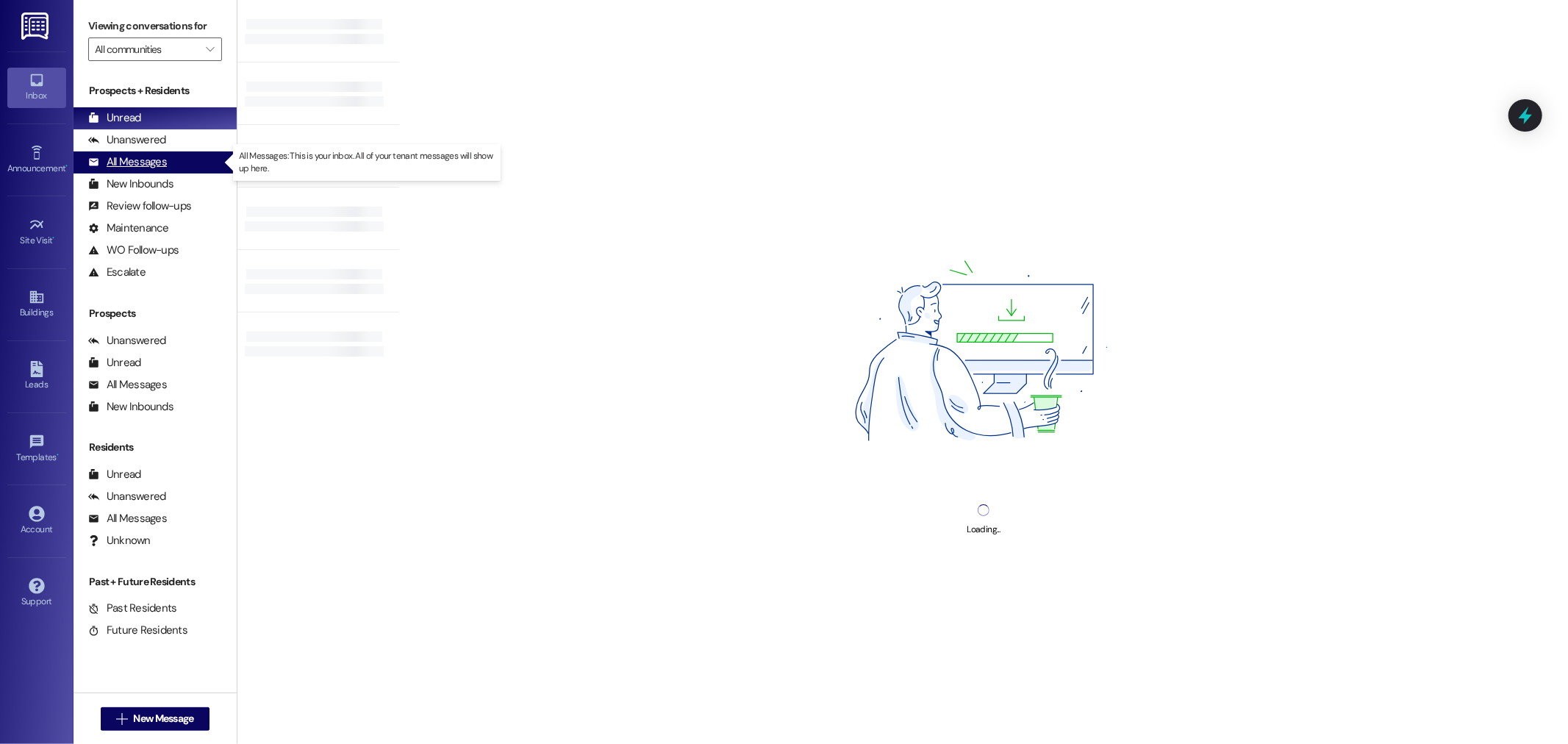
click at [145, 167] on div "All Messages" at bounding box center [127, 163] width 78 height 16
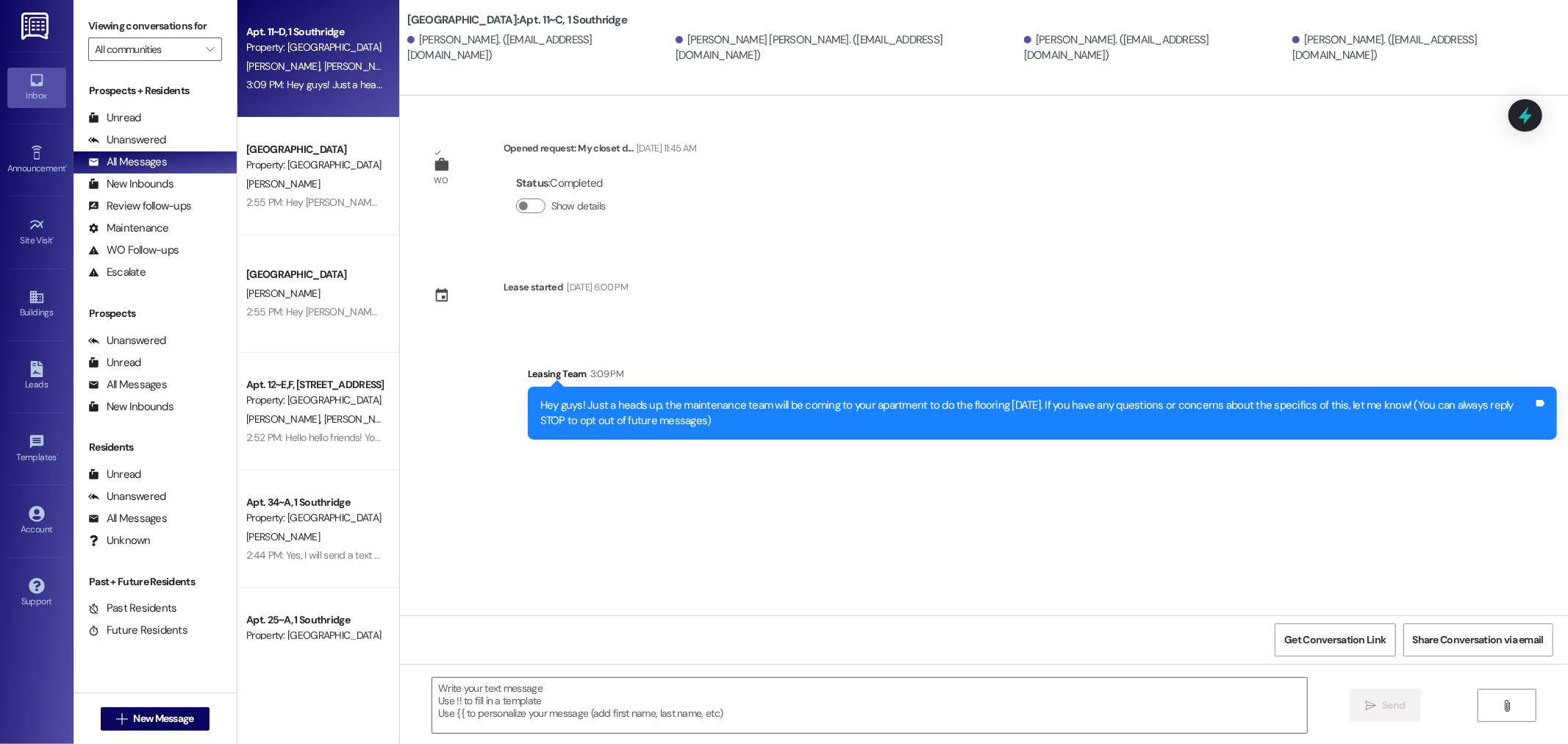
click at [299, 75] on div "3:09 PM: Hey guys! Just a heads up, the maintenance team will be coming to your…" at bounding box center [315, 84] width 139 height 19
click at [697, 703] on textarea at bounding box center [869, 706] width 875 height 55
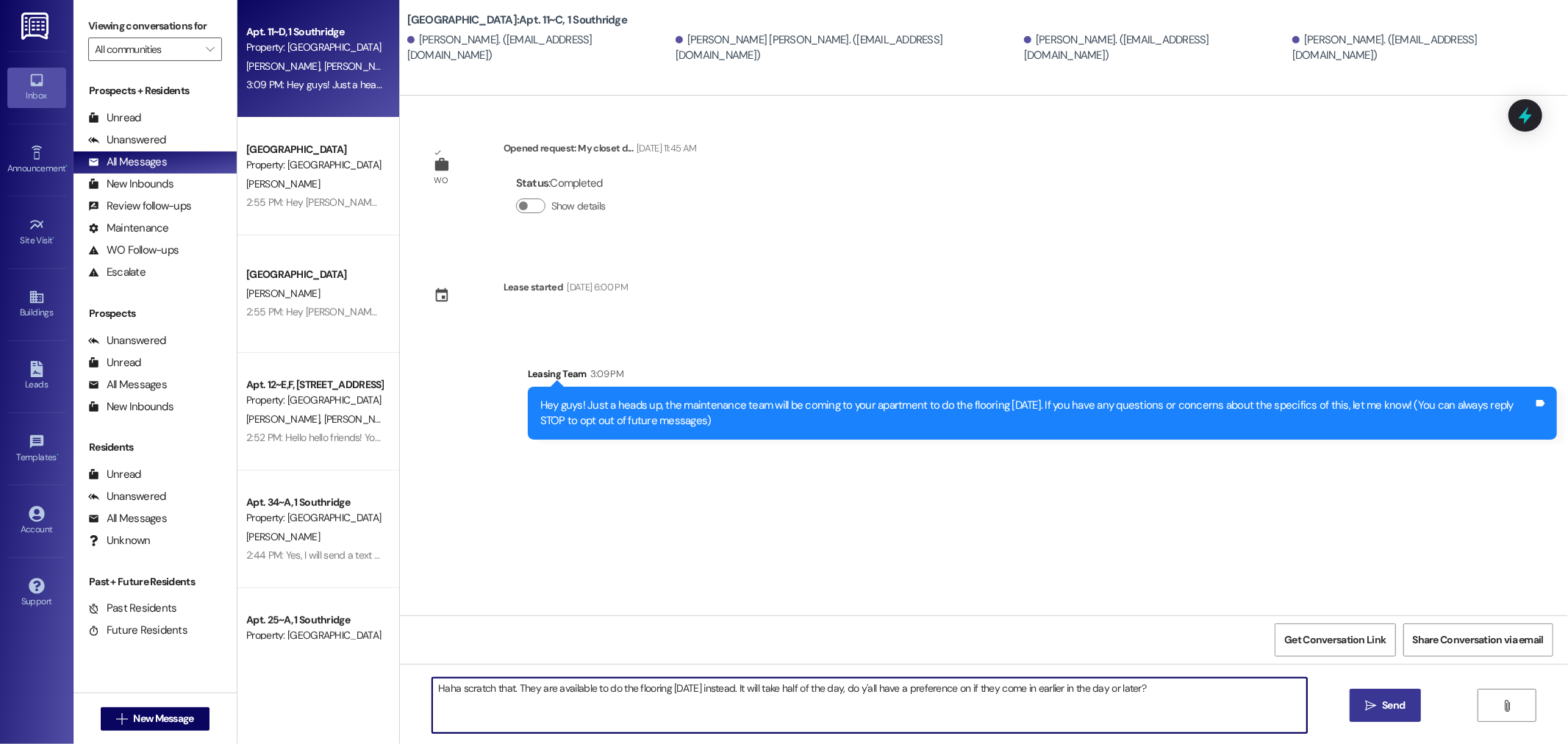
type textarea "Haha scratch that. They are available to do the flooring [DATE] instead. It wil…"
click at [1372, 704] on icon "" at bounding box center [1370, 706] width 11 height 12
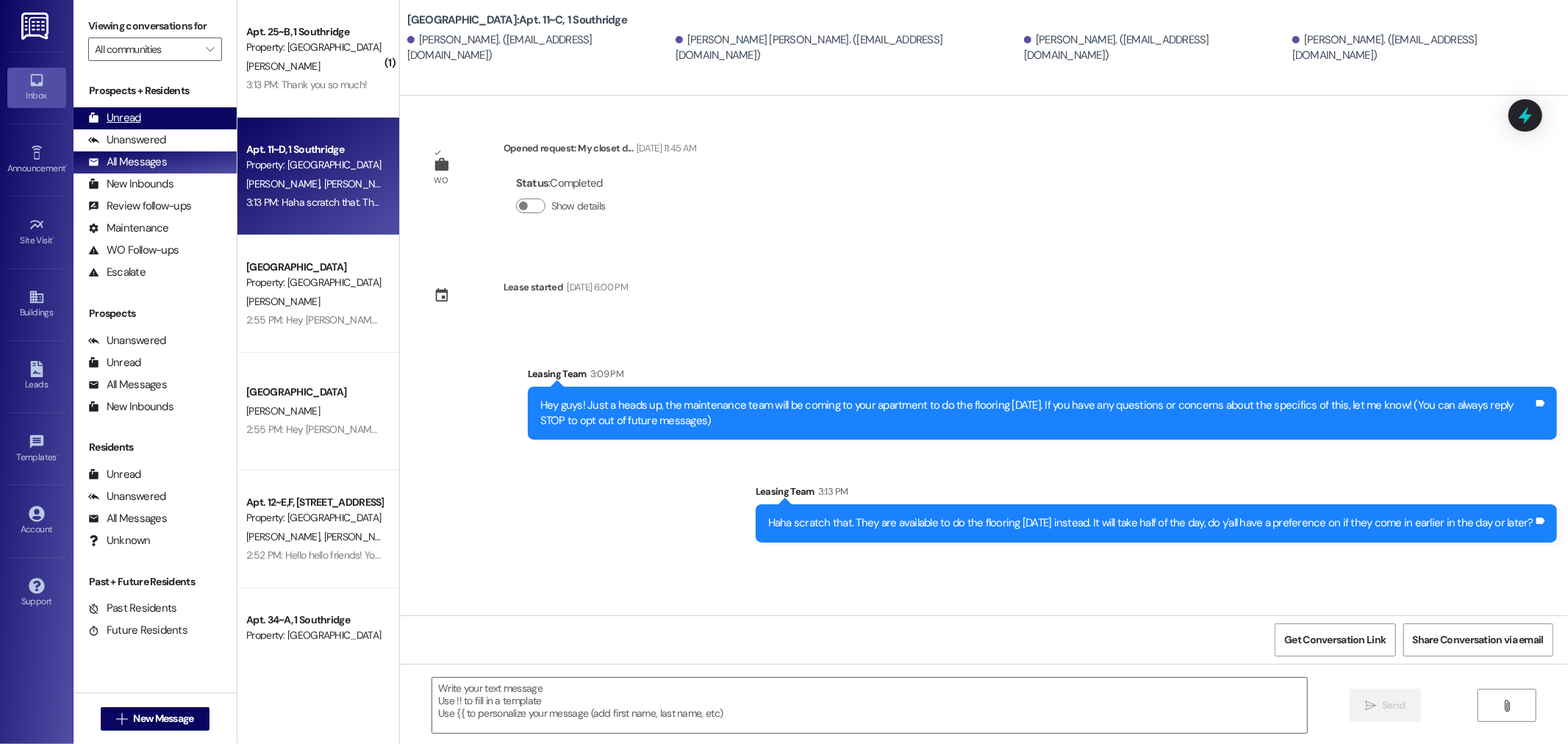
drag, startPoint x: 137, startPoint y: 114, endPoint x: 146, endPoint y: 113, distance: 9.1
click at [138, 113] on div "Unread" at bounding box center [115, 119] width 53 height 16
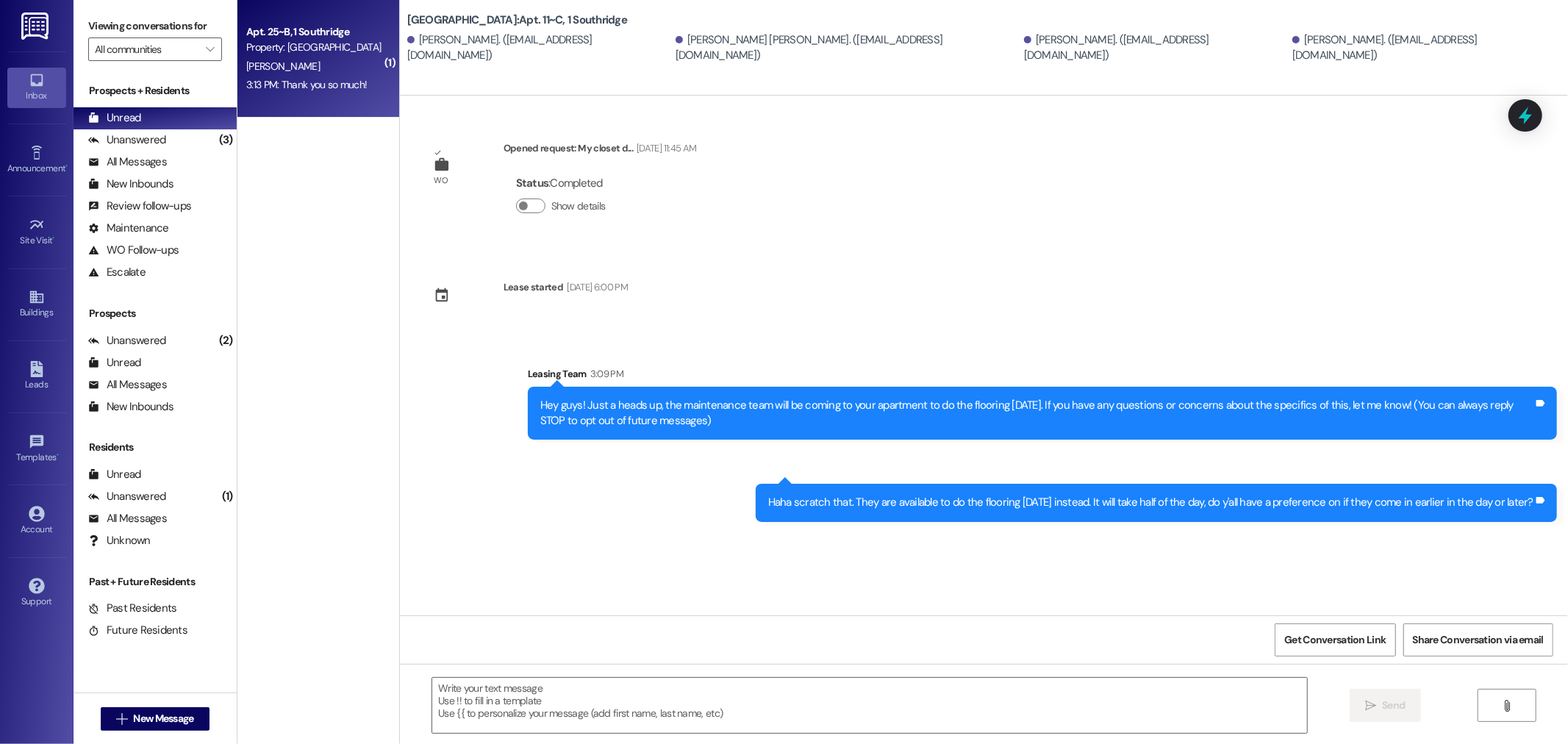
click at [319, 101] on div "Apt. 25~B, 1 Southridge Property: [GEOGRAPHIC_DATA] [PERSON_NAME] 3:13 PM: Than…" at bounding box center [318, 59] width 162 height 118
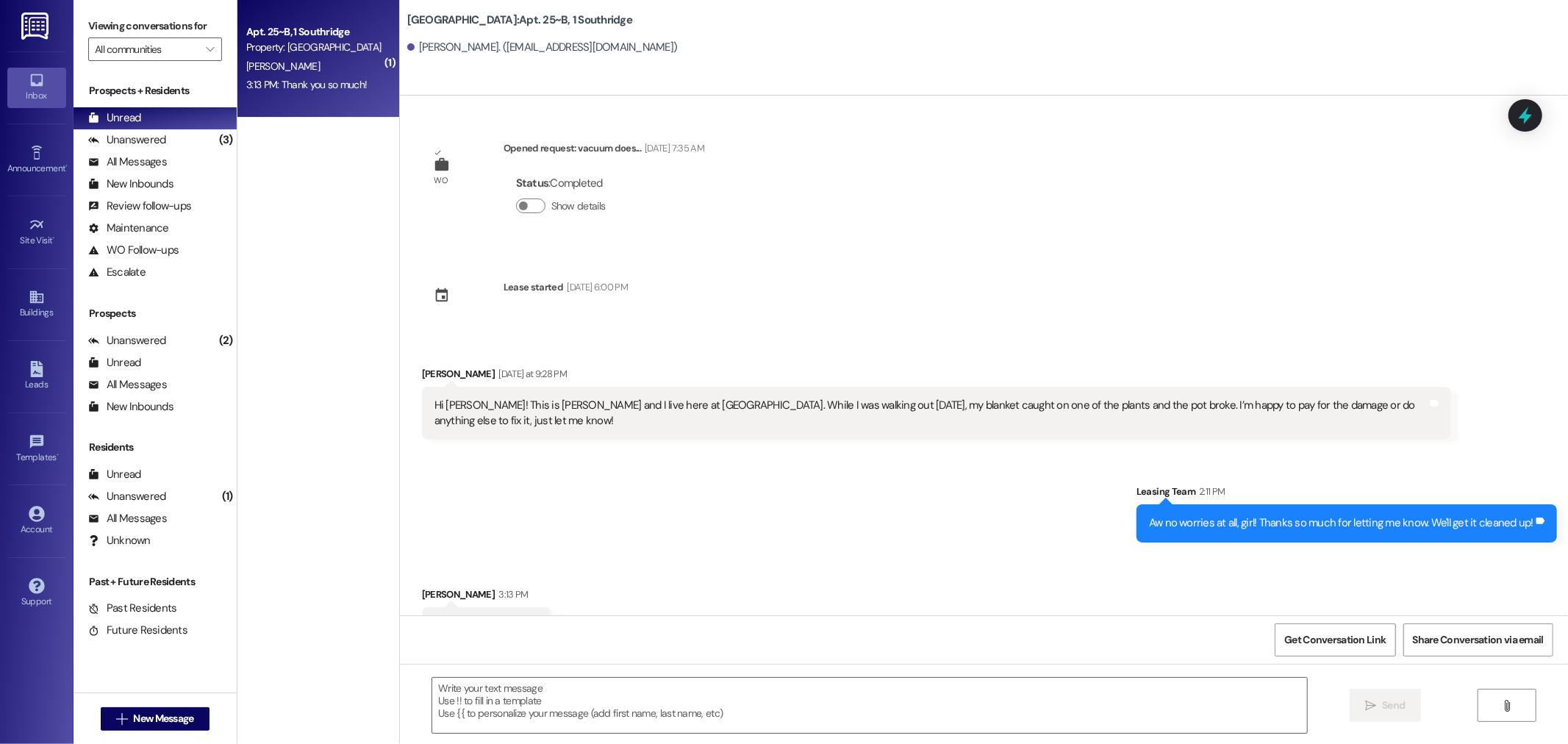
scroll to position [62, 0]
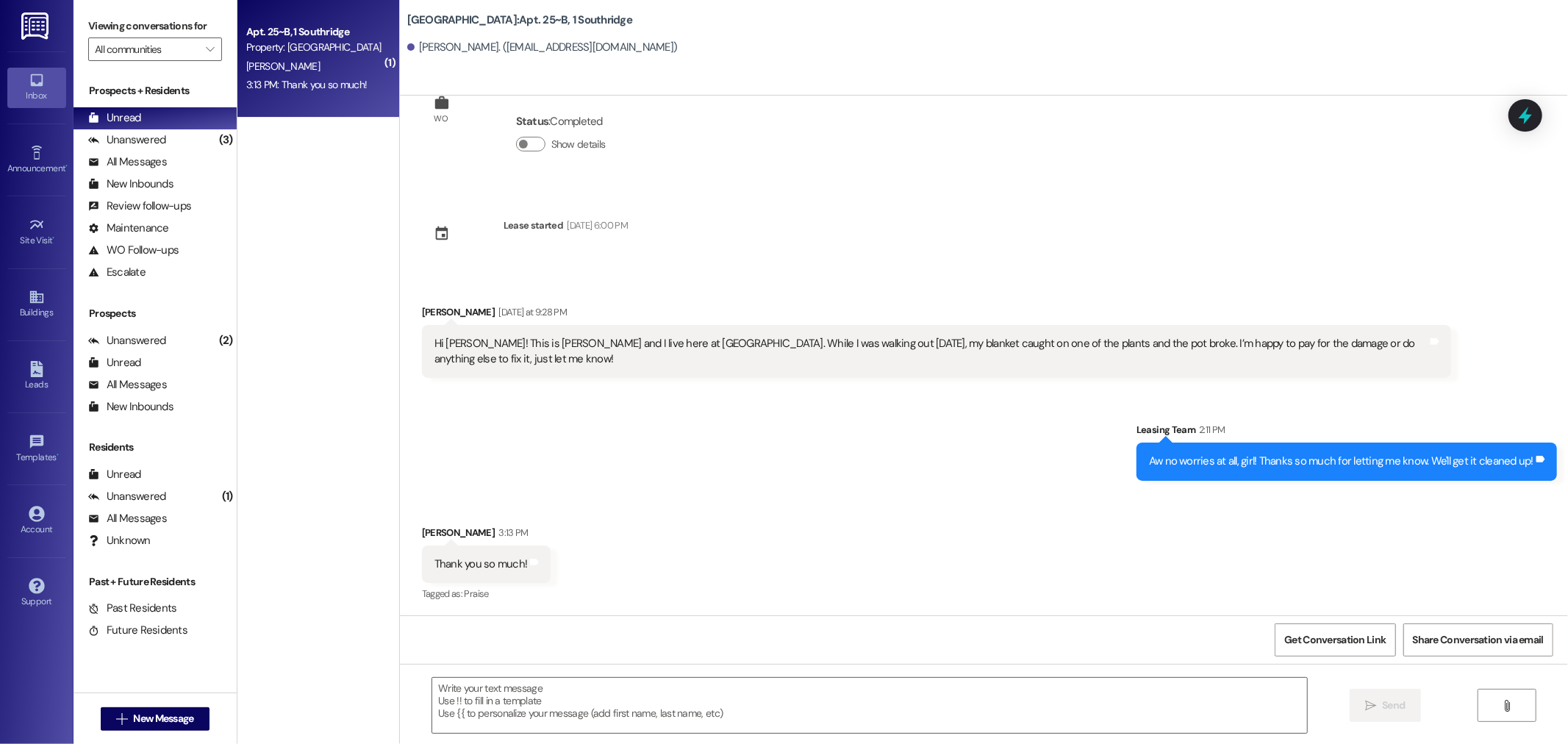
drag, startPoint x: 491, startPoint y: 569, endPoint x: 478, endPoint y: 562, distance: 14.8
click at [478, 562] on div "Thank you so much!" at bounding box center [480, 565] width 93 height 16
click at [495, 572] on div "Thank you so much! Tags and notes" at bounding box center [487, 565] width 129 height 37
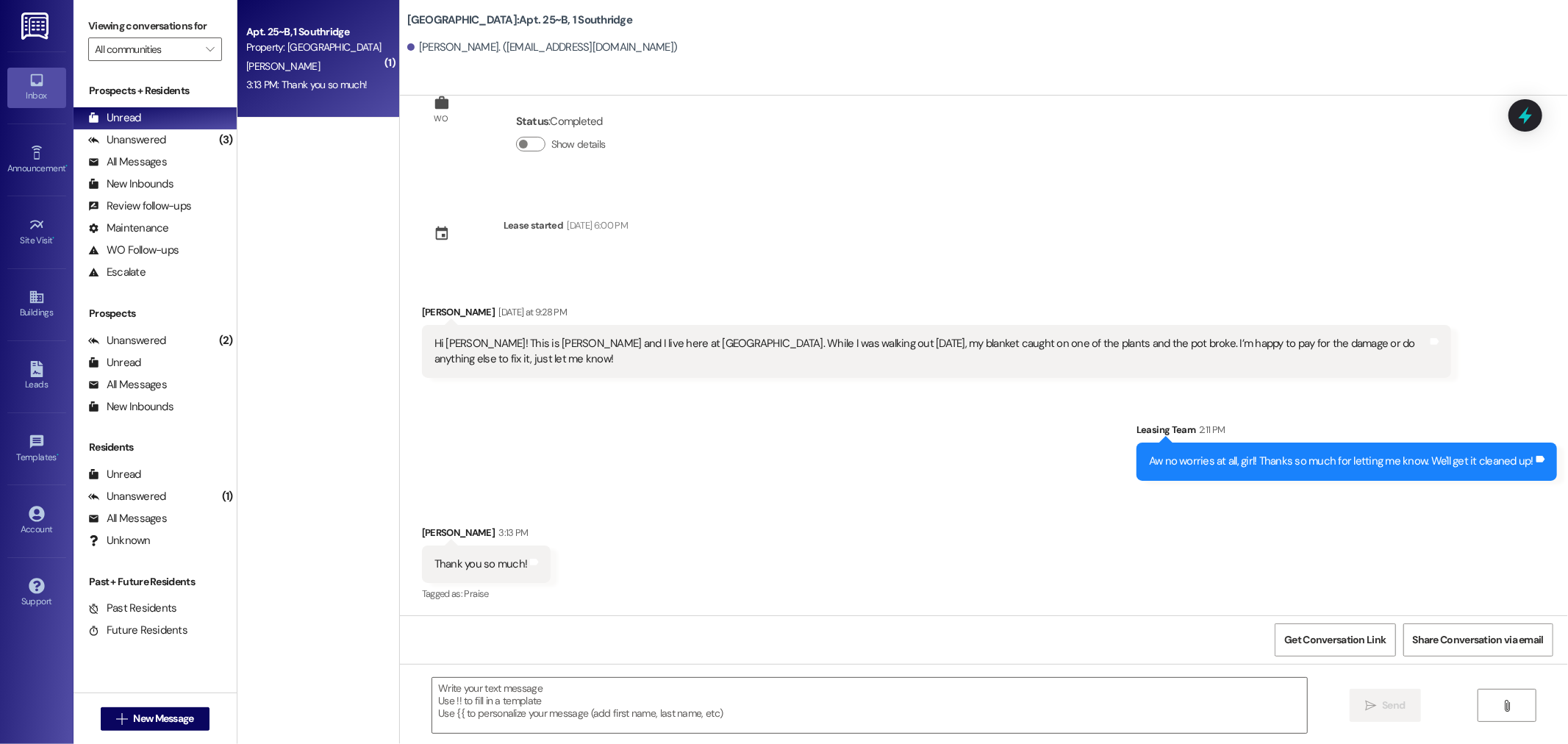
click at [522, 577] on div "Thank you so much! Tags and notes" at bounding box center [487, 565] width 129 height 37
click at [524, 571] on div "Thank you so much! Tags and notes" at bounding box center [487, 565] width 129 height 37
click at [527, 571] on div "Thank you so much! Tags and notes" at bounding box center [487, 565] width 129 height 37
click at [140, 120] on div "Unread (0)" at bounding box center [155, 119] width 164 height 23
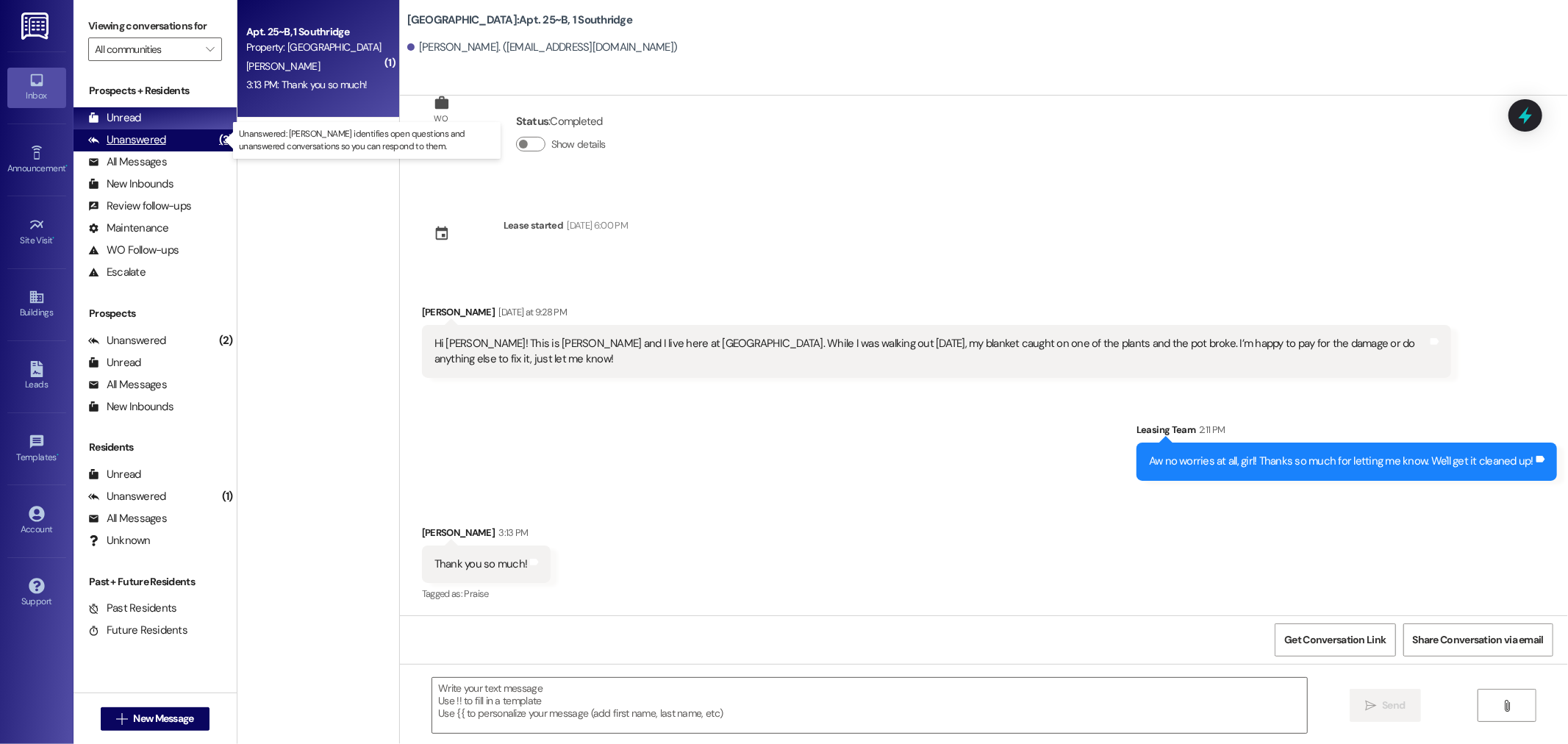
click at [184, 142] on div "Unanswered (3)" at bounding box center [155, 140] width 164 height 23
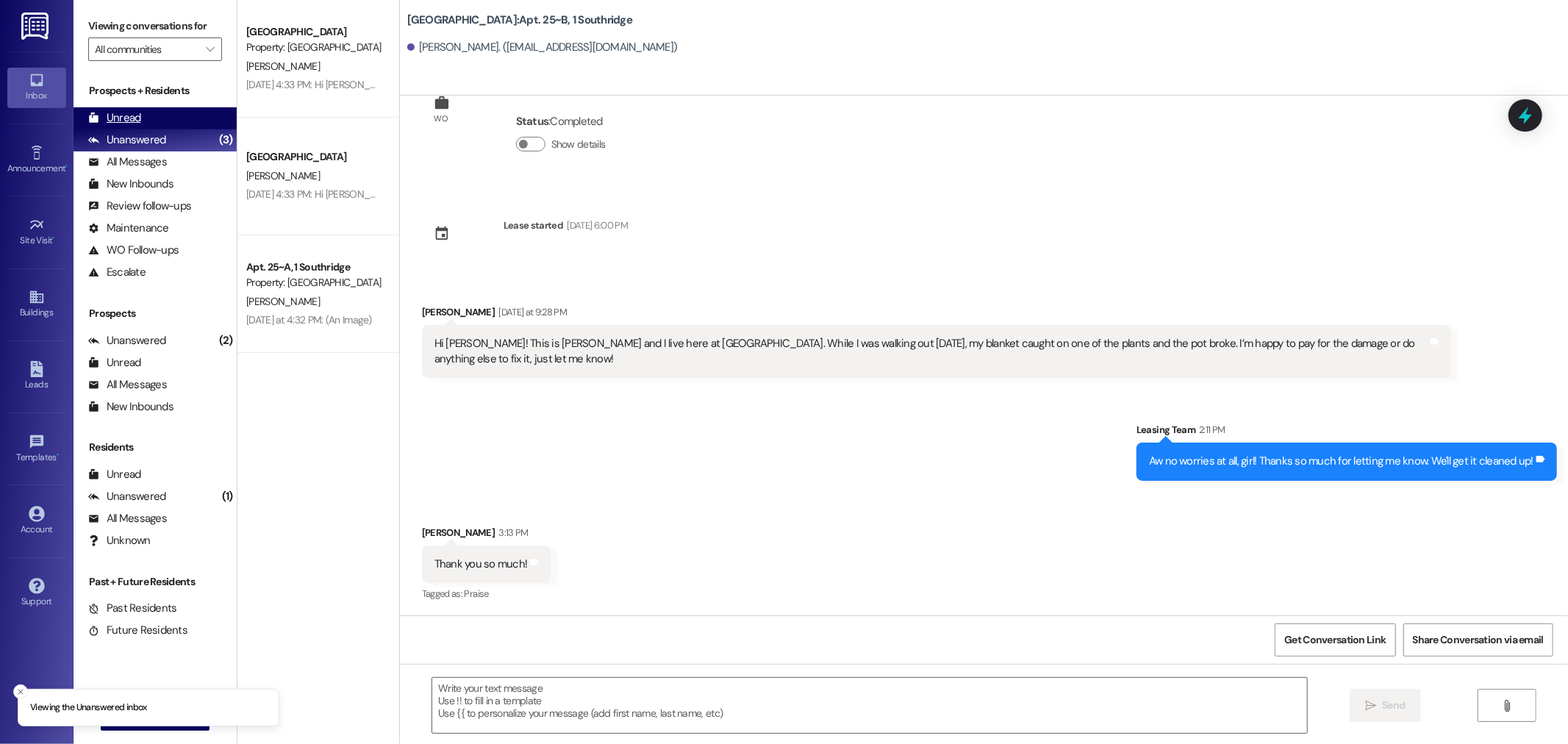
click at [132, 116] on div "Unread" at bounding box center [115, 119] width 53 height 16
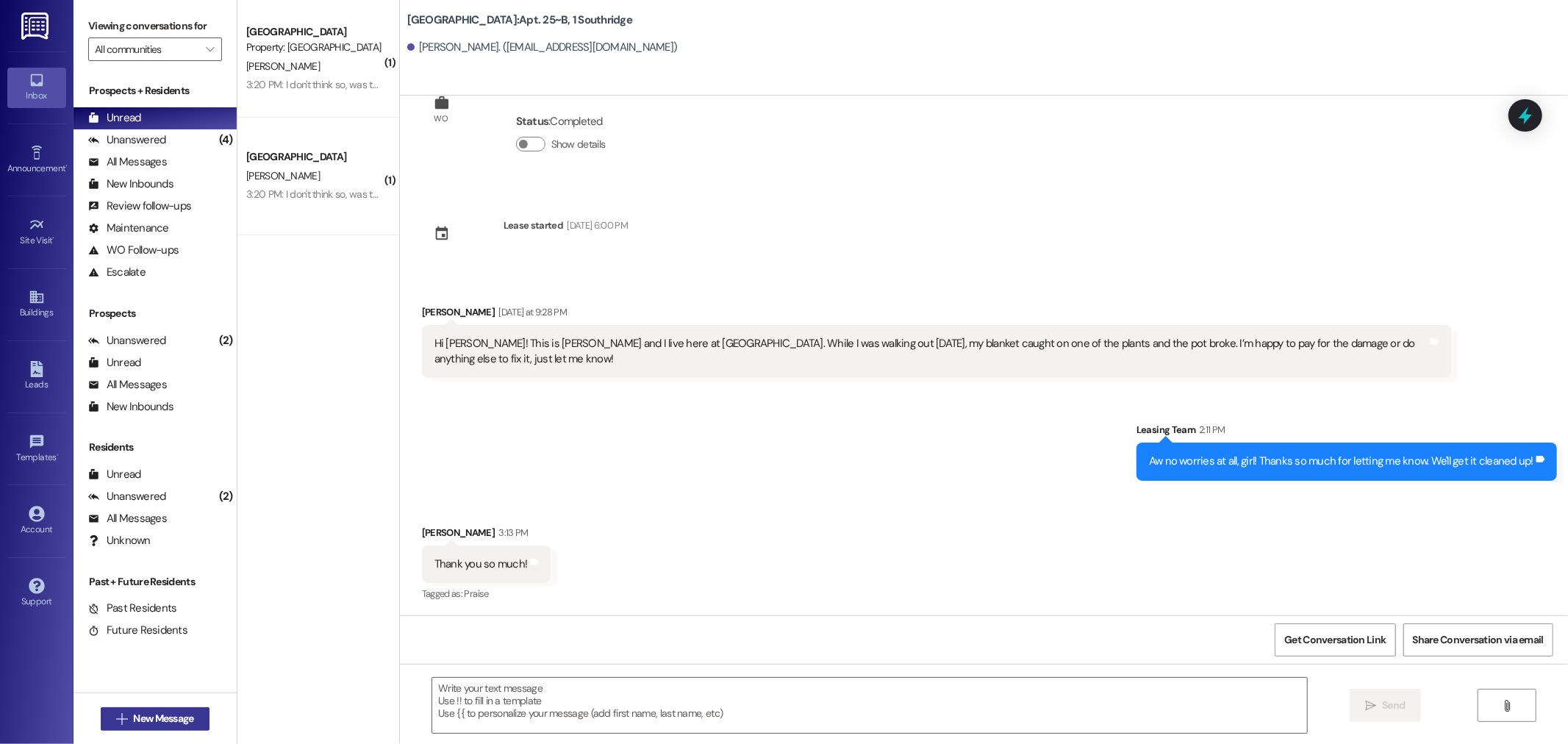
click at [161, 711] on span "New Message" at bounding box center [164, 719] width 61 height 16
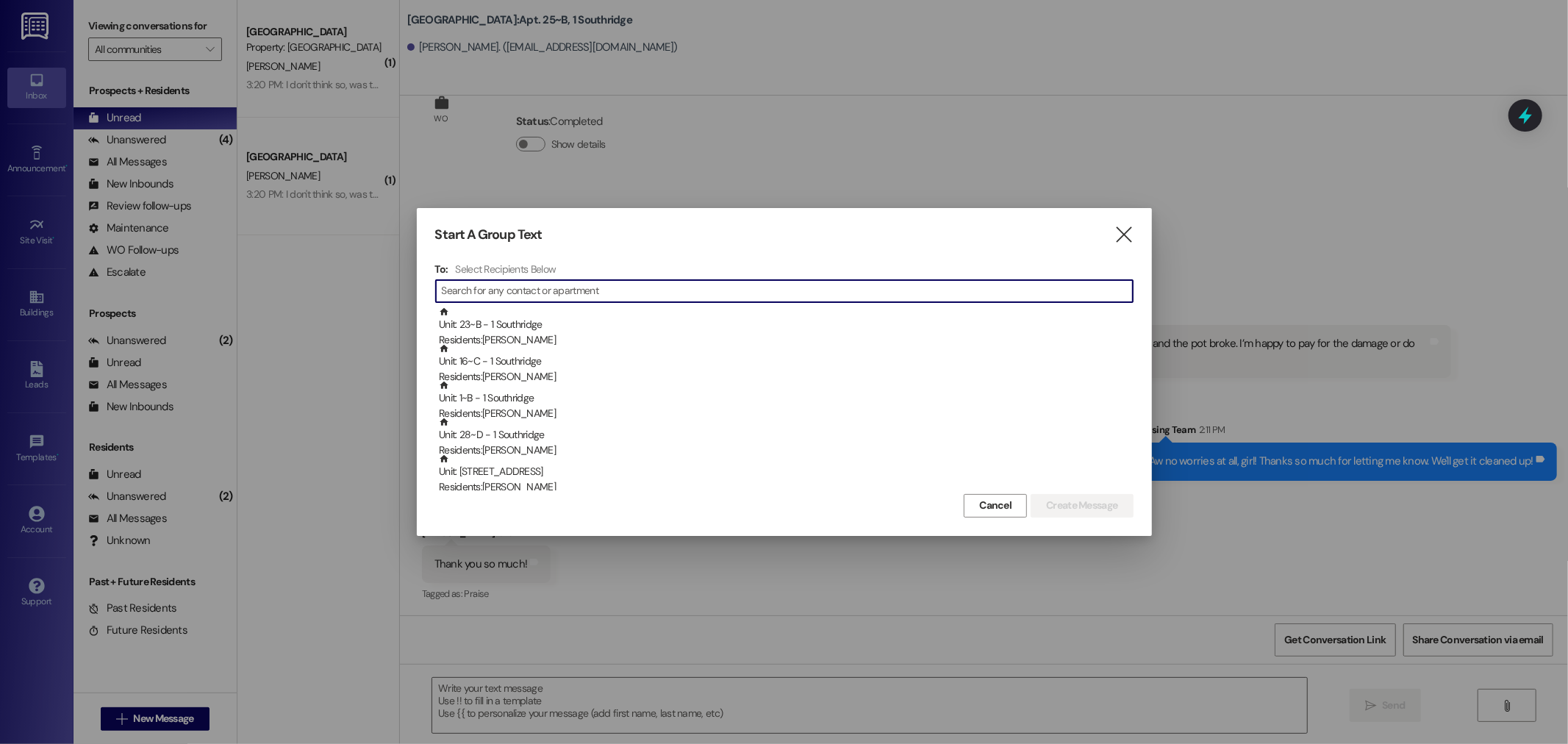
click at [555, 285] on input at bounding box center [787, 291] width 691 height 21
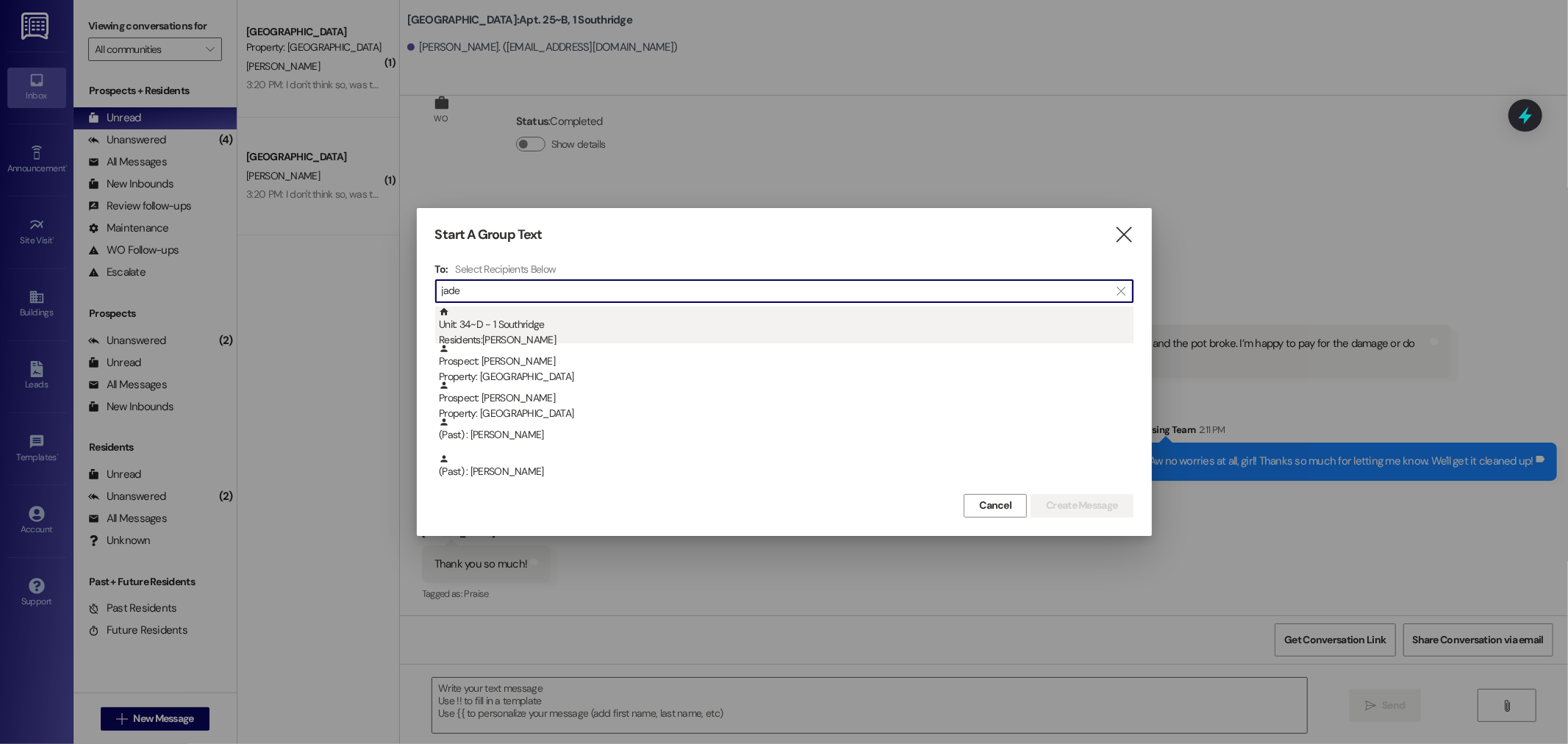
type input "jade"
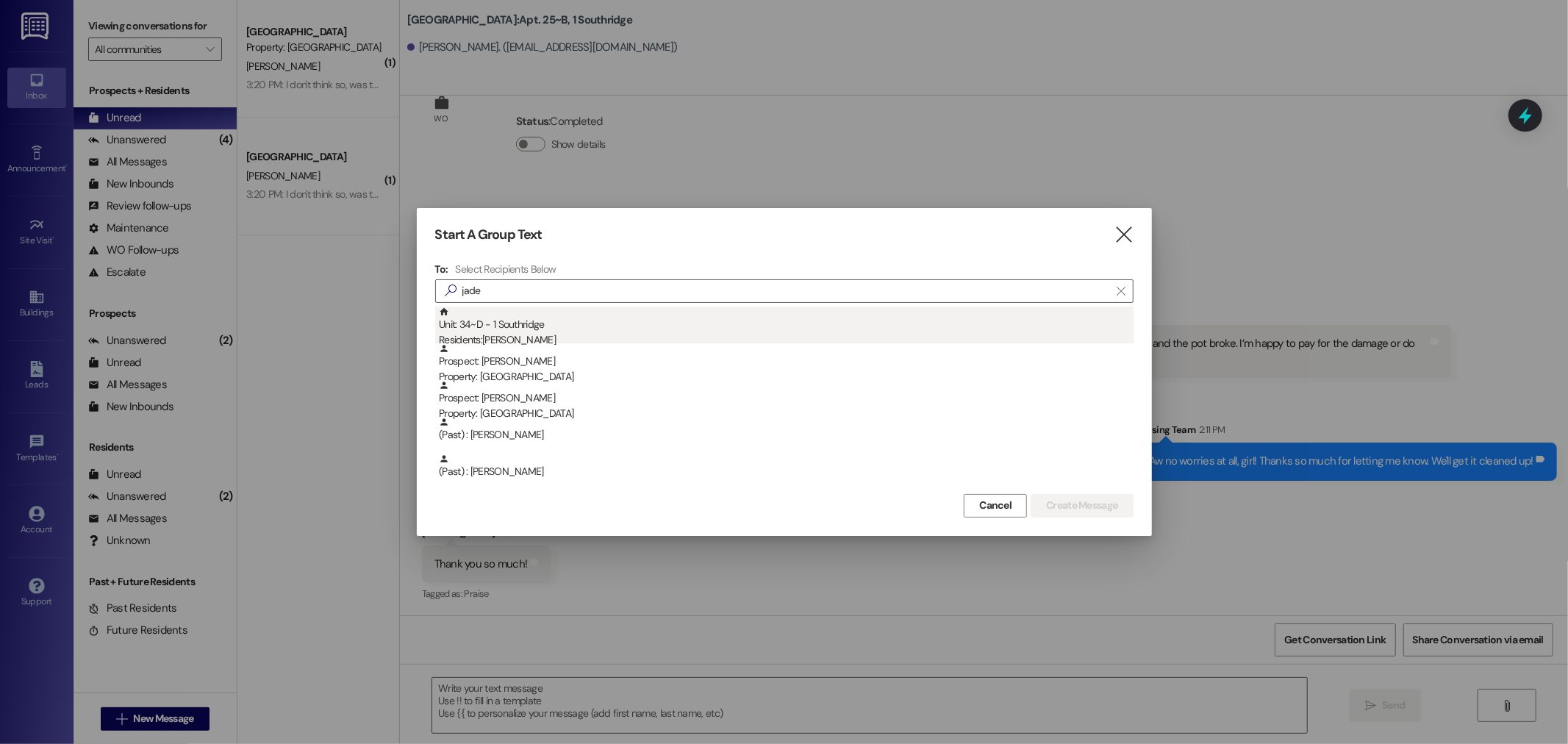
click at [547, 320] on div "Unit: 34~D - 1 Southridge Residents: [PERSON_NAME][GEOGRAPHIC_DATA]" at bounding box center [786, 327] width 695 height 42
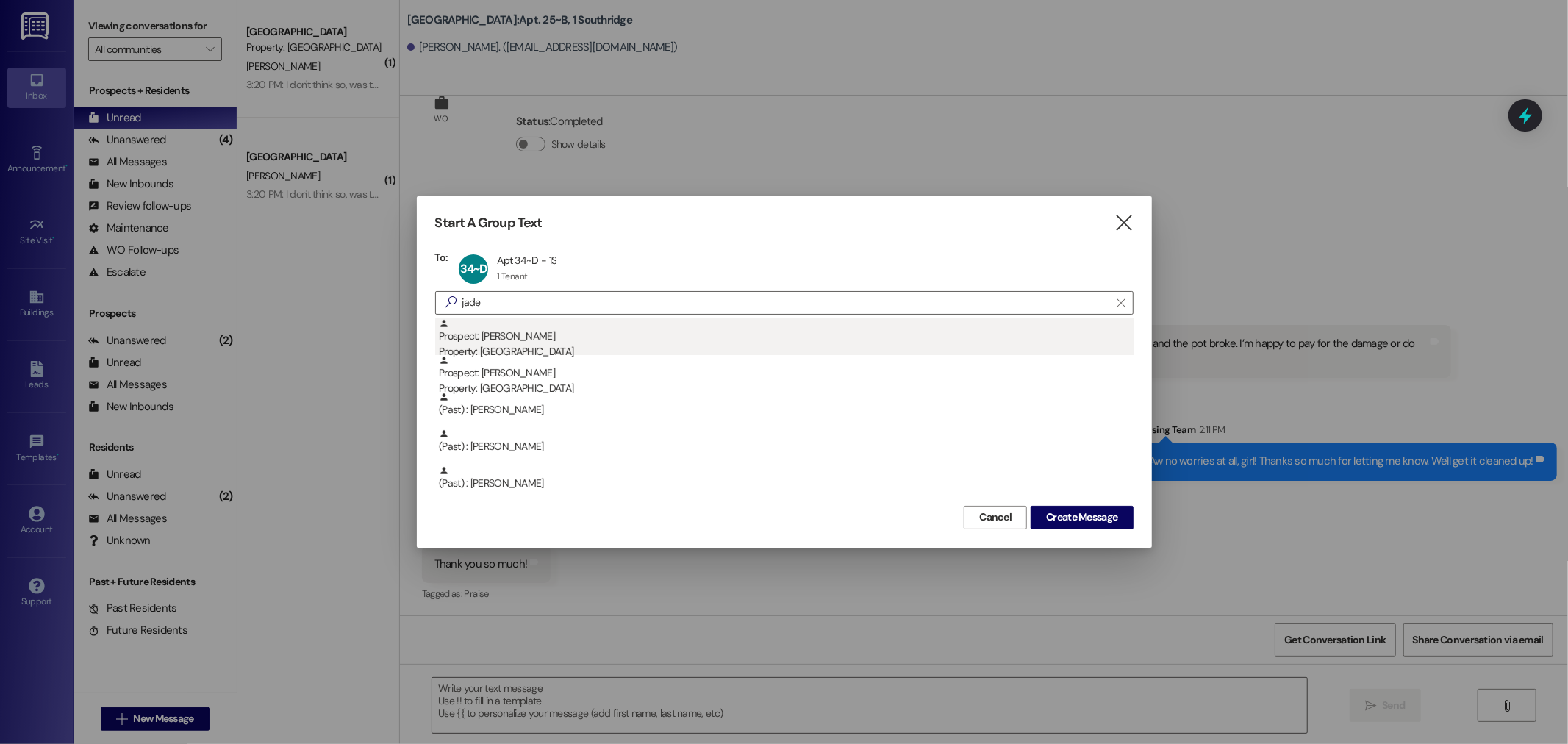
click at [575, 337] on div "Prospect: [PERSON_NAME] Property: [GEOGRAPHIC_DATA]" at bounding box center [786, 339] width 695 height 42
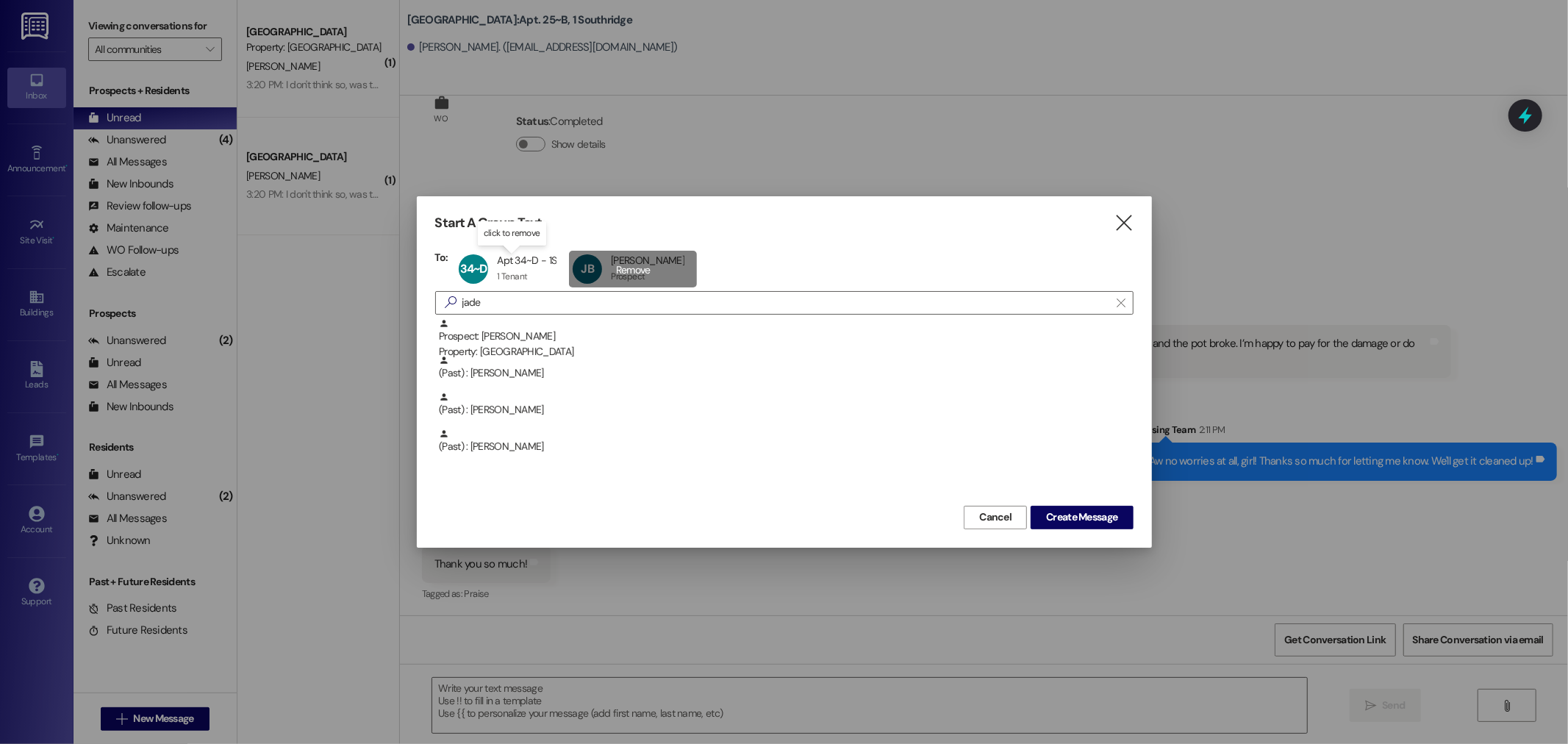
click at [612, 267] on div "[PERSON_NAME] [PERSON_NAME] [PERSON_NAME] Prospect Prospect click to remove" at bounding box center [633, 270] width 128 height 37
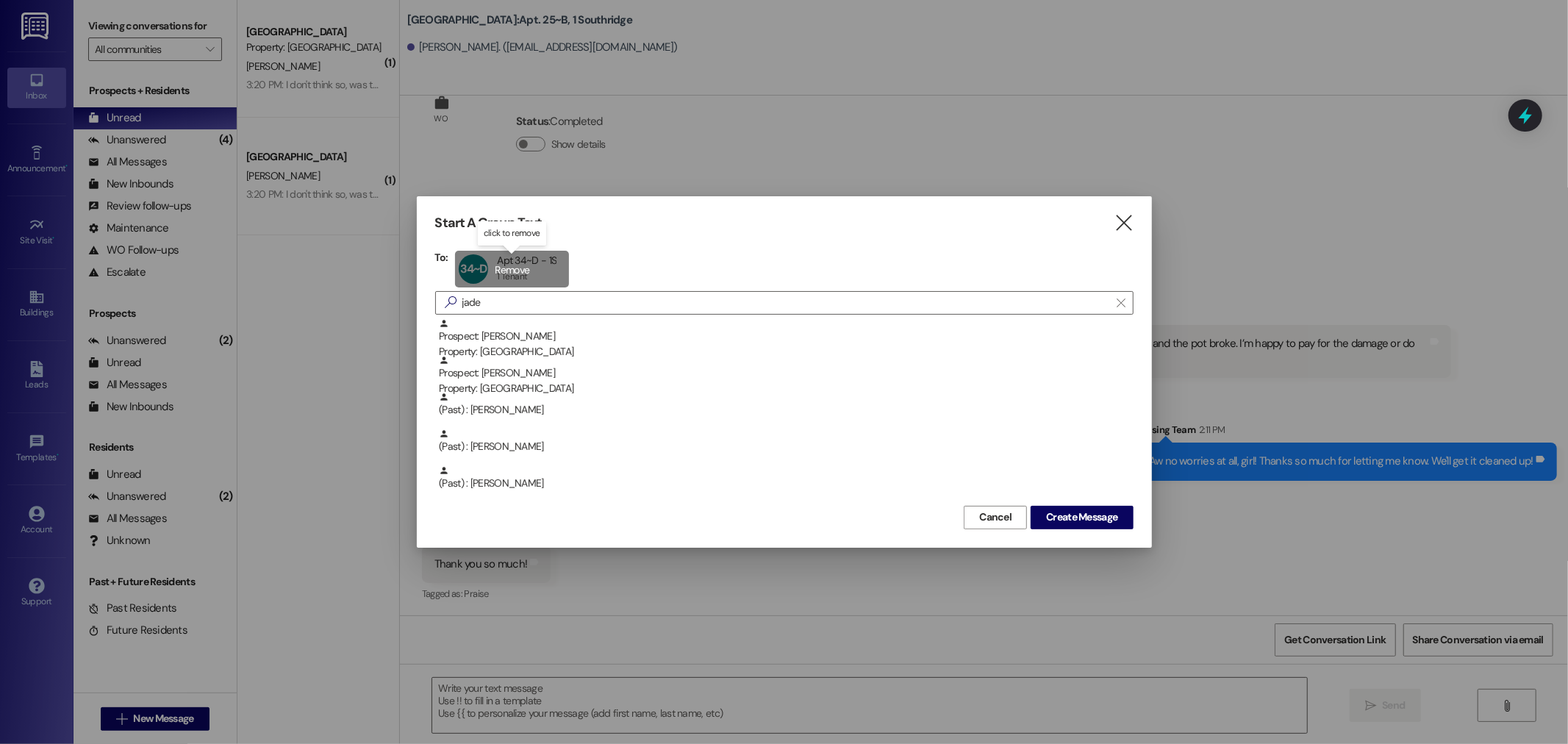
click at [511, 267] on div "34~D Apt 34~D - 1S Apt 34~D - 1S 1 Tenant 1 Tenant click to remove" at bounding box center [512, 270] width 114 height 37
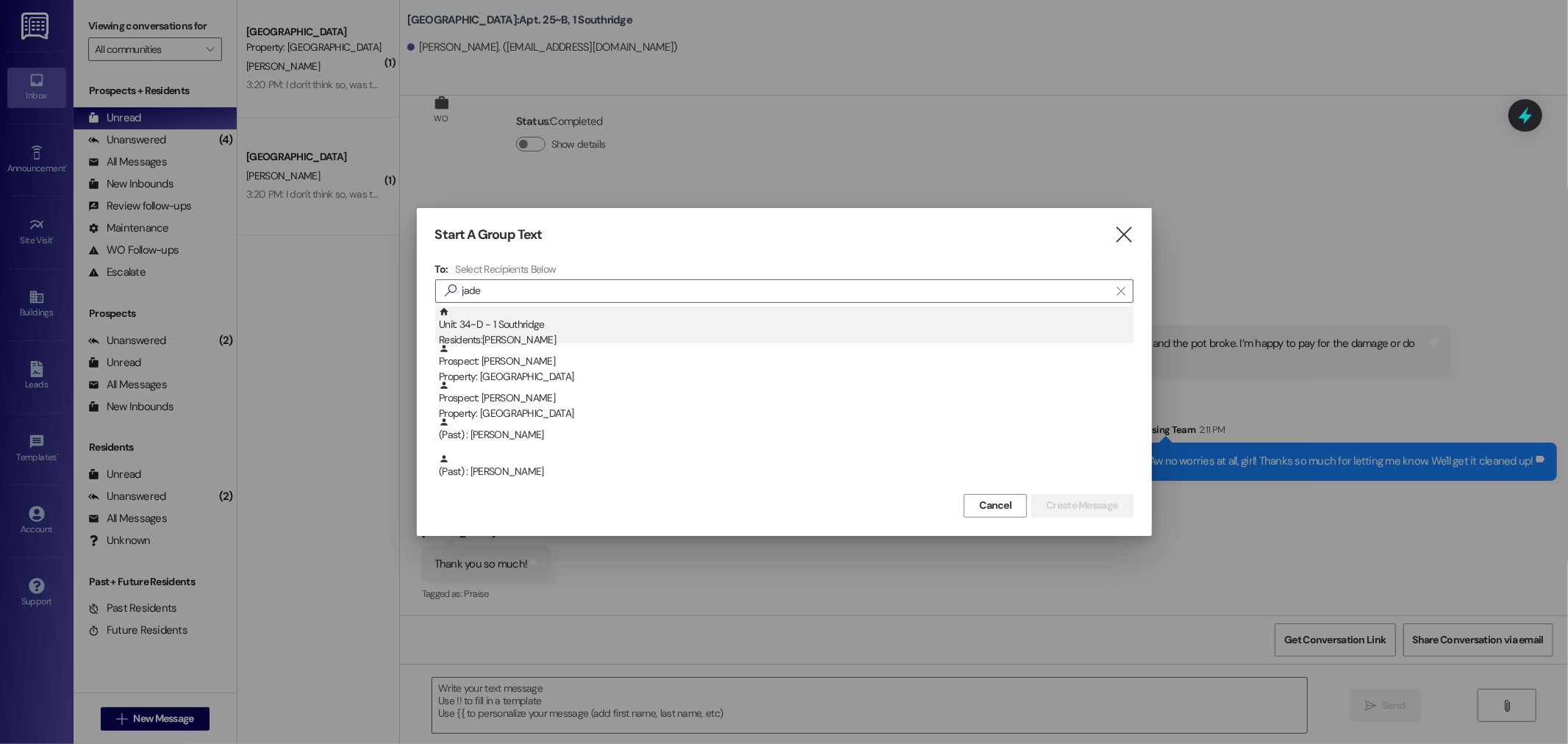
click at [522, 327] on div "Unit: 34~D - 1 Southridge Residents: [PERSON_NAME][GEOGRAPHIC_DATA]" at bounding box center [786, 327] width 695 height 42
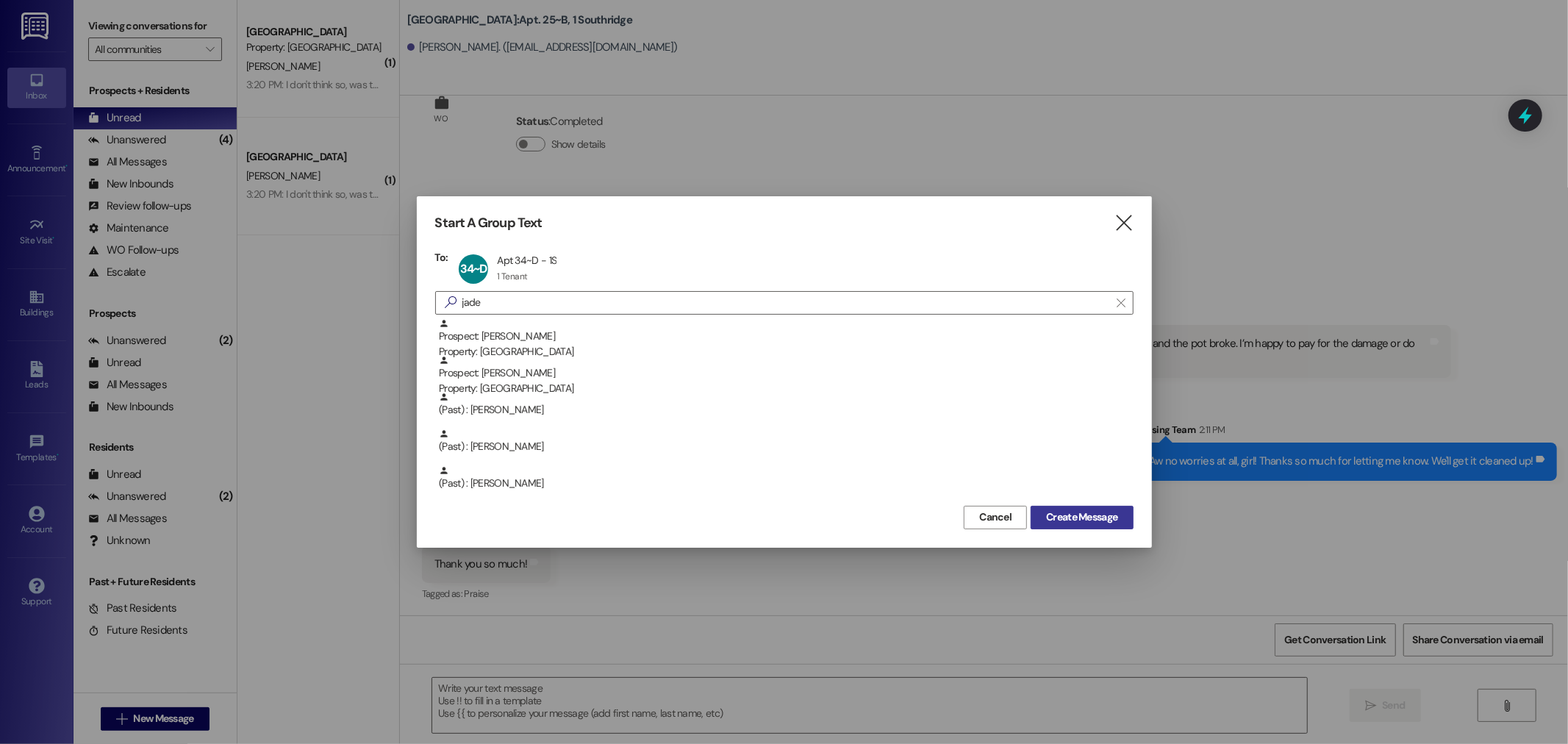
click at [1102, 519] on span "Create Message" at bounding box center [1081, 518] width 72 height 16
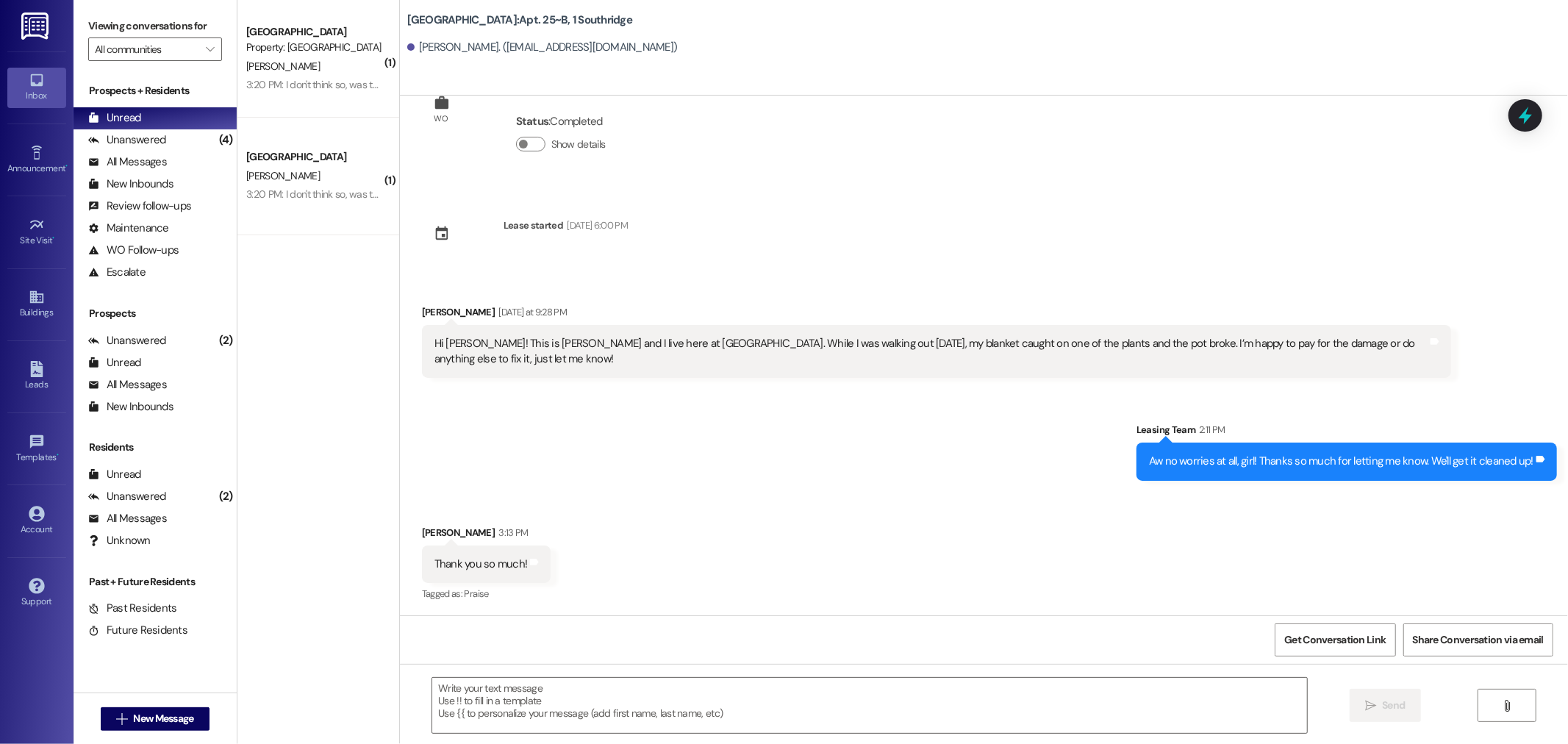
scroll to position [0, 0]
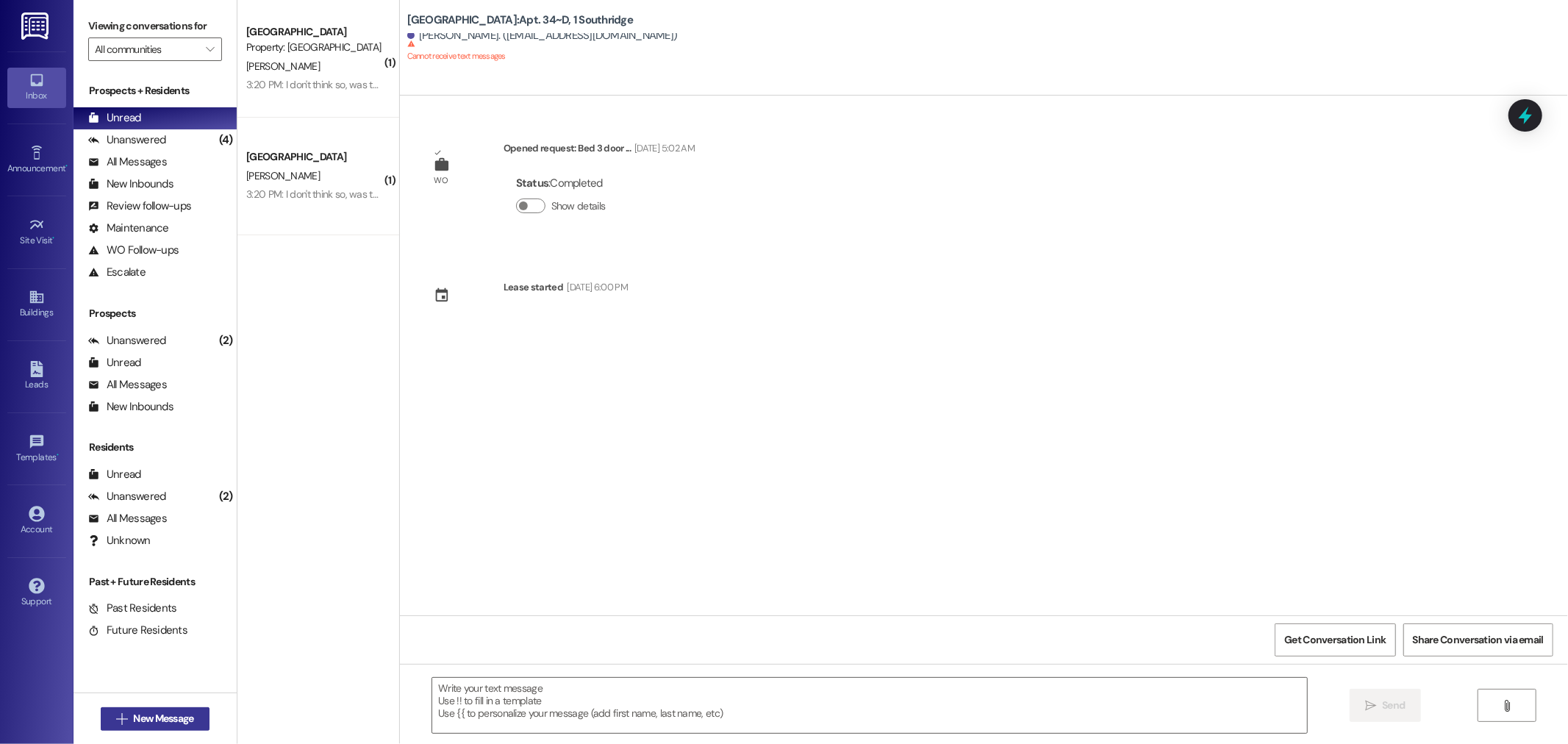
click at [181, 720] on span "New Message" at bounding box center [164, 719] width 61 height 16
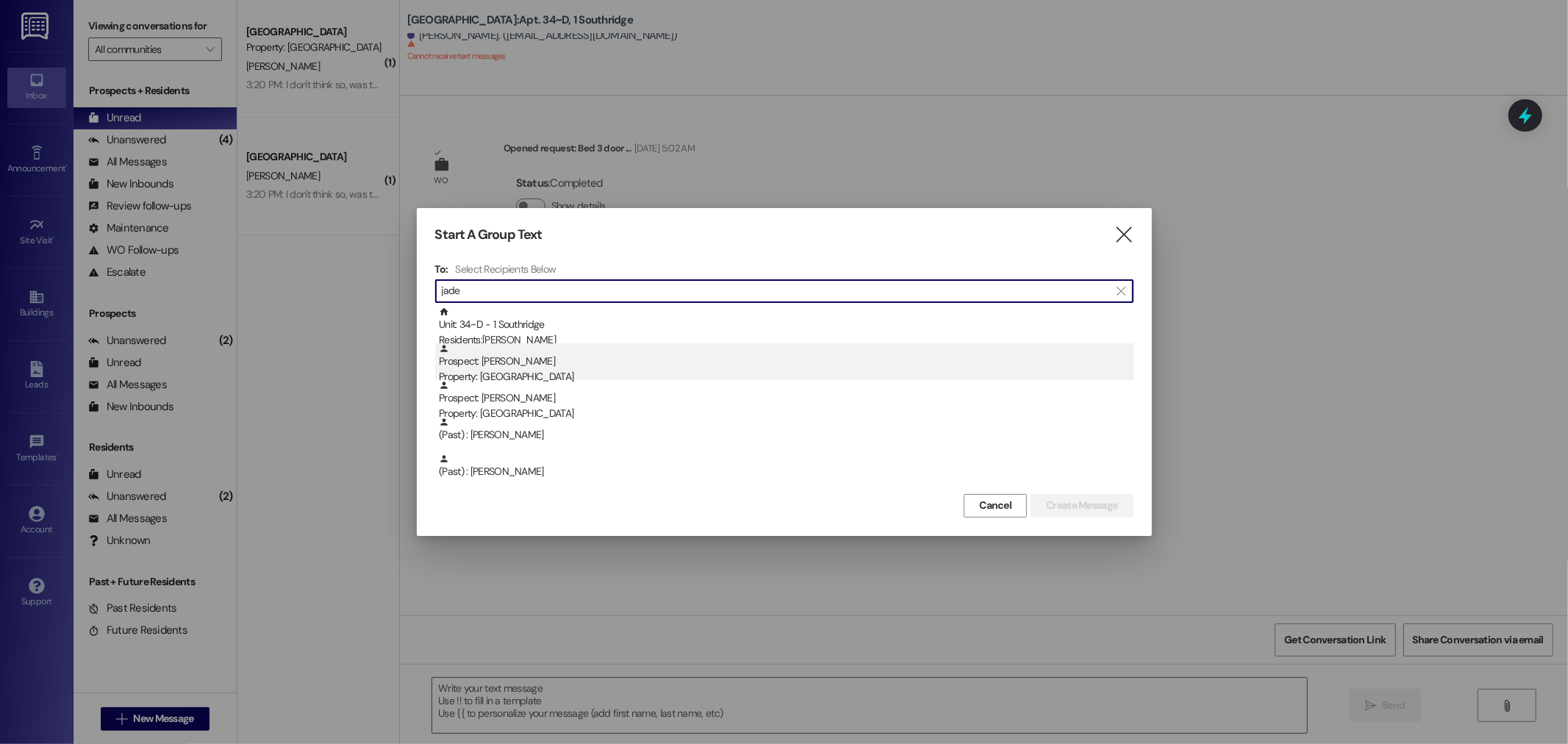
type input "jade"
click at [616, 365] on div "Prospect: [PERSON_NAME] Property: [GEOGRAPHIC_DATA]" at bounding box center [786, 364] width 695 height 42
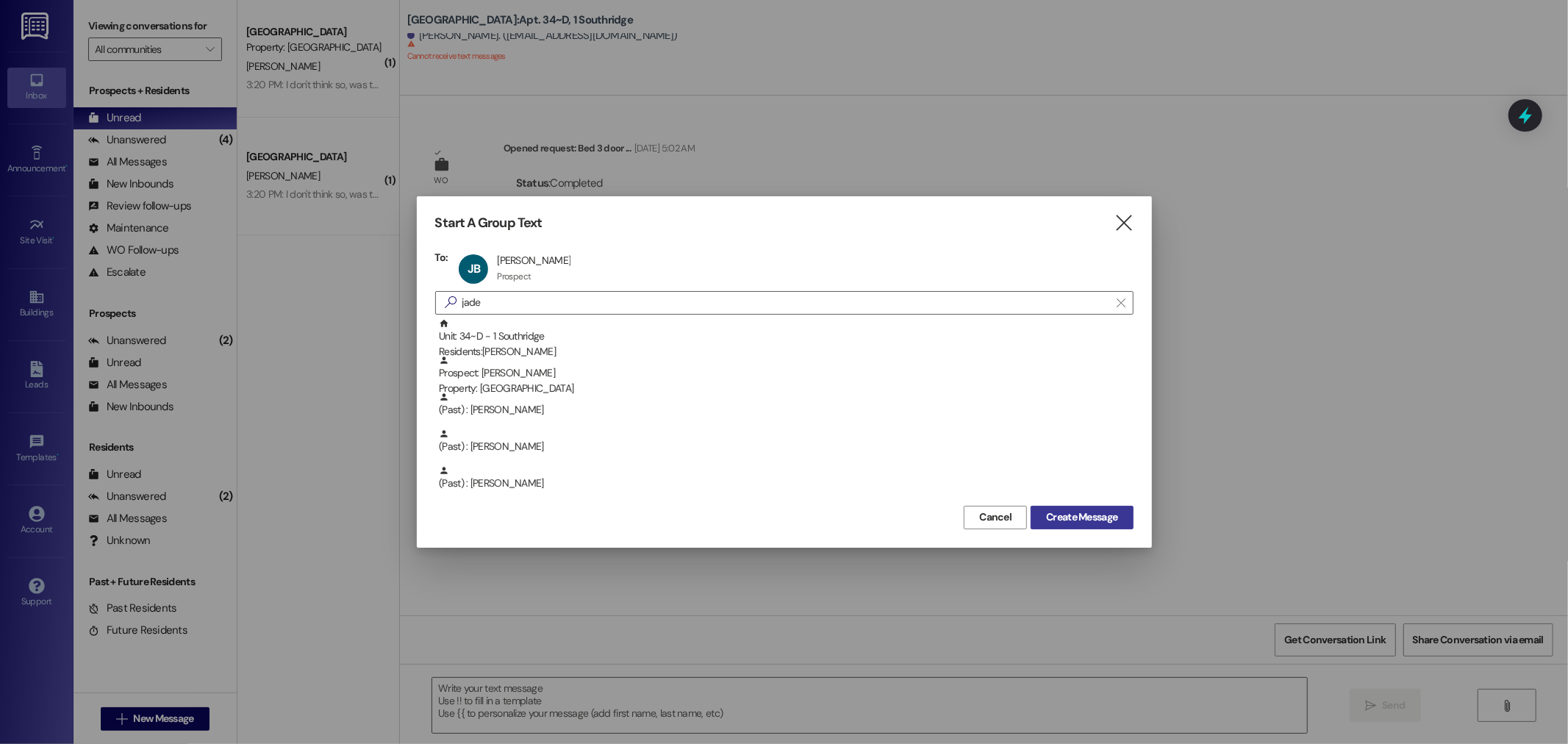
click at [1108, 522] on span "Create Message" at bounding box center [1081, 518] width 72 height 16
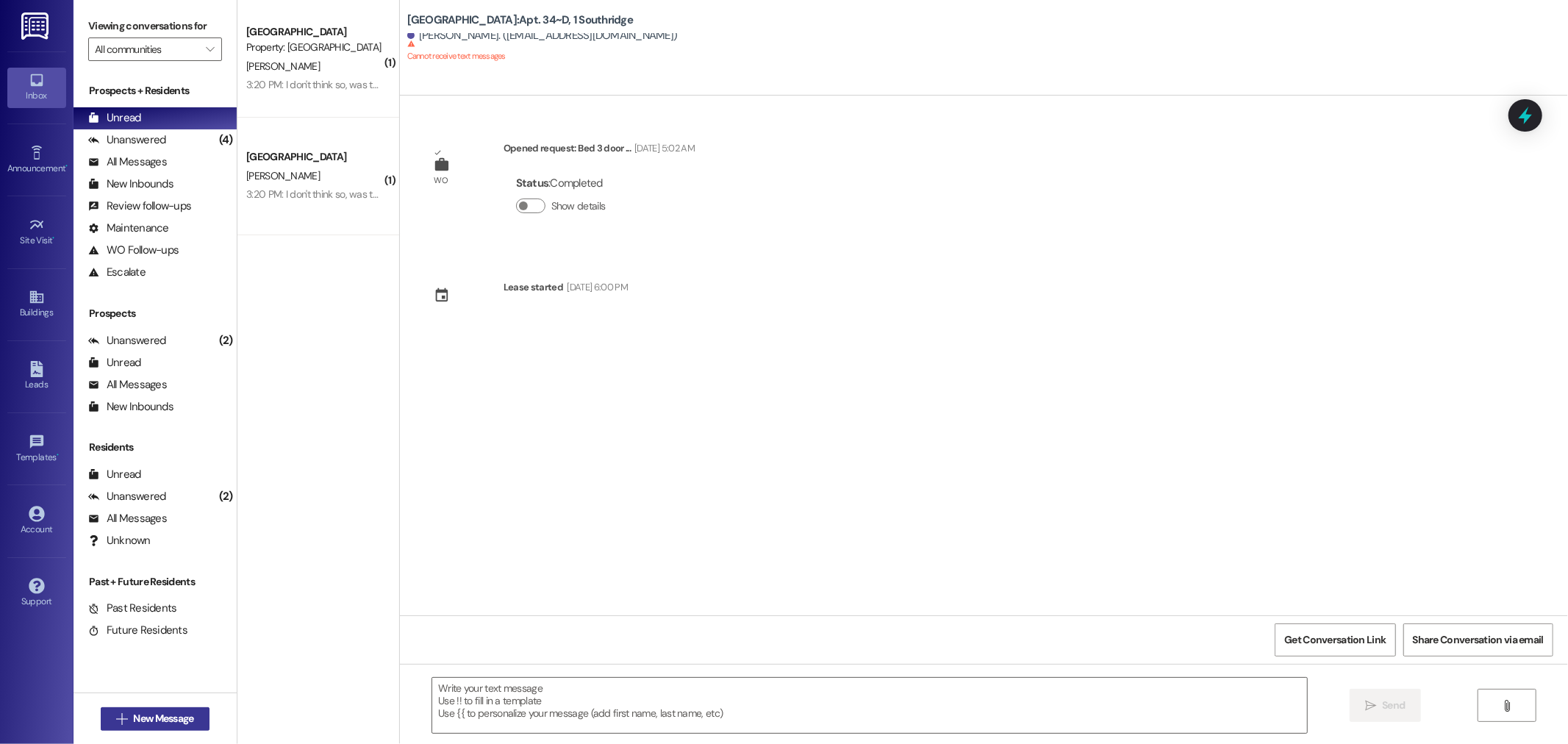
click at [164, 710] on button " New Message" at bounding box center [155, 719] width 109 height 24
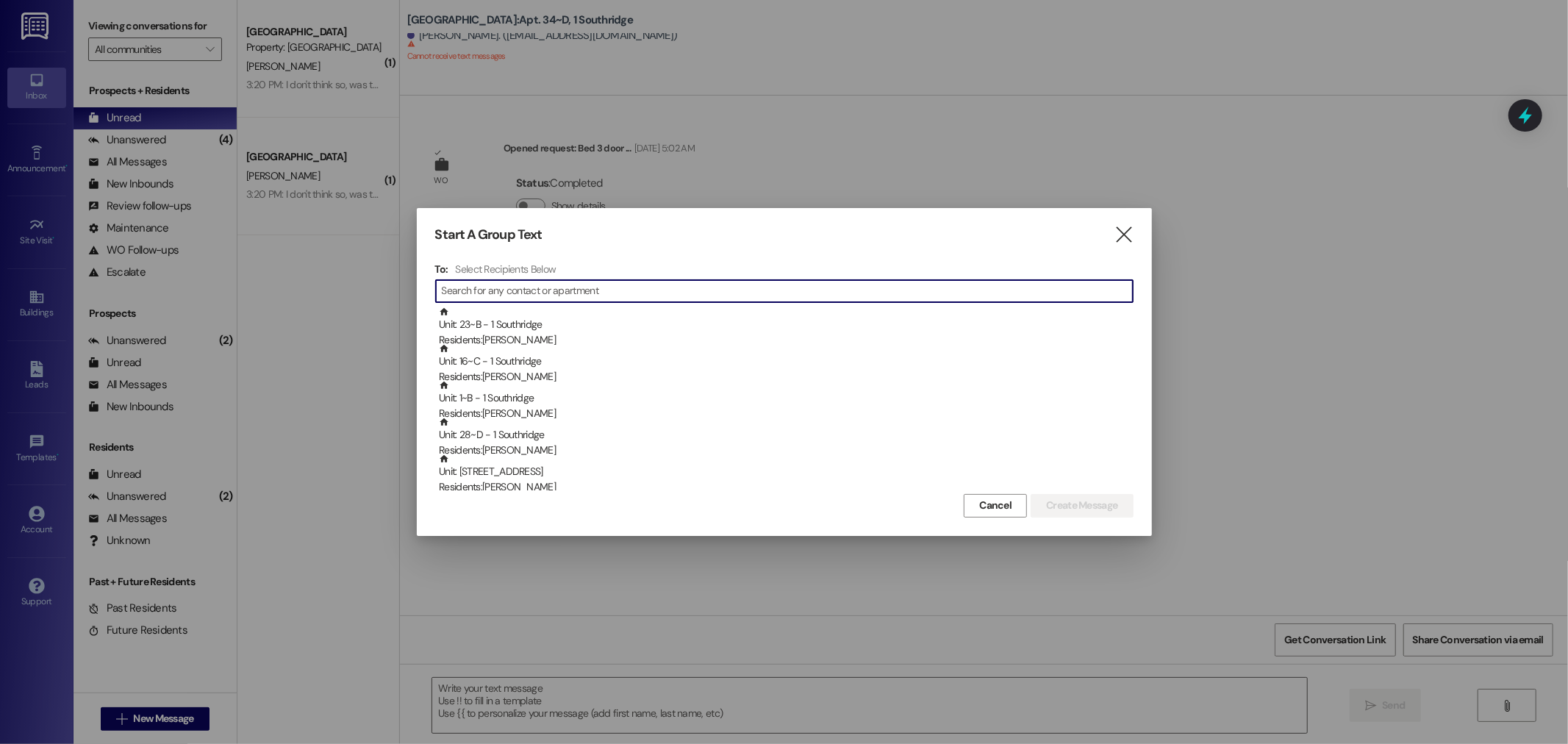
click at [598, 290] on input at bounding box center [787, 291] width 691 height 21
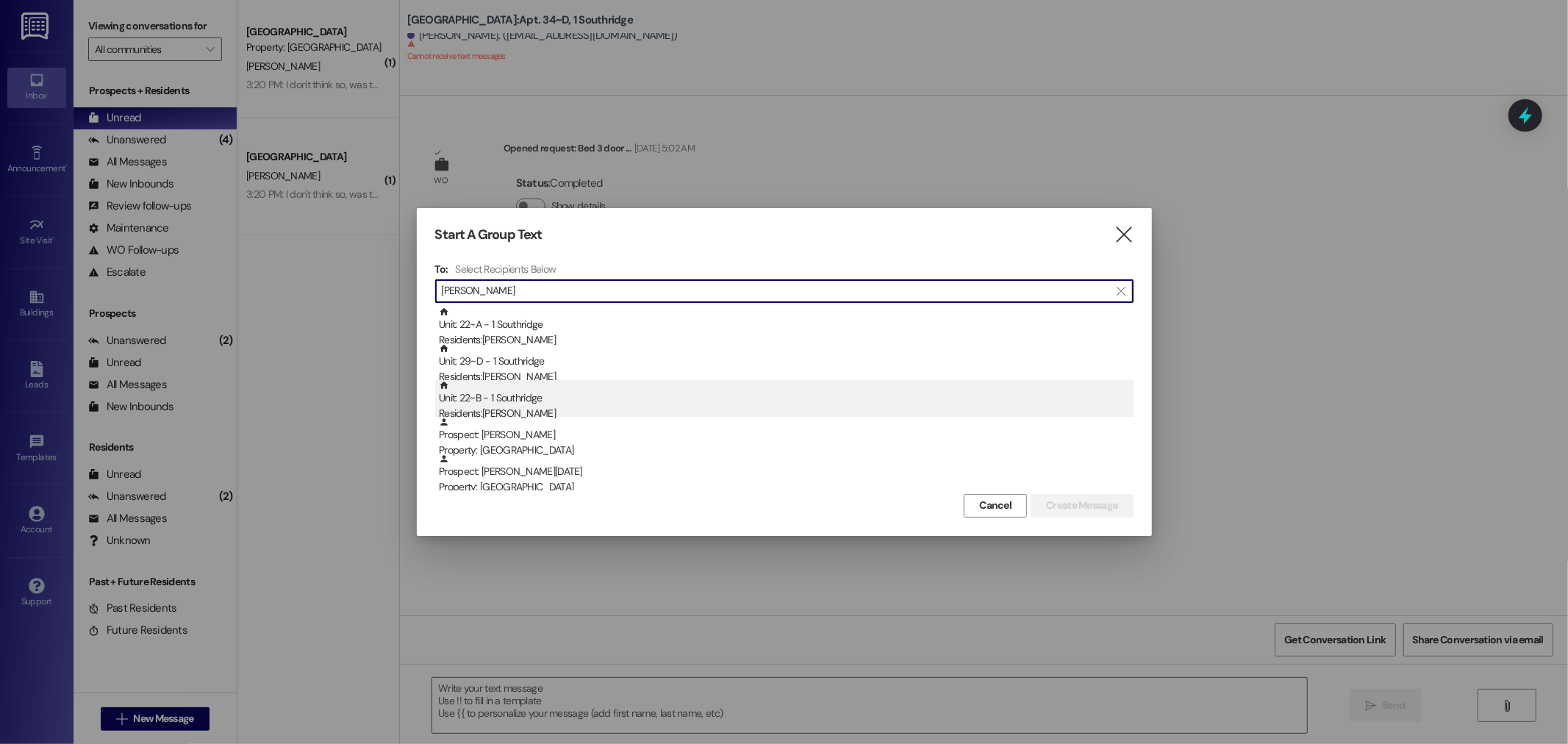
type input "[PERSON_NAME]"
click at [585, 395] on div "Unit: 22~B - 1 Southridge Residents: [PERSON_NAME]" at bounding box center [786, 401] width 695 height 42
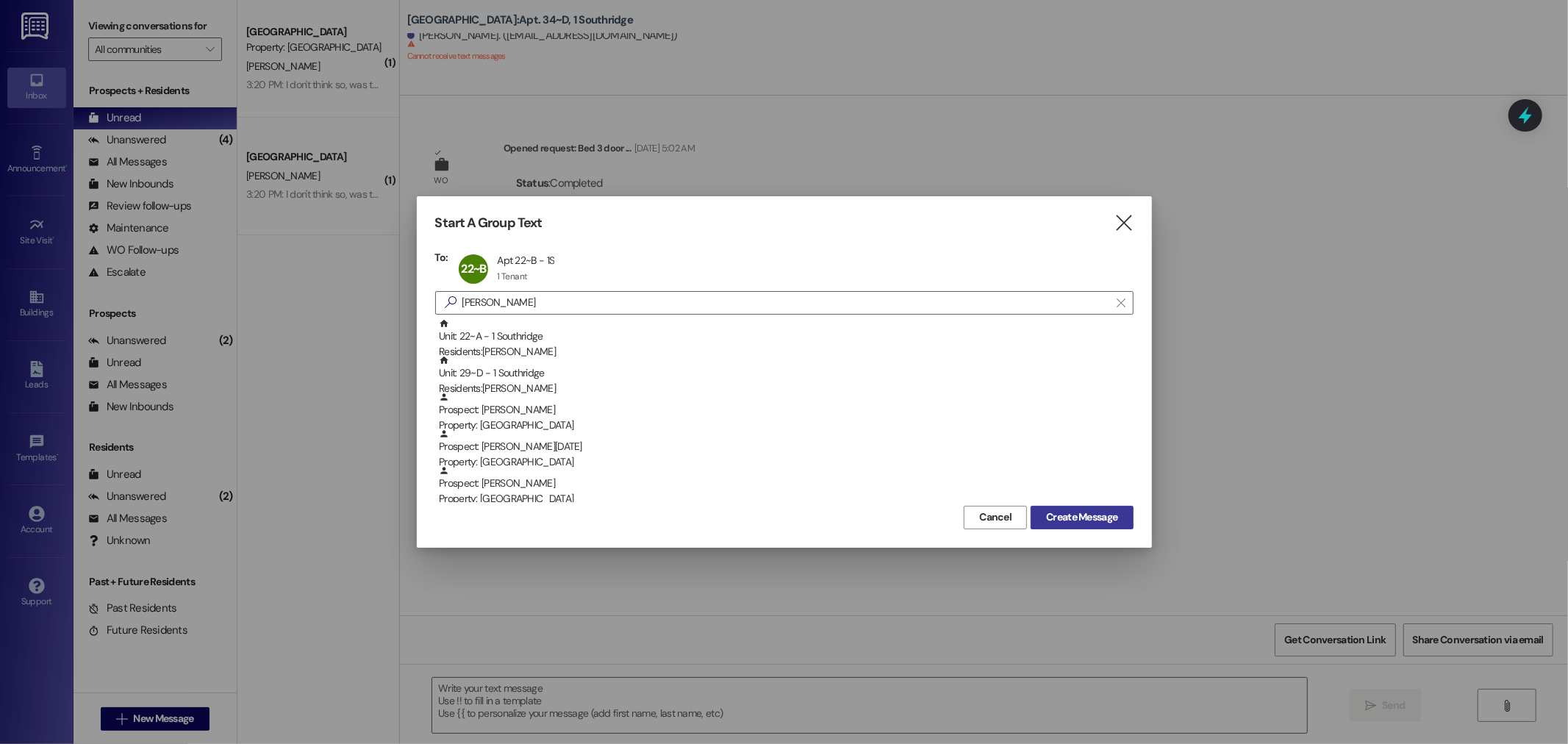
click at [1125, 525] on button "Create Message" at bounding box center [1082, 518] width 102 height 24
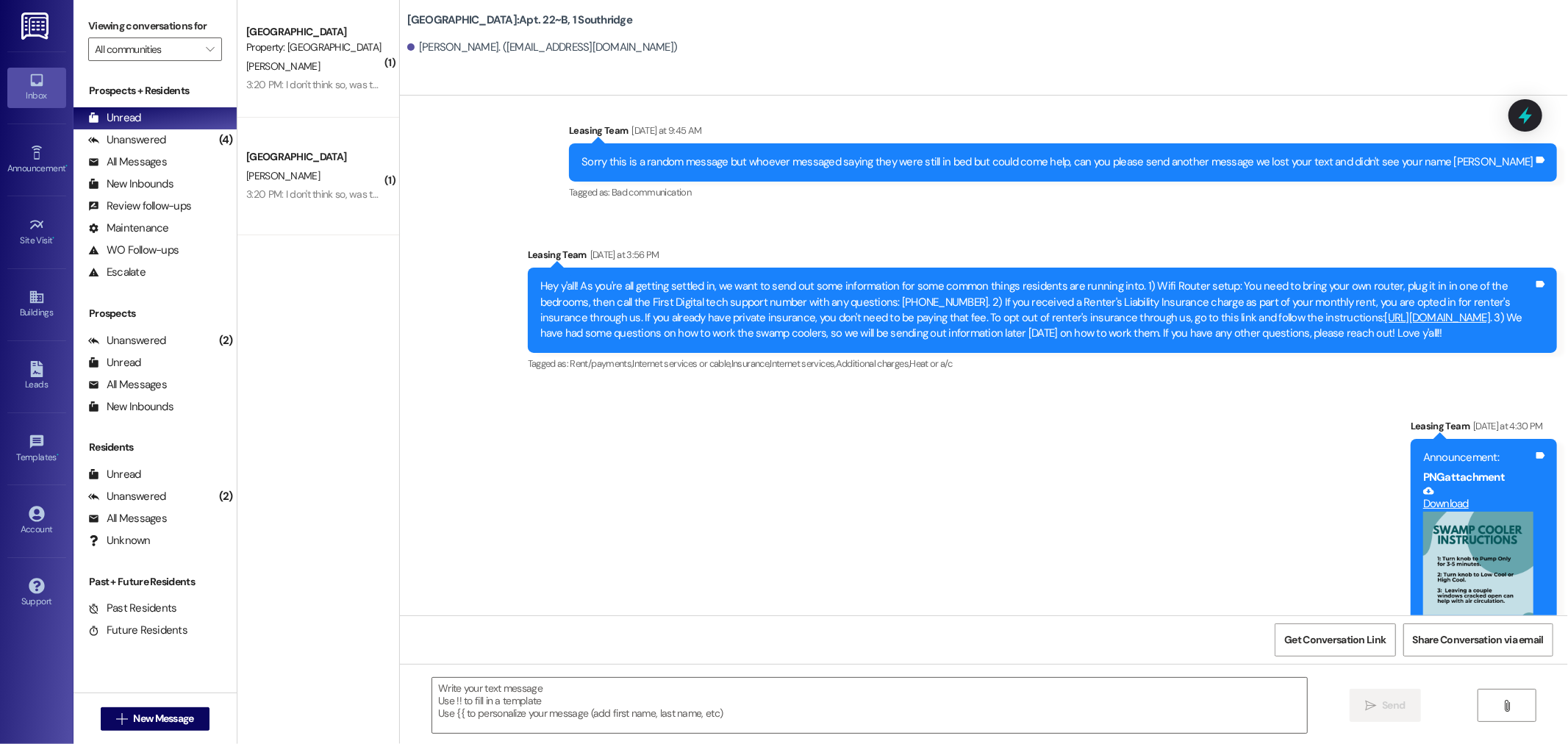
scroll to position [1409, 0]
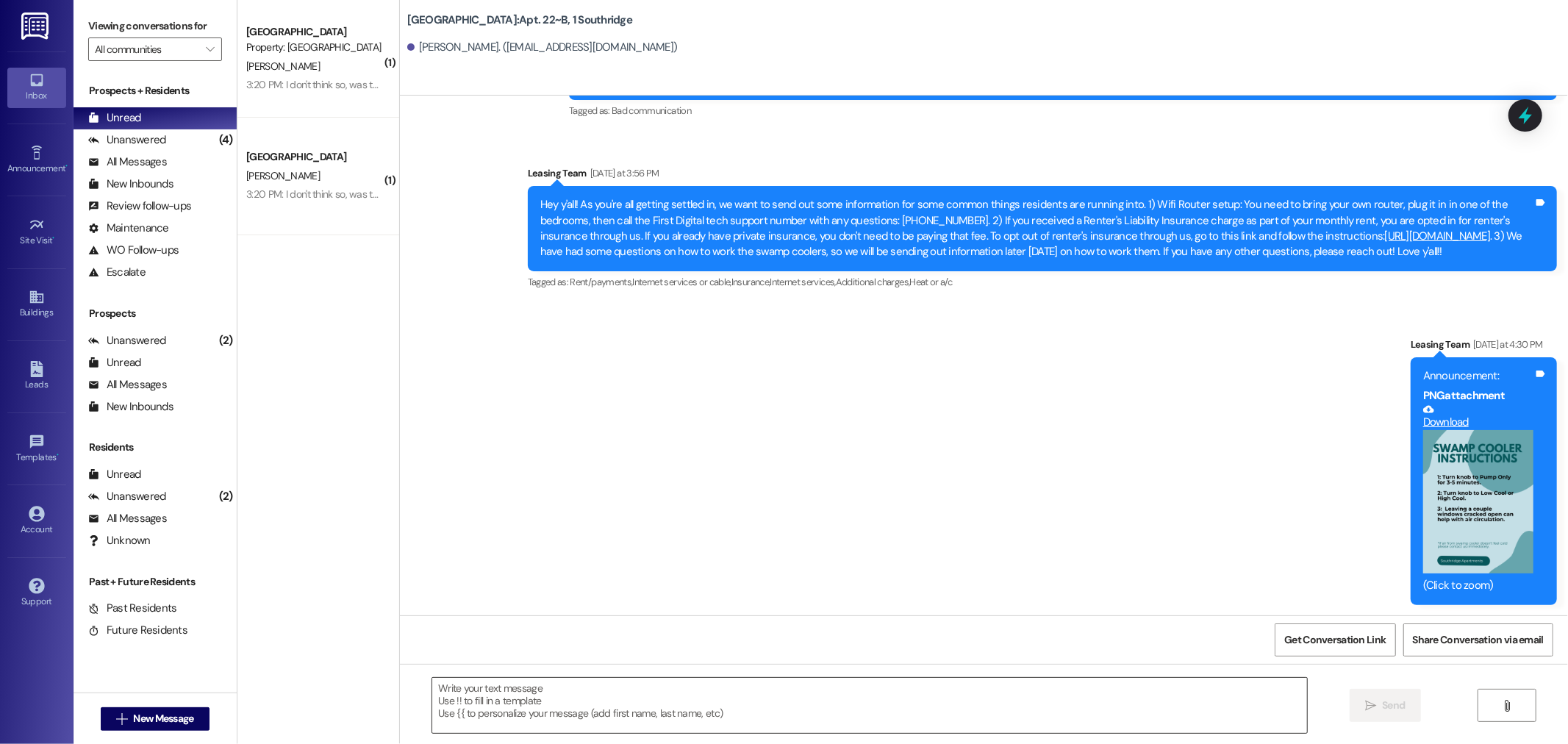
click at [759, 718] on textarea at bounding box center [869, 706] width 875 height 55
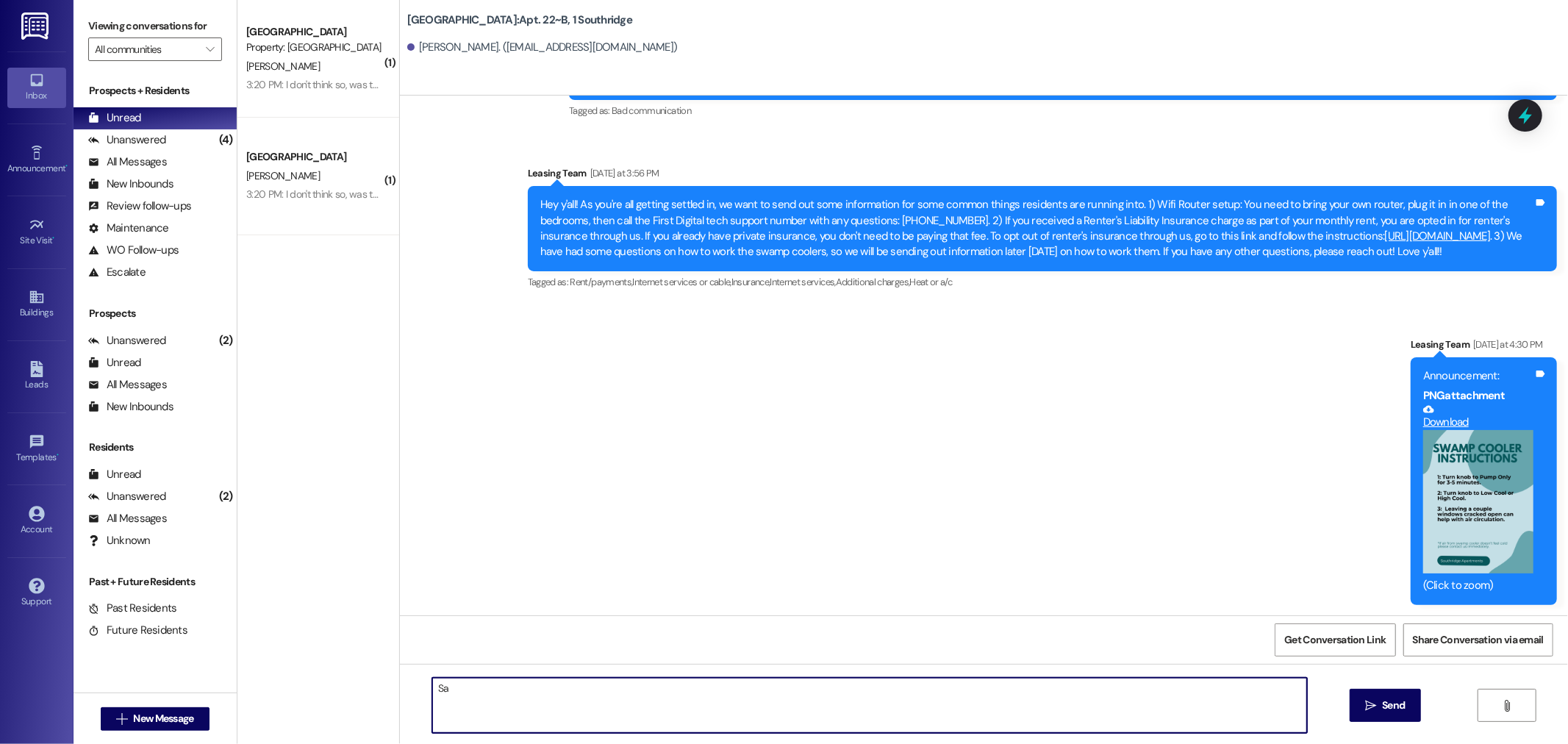
type textarea "S"
type textarea "Hey [PERSON_NAME]! You've got mail in the office :)"
click at [1387, 711] on span "Send" at bounding box center [1393, 706] width 23 height 16
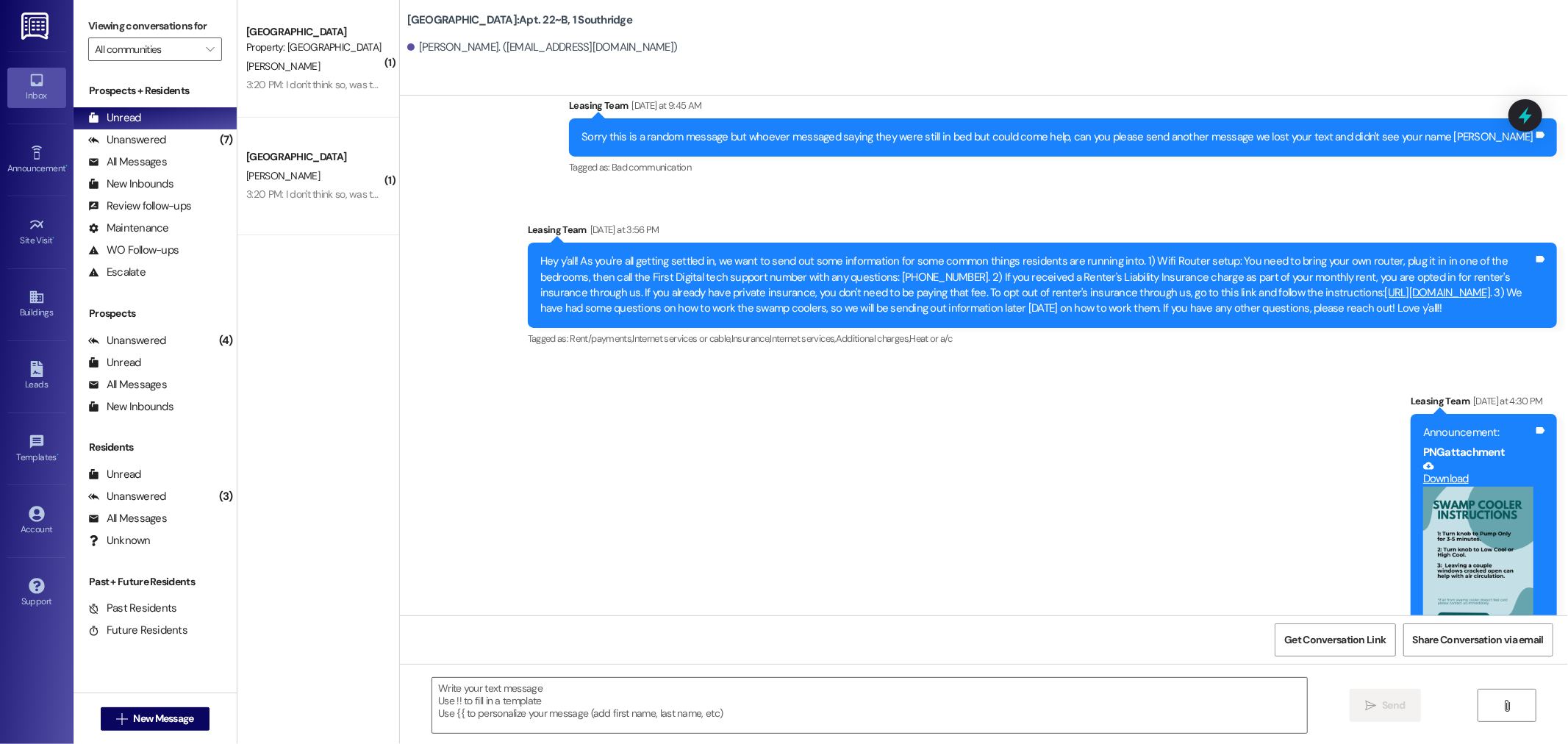
scroll to position [1347, 0]
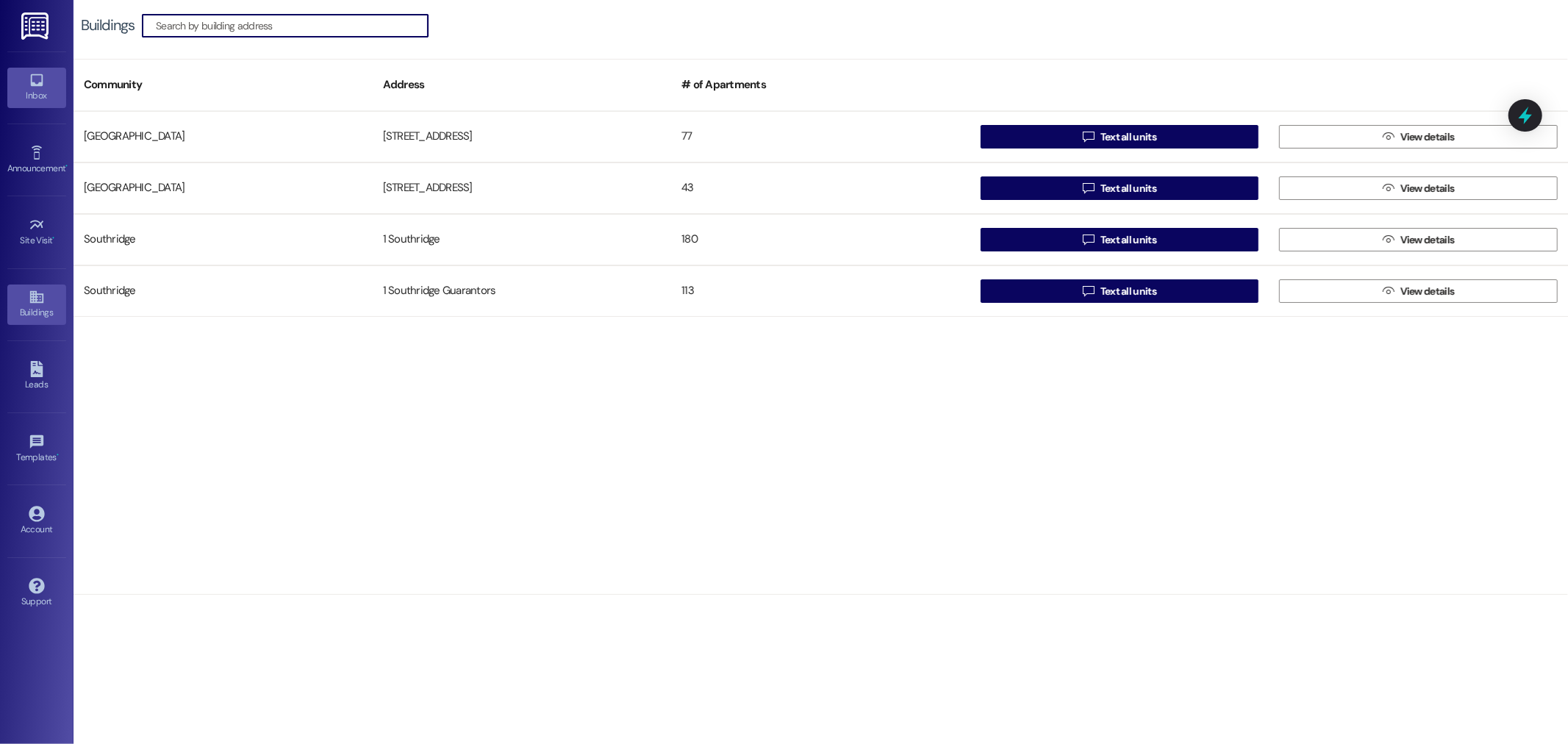
click at [39, 78] on icon at bounding box center [36, 80] width 17 height 17
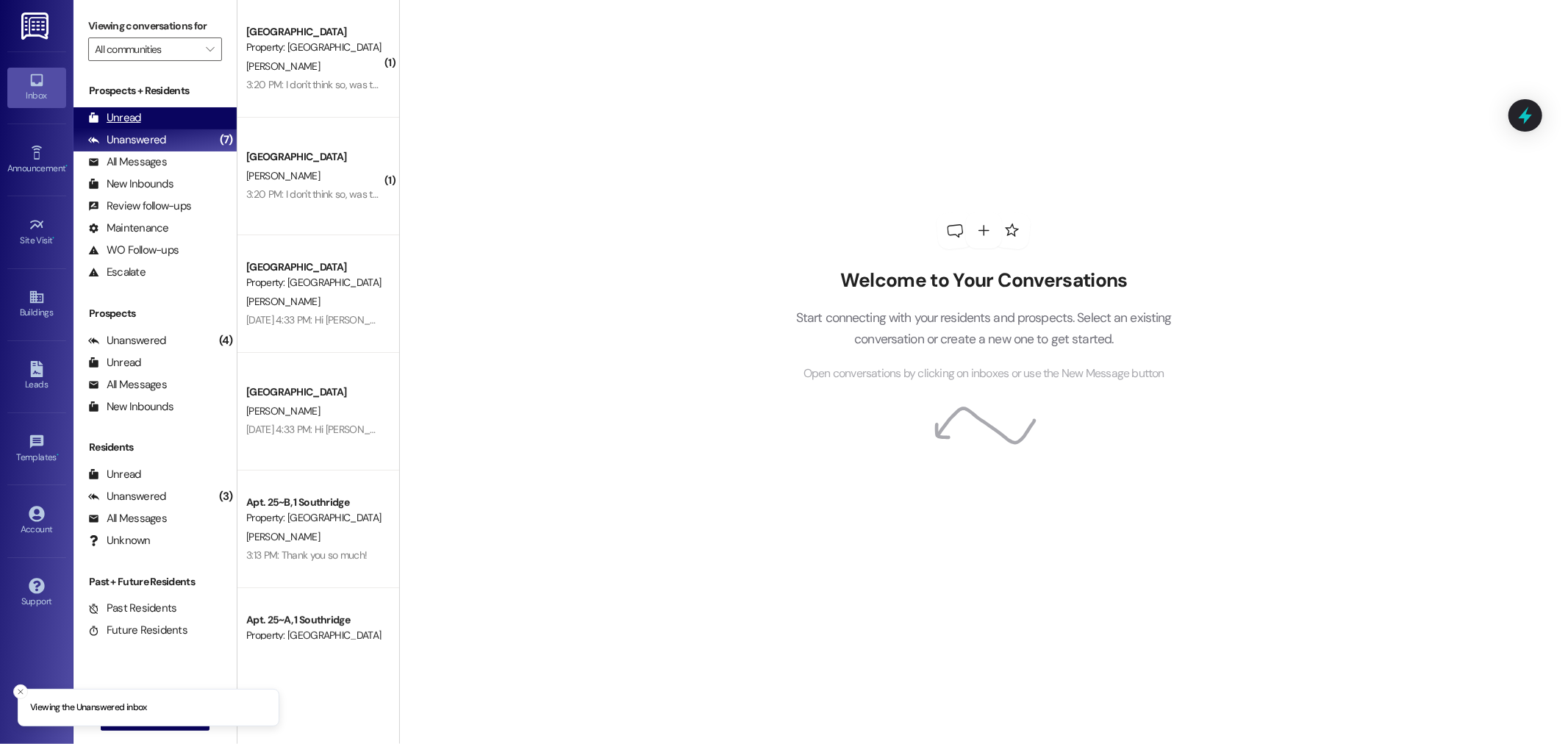
click at [128, 114] on div "Unread" at bounding box center [115, 119] width 53 height 16
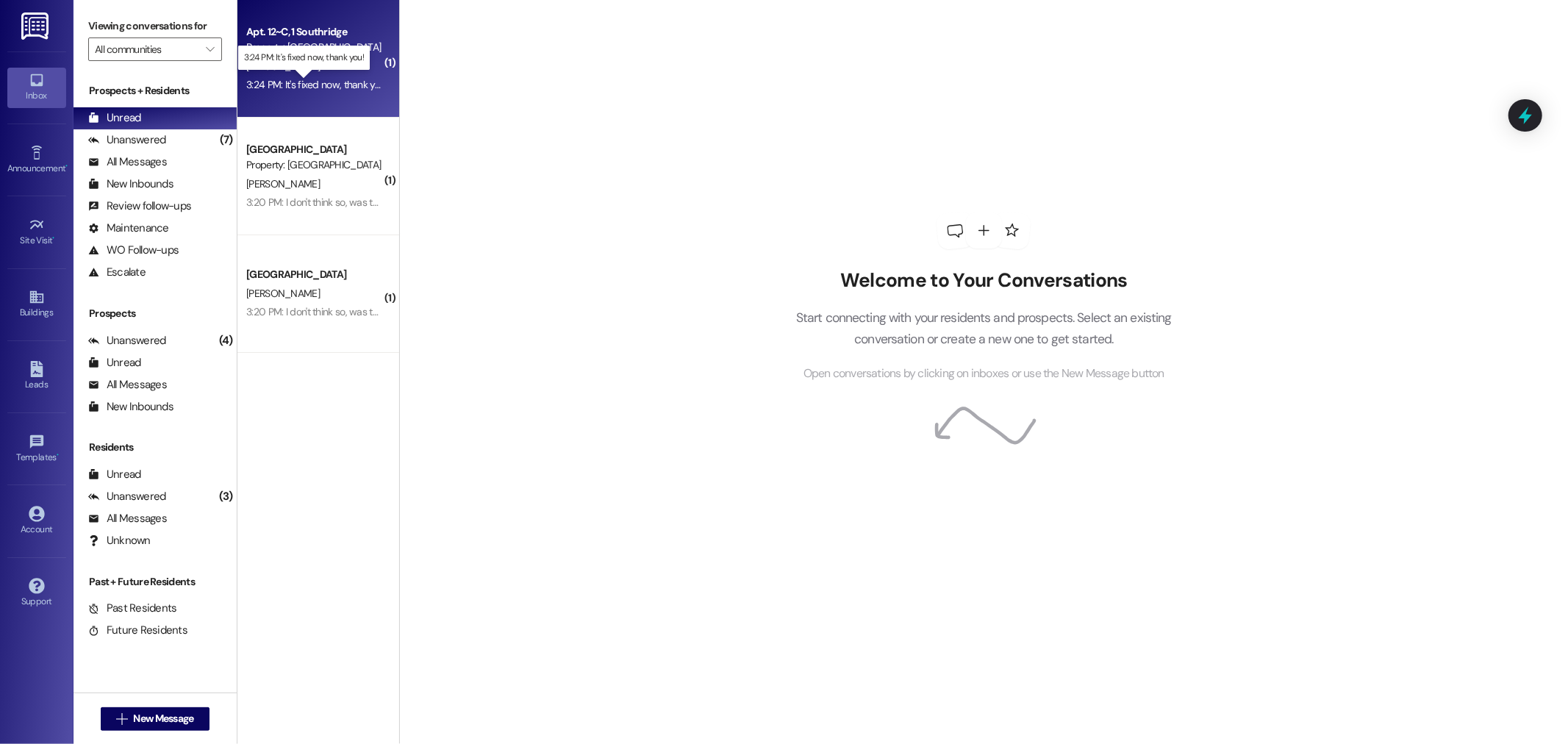
click at [305, 84] on div "3:24 PM: It's fixed now, thank you! 3:24 PM: It's fixed now, thank you!" at bounding box center [317, 85] width 142 height 14
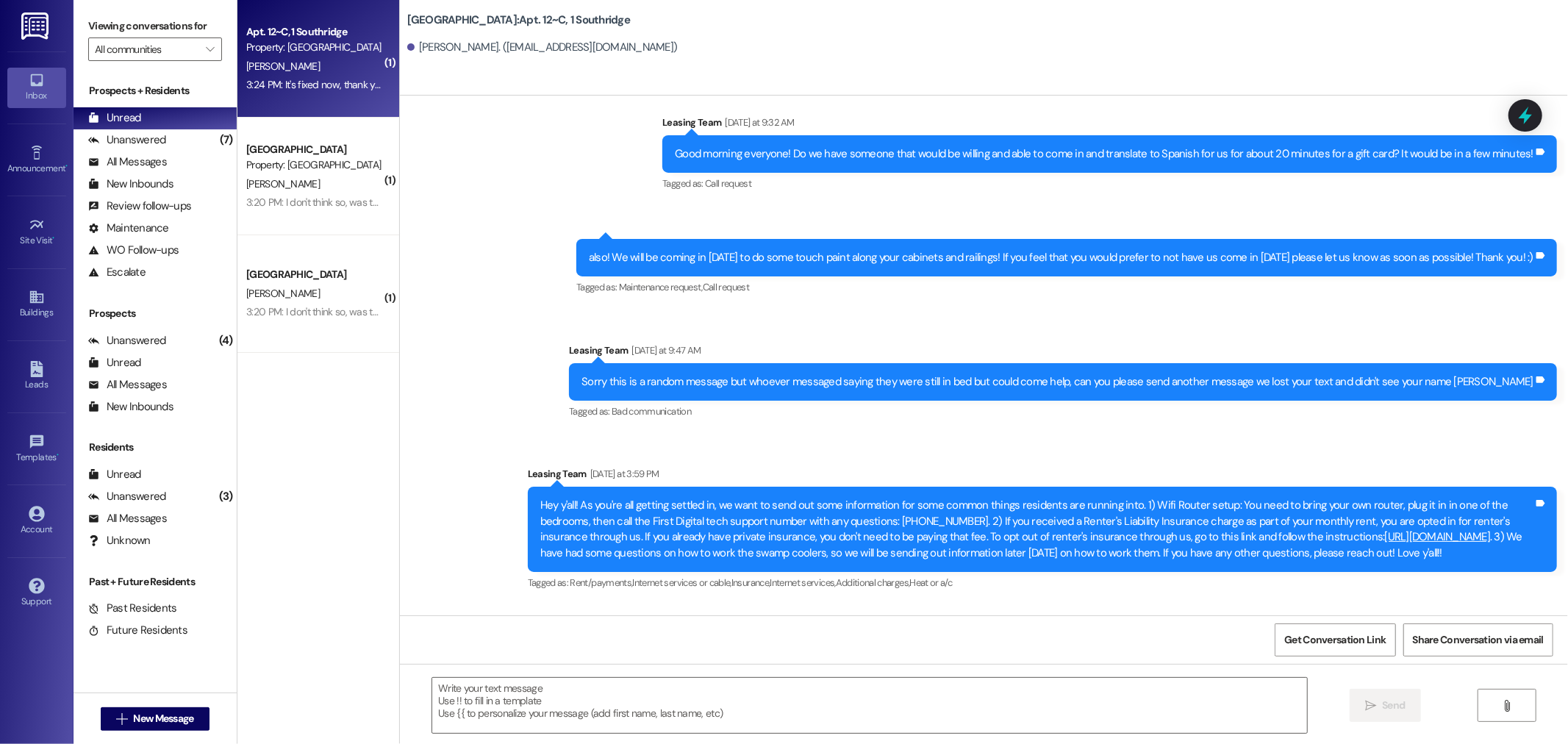
scroll to position [34943, 0]
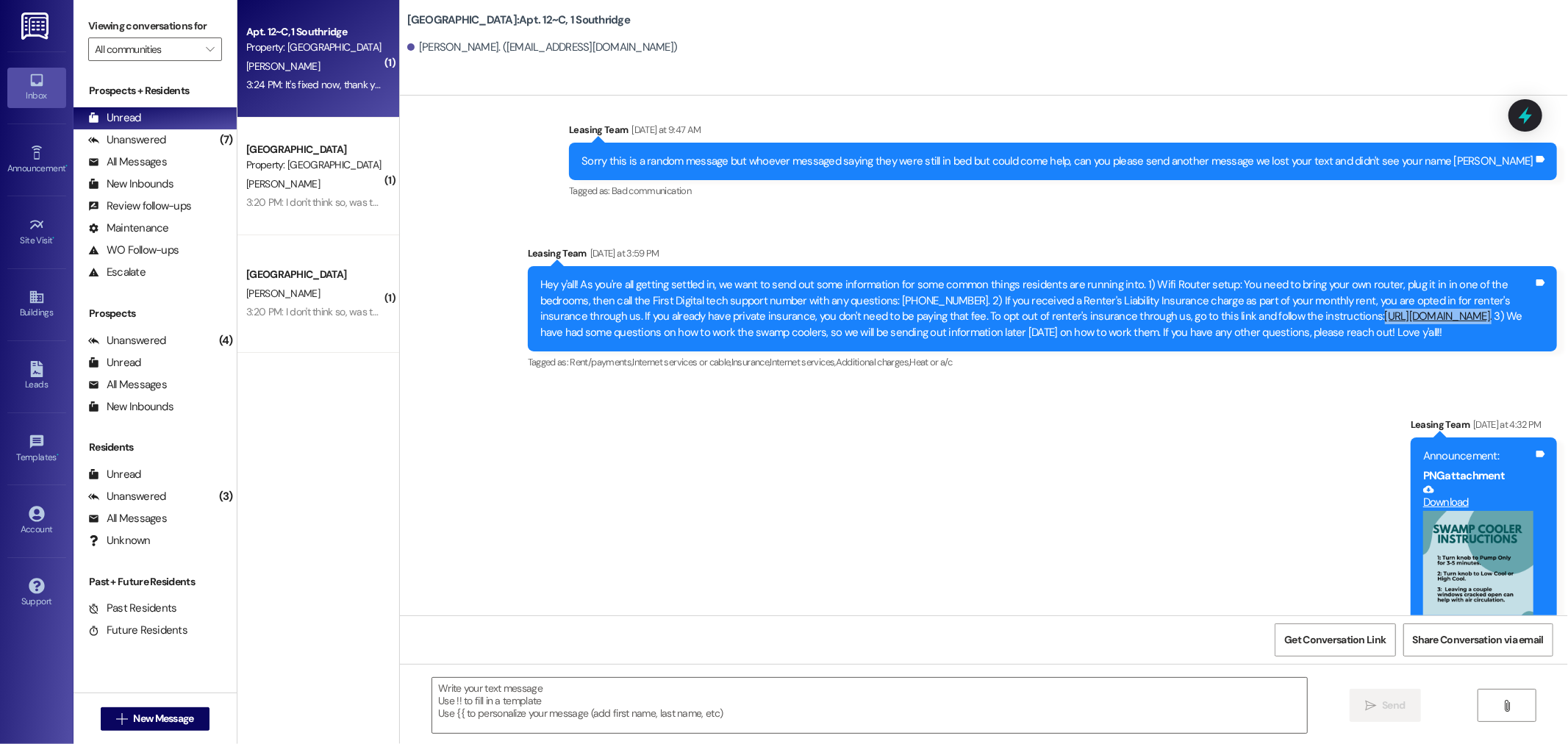
drag, startPoint x: 1414, startPoint y: 233, endPoint x: 1246, endPoint y: 237, distance: 168.0
click at [1246, 277] on div "Hey y'all! As you're all getting settled in, we want to send out some informati…" at bounding box center [1036, 309] width 993 height 64
copy div "[URL][DOMAIN_NAME]"
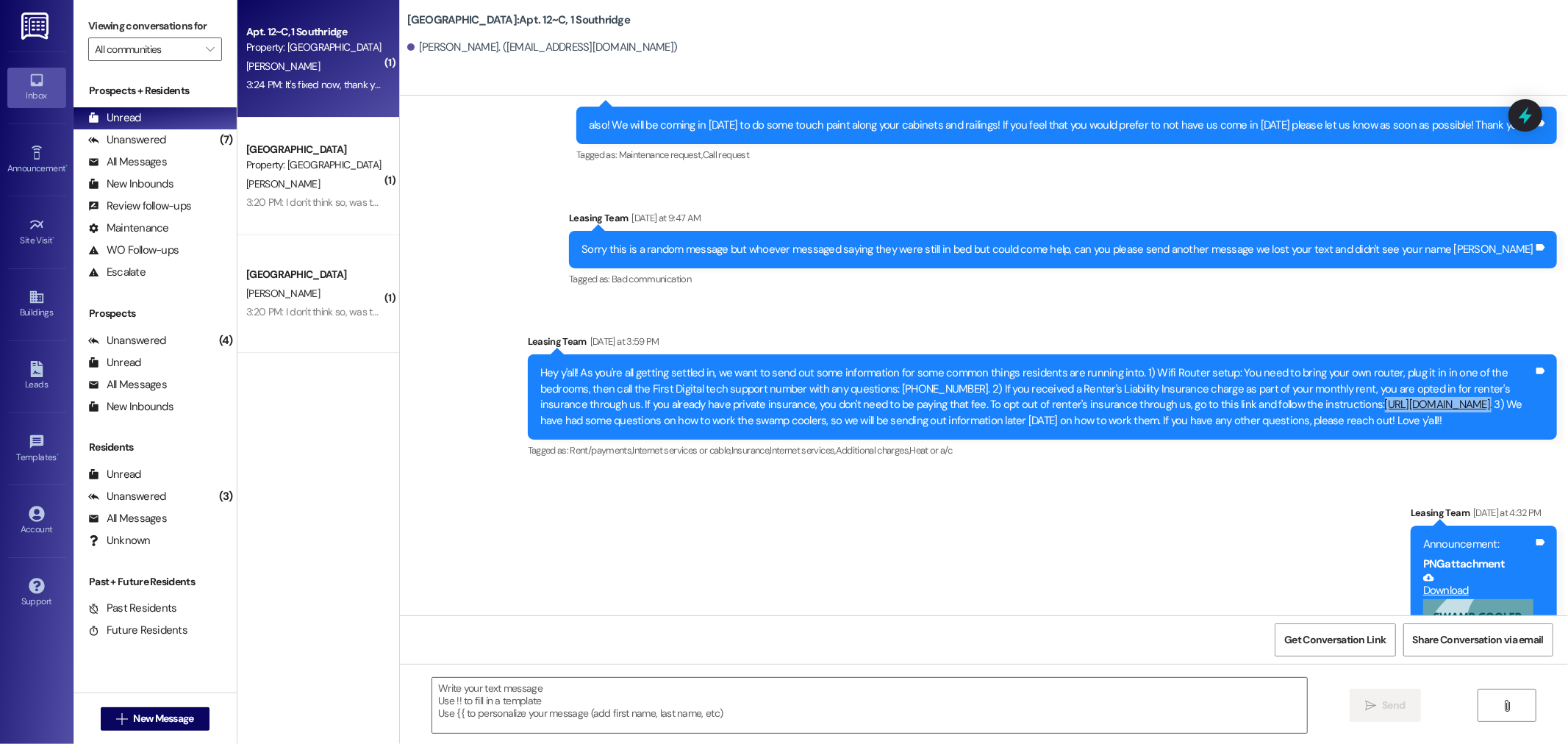
scroll to position [35024, 0]
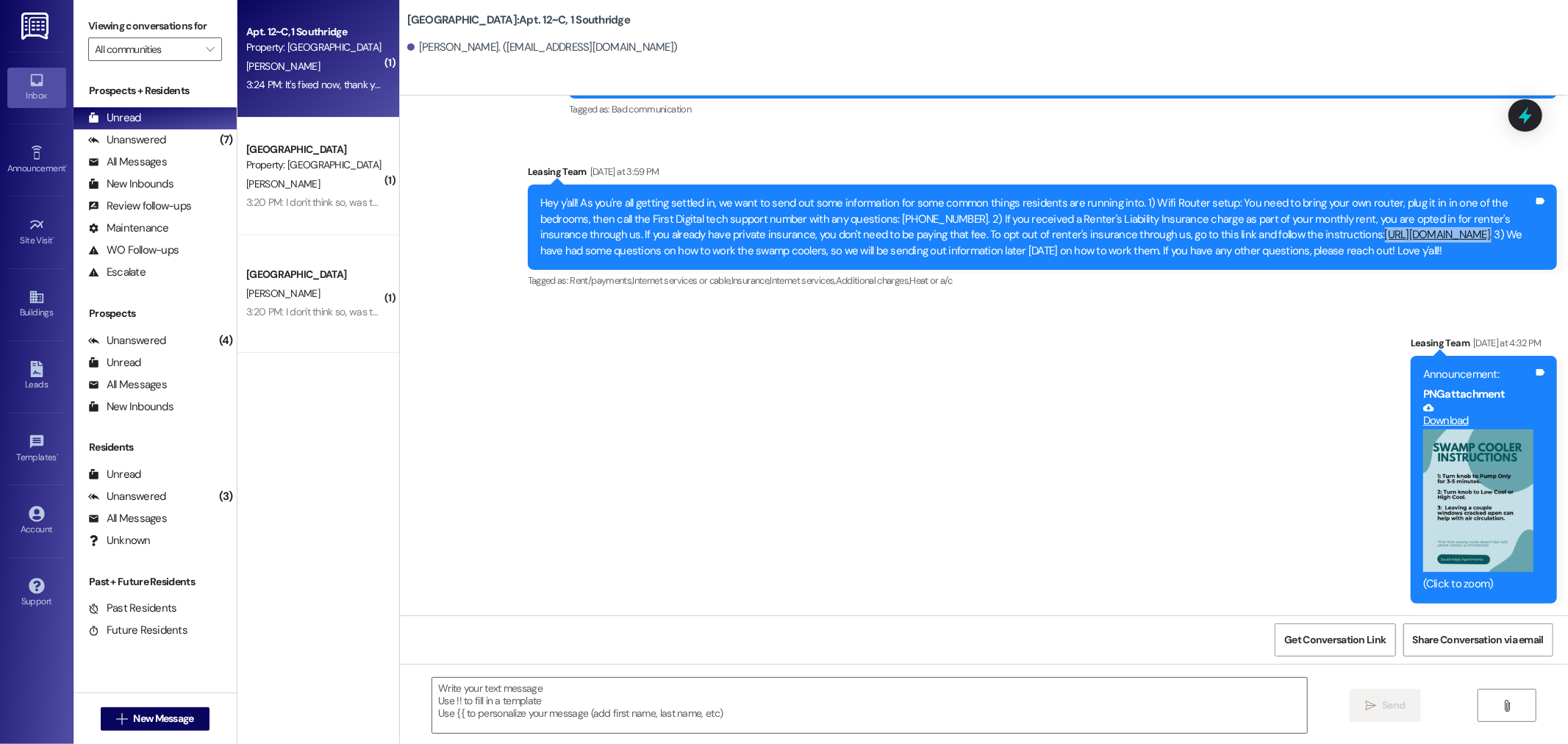
click at [38, 35] on img at bounding box center [36, 26] width 30 height 27
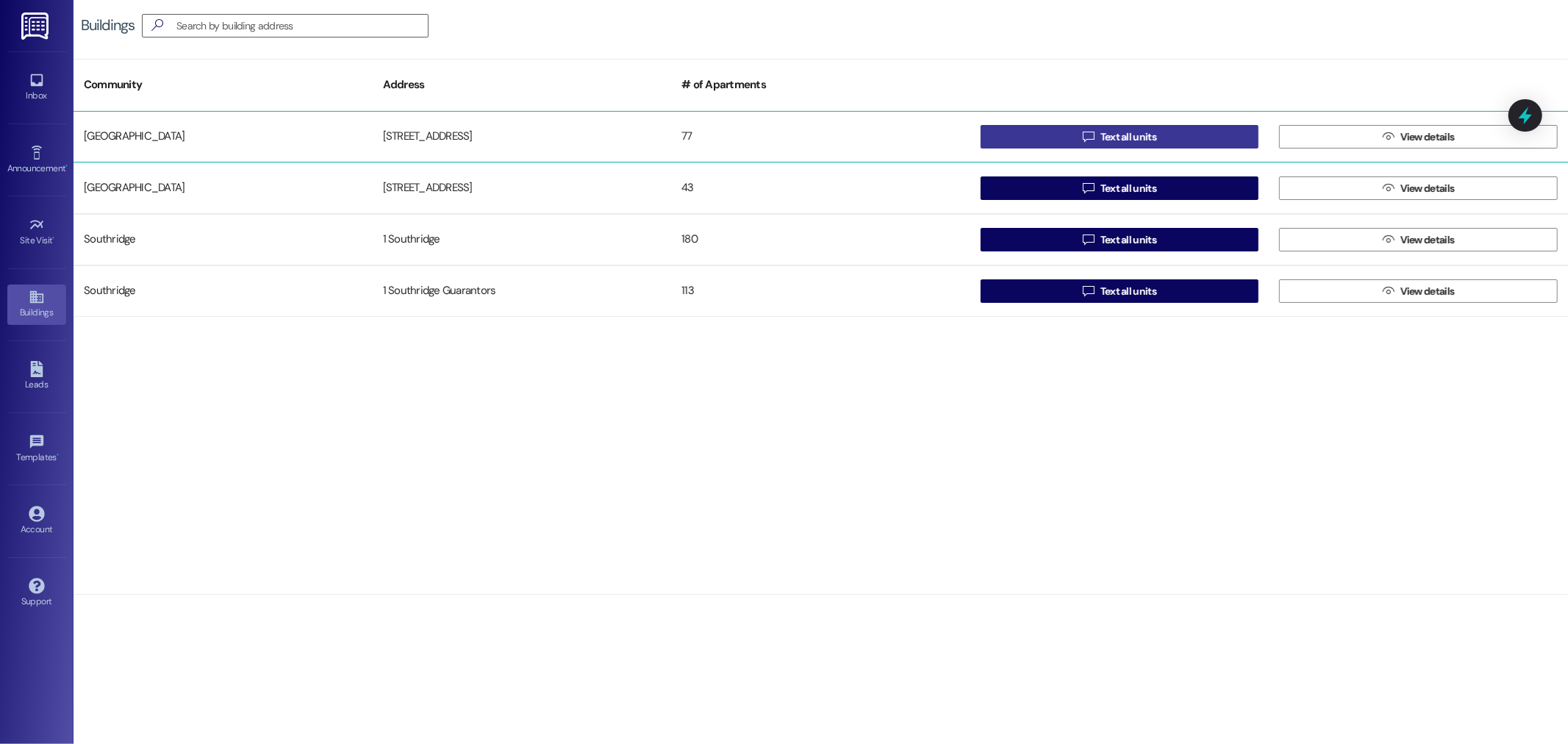
click at [1082, 140] on span " Text all units" at bounding box center [1119, 136] width 79 height 23
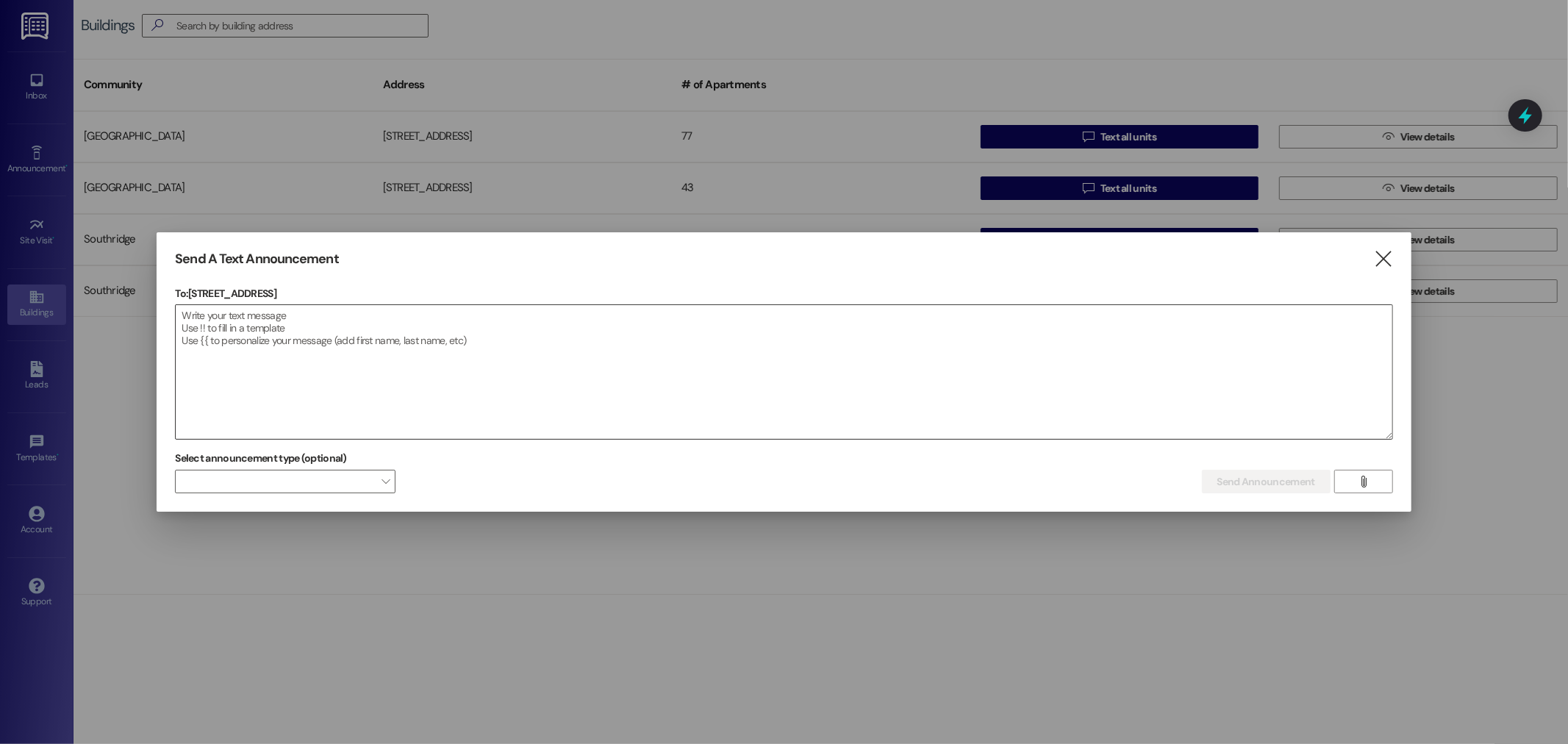
click at [319, 376] on textarea at bounding box center [783, 372] width 1216 height 134
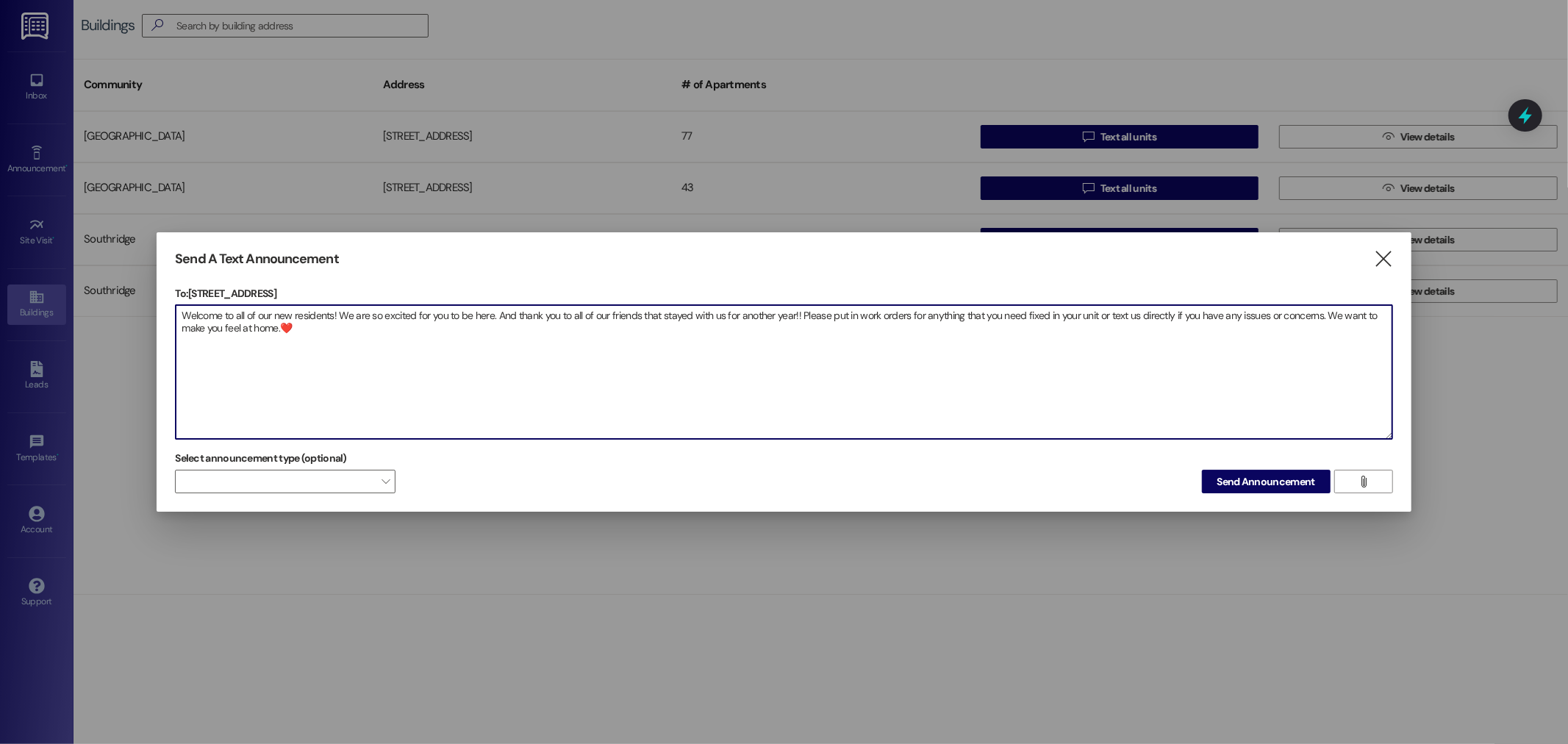
click at [802, 314] on textarea "Welcome to all of our new residents! We are so excited for you to be here. And …" at bounding box center [783, 372] width 1216 height 134
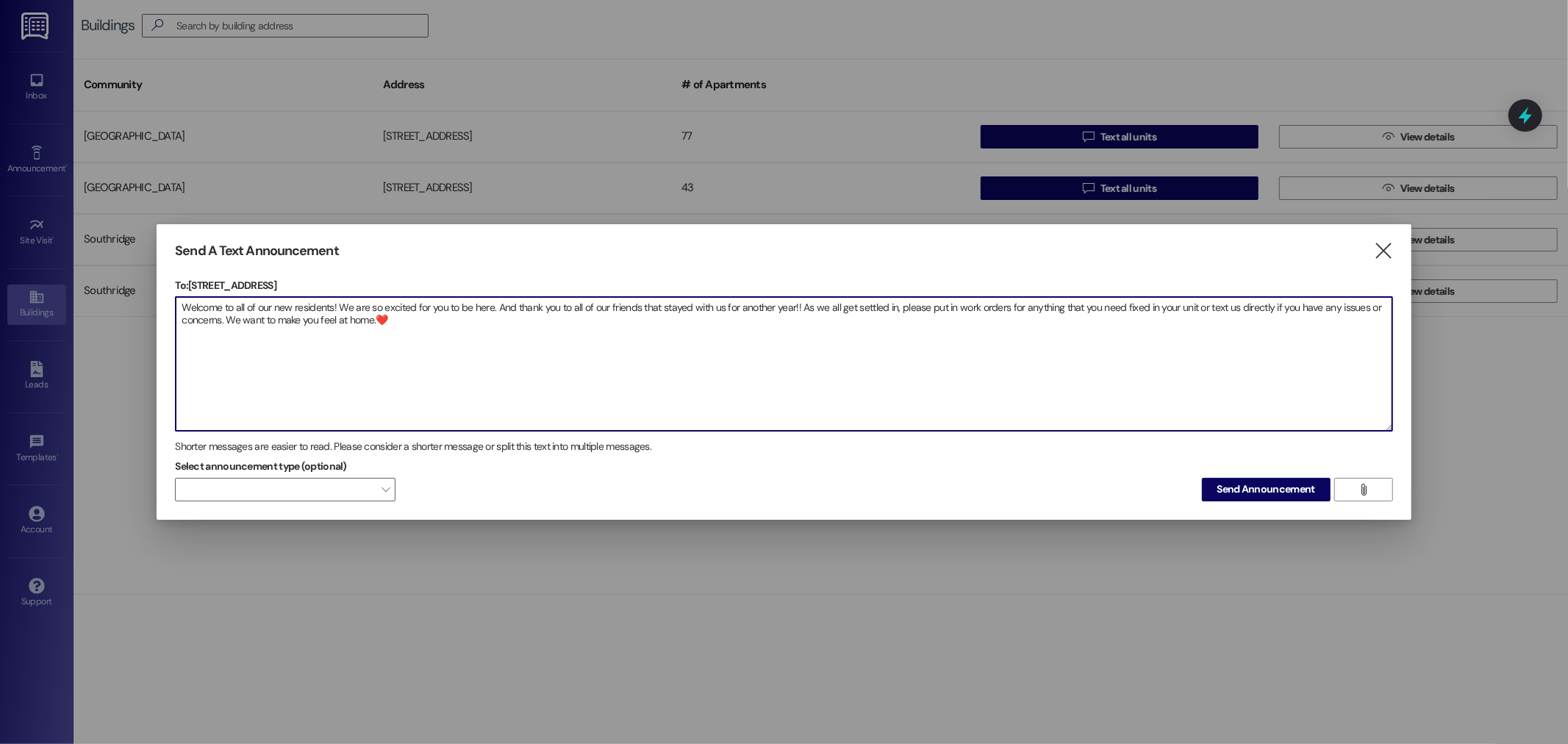
click at [923, 310] on textarea "Welcome to all of our new residents! We are so excited for you to be here. And …" at bounding box center [783, 364] width 1216 height 134
type textarea "Welcome to all of our new residents! We are so excited for you to be here. And …"
